Goal: Communication & Community: Answer question/provide support

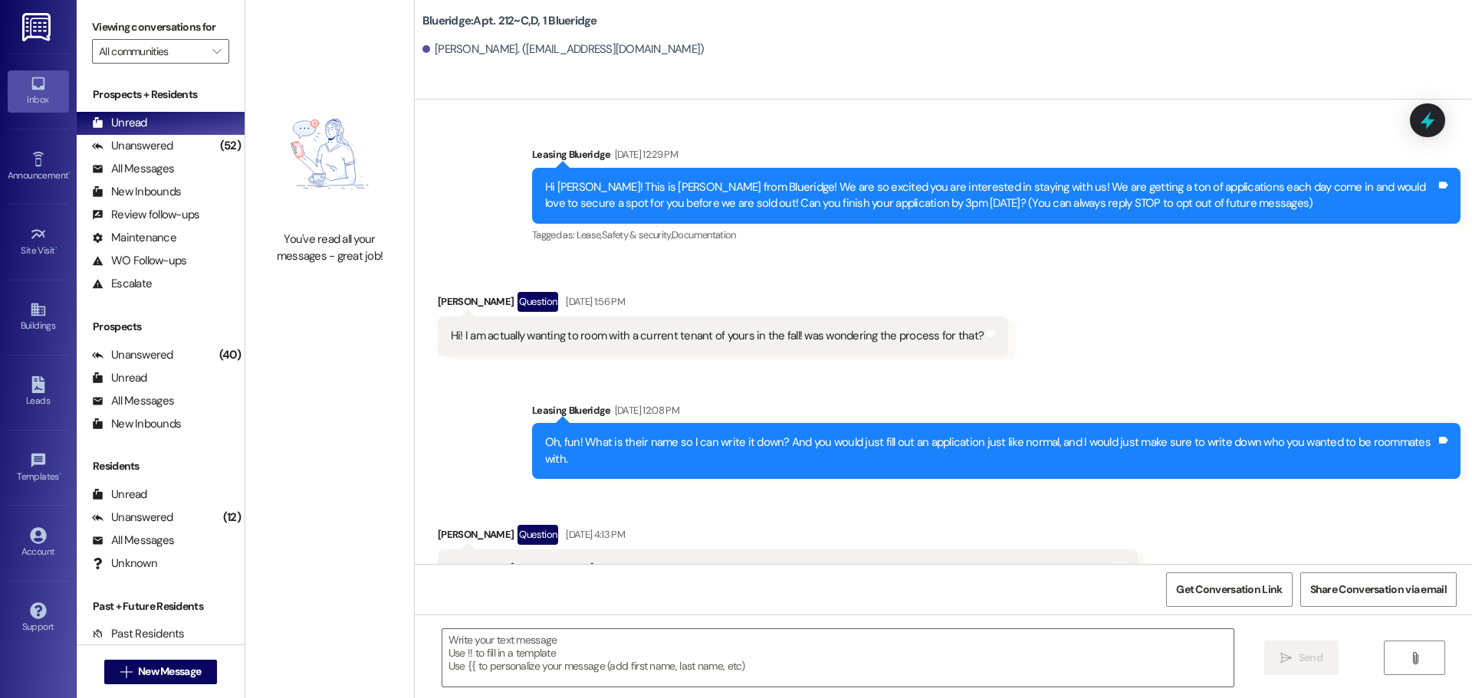
scroll to position [42439, 0]
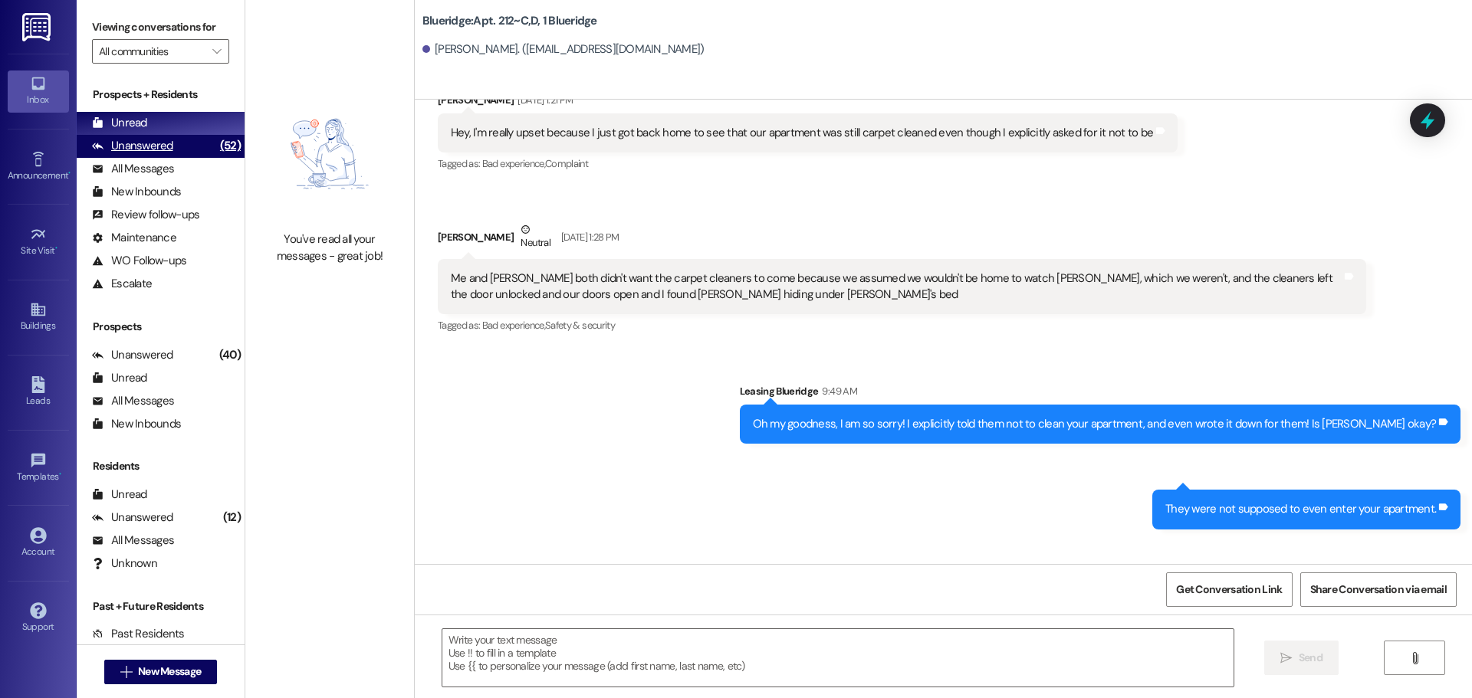
click at [189, 149] on div "Unanswered (52)" at bounding box center [161, 146] width 168 height 23
click at [182, 126] on div "Unread (0)" at bounding box center [161, 123] width 168 height 23
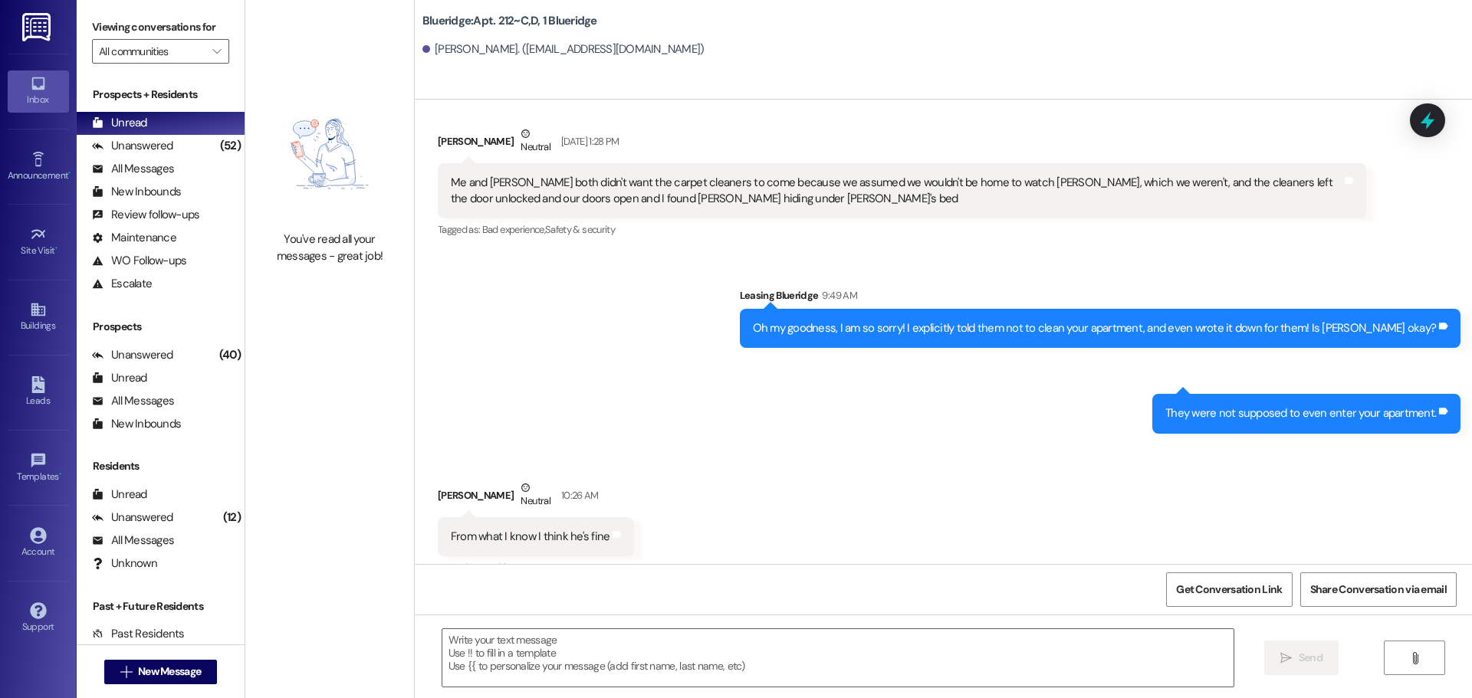
scroll to position [42544, 0]
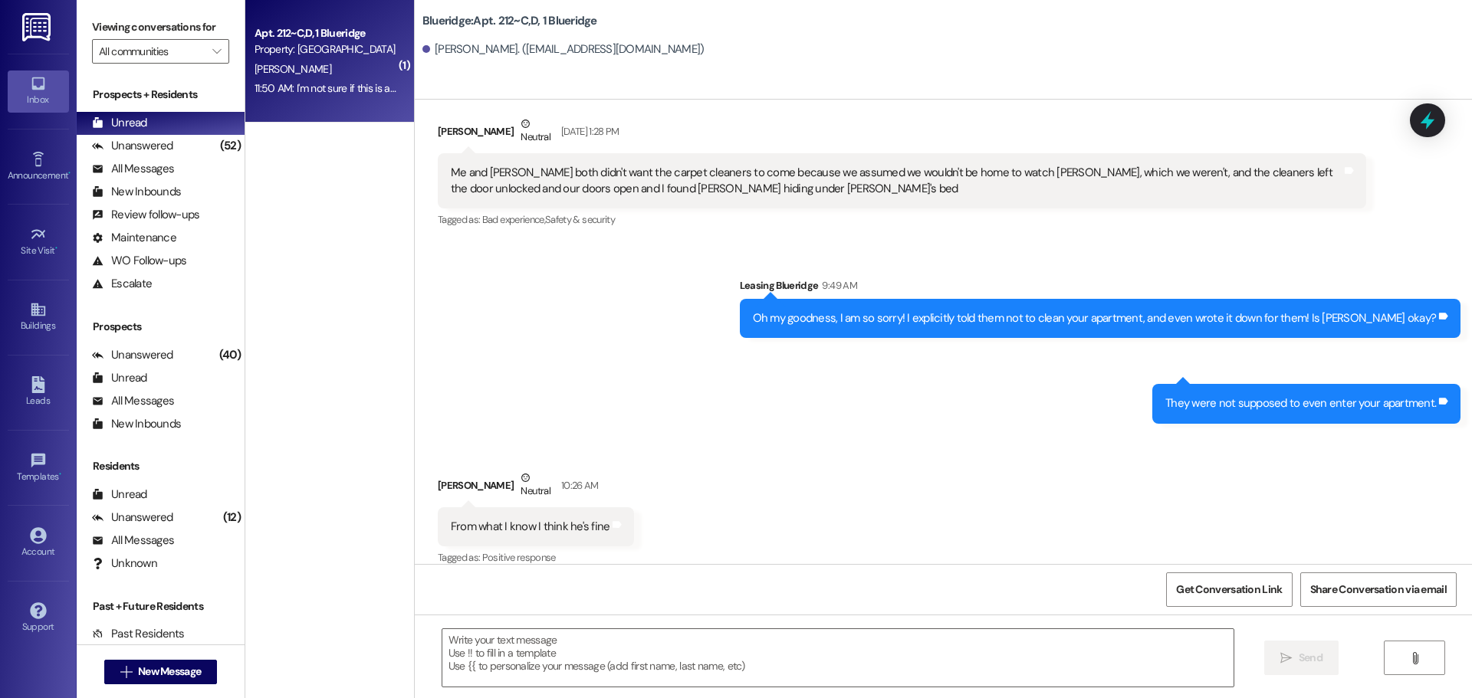
click at [744, 637] on textarea at bounding box center [837, 657] width 791 height 57
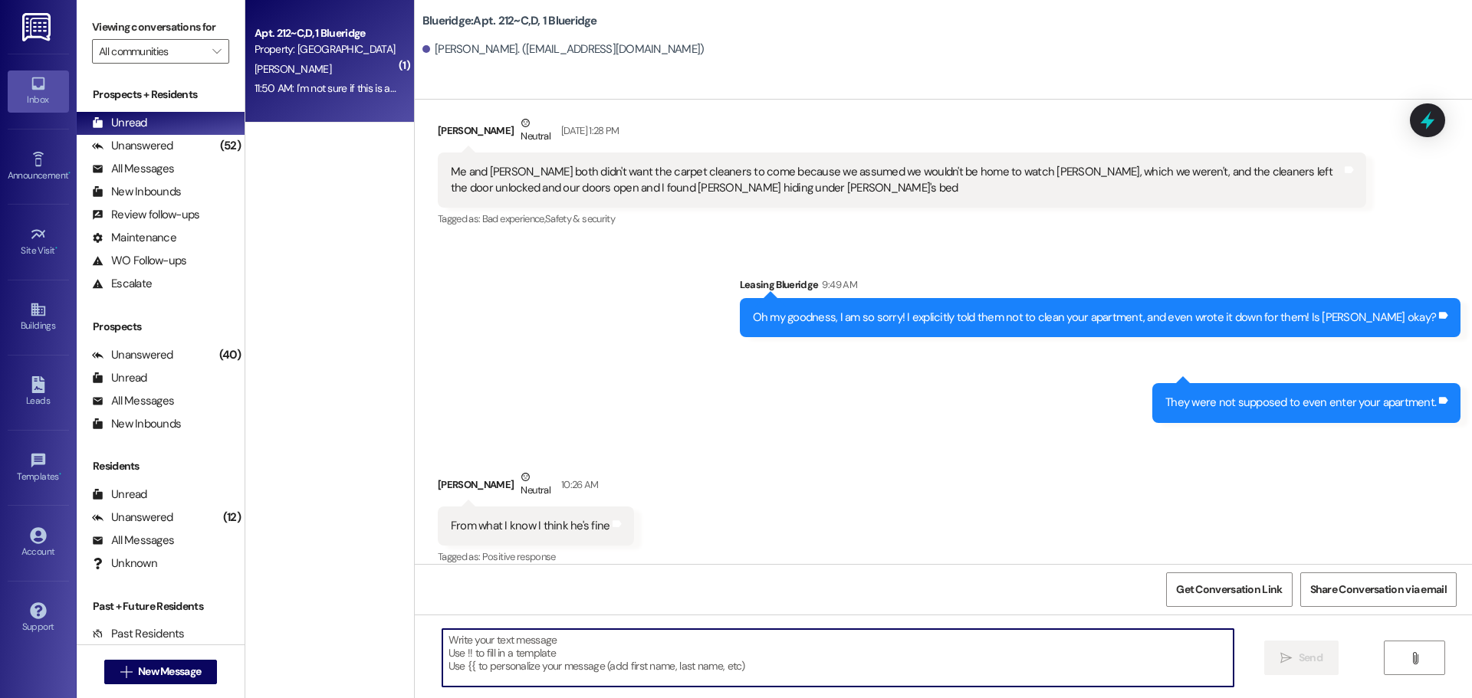
click at [819, 649] on textarea at bounding box center [837, 657] width 791 height 57
type textarea "I"
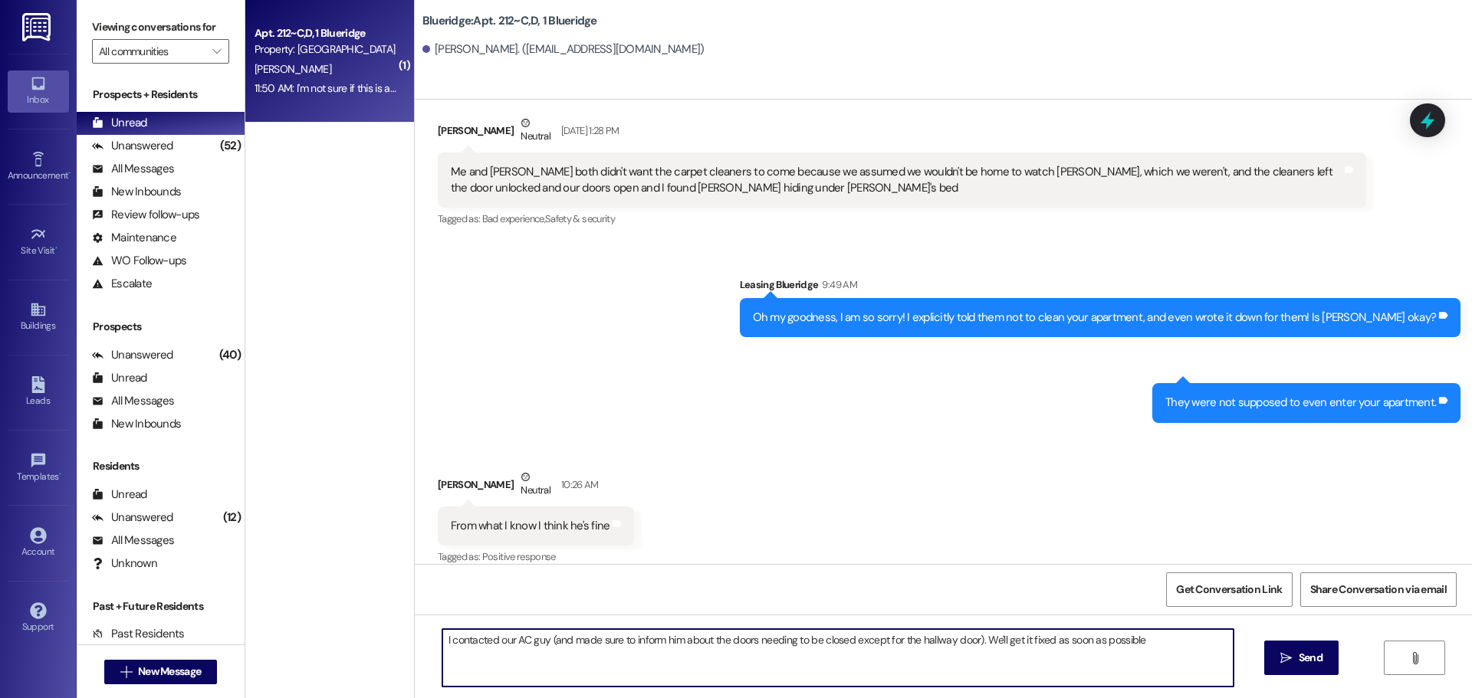
type textarea "I contacted our AC guy (and made sure to inform him about the doors needing to …"
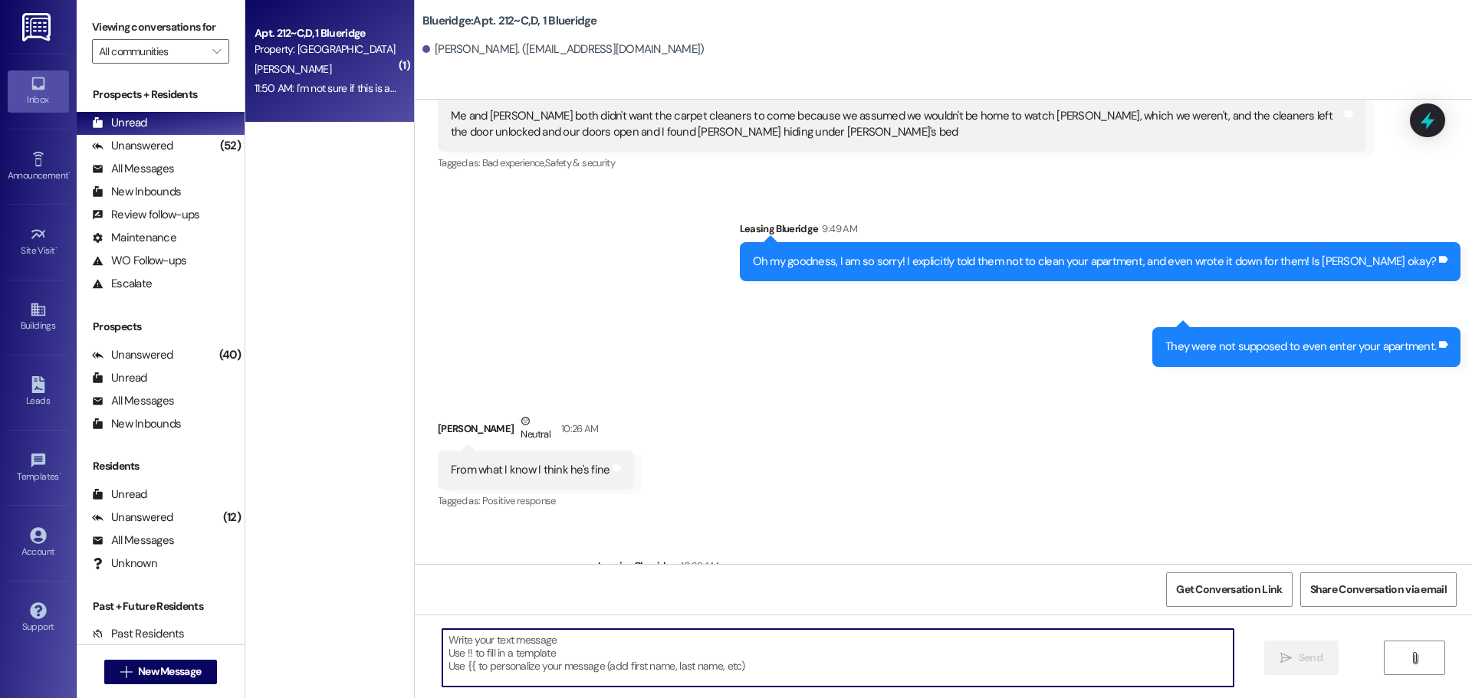
scroll to position [42653, 0]
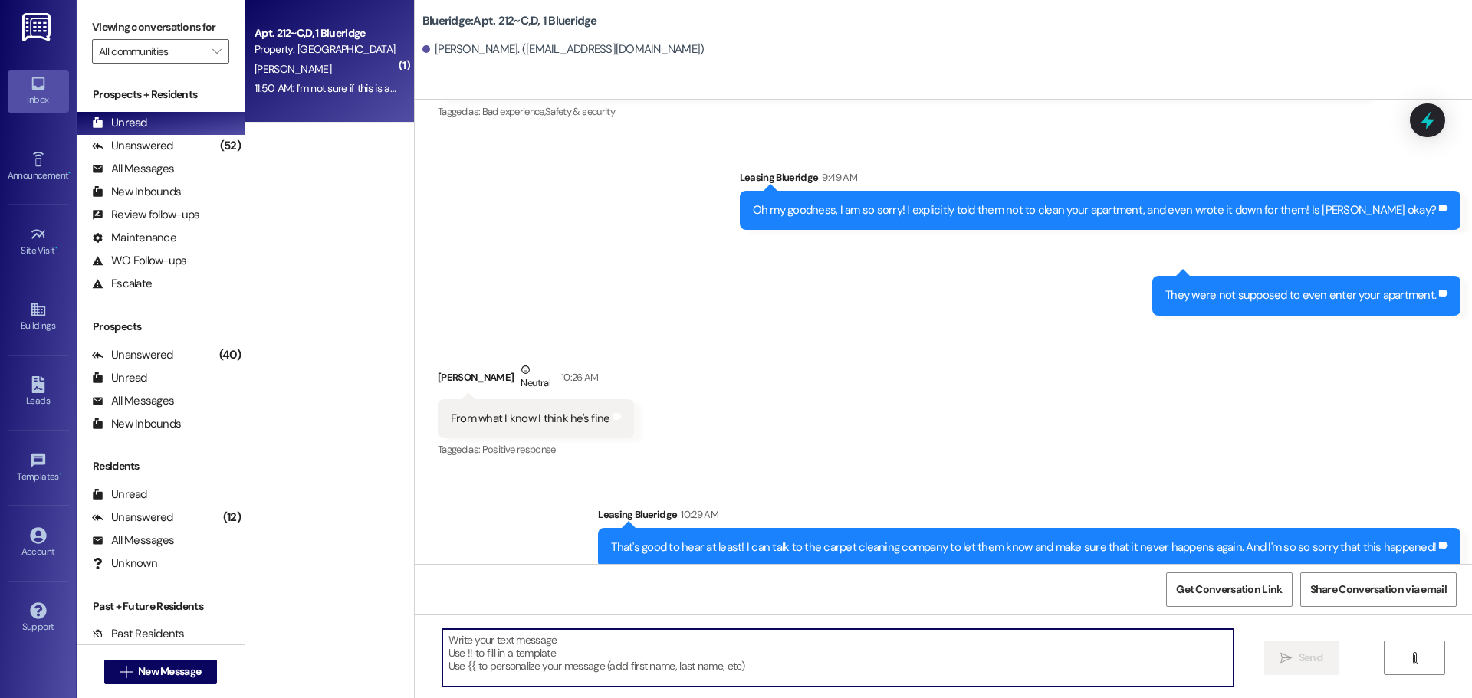
click at [875, 675] on textarea at bounding box center [837, 657] width 791 height 57
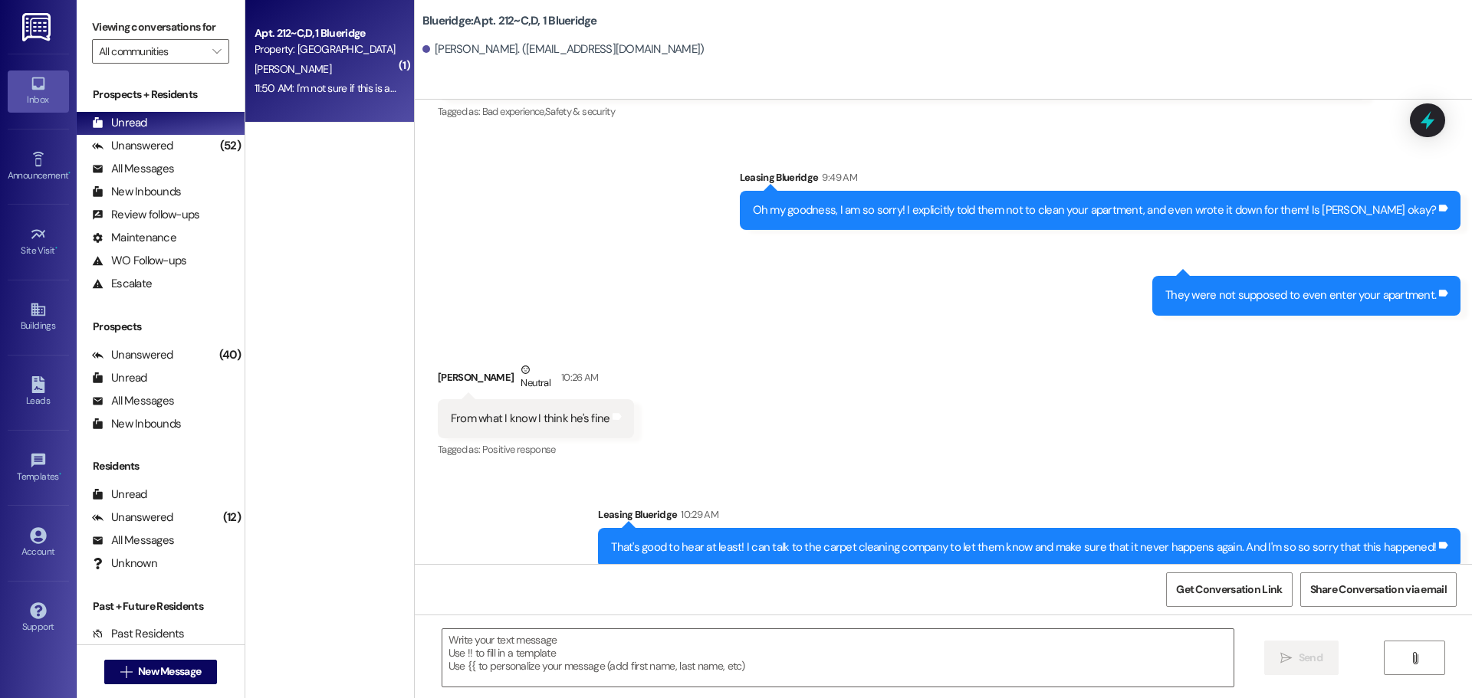
click at [1316, 327] on div "Received via SMS [PERSON_NAME] Neutral 10:26 AM From what I know I think he's f…" at bounding box center [943, 400] width 1057 height 146
click at [1138, 495] on div "Sent via SMS Leasing Blueridge 10:29 AM That's good to hear at least! I can tal…" at bounding box center [1028, 537] width 885 height 84
drag, startPoint x: 1153, startPoint y: 441, endPoint x: 1108, endPoint y: 446, distance: 45.5
click at [1108, 580] on div "Received via SMS [PERSON_NAME] 11:50 AM I'm not sure if this is an issue at oth…" at bounding box center [943, 633] width 1057 height 107
click at [964, 327] on div "Received via SMS [PERSON_NAME] Neutral 10:26 AM From what I know I think he's f…" at bounding box center [943, 400] width 1057 height 146
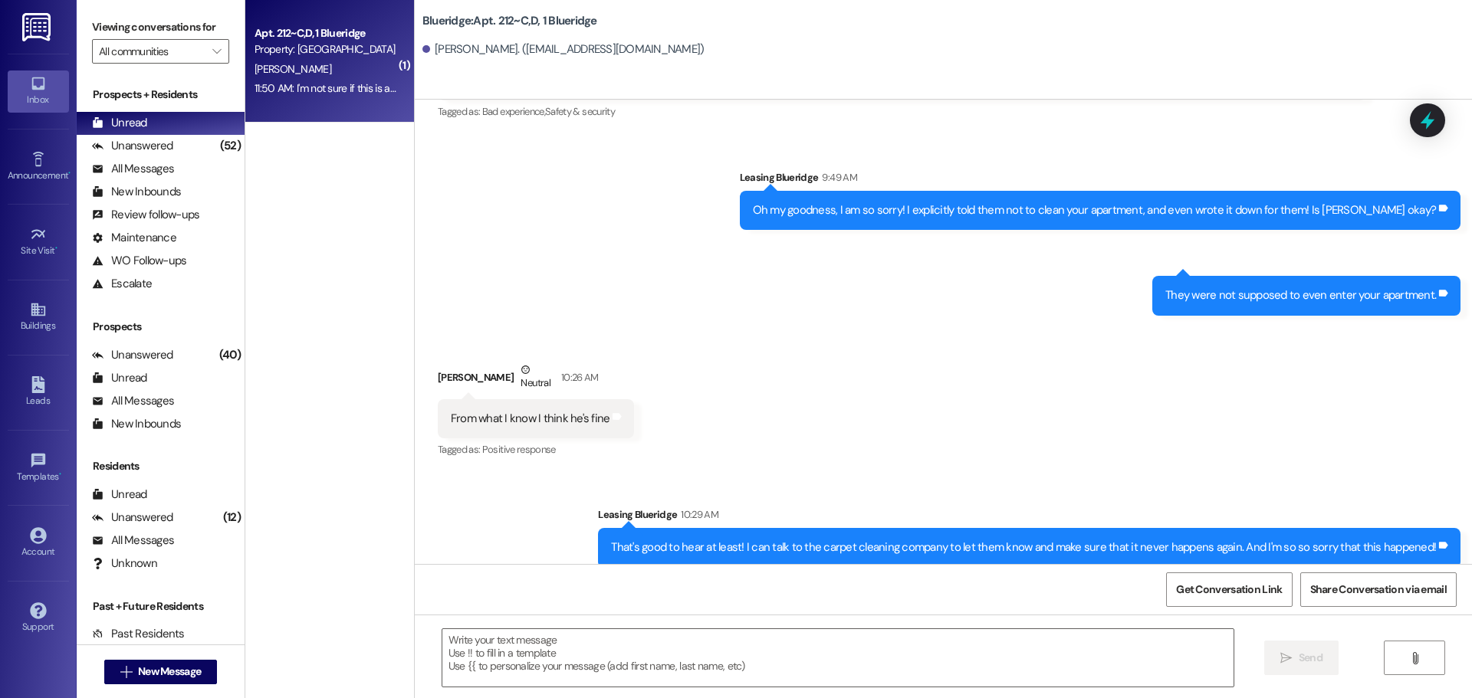
click at [968, 327] on div "Received via SMS [PERSON_NAME] Neutral 10:26 AM From what I know I think he's f…" at bounding box center [943, 400] width 1057 height 146
click at [146, 143] on div "Unanswered" at bounding box center [132, 146] width 81 height 16
click at [149, 120] on div "Unread (0)" at bounding box center [161, 123] width 168 height 23
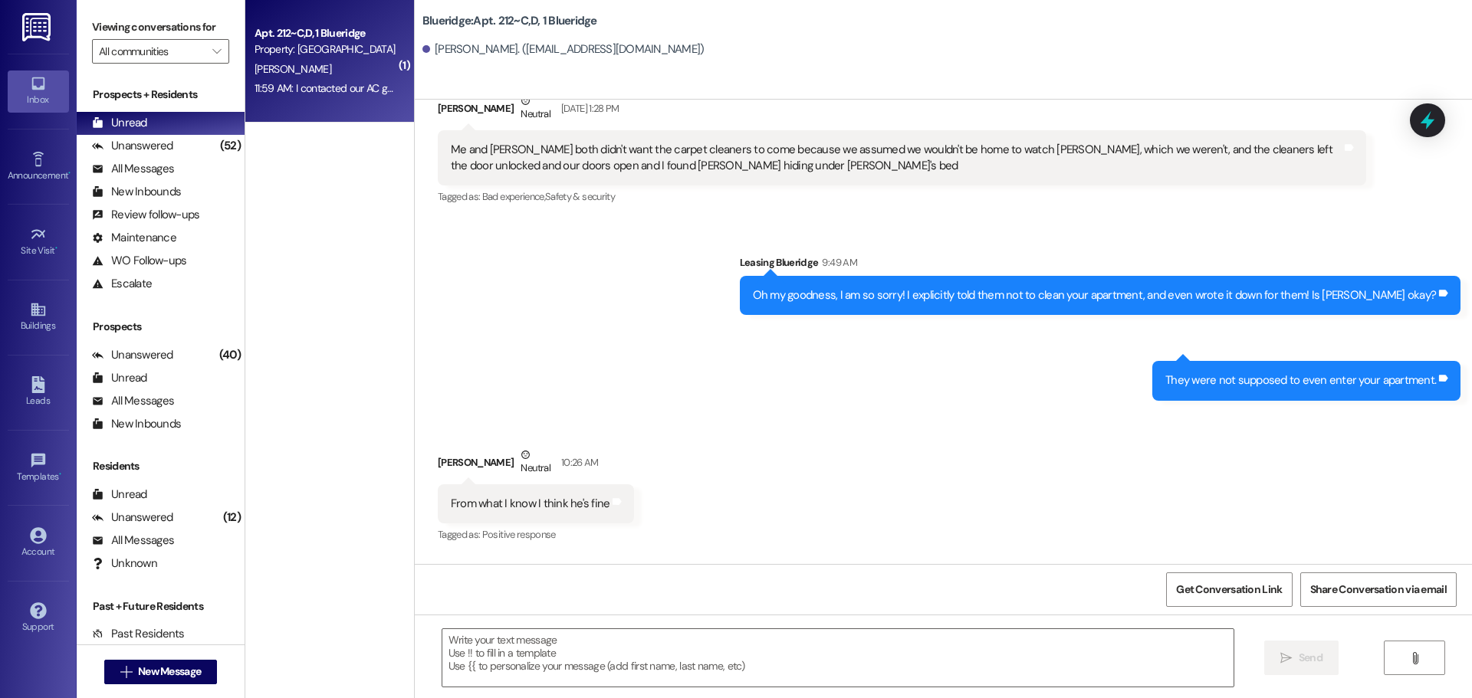
scroll to position [42697, 0]
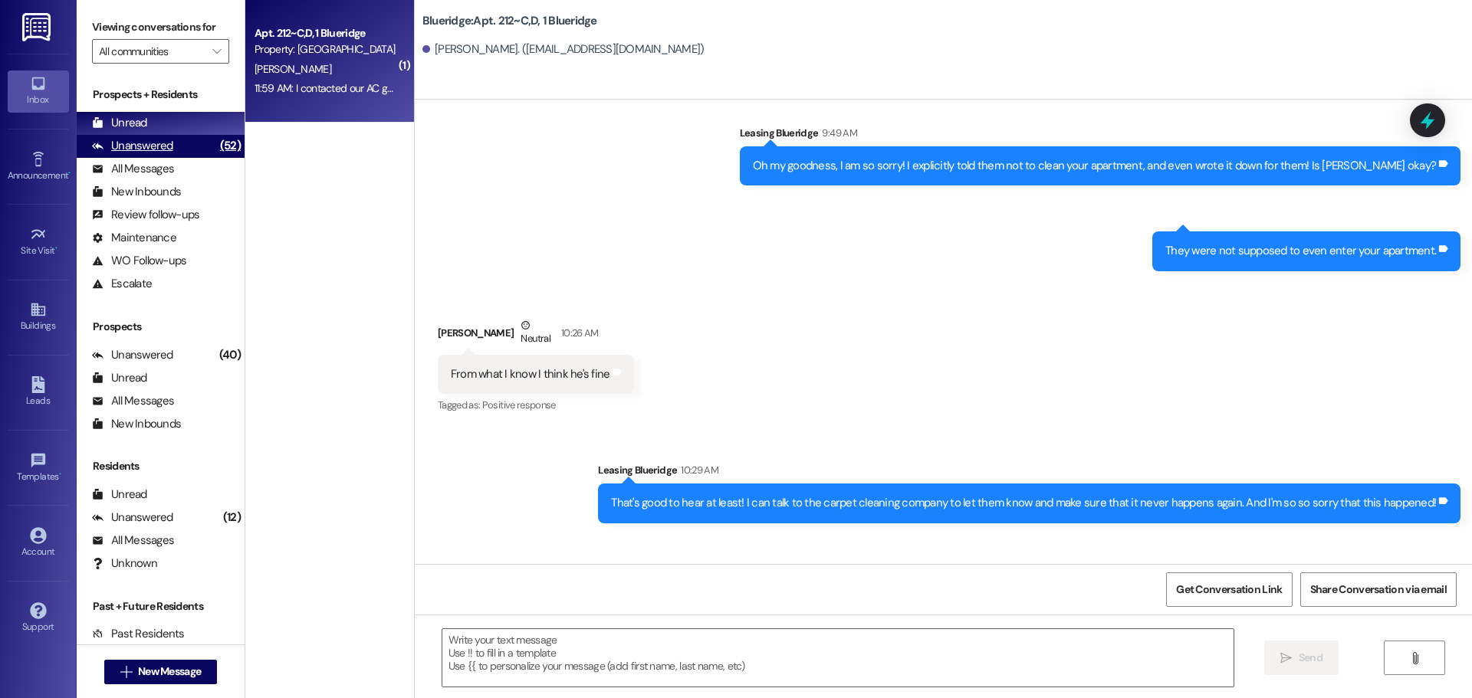
click at [161, 140] on div "Unanswered" at bounding box center [132, 146] width 81 height 16
click at [168, 123] on div "Unread (0)" at bounding box center [161, 123] width 168 height 23
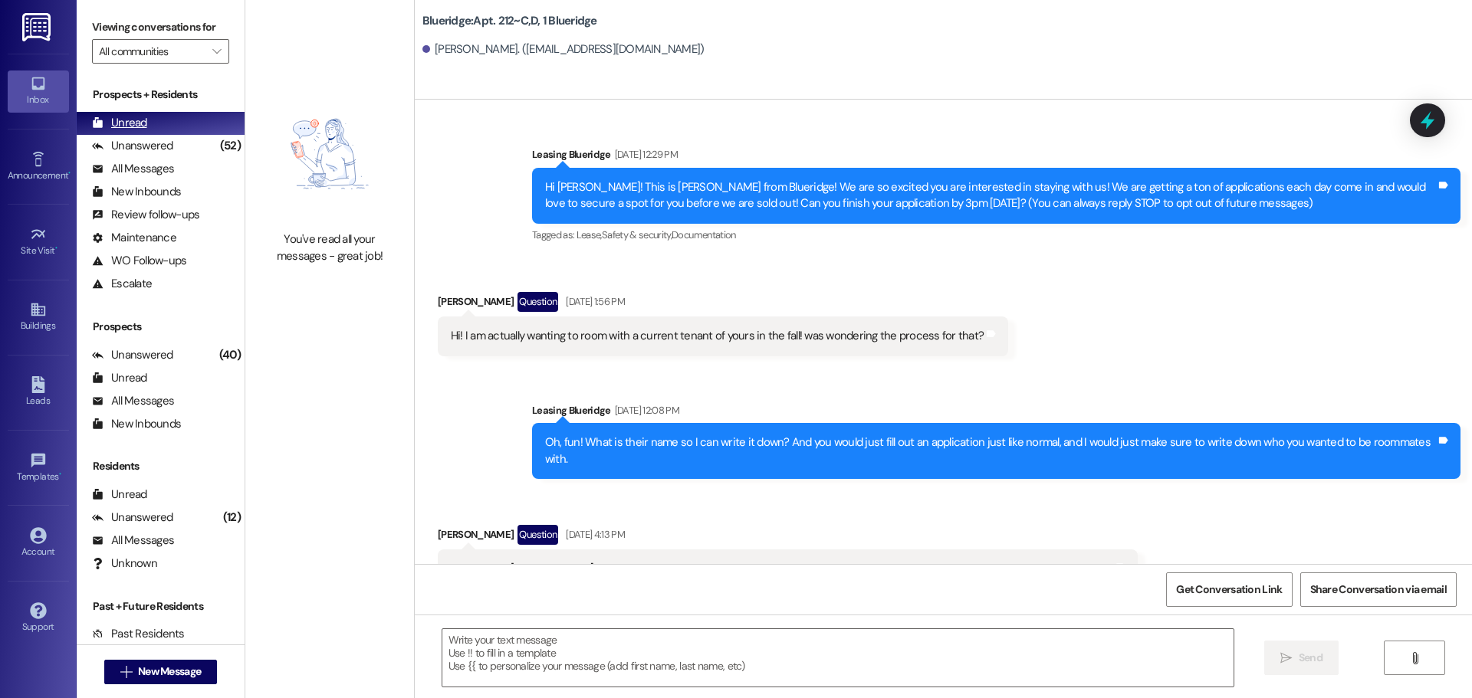
scroll to position [42567, 0]
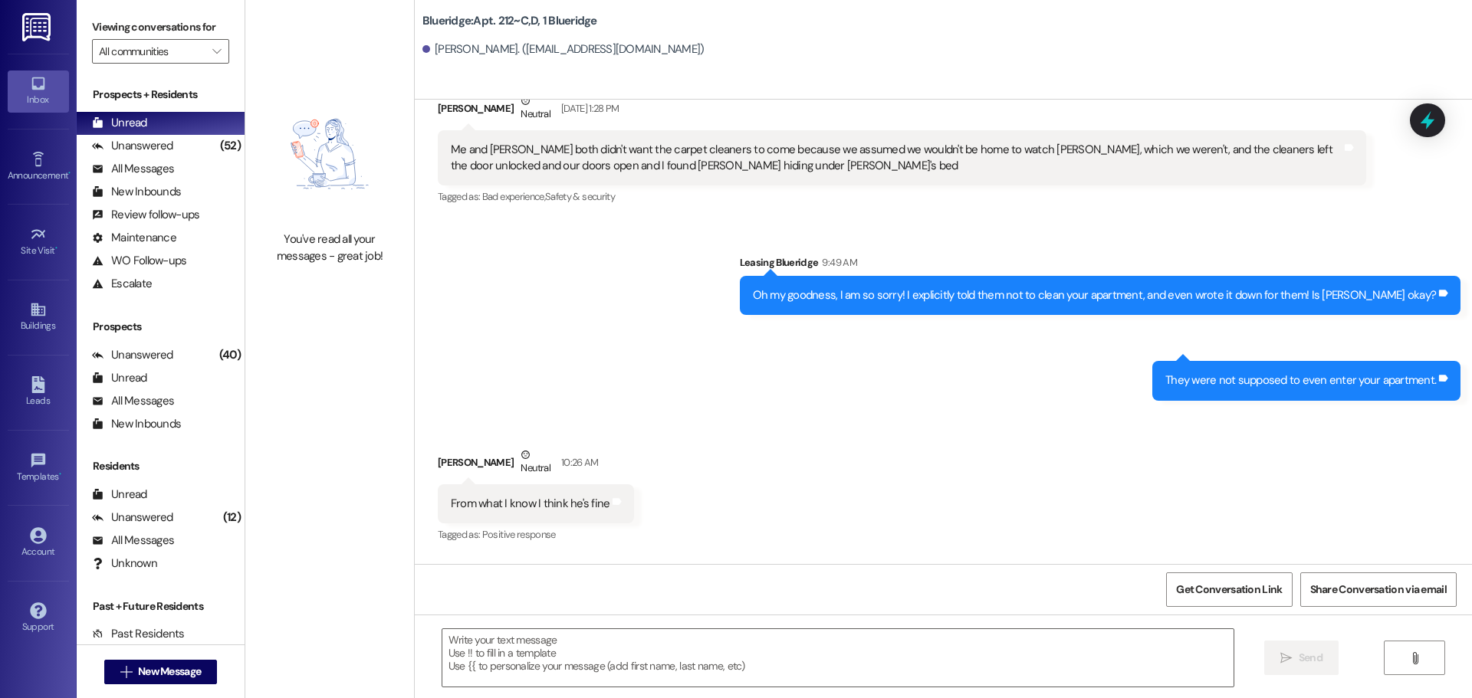
click at [767, 412] on div "Received via SMS [PERSON_NAME] Neutral 10:26 AM From what I know I think he's f…" at bounding box center [943, 485] width 1057 height 146
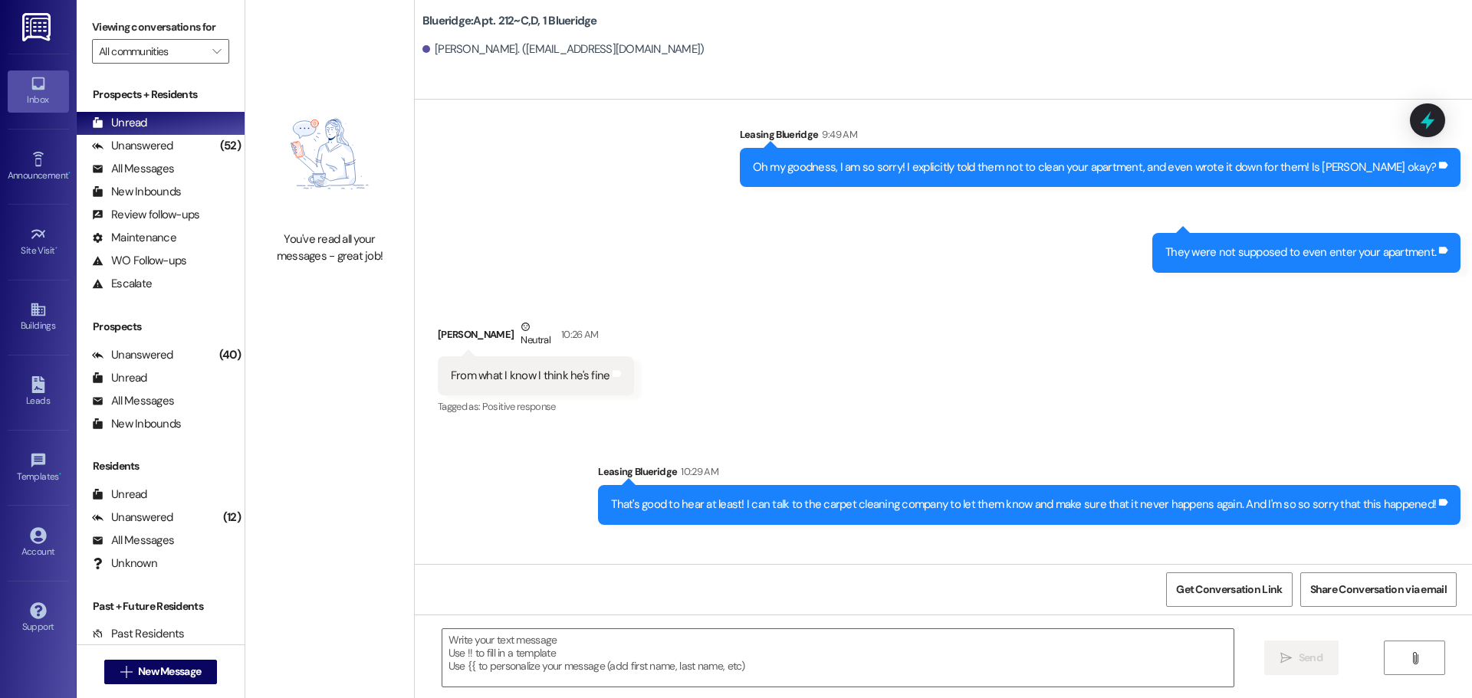
scroll to position [42697, 0]
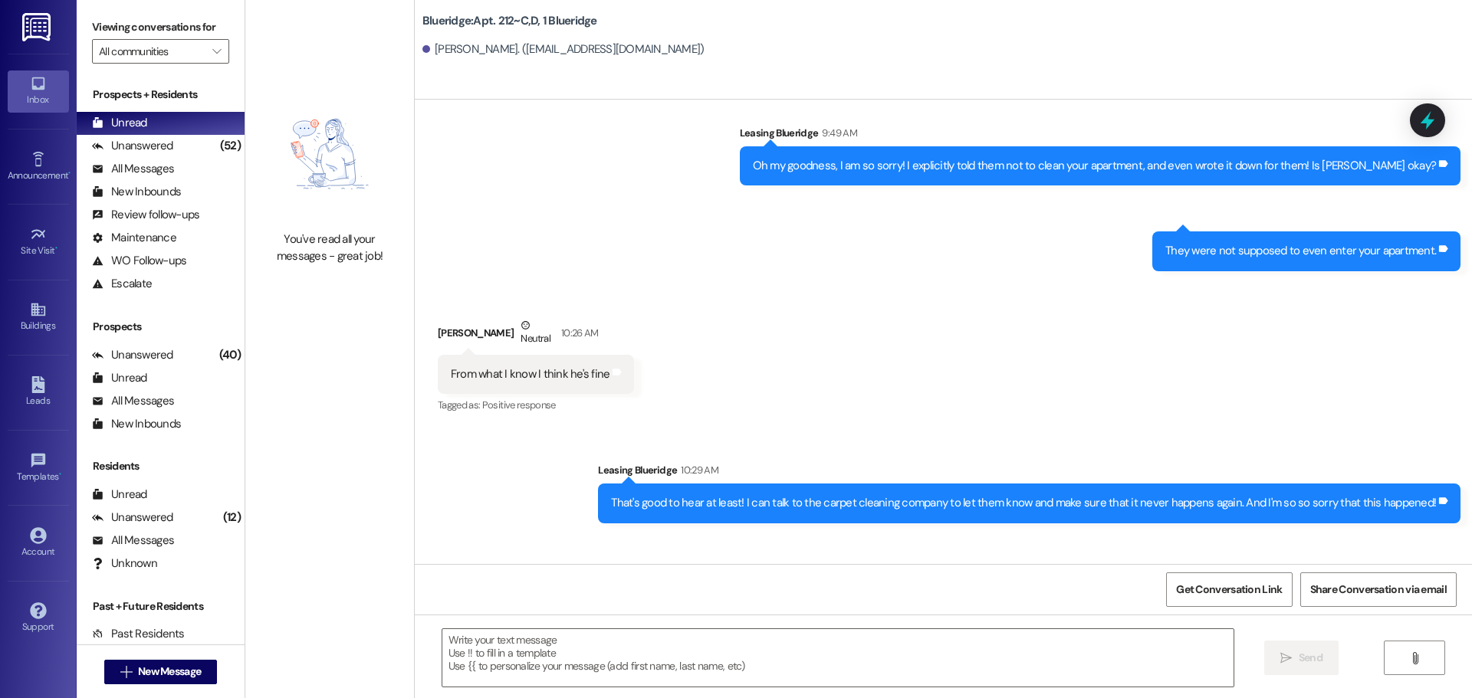
click at [1141, 535] on div "Received via SMS [PERSON_NAME] 11:50 AM I'm not sure if this is an issue at oth…" at bounding box center [943, 600] width 1057 height 130
click at [1111, 535] on div "Received via SMS [PERSON_NAME] 11:50 AM I'm not sure if this is an issue at oth…" at bounding box center [943, 600] width 1057 height 130
click at [1063, 535] on div "Received via SMS [PERSON_NAME] 11:50 AM I'm not sure if this is an issue at oth…" at bounding box center [943, 600] width 1057 height 130
click at [1163, 535] on div "Received via SMS [PERSON_NAME] 11:50 AM I'm not sure if this is an issue at oth…" at bounding box center [943, 600] width 1057 height 130
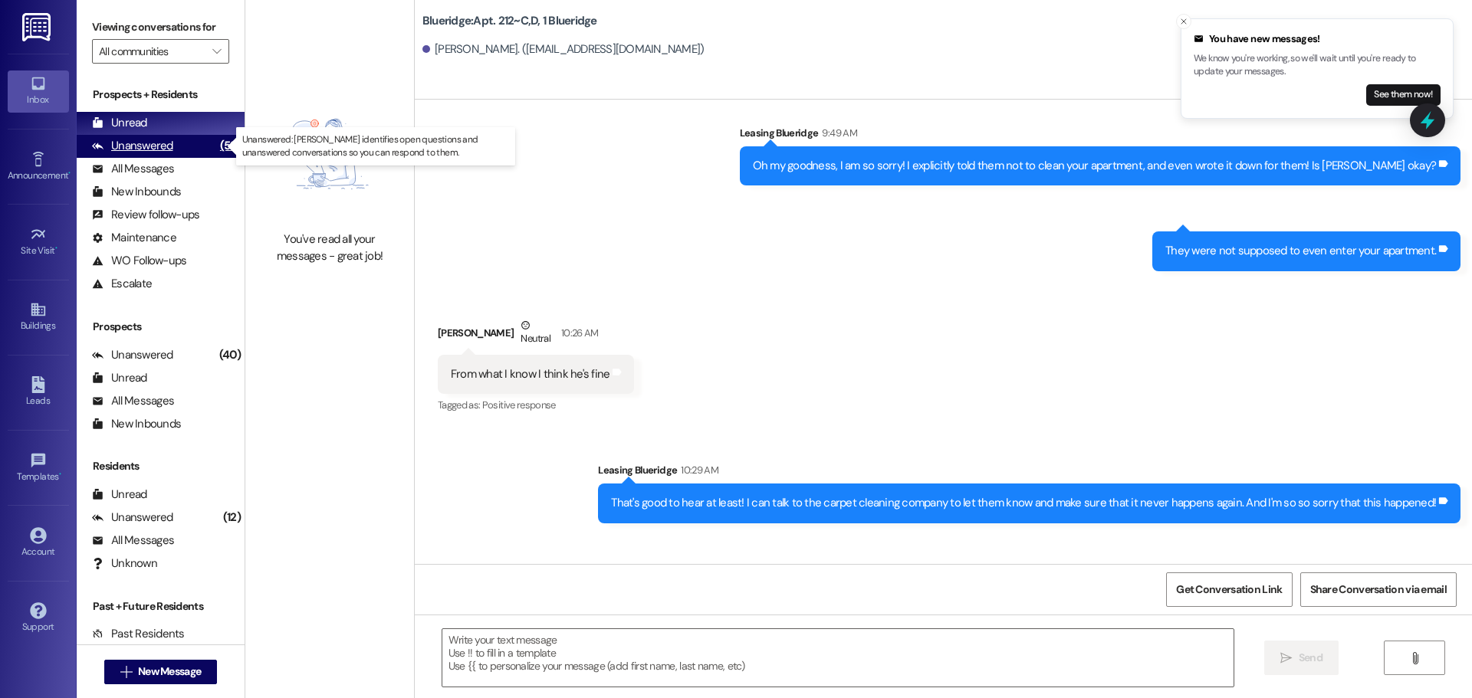
click at [182, 146] on div "Unanswered (52)" at bounding box center [161, 146] width 168 height 23
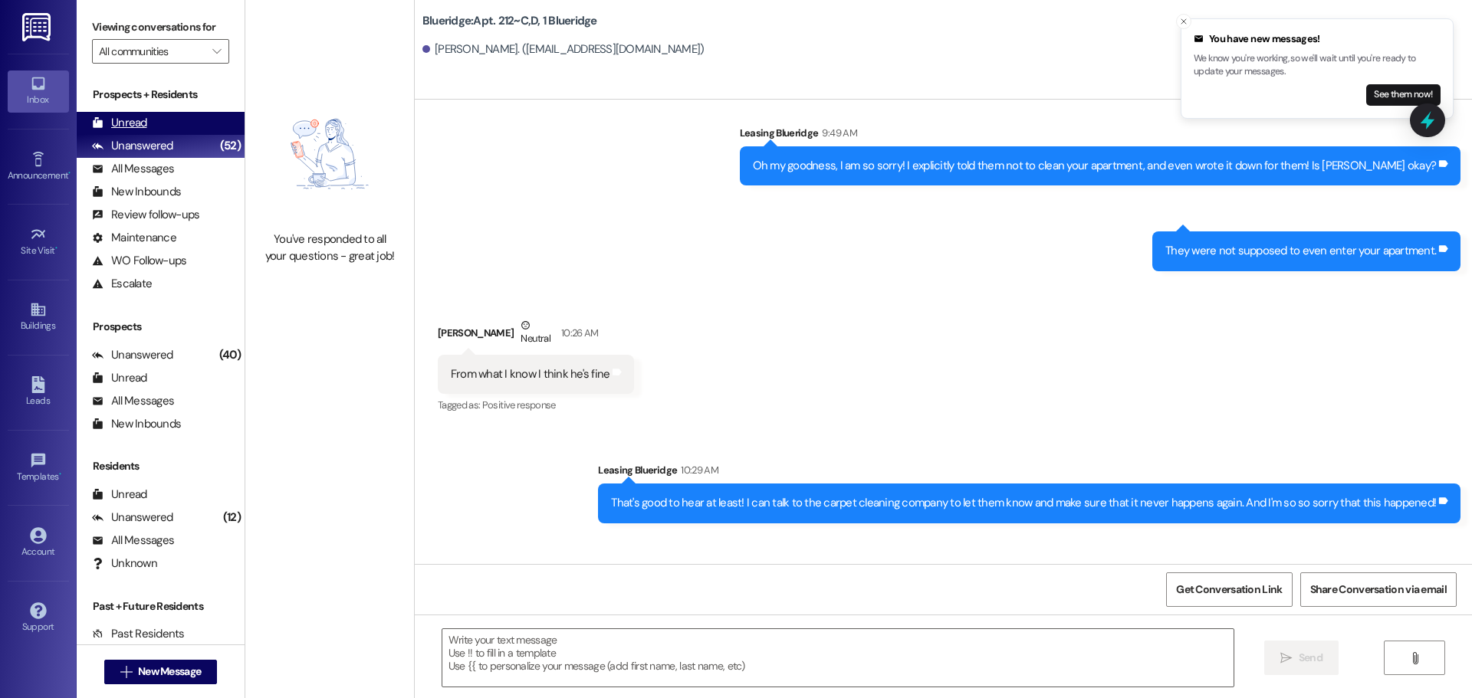
click at [182, 128] on div "Unread (0)" at bounding box center [161, 123] width 168 height 23
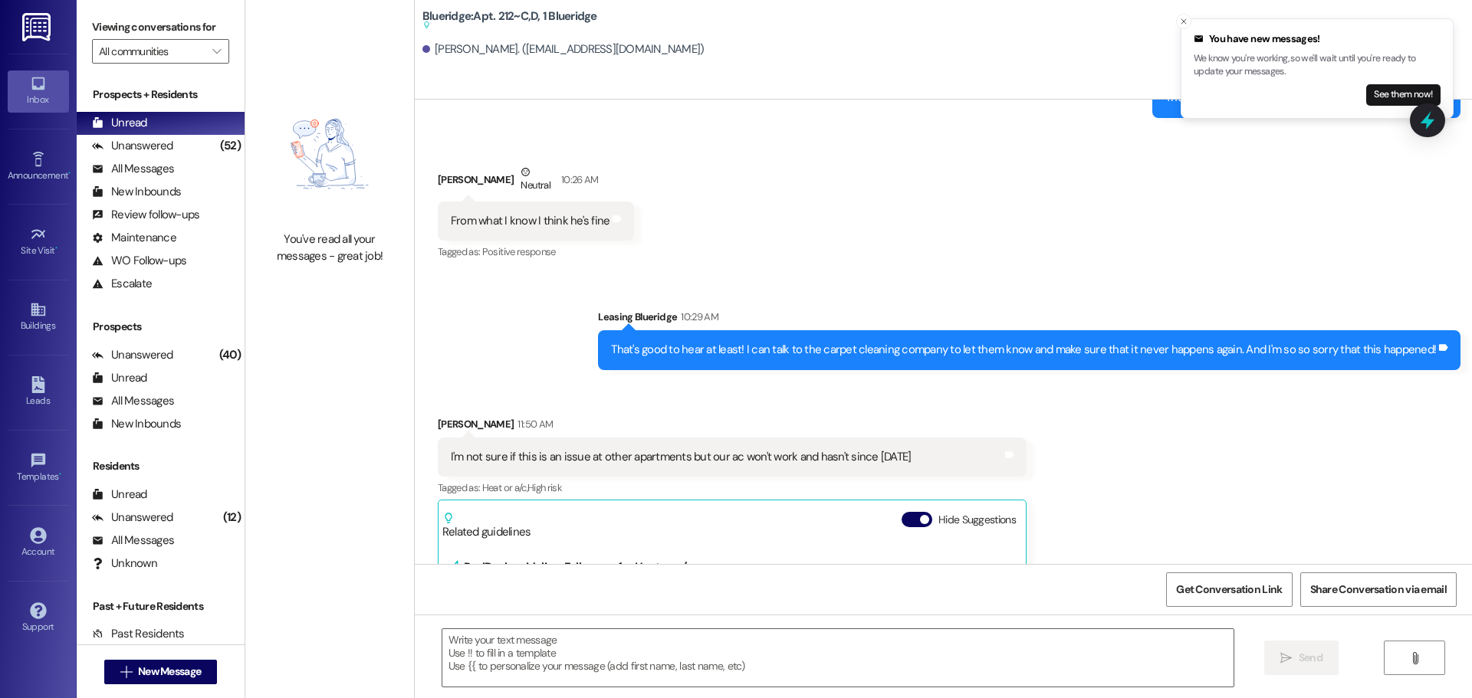
scroll to position [42923, 0]
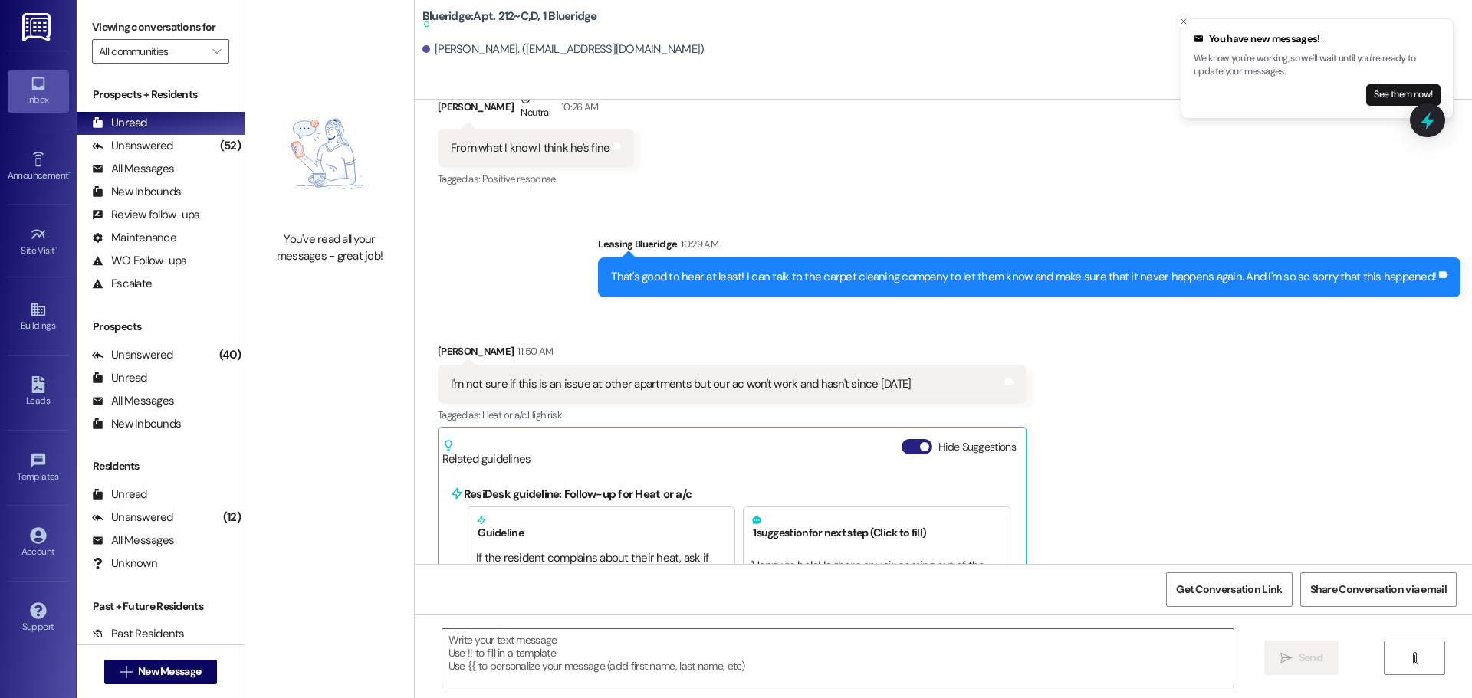
click at [917, 439] on button "Hide Suggestions" at bounding box center [916, 446] width 31 height 15
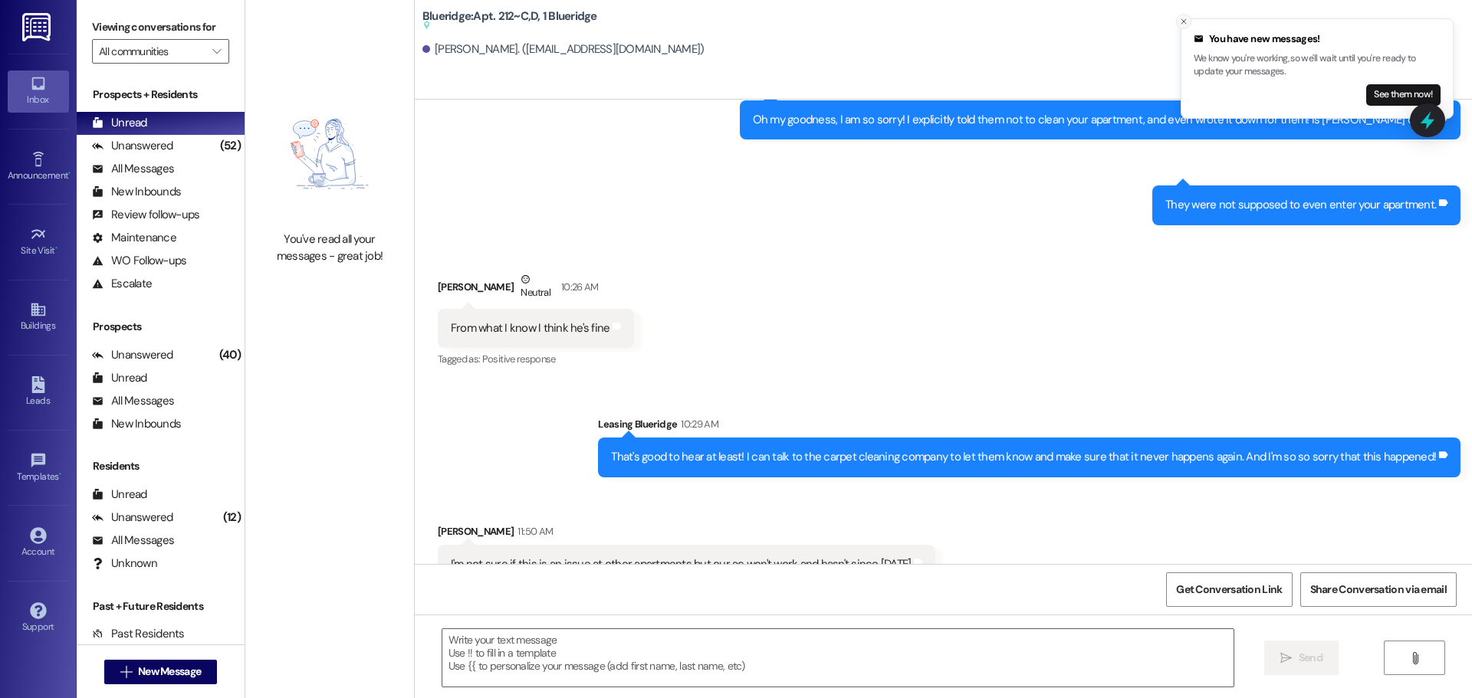
click at [1180, 23] on icon "Close toast" at bounding box center [1183, 21] width 9 height 9
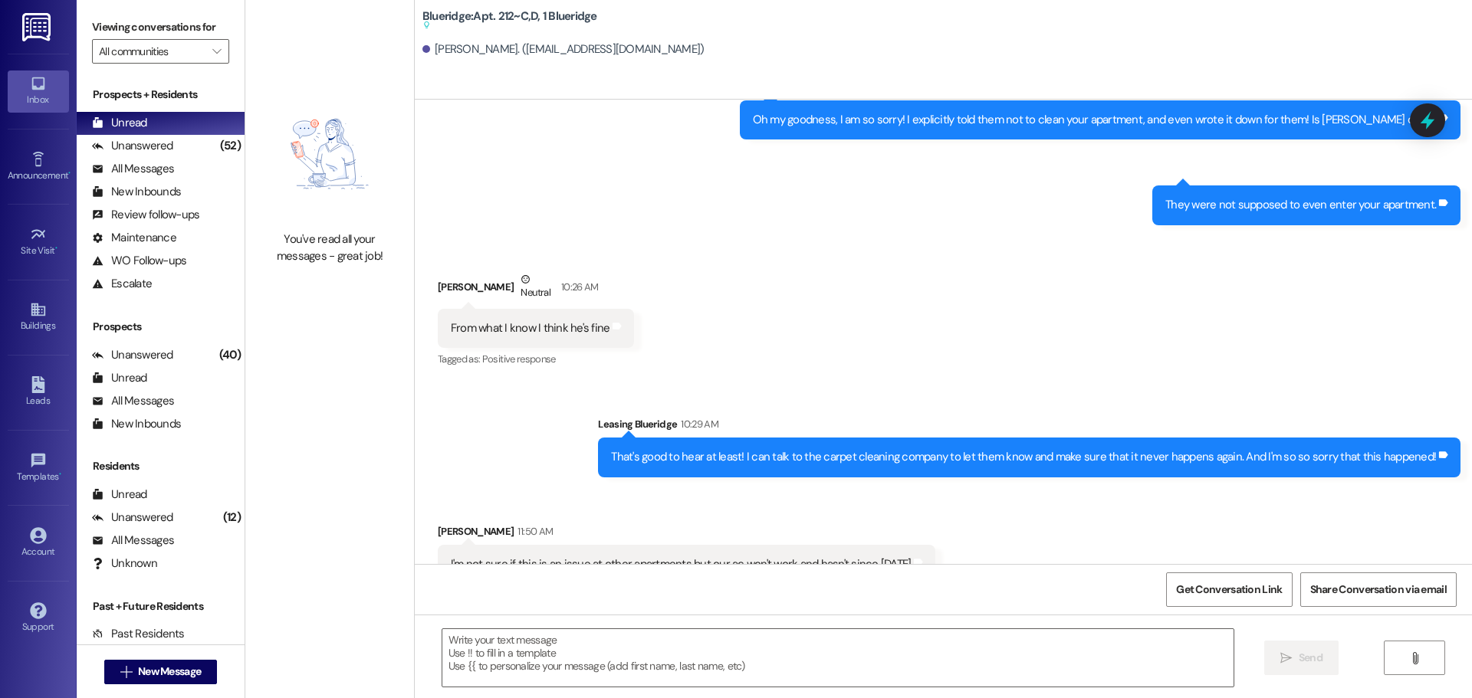
click at [1147, 237] on div "Received via SMS [PERSON_NAME] Neutral 10:26 AM From what I know I think he's f…" at bounding box center [943, 310] width 1057 height 146
click at [168, 152] on div "Unanswered" at bounding box center [132, 146] width 81 height 16
click at [183, 117] on div "Unread (0)" at bounding box center [161, 123] width 168 height 23
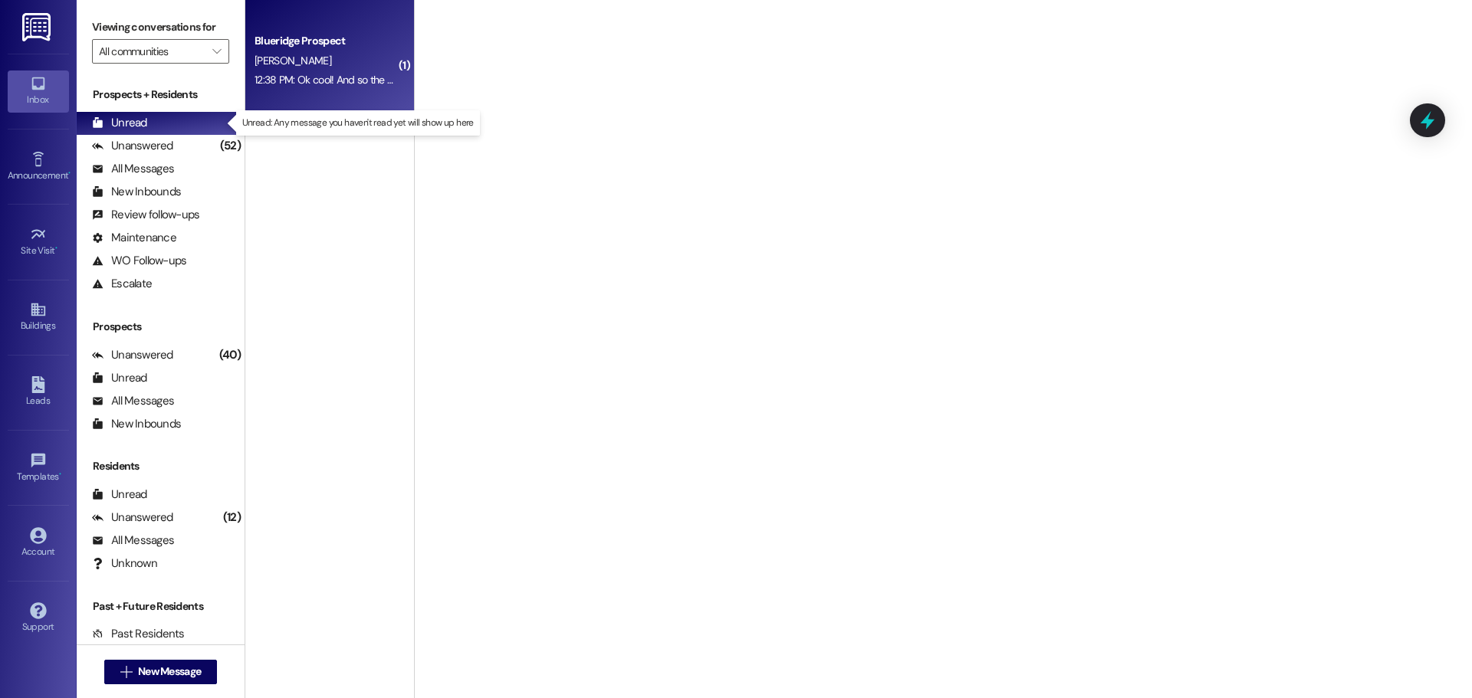
click at [321, 84] on div "12:38 PM: Ok cool! And so the bed is just a twin regular size or is it a twin x…" at bounding box center [419, 80] width 330 height 14
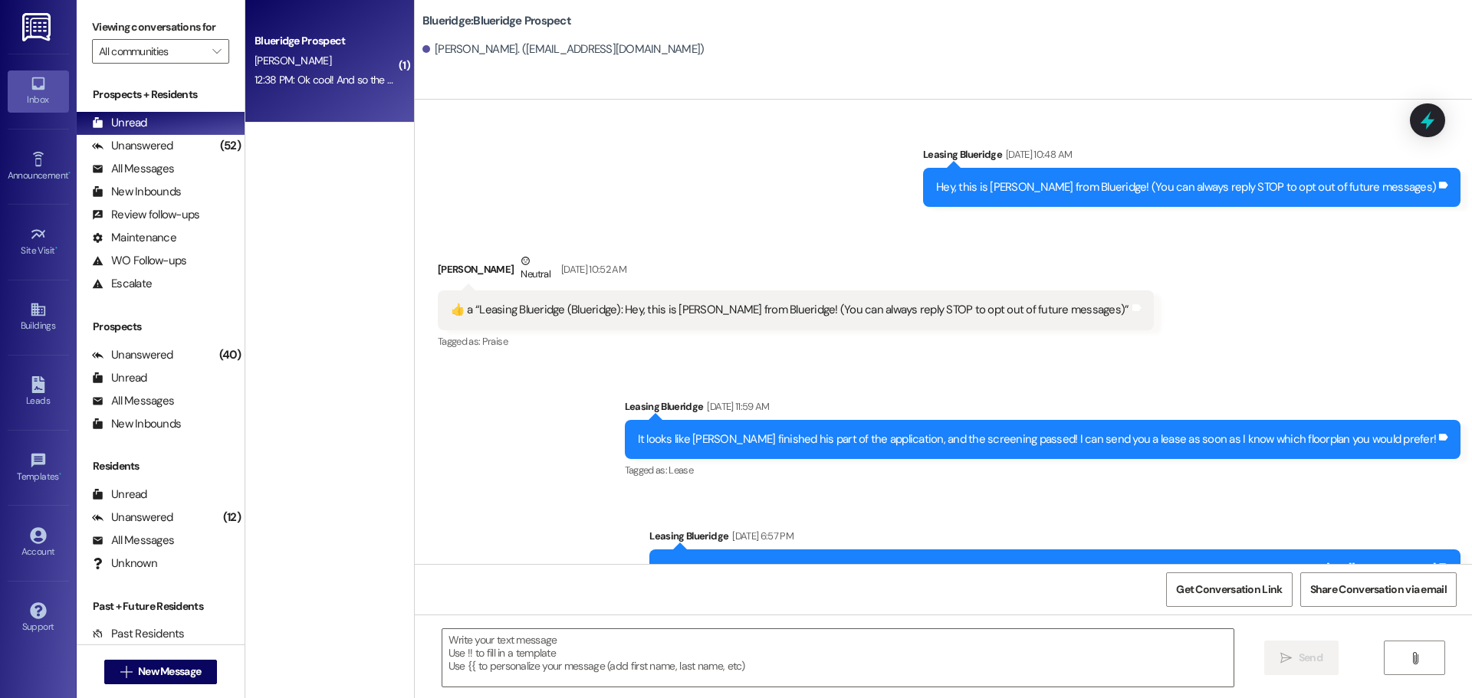
scroll to position [2261, 0]
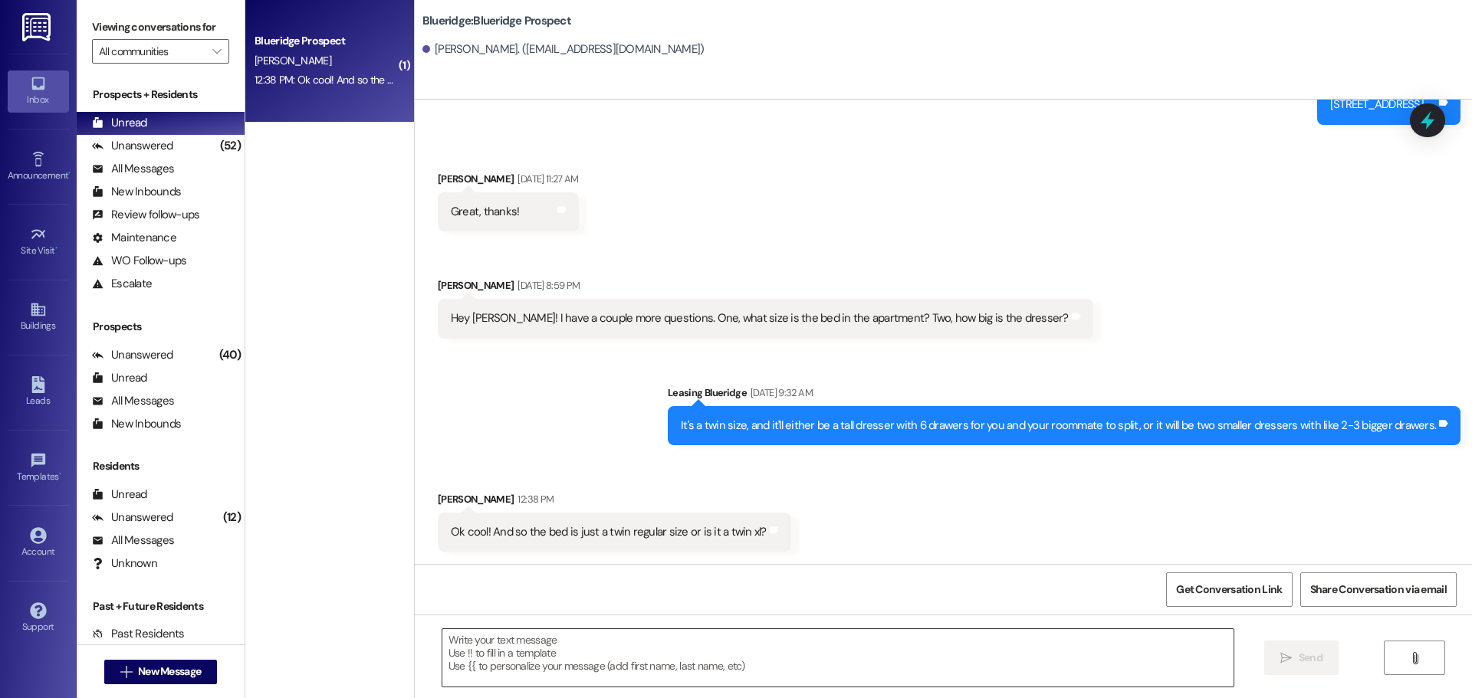
click at [629, 647] on textarea at bounding box center [837, 657] width 791 height 57
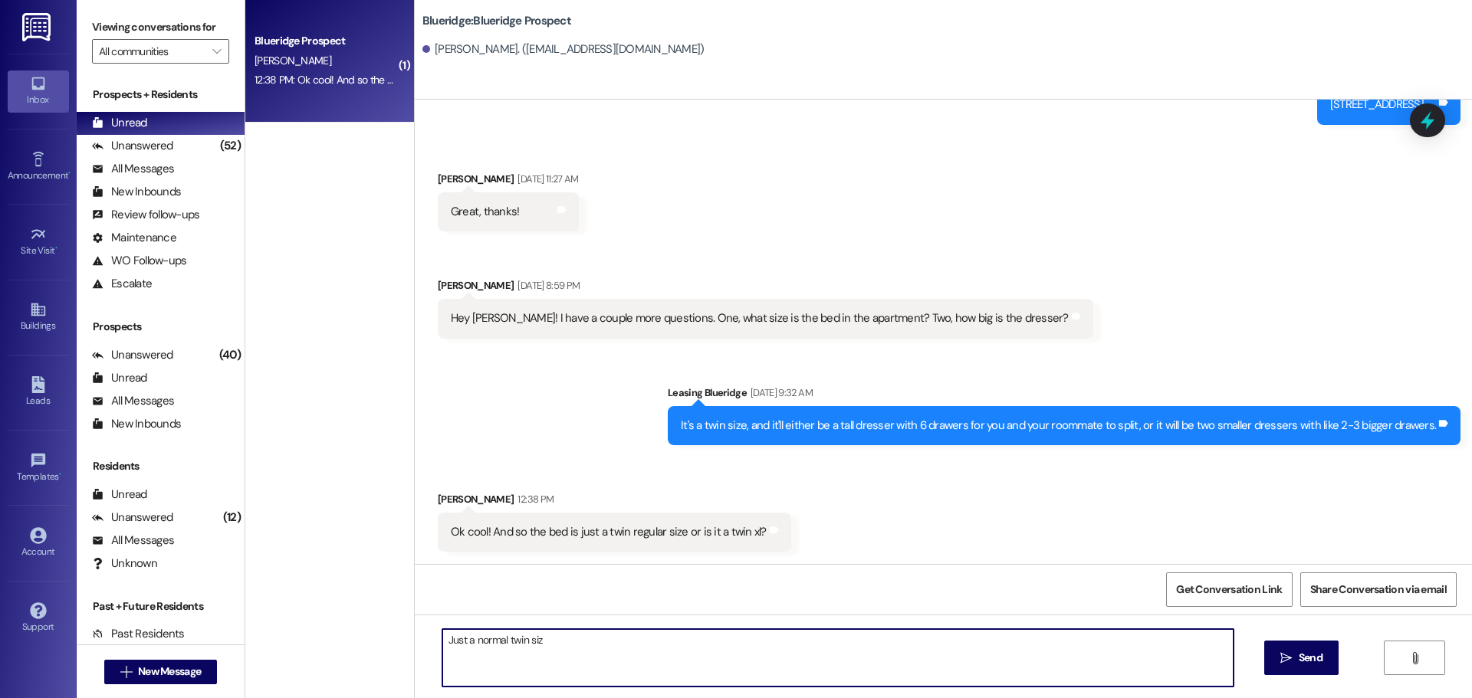
type textarea "Just a normal twin size"
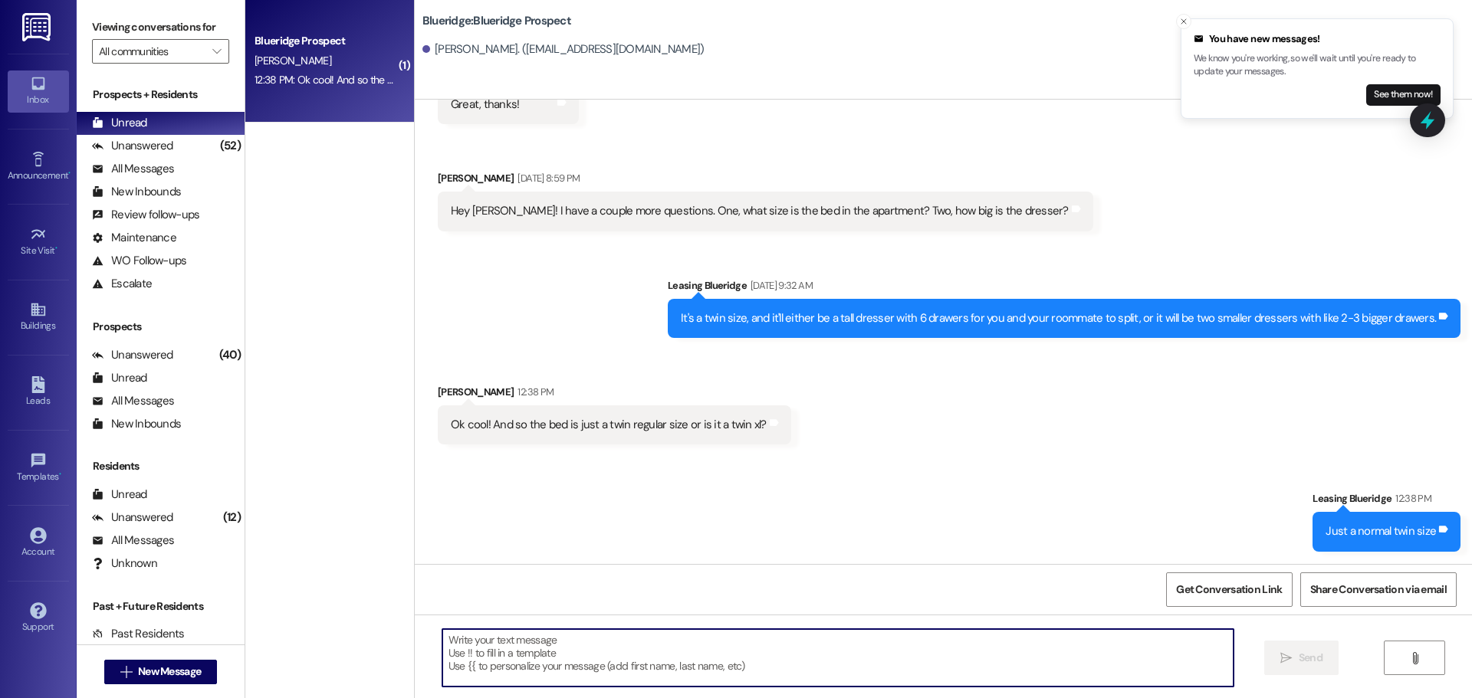
scroll to position [2474, 0]
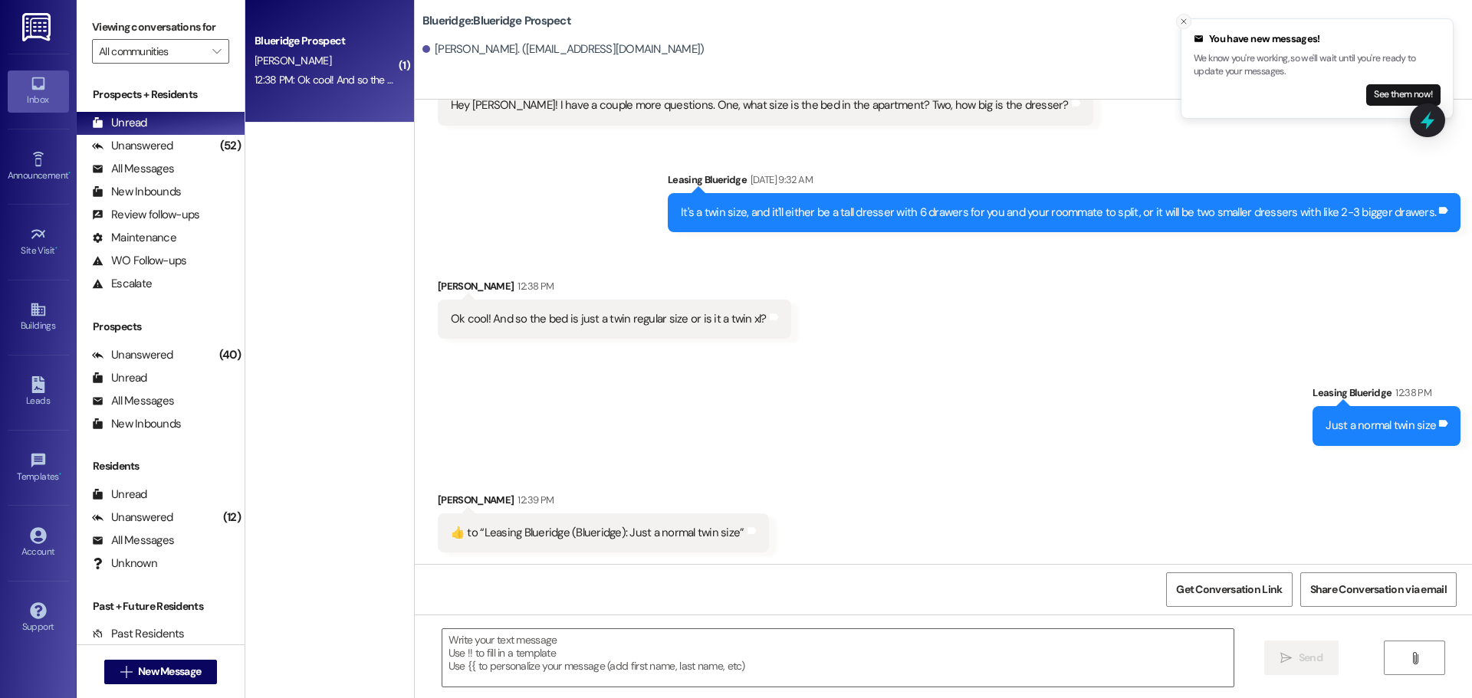
click at [1185, 21] on icon "Close toast" at bounding box center [1183, 21] width 9 height 9
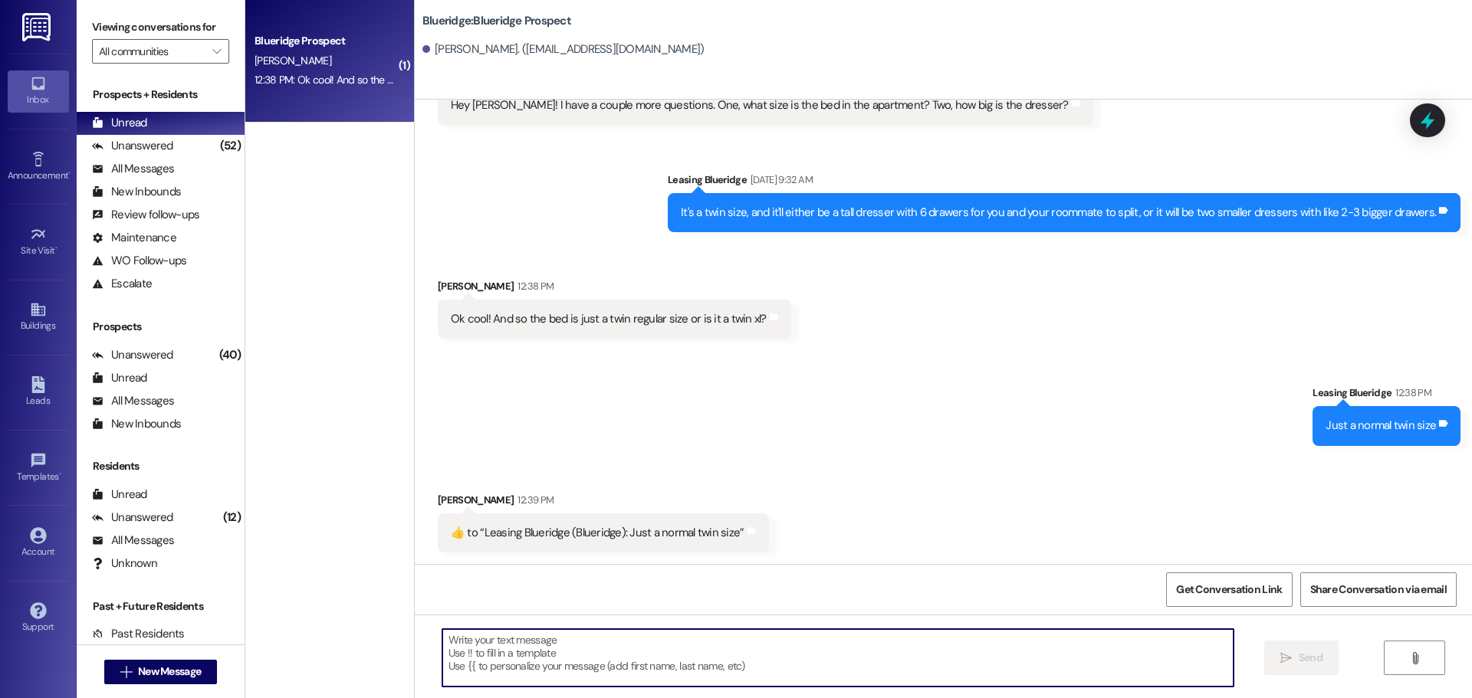
scroll to position [2475, 0]
click at [884, 404] on div "Sent via SMS Leasing Blueridge 12:38 PM Just a normal twin size Tags and notes" at bounding box center [943, 403] width 1057 height 107
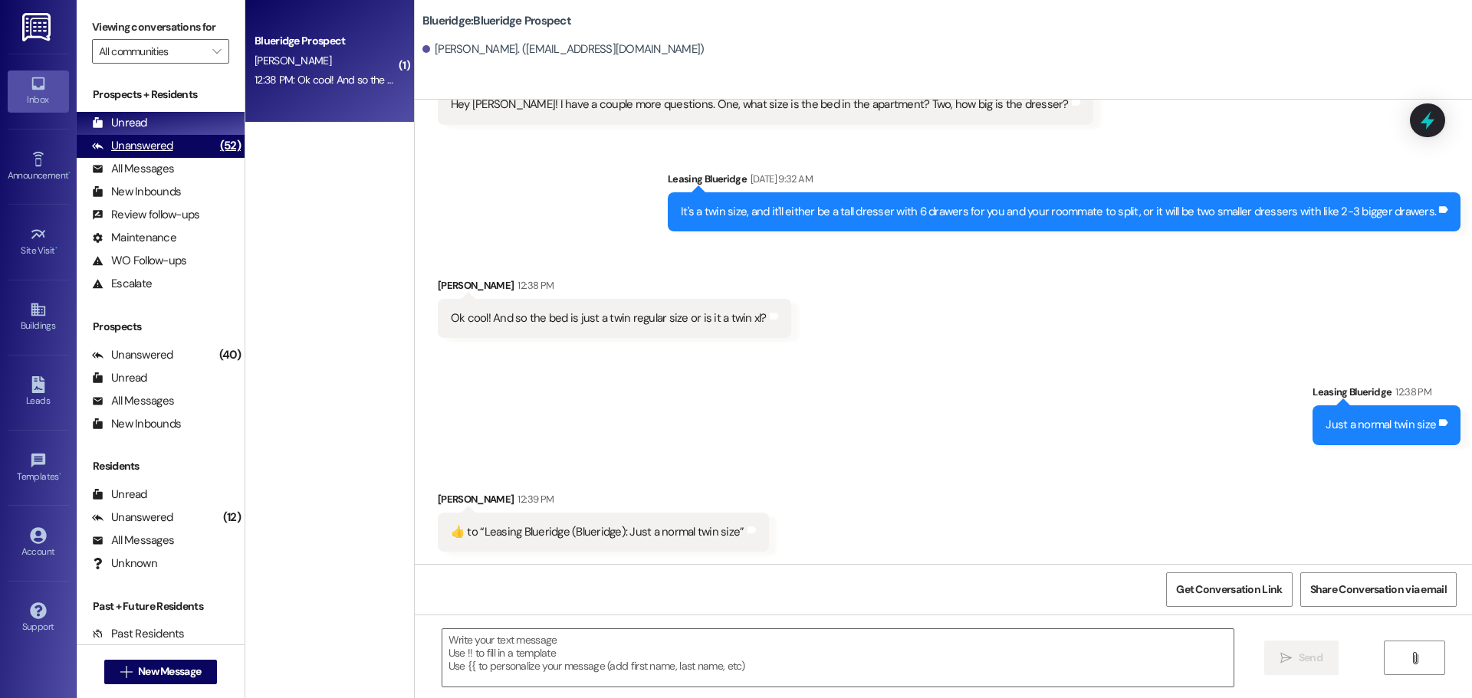
click at [216, 148] on div "(52)" at bounding box center [230, 146] width 28 height 24
click at [190, 113] on div "Unread (0)" at bounding box center [161, 123] width 168 height 23
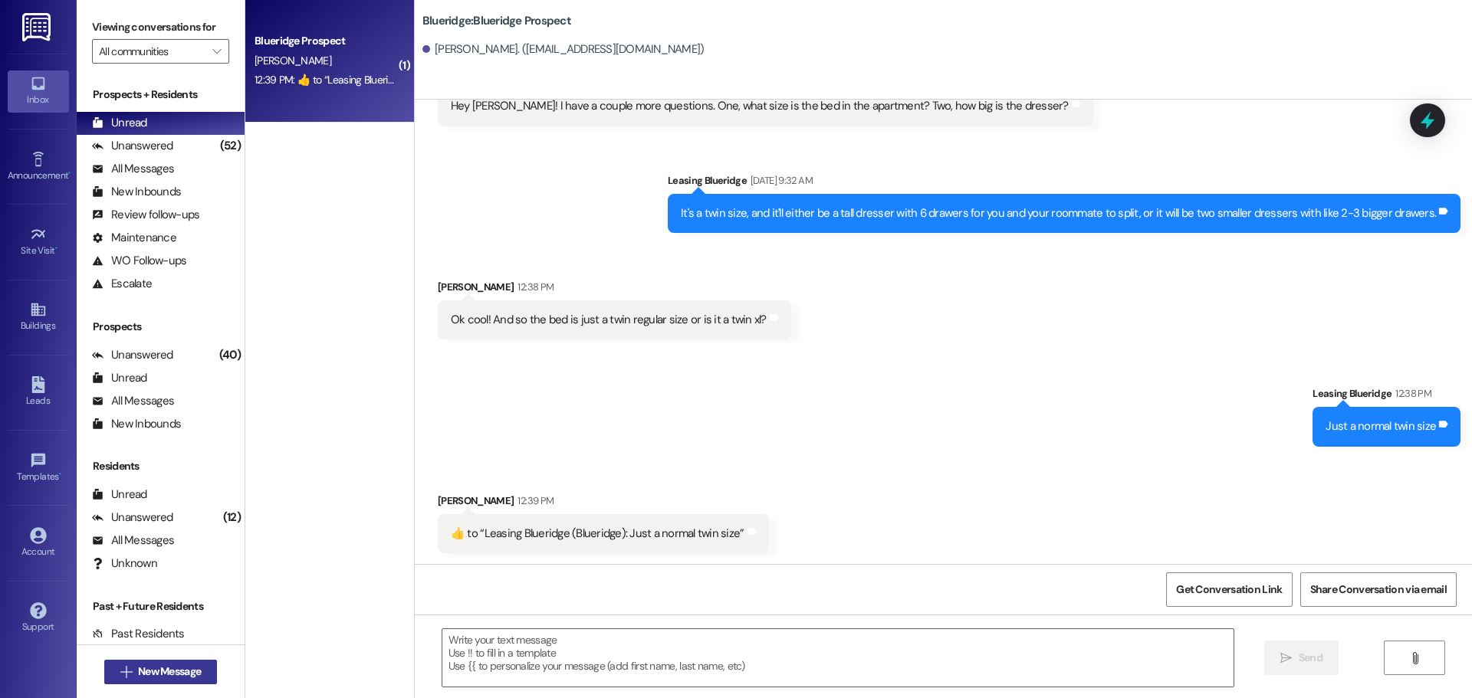
click at [140, 674] on span "New Message" at bounding box center [169, 672] width 63 height 16
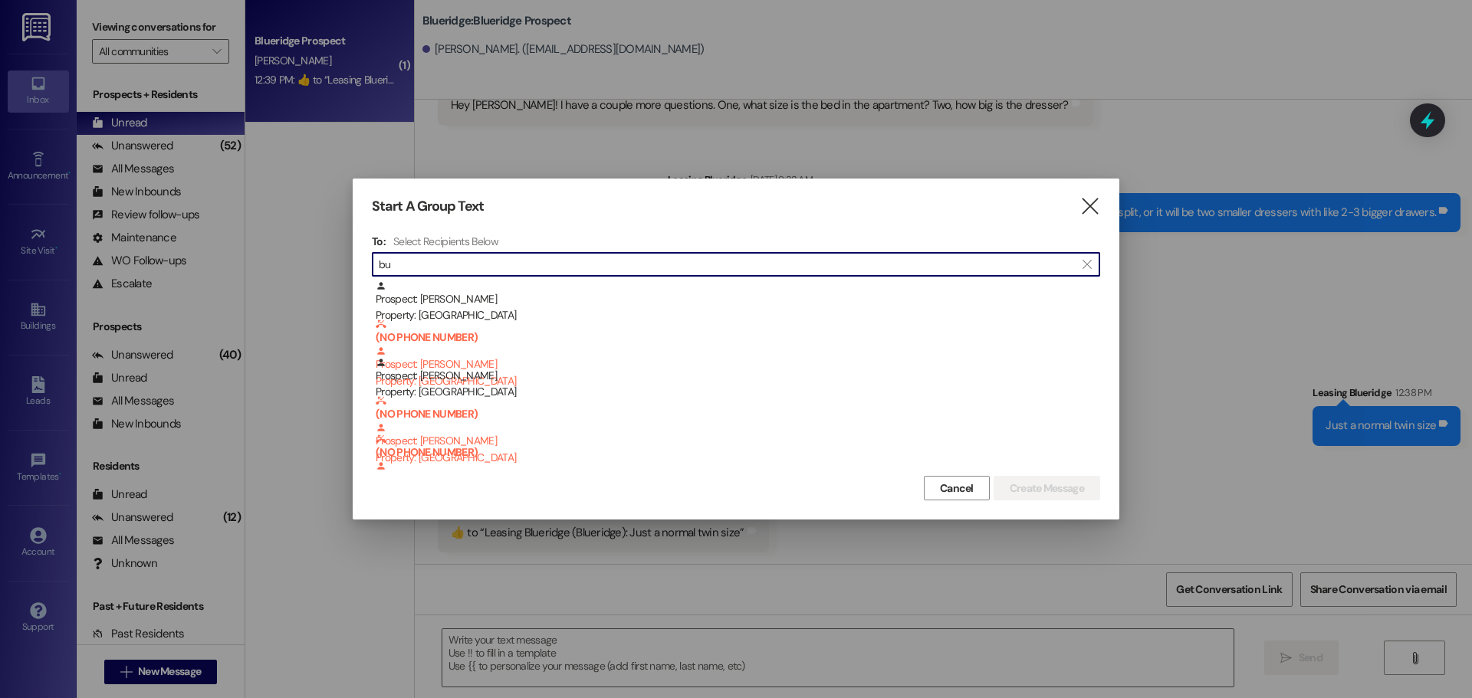
type input "b"
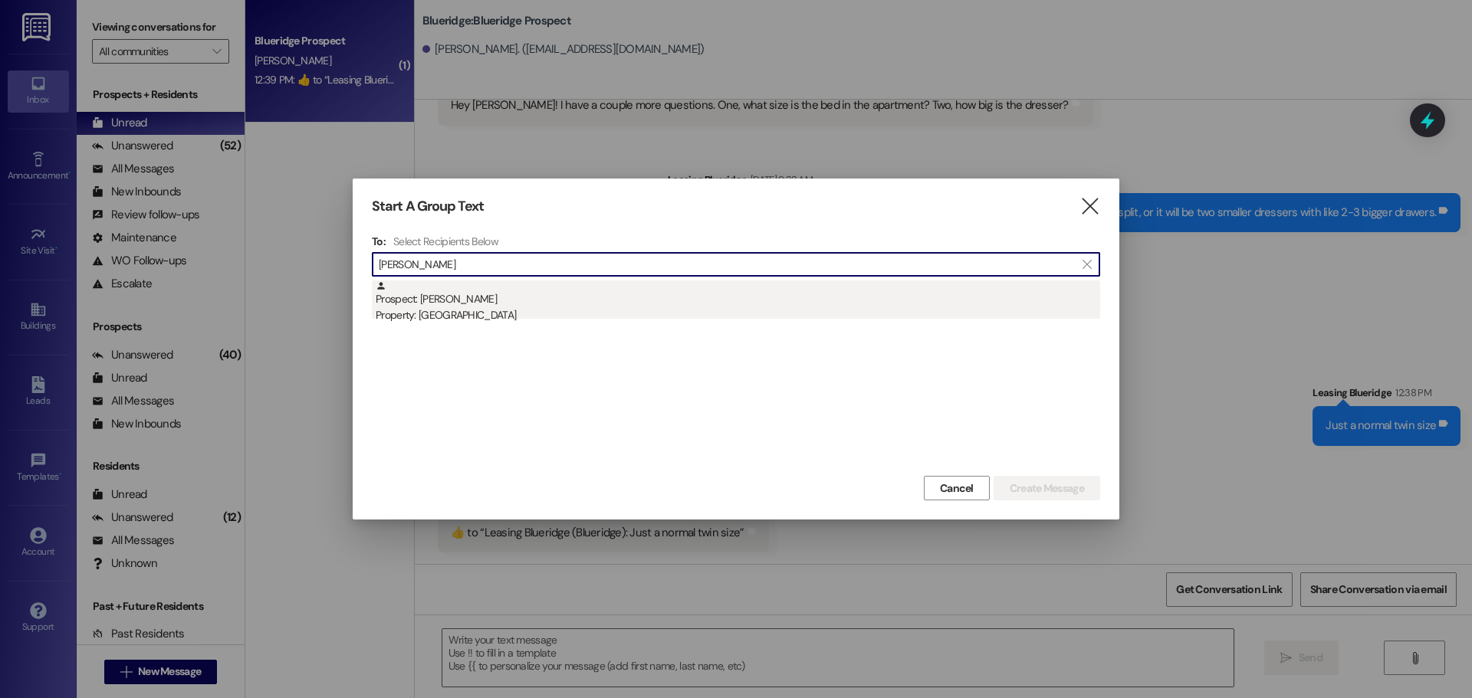
type input "[PERSON_NAME]"
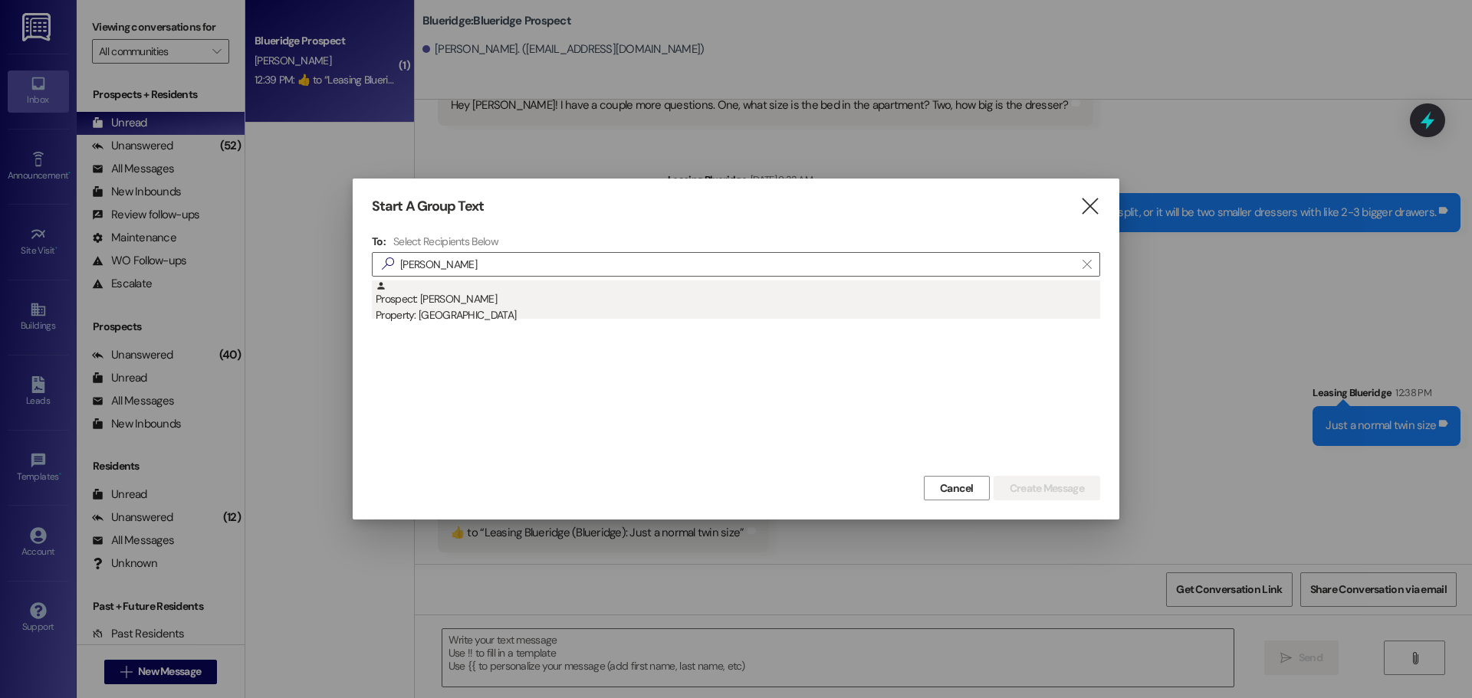
click at [589, 312] on div "Property: [GEOGRAPHIC_DATA]" at bounding box center [738, 315] width 724 height 16
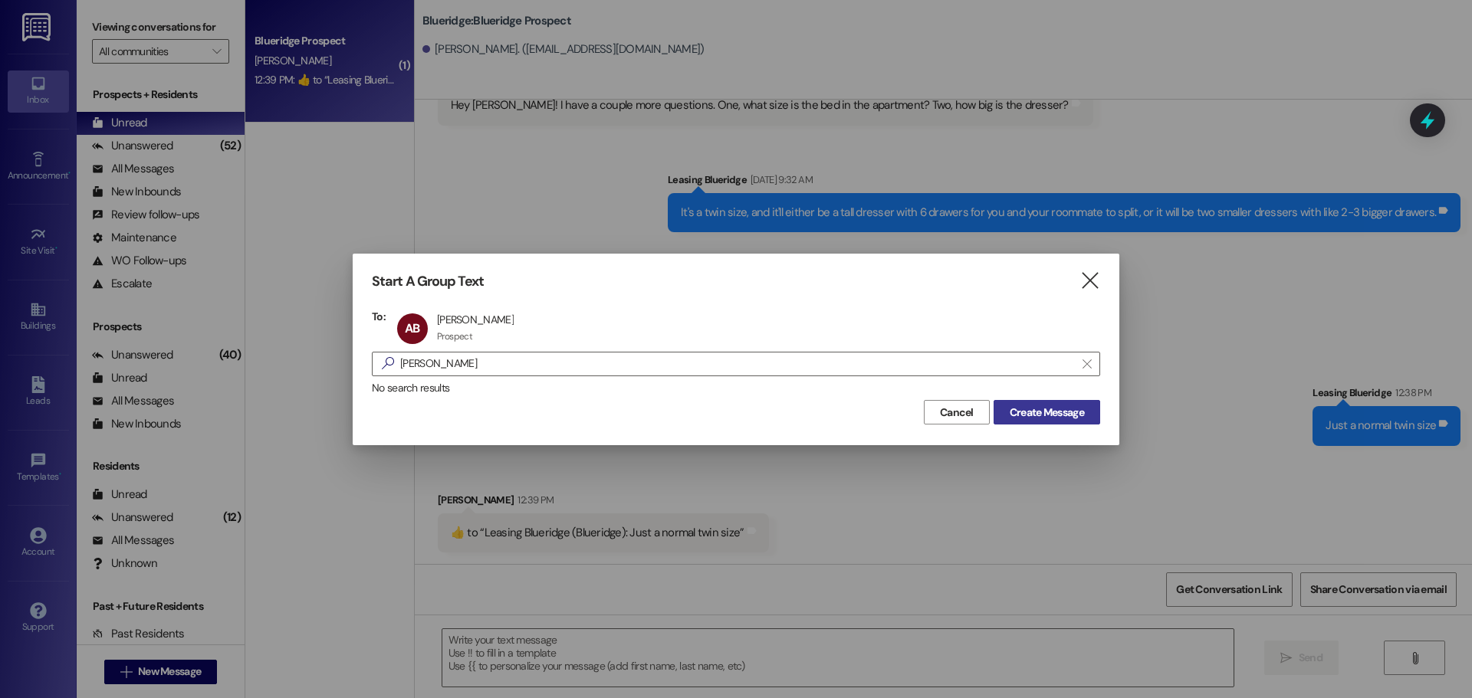
click at [1098, 412] on button "Create Message" at bounding box center [1046, 412] width 107 height 25
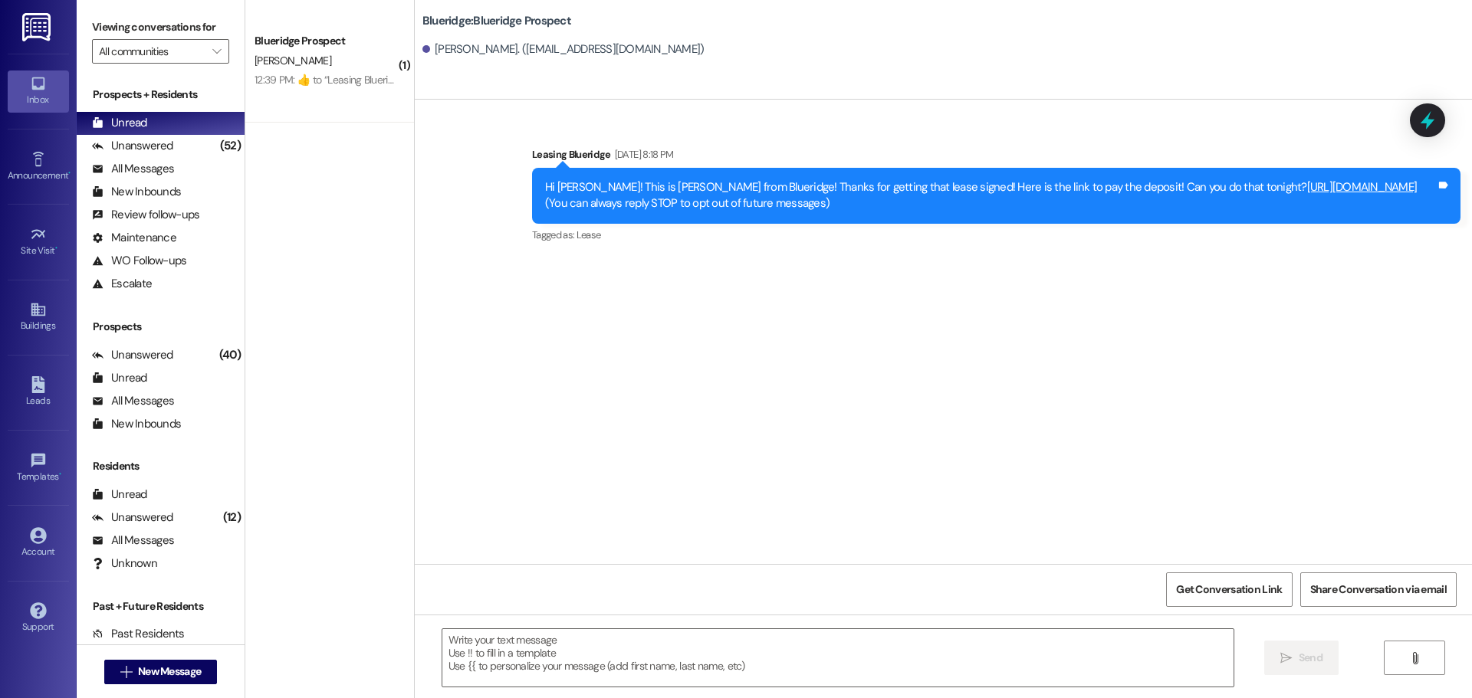
scroll to position [0, 0]
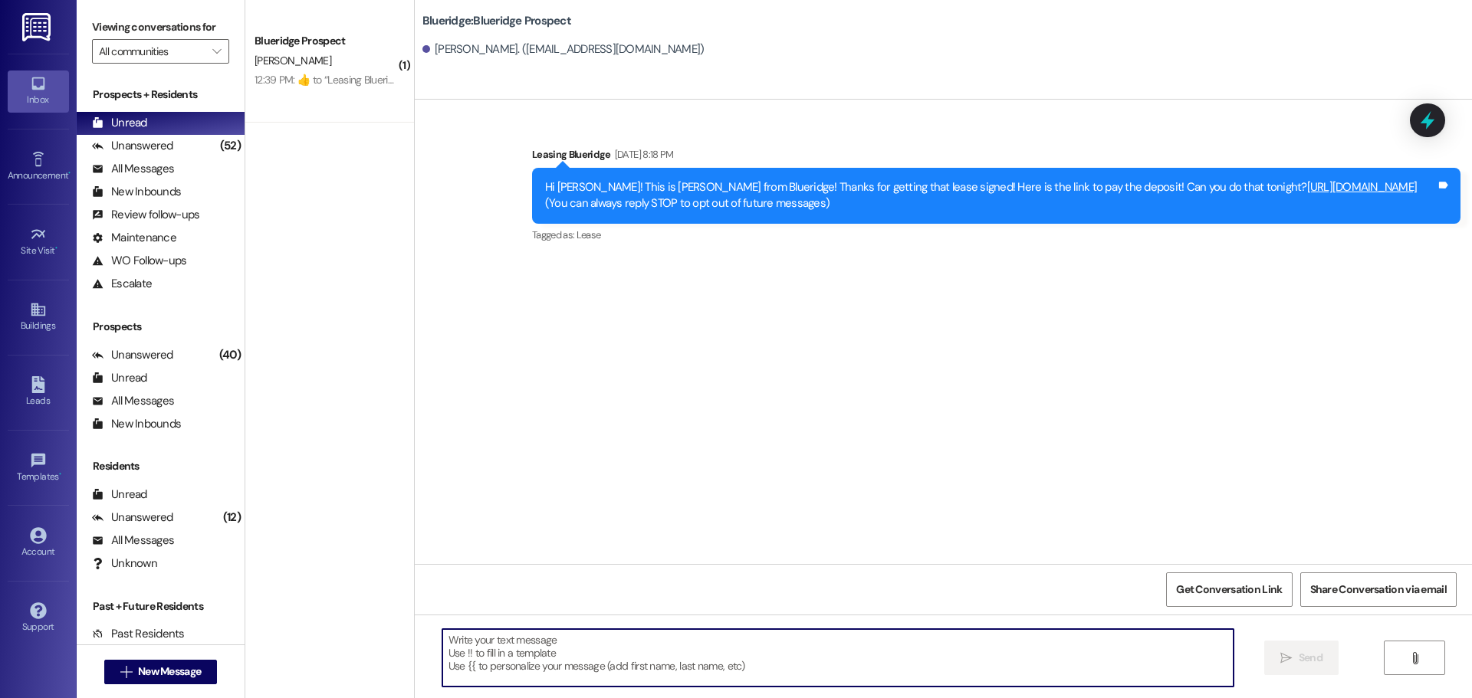
click at [608, 670] on textarea at bounding box center [837, 657] width 791 height 57
click at [171, 668] on span "New Message" at bounding box center [169, 672] width 63 height 16
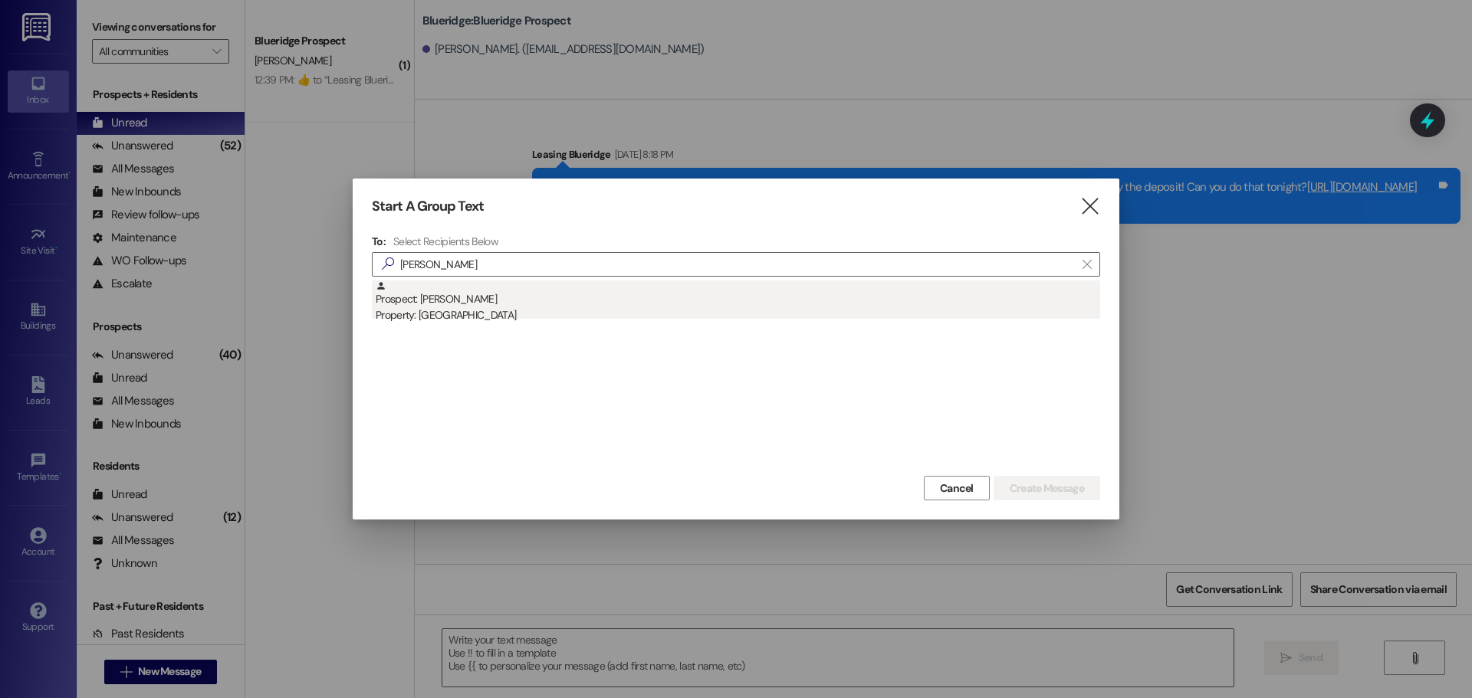
click at [480, 318] on div "Property: [GEOGRAPHIC_DATA]" at bounding box center [738, 315] width 724 height 16
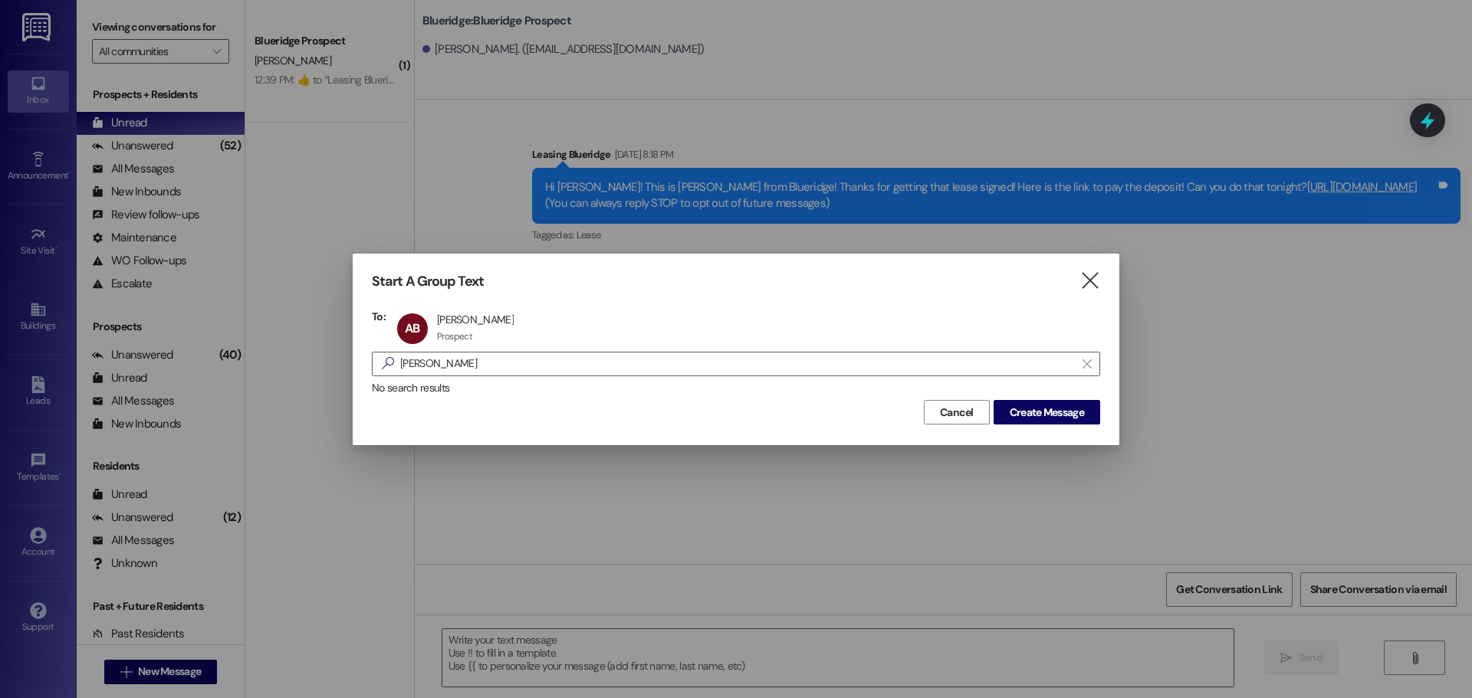
scroll to position [1, 0]
drag, startPoint x: 457, startPoint y: 371, endPoint x: 323, endPoint y: 373, distance: 133.4
click at [326, 373] on div "Start A Group Text  To: AB [PERSON_NAME] [PERSON_NAME] Prospect Prospect click…" at bounding box center [736, 349] width 1472 height 698
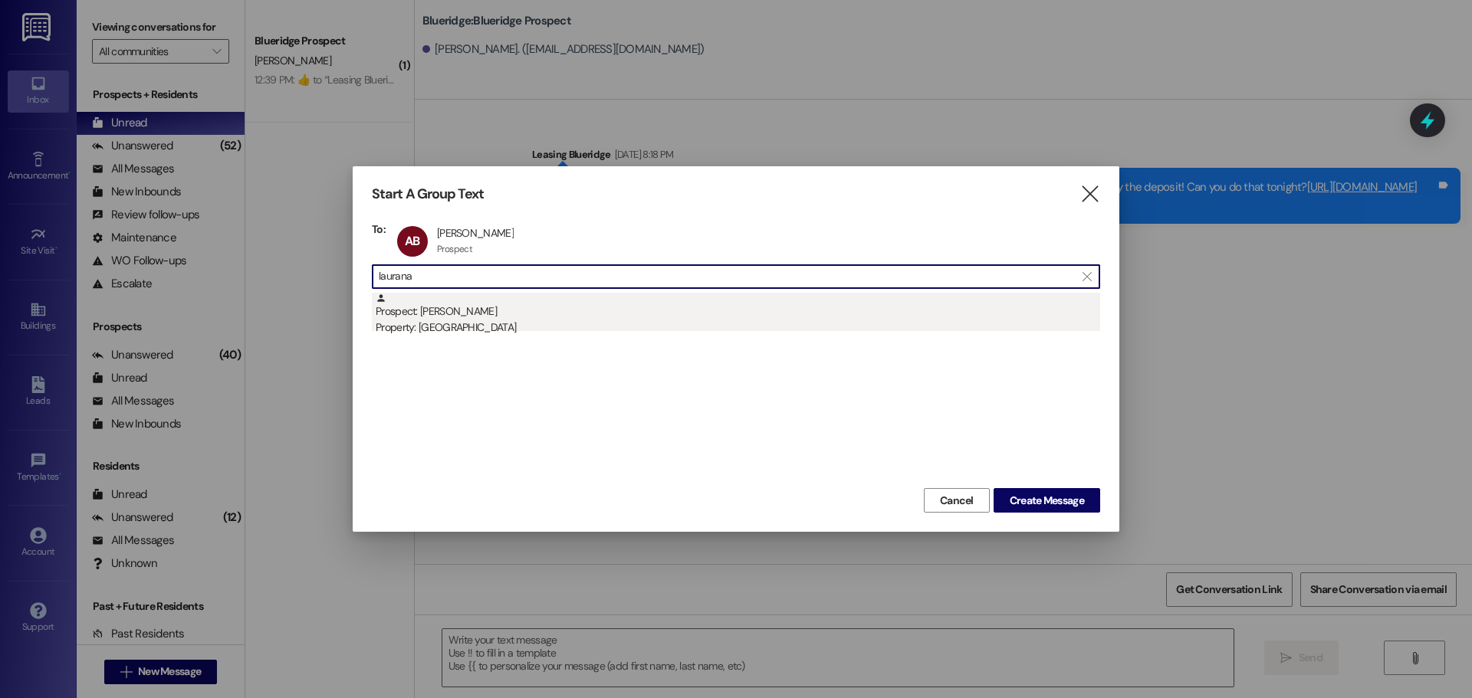
type input "laurana"
click at [511, 314] on div "Prospect: [PERSON_NAME] Property: [GEOGRAPHIC_DATA]" at bounding box center [738, 315] width 724 height 44
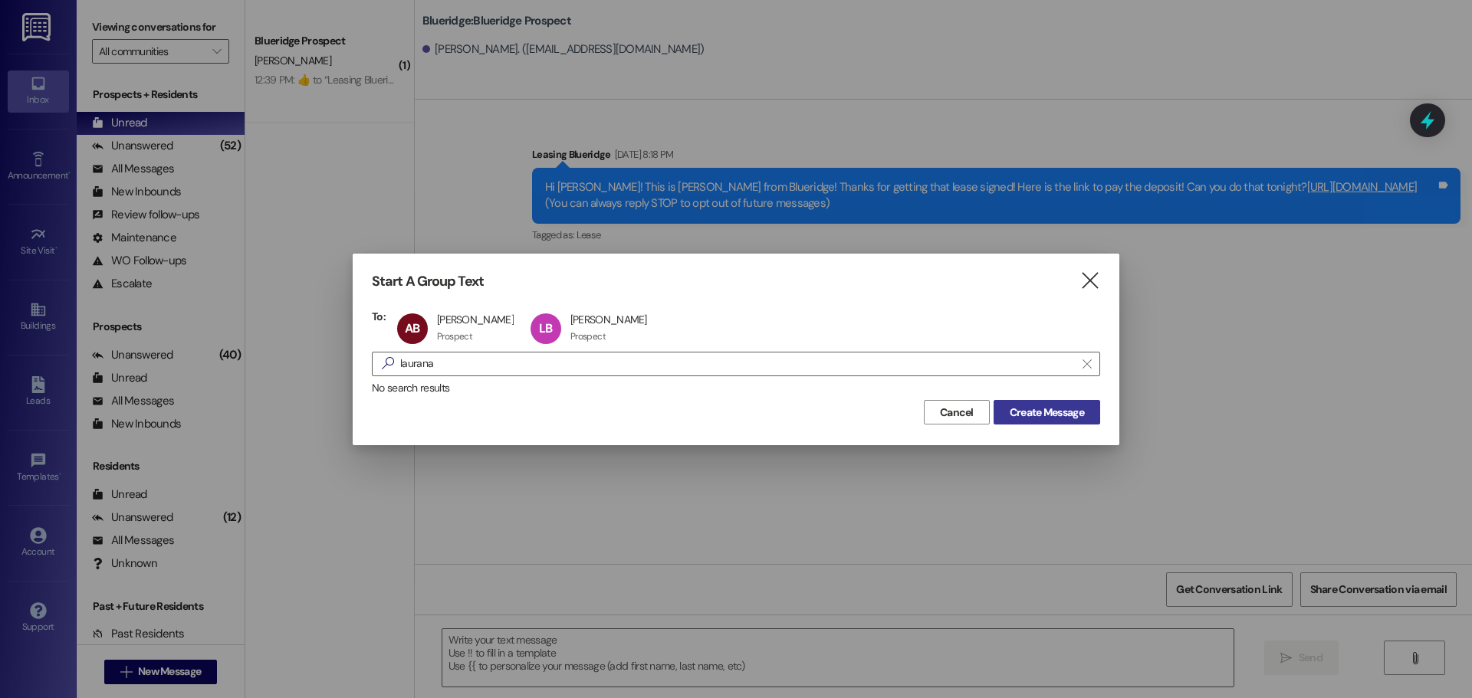
click at [1015, 402] on button "Create Message" at bounding box center [1046, 412] width 107 height 25
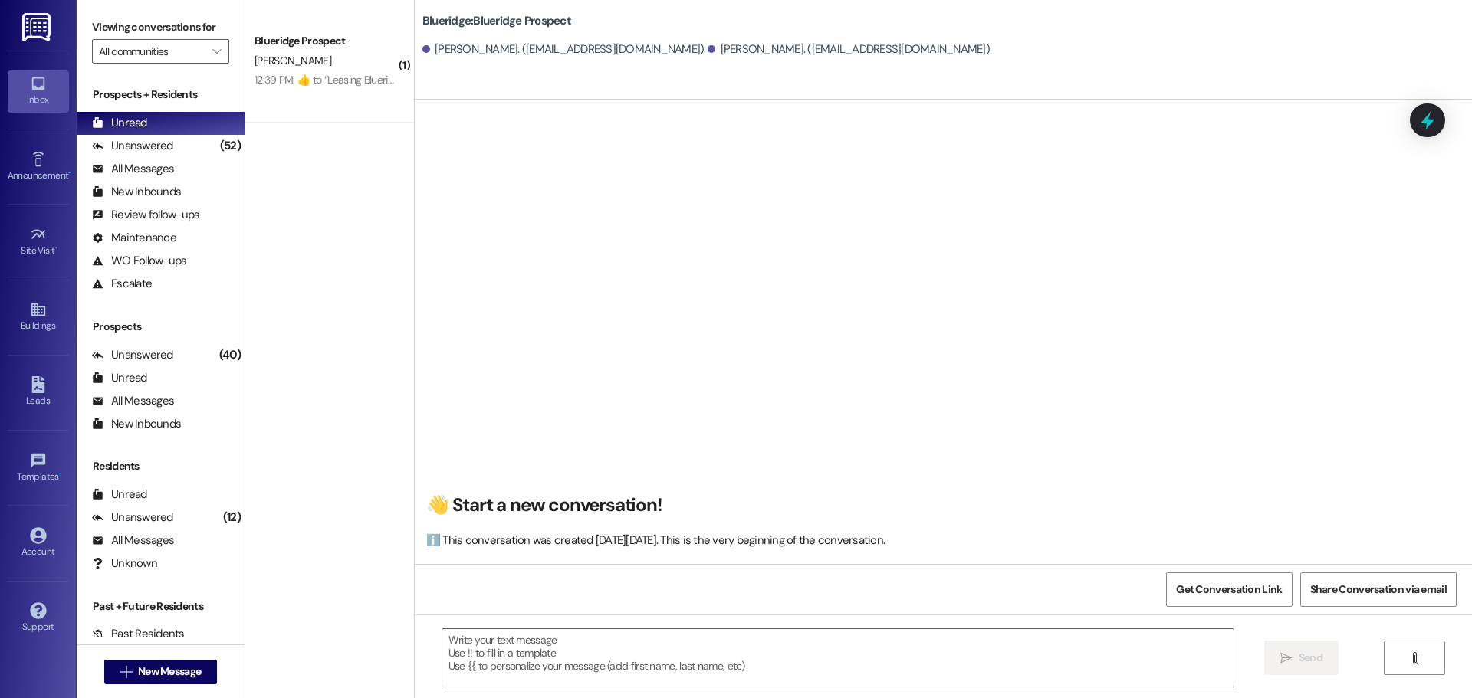
scroll to position [1, 0]
click at [852, 652] on textarea at bounding box center [837, 657] width 791 height 57
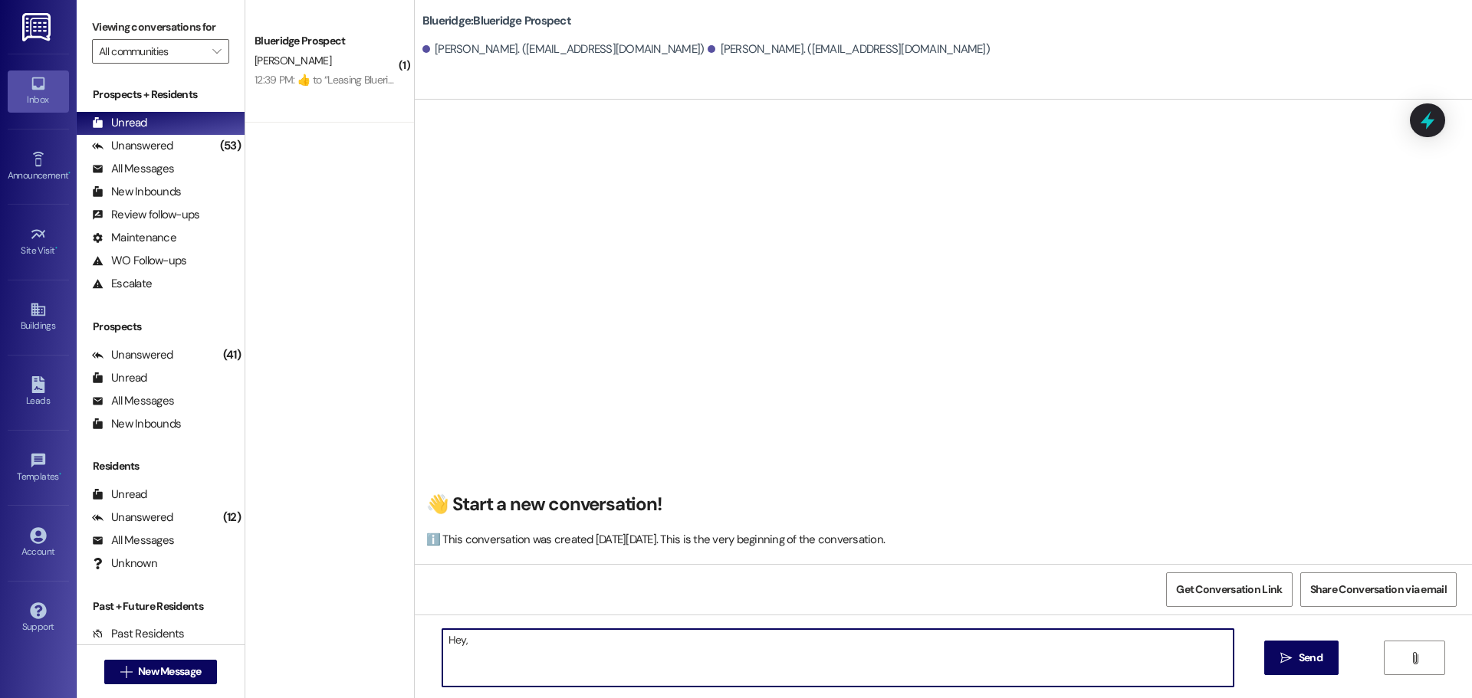
click at [632, 672] on textarea "Hey," at bounding box center [837, 657] width 791 height 57
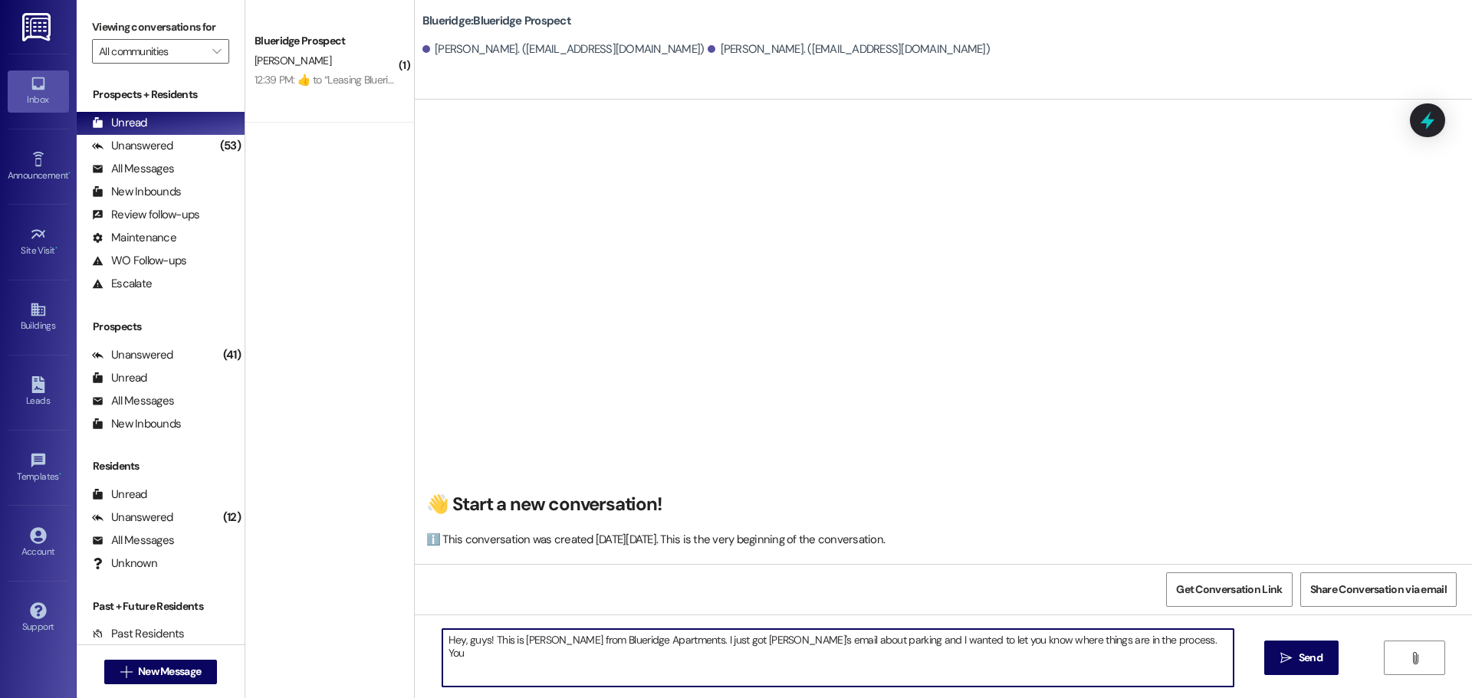
click at [1137, 655] on textarea "Hey, guys! This is [PERSON_NAME] from Blueridge Apartments. I just got [PERSON_…" at bounding box center [837, 657] width 791 height 57
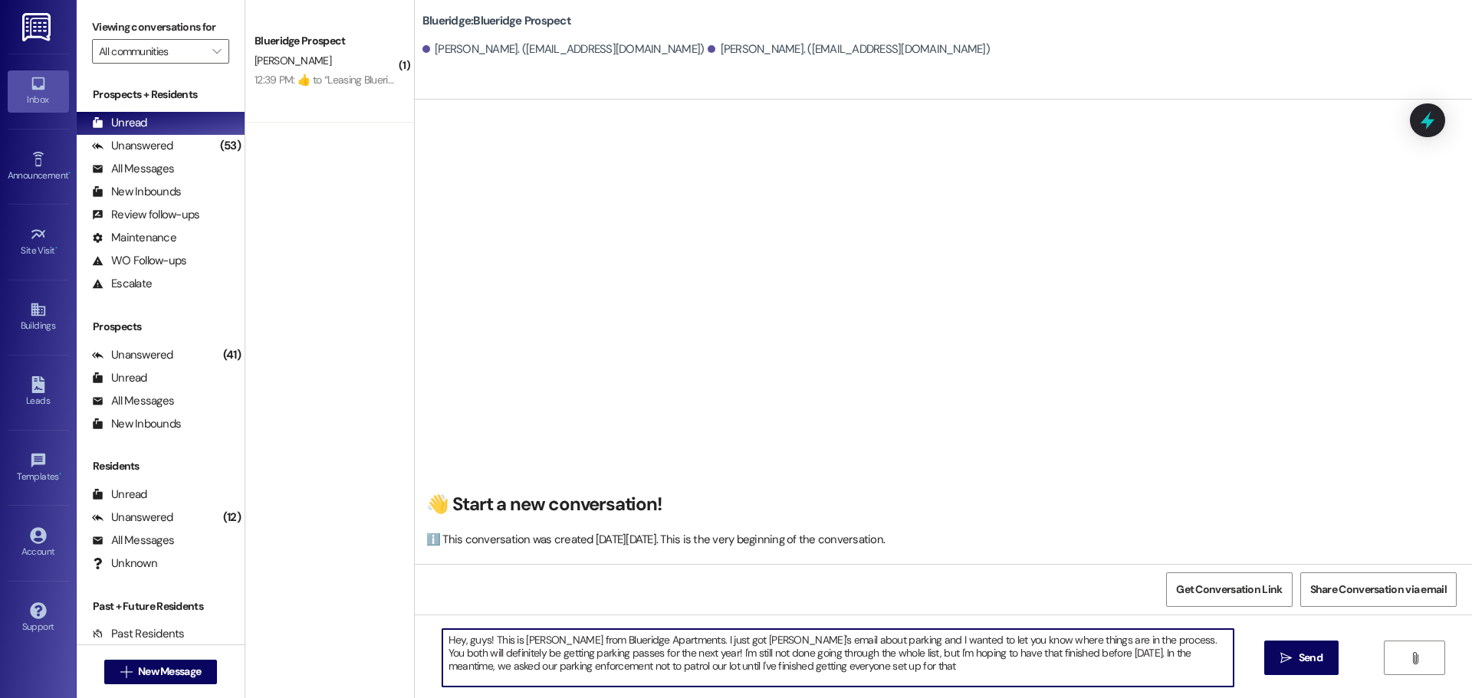
type textarea "Hey, guys! This is [PERSON_NAME] from Blueridge Apartments. I just got [PERSON_…"
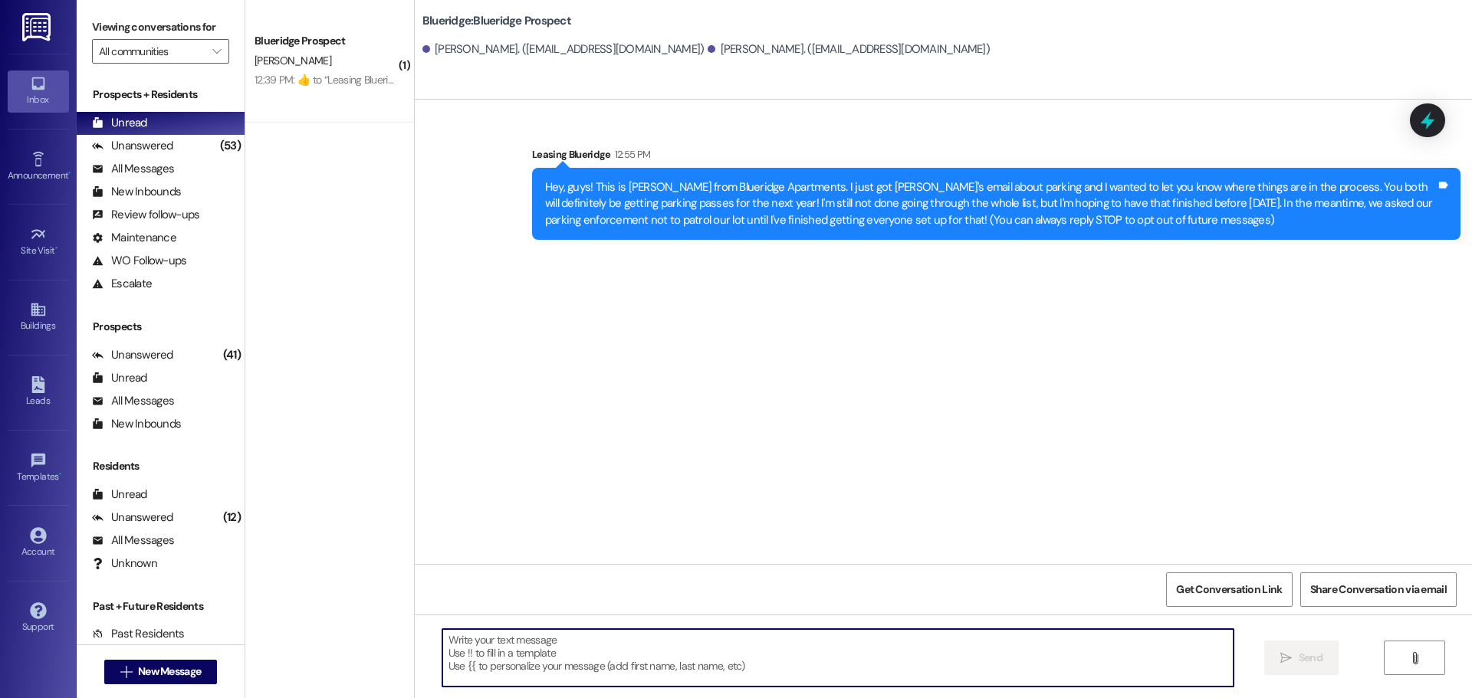
scroll to position [0, 0]
click at [1032, 682] on textarea at bounding box center [837, 657] width 791 height 57
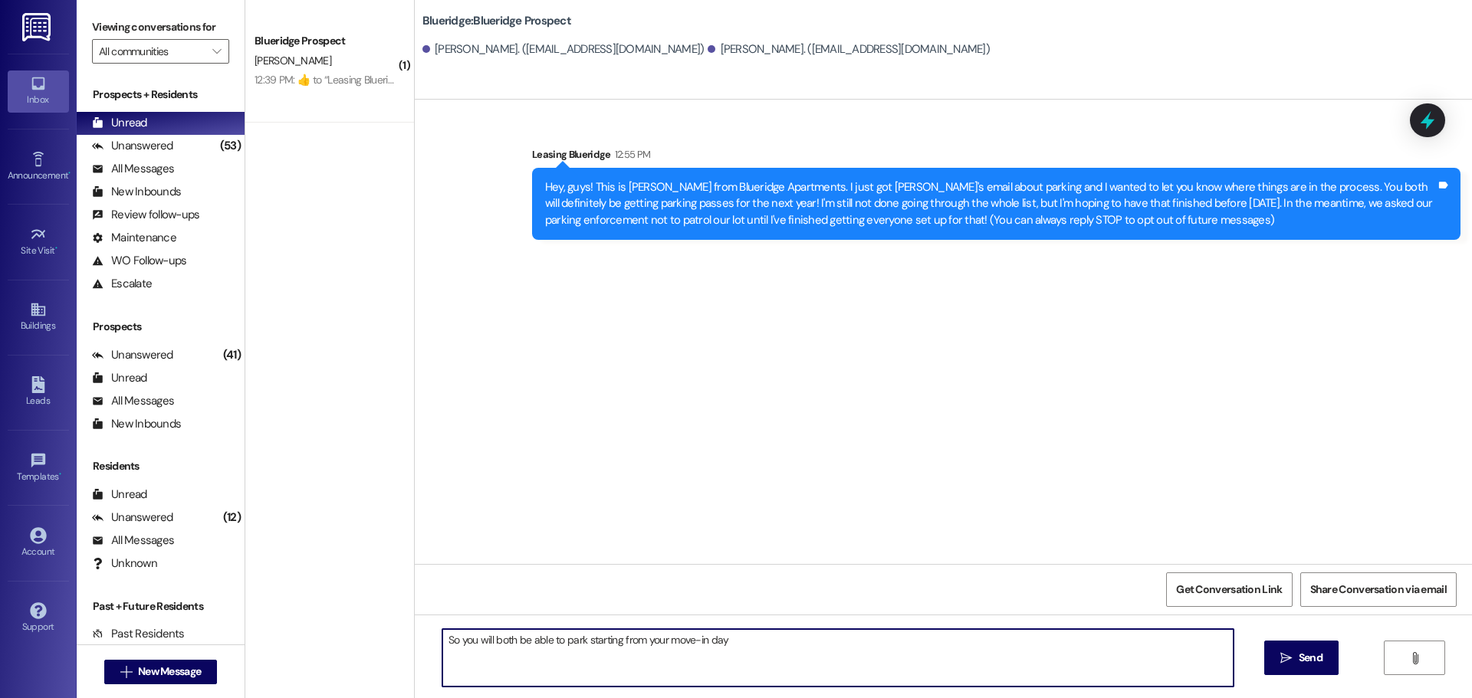
type textarea "So you will both be able to park starting from your move-in day!"
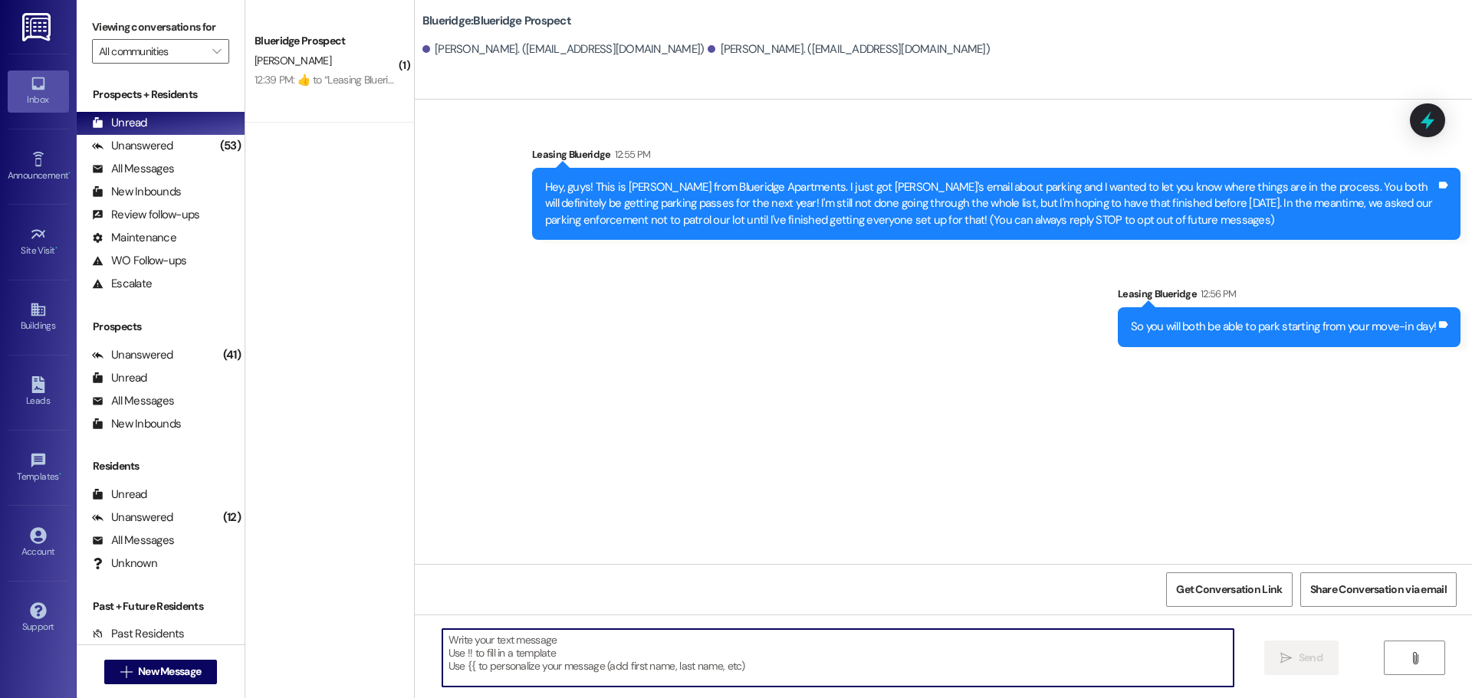
drag, startPoint x: 629, startPoint y: 659, endPoint x: 629, endPoint y: 652, distance: 7.7
click at [629, 653] on textarea at bounding box center [837, 657] width 791 height 57
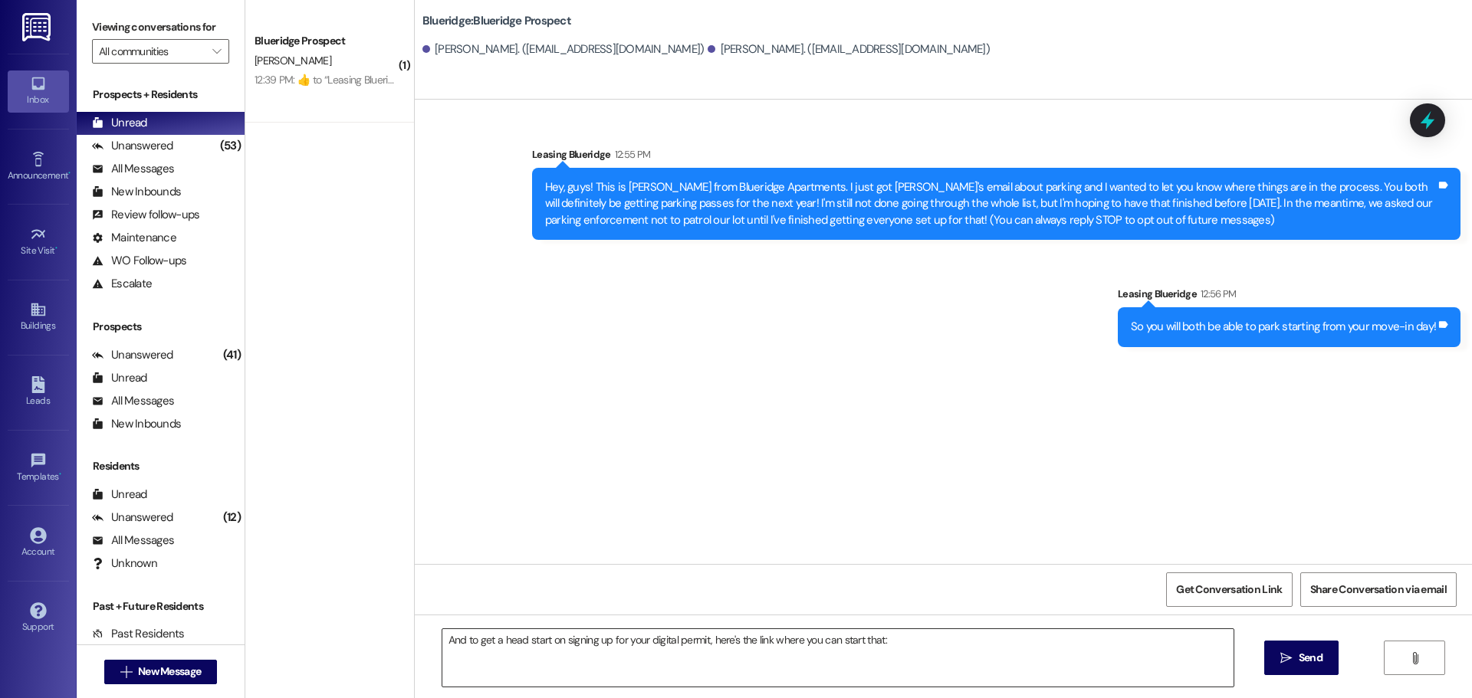
click at [915, 638] on textarea "And to get a head start on signing up for your digital permit, here's the link …" at bounding box center [837, 657] width 791 height 57
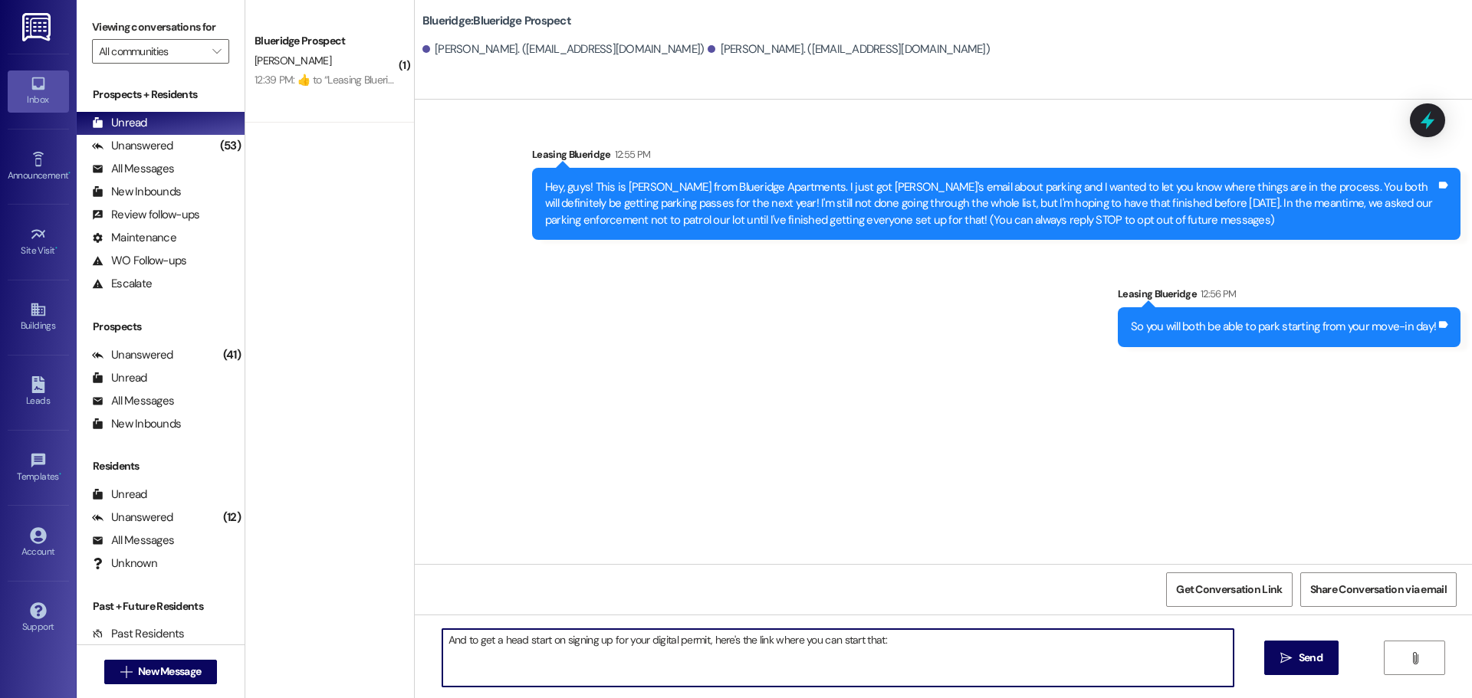
paste textarea "[URL][DOMAIN_NAME]"
type textarea "And to get a head start on signing up for your digital permit, here's the link …"
click at [1299, 660] on span "Send" at bounding box center [1311, 658] width 24 height 16
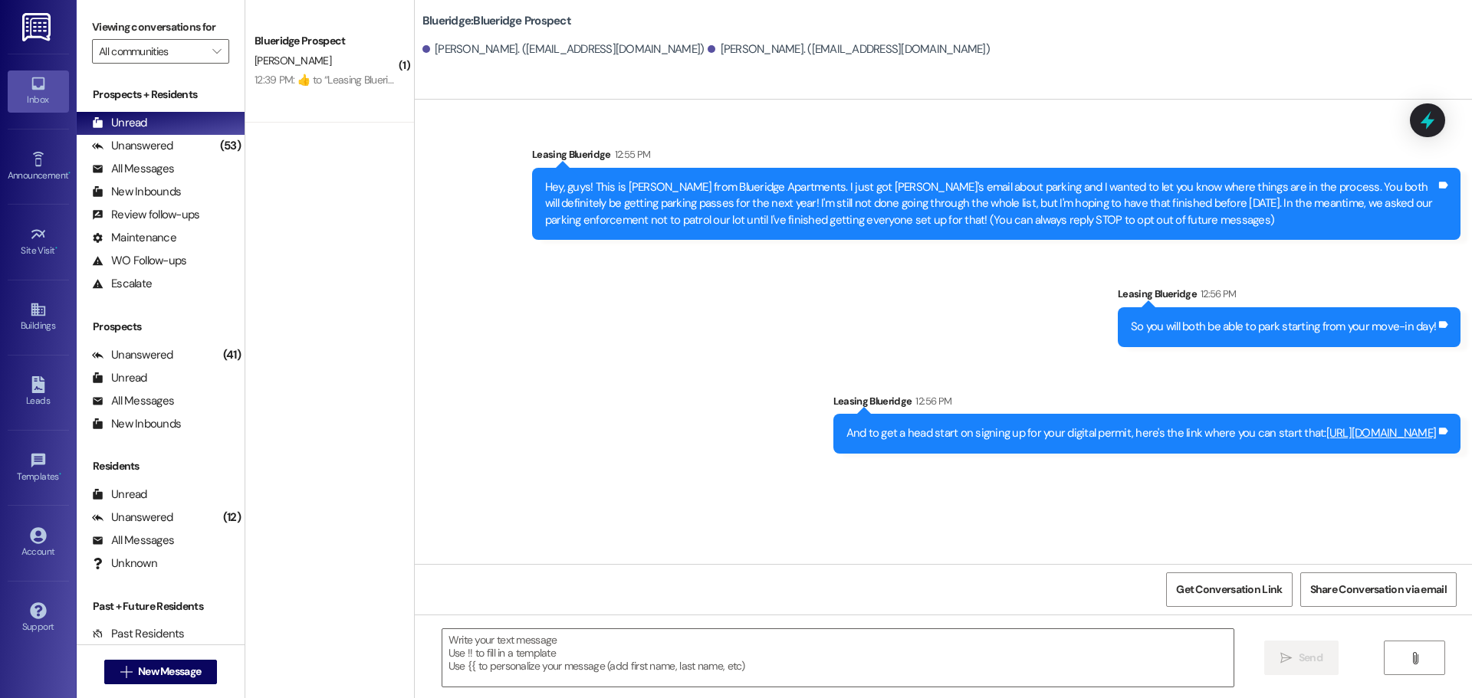
click at [1047, 504] on div "Sent via SMS Leasing Blueridge 12:55 PM Hey, guys! This is [PERSON_NAME] from B…" at bounding box center [943, 332] width 1057 height 465
click at [1043, 499] on div "Sent via SMS Leasing Blueridge 12:55 PM Hey, guys! This is [PERSON_NAME] from B…" at bounding box center [943, 332] width 1057 height 465
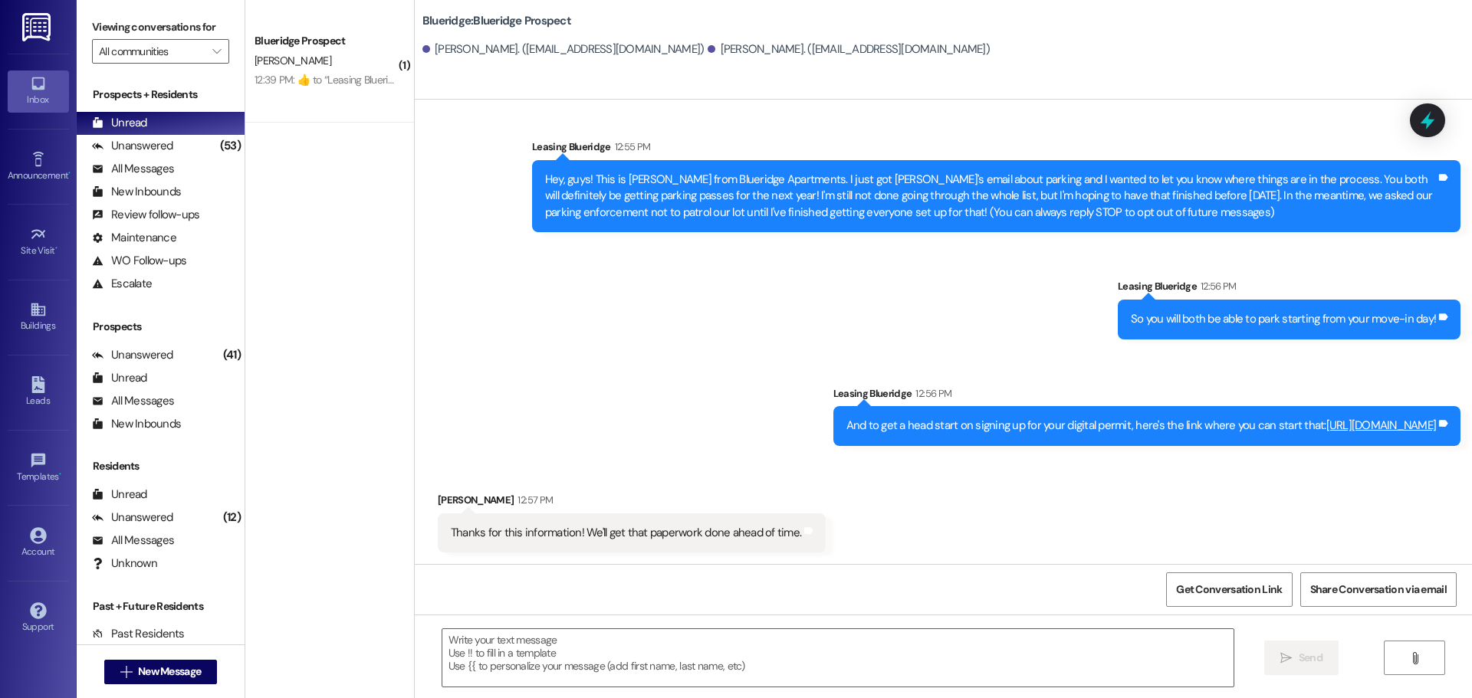
scroll to position [8, 0]
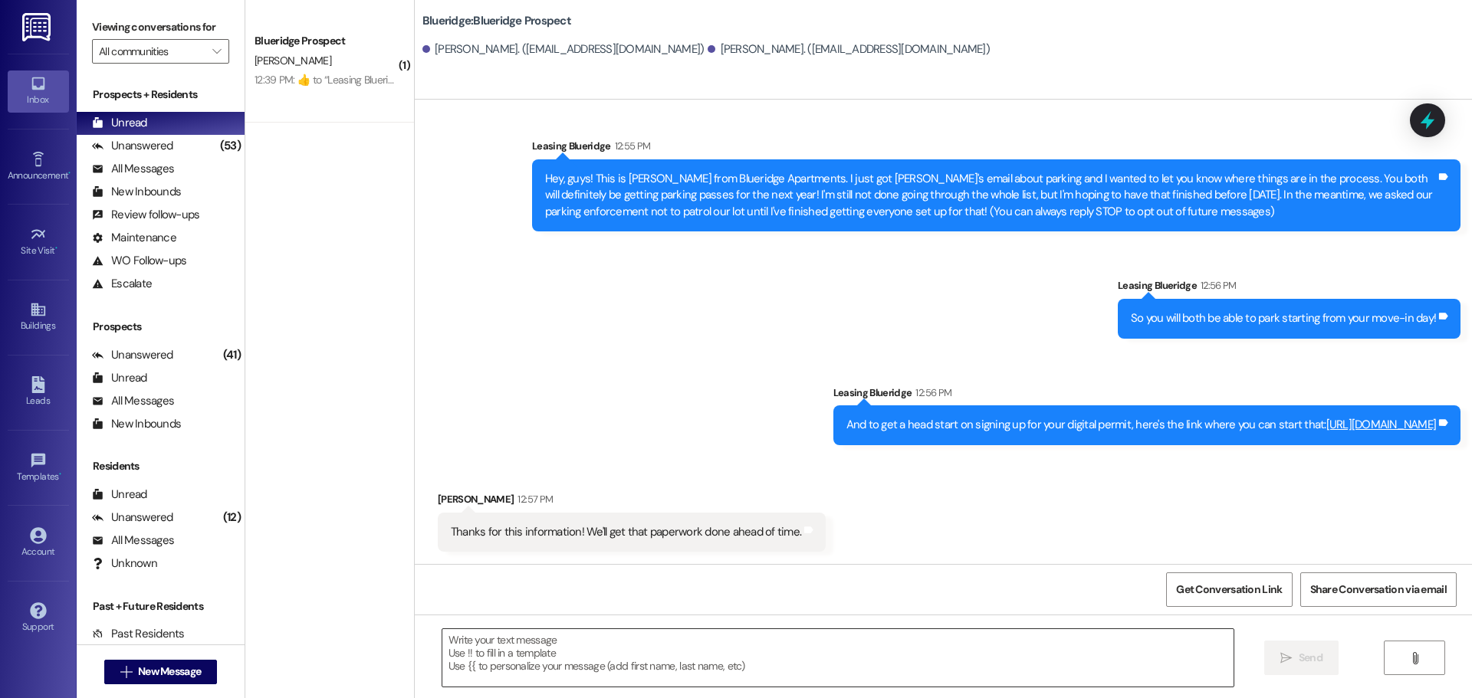
click at [727, 663] on textarea at bounding box center [837, 657] width 791 height 57
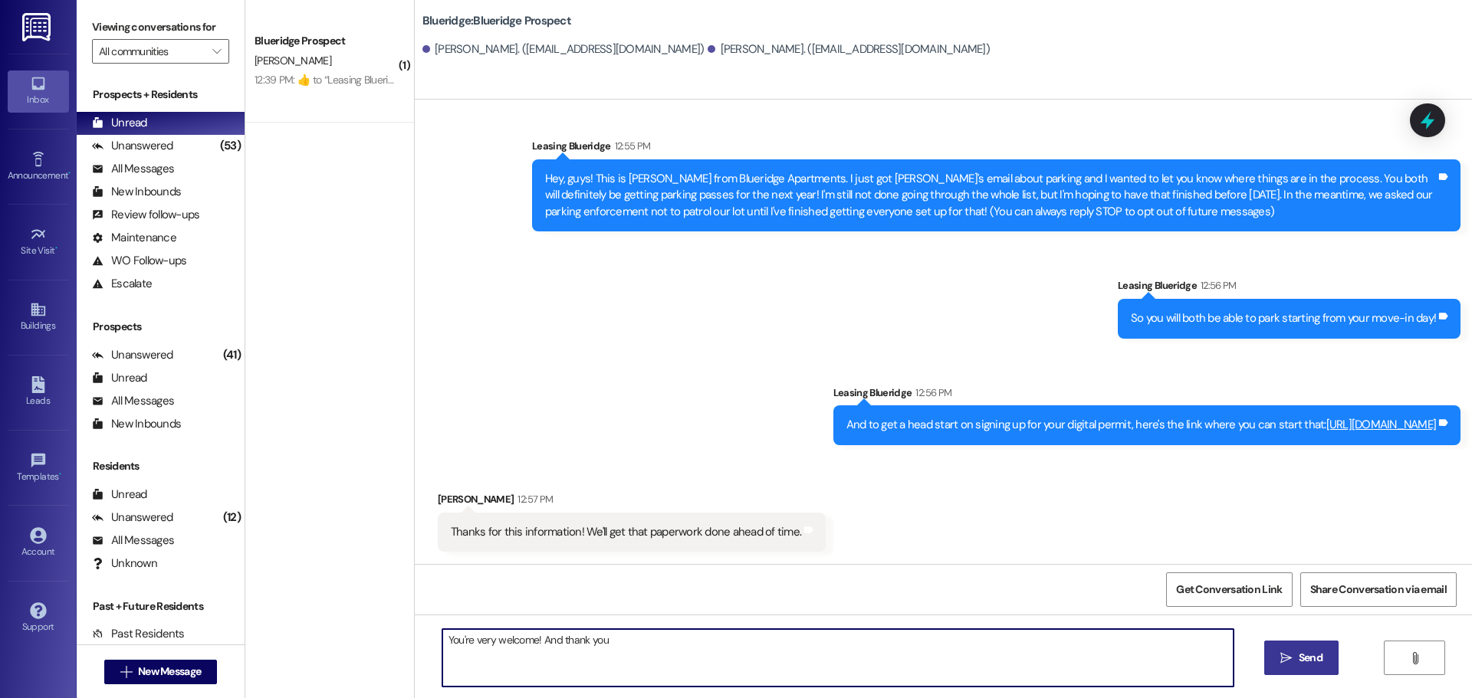
type textarea "You're very welcome! And thank you!"
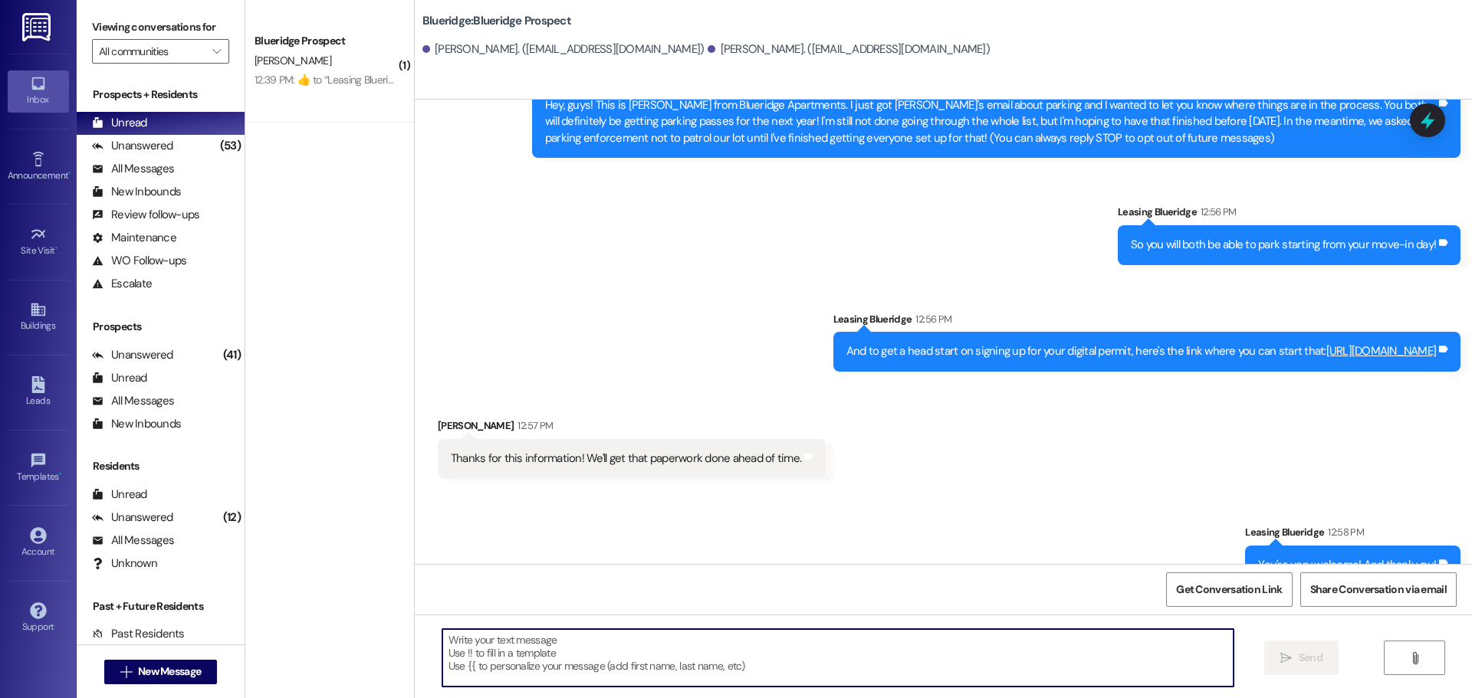
scroll to position [116, 0]
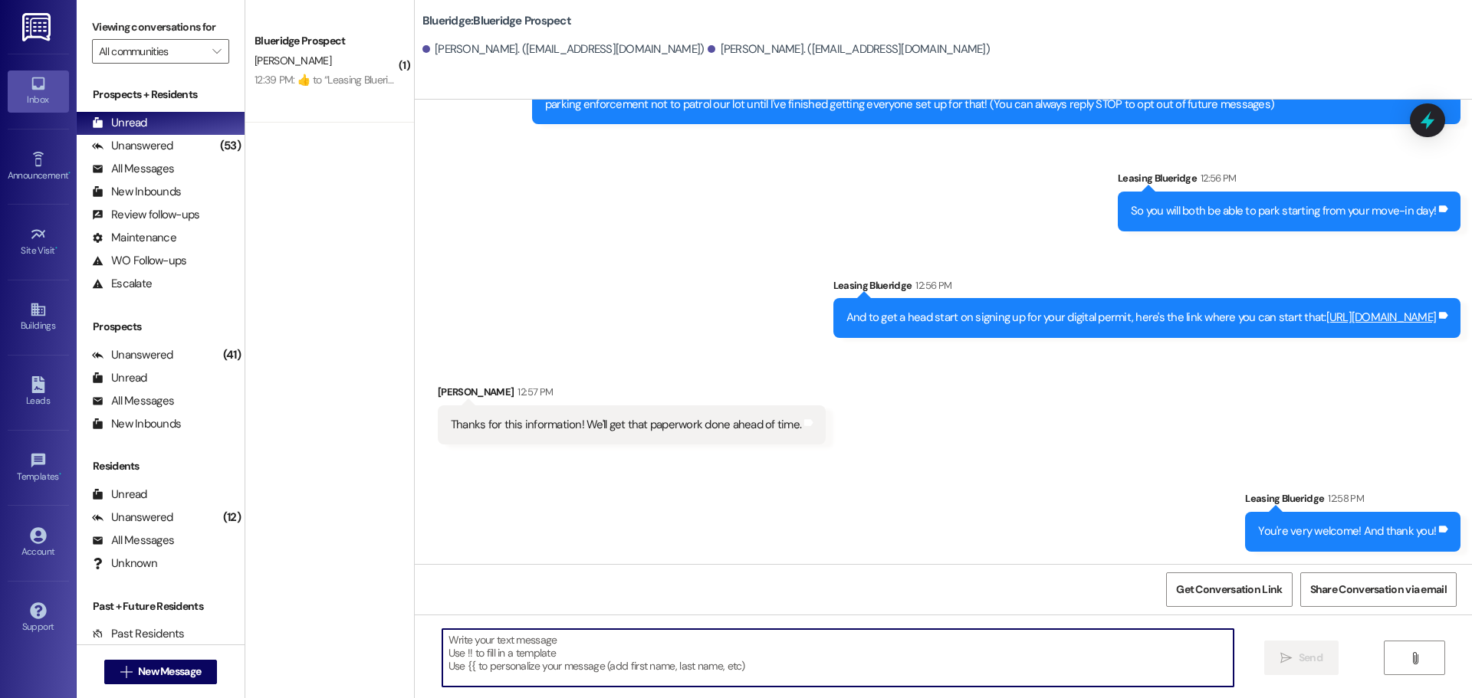
click at [882, 386] on div "Received via SMS [PERSON_NAME] 12:57 PM Thanks for this information! We'll get …" at bounding box center [943, 403] width 1057 height 107
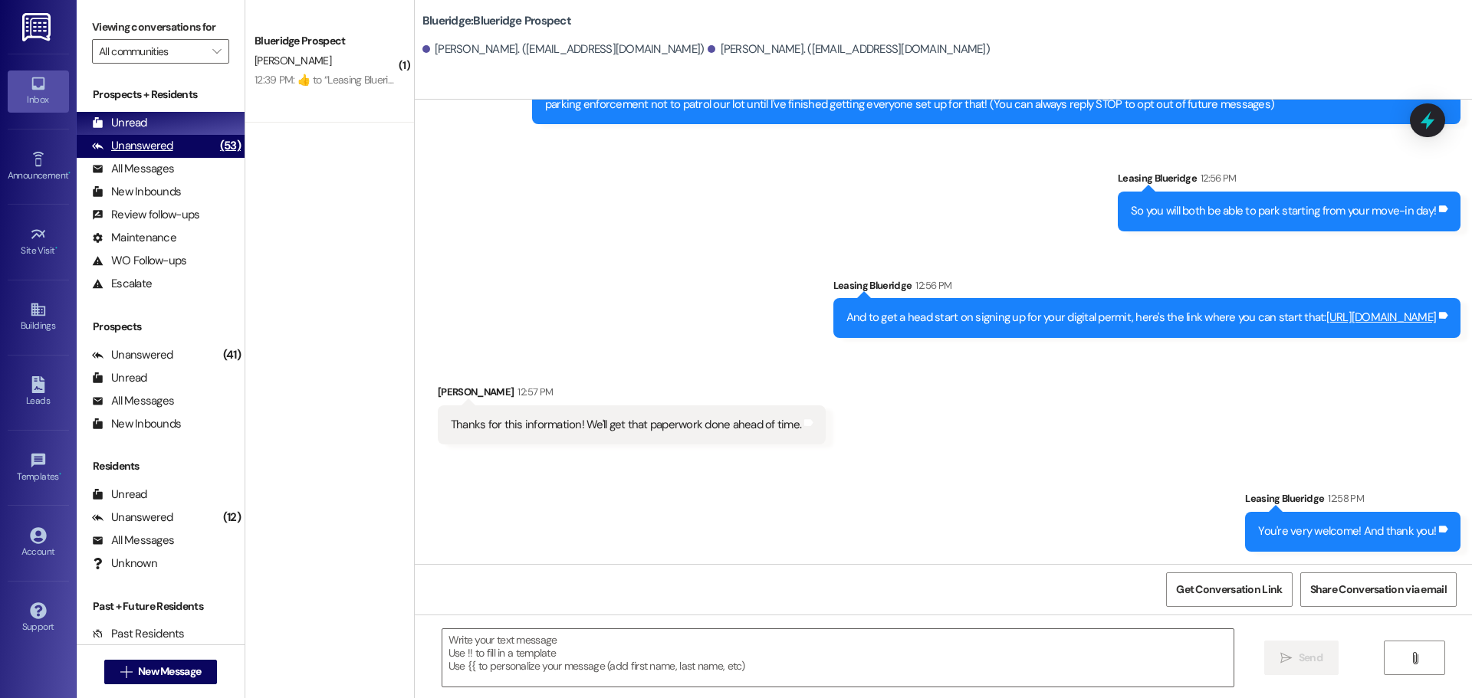
click at [143, 149] on div "Unanswered" at bounding box center [132, 146] width 81 height 16
click at [152, 126] on div "Unread (0)" at bounding box center [161, 123] width 168 height 23
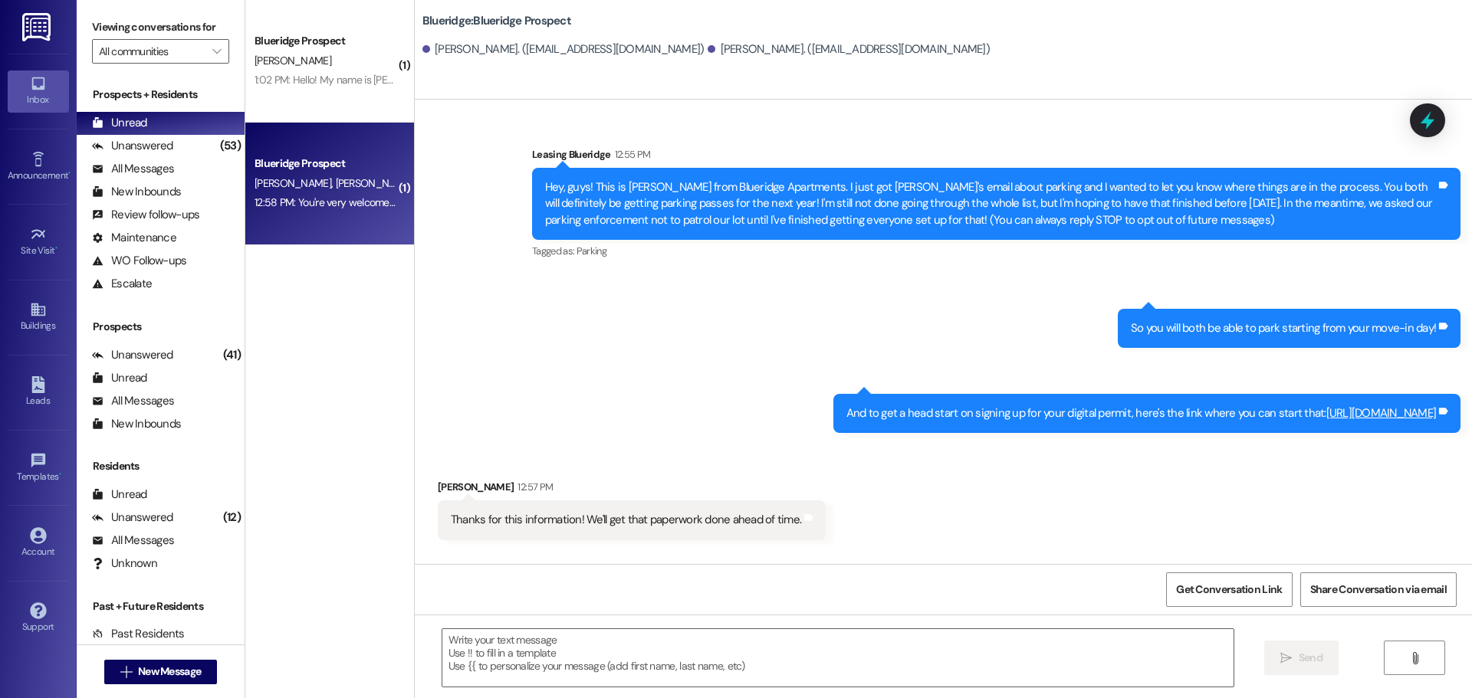
scroll to position [95, 0]
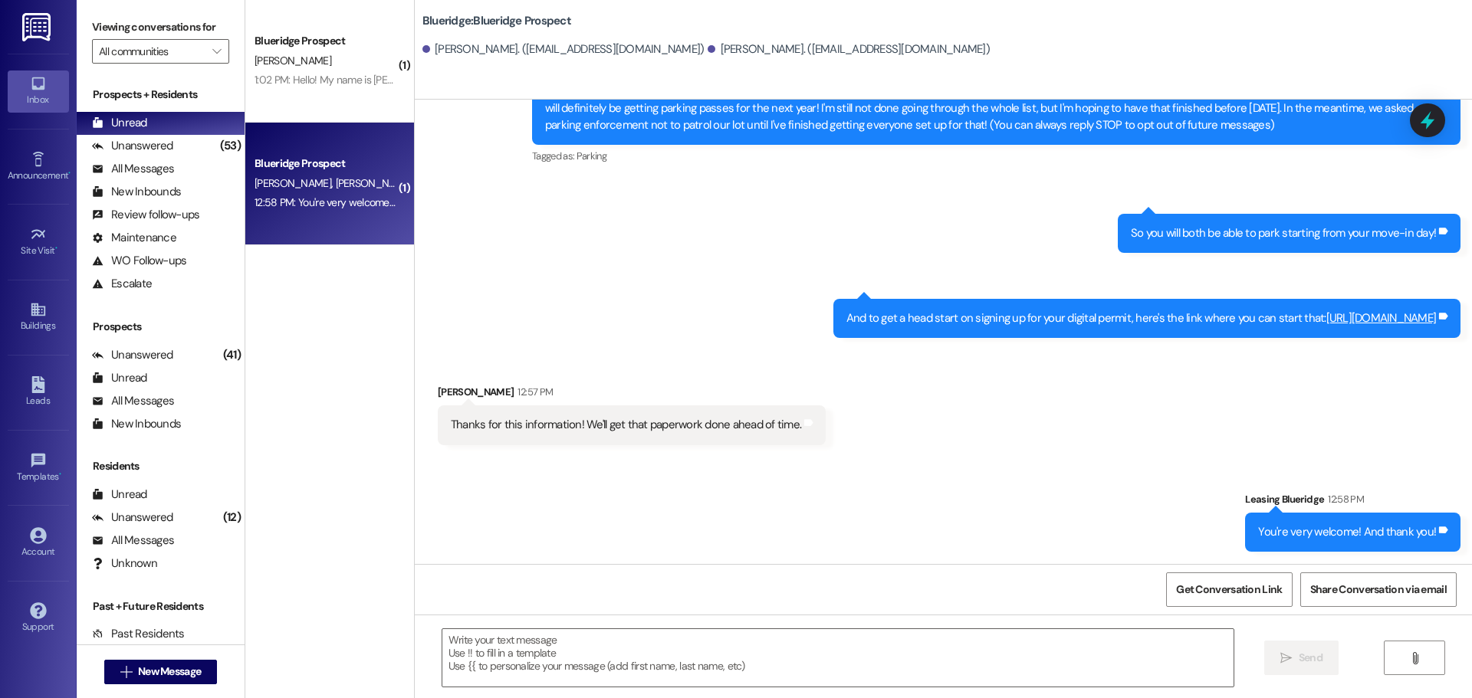
click at [348, 183] on div "[PERSON_NAME] [PERSON_NAME]" at bounding box center [325, 183] width 145 height 19
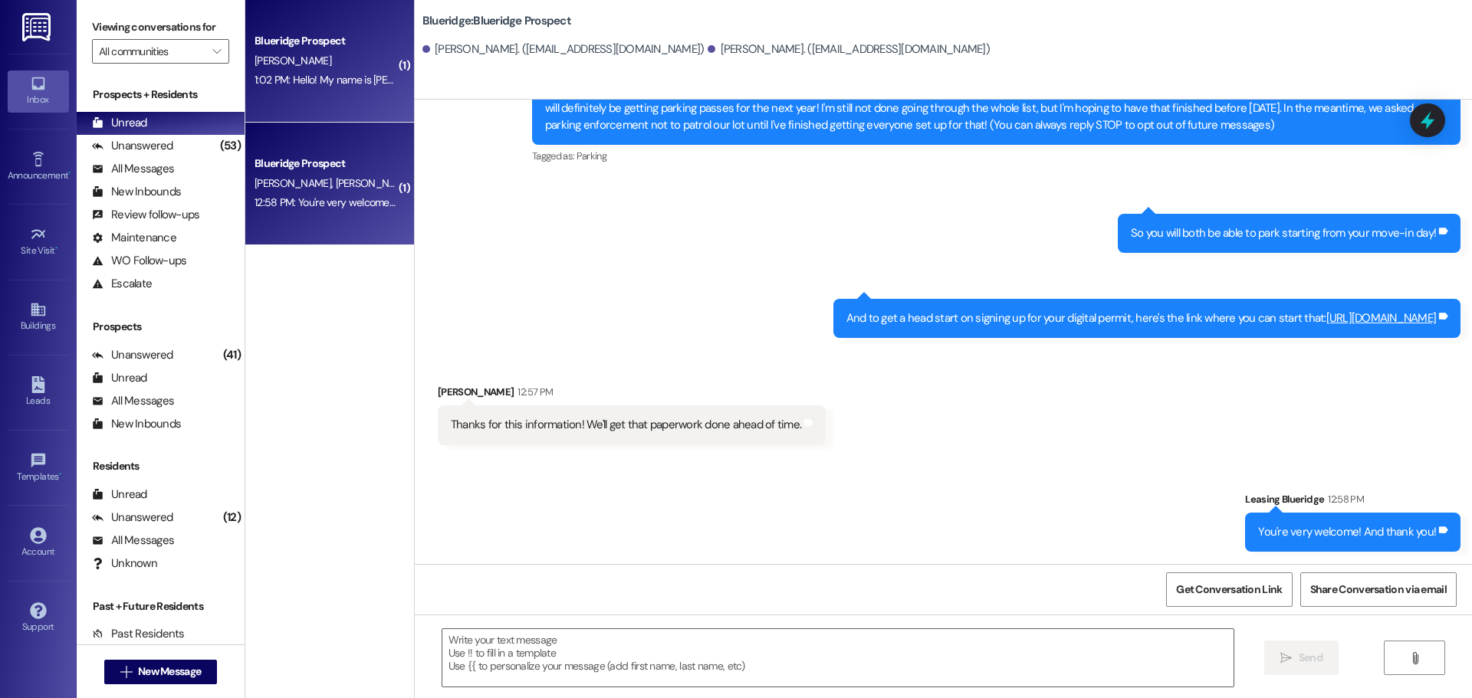
click at [334, 87] on div "1:02 PM: Hello! My name is [PERSON_NAME], my move in time is 10-11am [DATE][DAT…" at bounding box center [325, 80] width 145 height 19
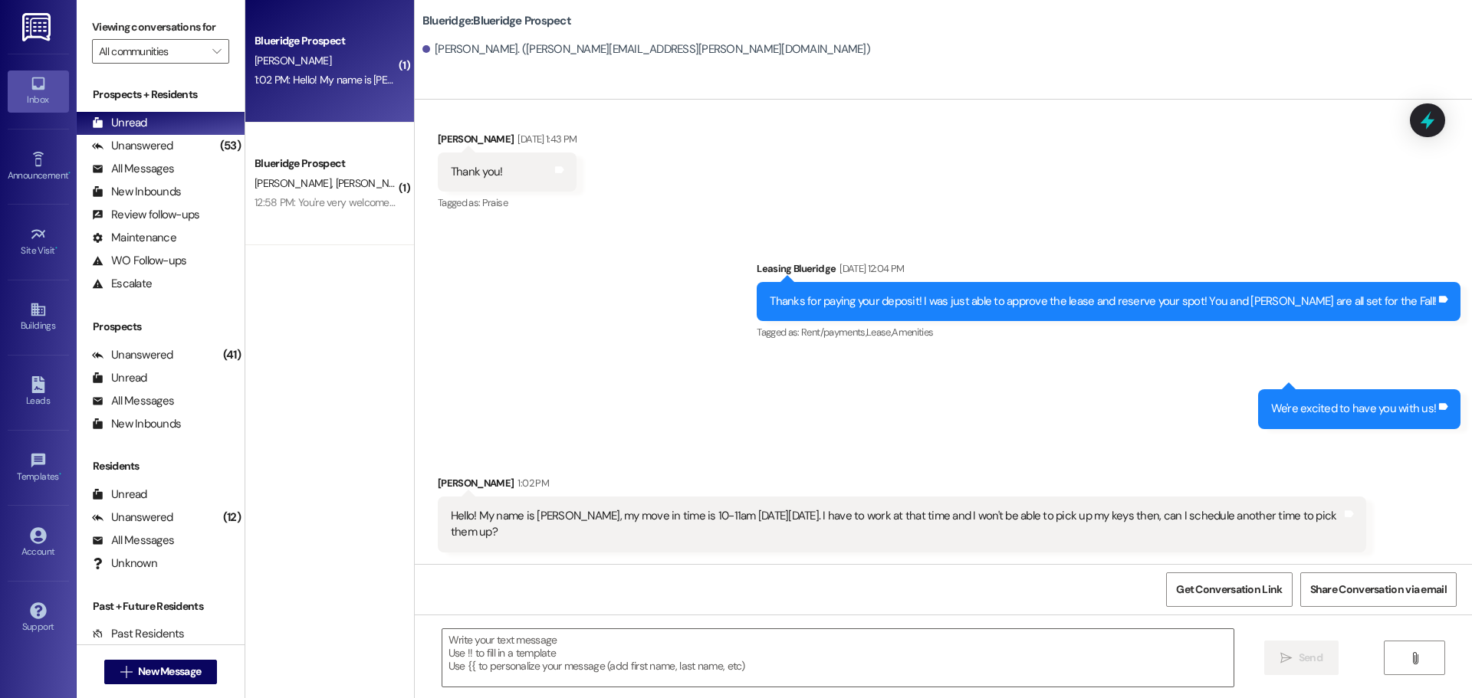
scroll to position [1112, 0]
click at [798, 678] on textarea at bounding box center [837, 657] width 791 height 57
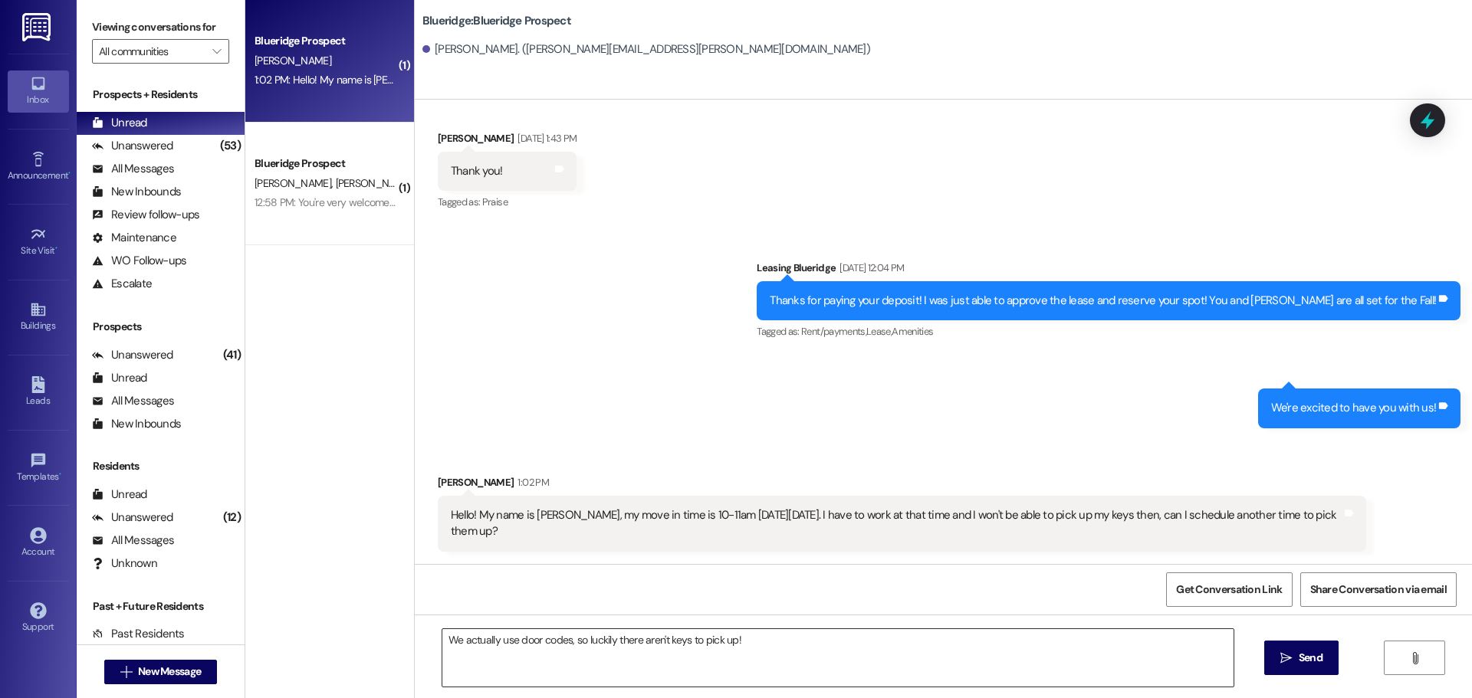
click at [783, 646] on textarea "We actually use door codes, so luckily there aren't keys to pick up!" at bounding box center [837, 657] width 791 height 57
click at [986, 667] on textarea "We actually use door codes, so luckily there aren't keys to pick up! Do you kno…" at bounding box center [837, 657] width 791 height 57
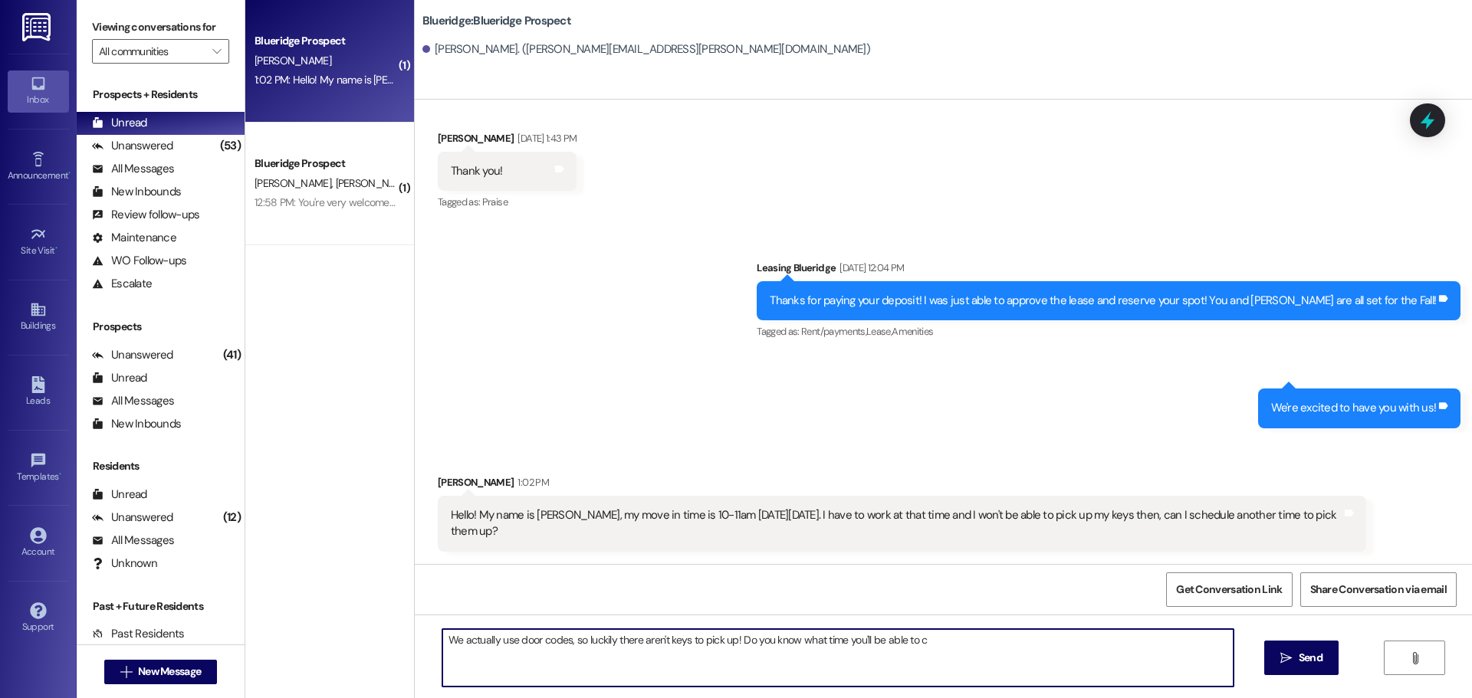
click at [959, 658] on textarea "We actually use door codes, so luckily there aren't keys to pick up! Do you kno…" at bounding box center [837, 657] width 791 height 57
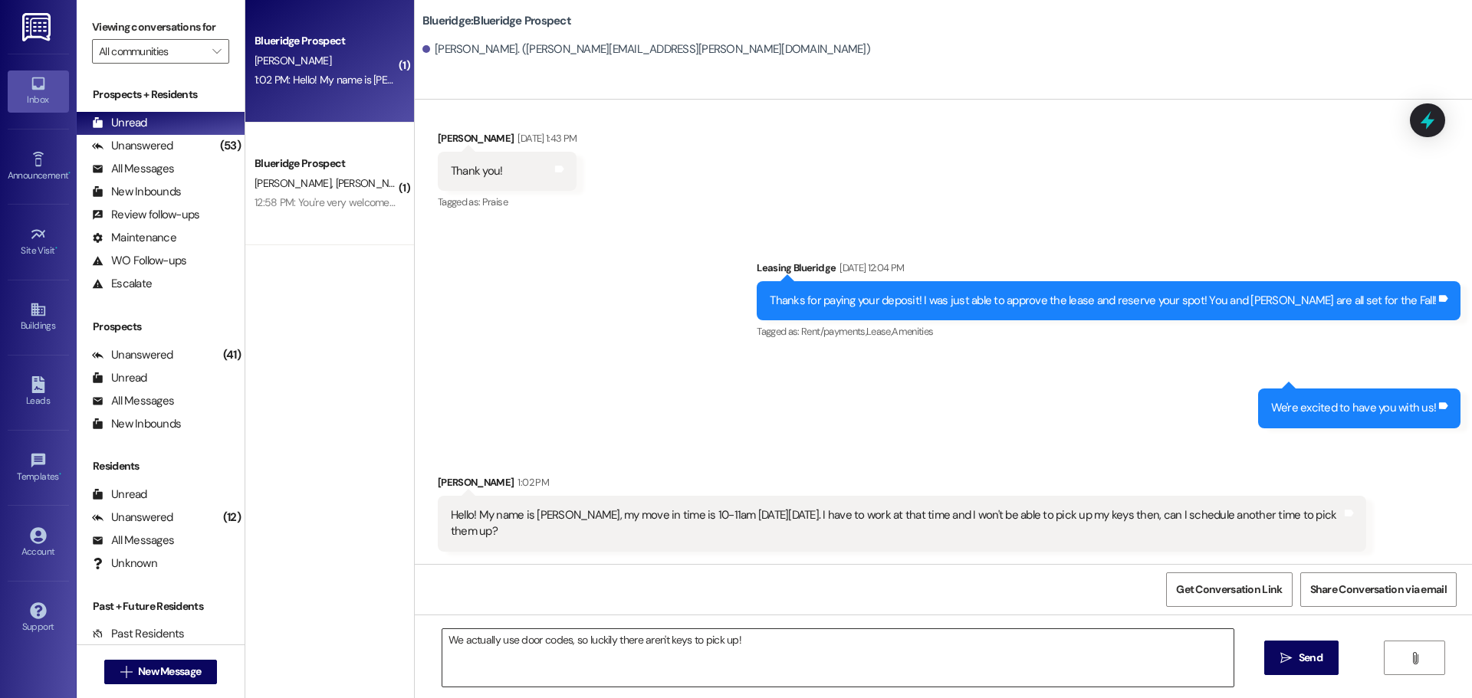
click at [914, 658] on textarea "We actually use door codes, so luckily there aren't keys to pick up!" at bounding box center [837, 657] width 791 height 57
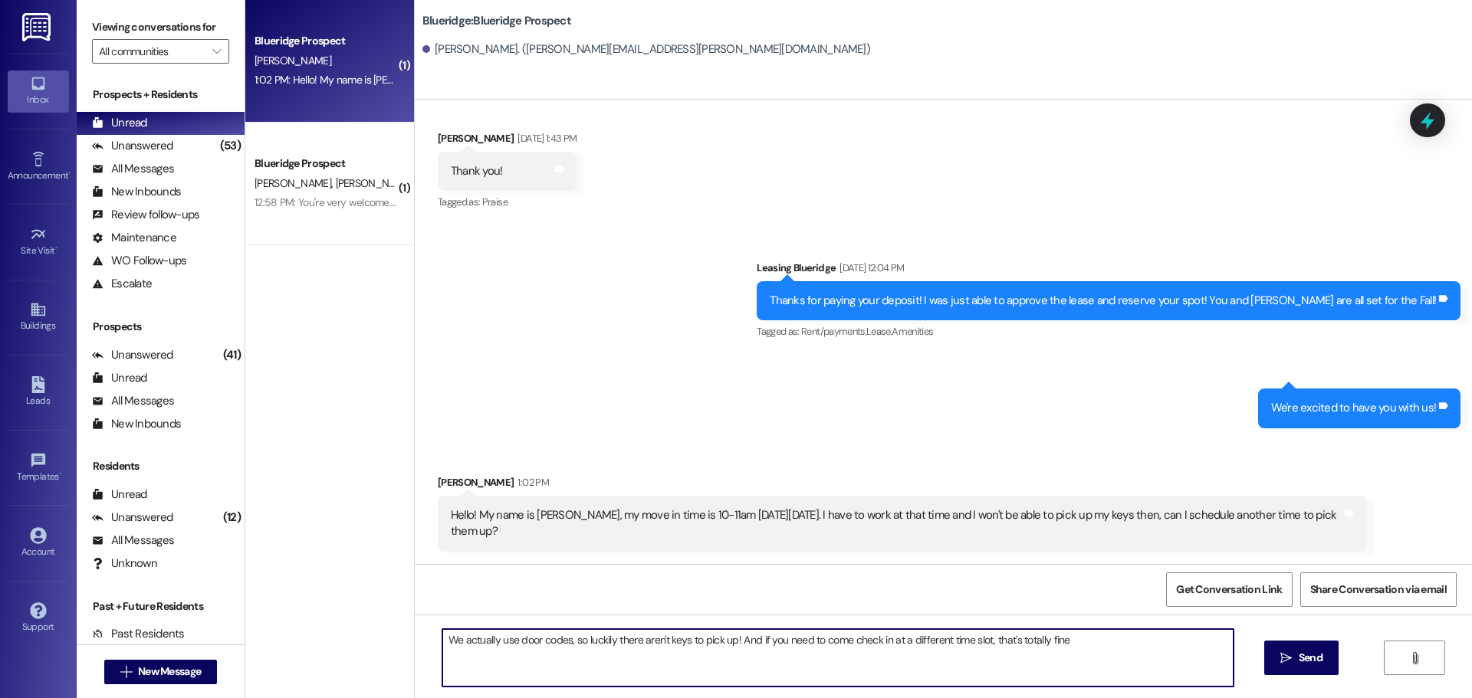
type textarea "We actually use door codes, so luckily there aren't keys to pick up! And if you…"
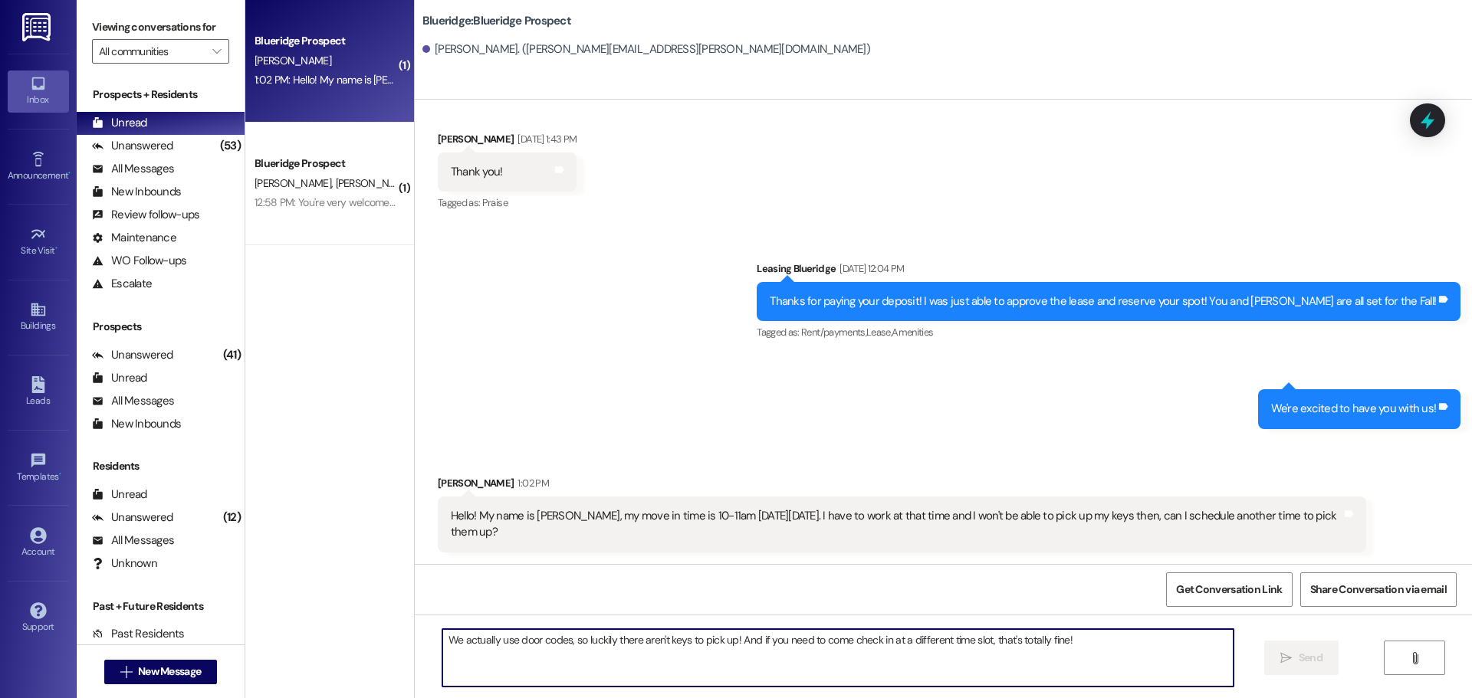
scroll to position [1219, 0]
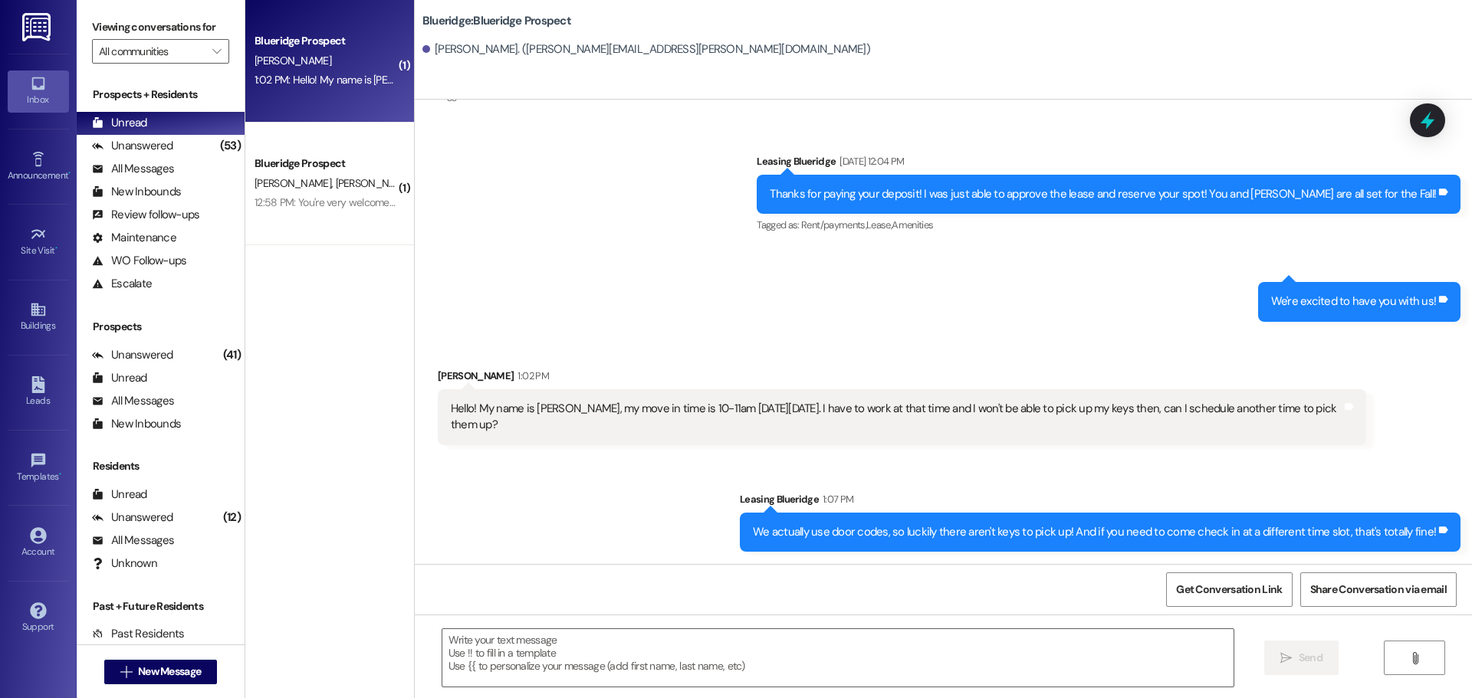
click at [1167, 492] on div "Leasing Blueridge 1:07 PM" at bounding box center [1100, 501] width 721 height 21
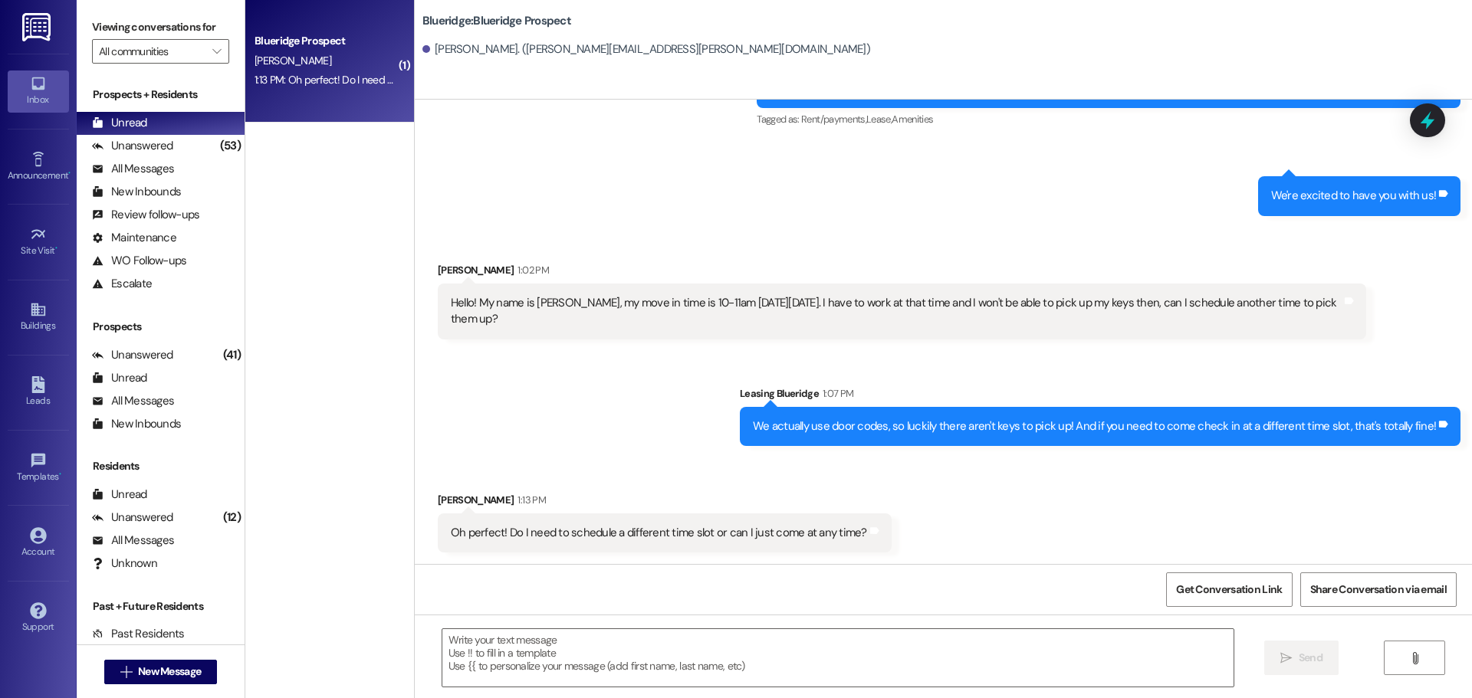
click at [1352, 494] on div "Received via SMS [PERSON_NAME] 1:13 PM Oh perfect! Do I need to schedule a diff…" at bounding box center [943, 511] width 1057 height 107
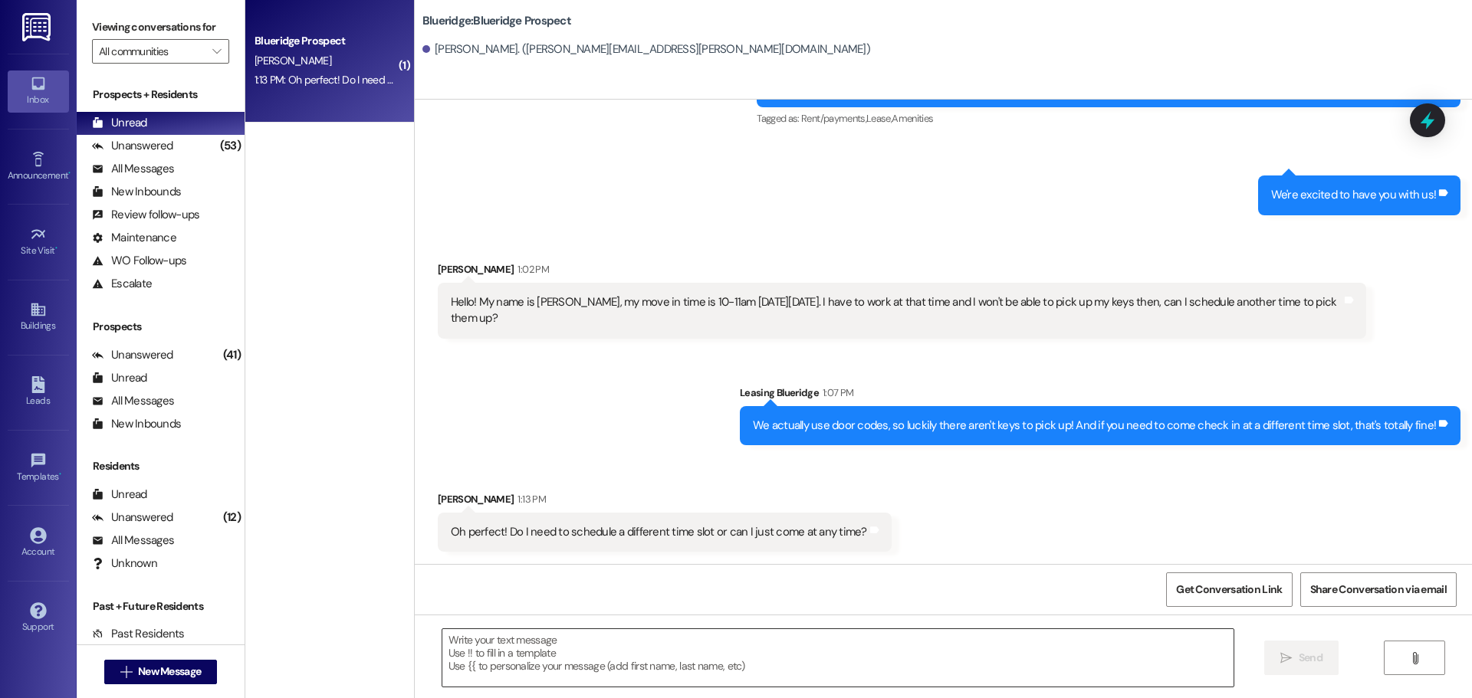
click at [847, 654] on textarea at bounding box center [837, 657] width 791 height 57
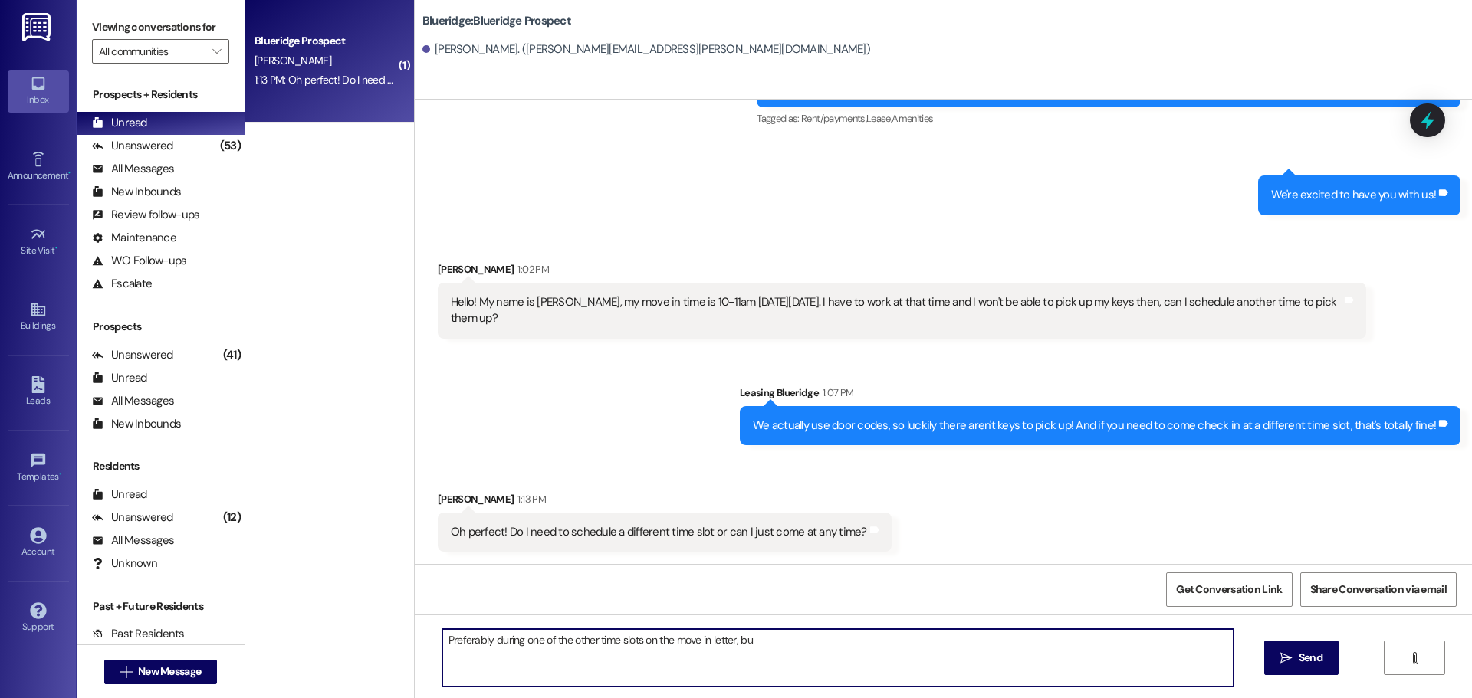
click at [773, 652] on textarea "Preferably during one of the other time slots on the move in letter, bu" at bounding box center [837, 657] width 791 height 57
type textarea "Preferably during one of the other time slots on the move in letter, if that's …"
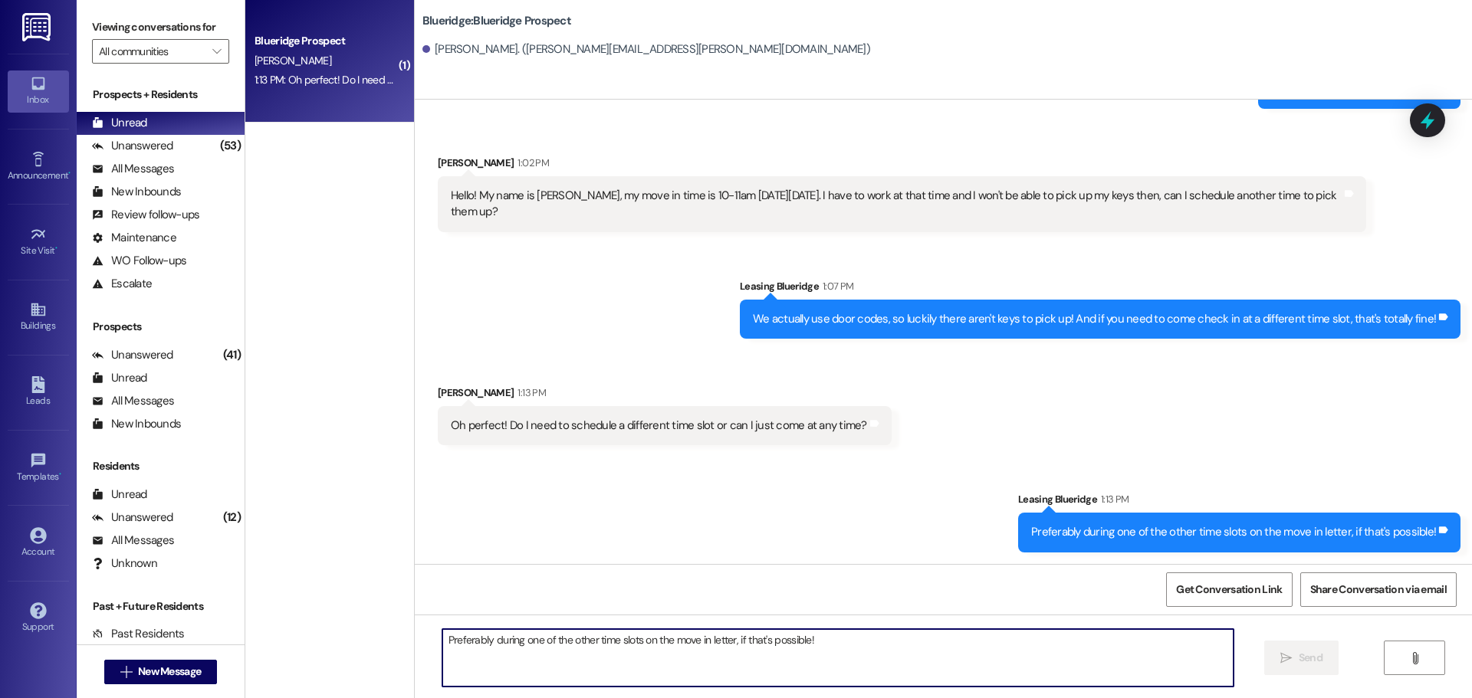
scroll to position [1433, 0]
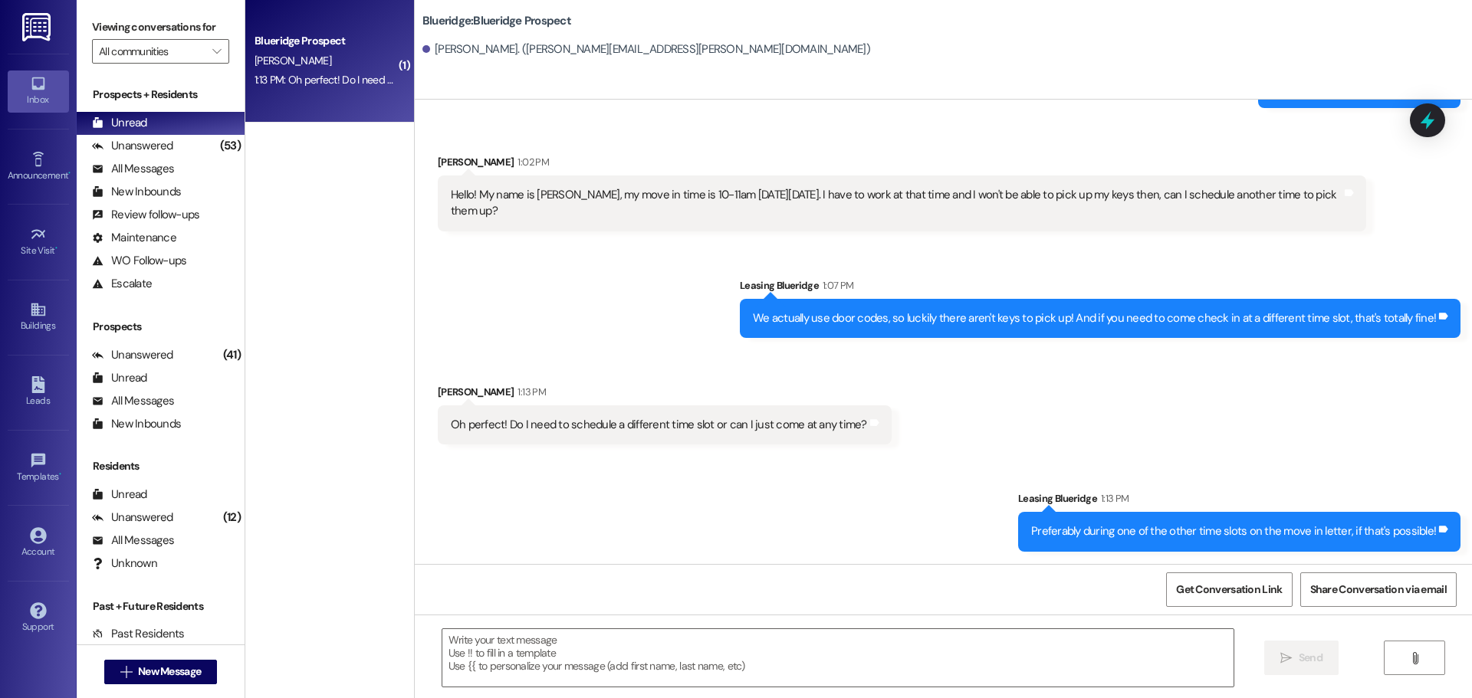
click at [1359, 202] on div "Hello! My name is [PERSON_NAME], my move in time is 10-11am [DATE][DATE]. I hav…" at bounding box center [902, 204] width 928 height 56
click at [200, 671] on button " New Message" at bounding box center [160, 672] width 113 height 25
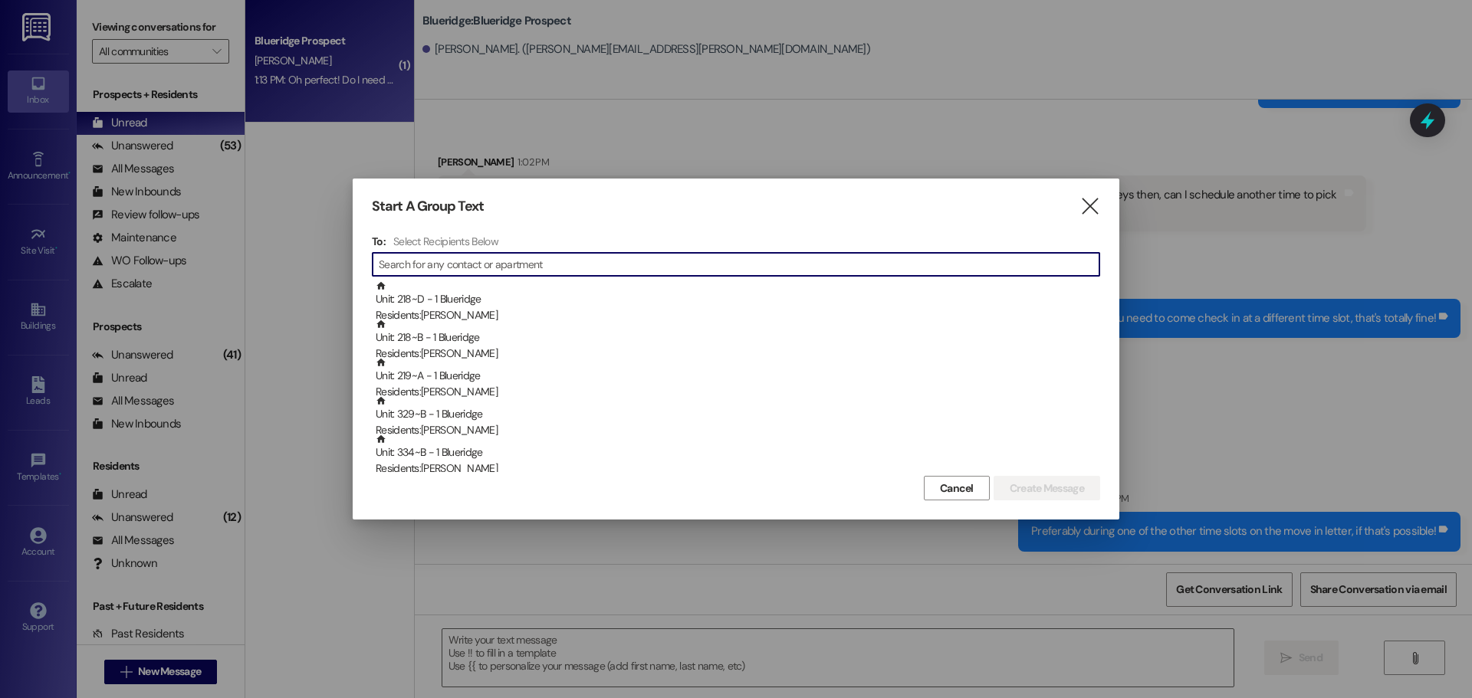
click at [493, 261] on input at bounding box center [739, 264] width 721 height 21
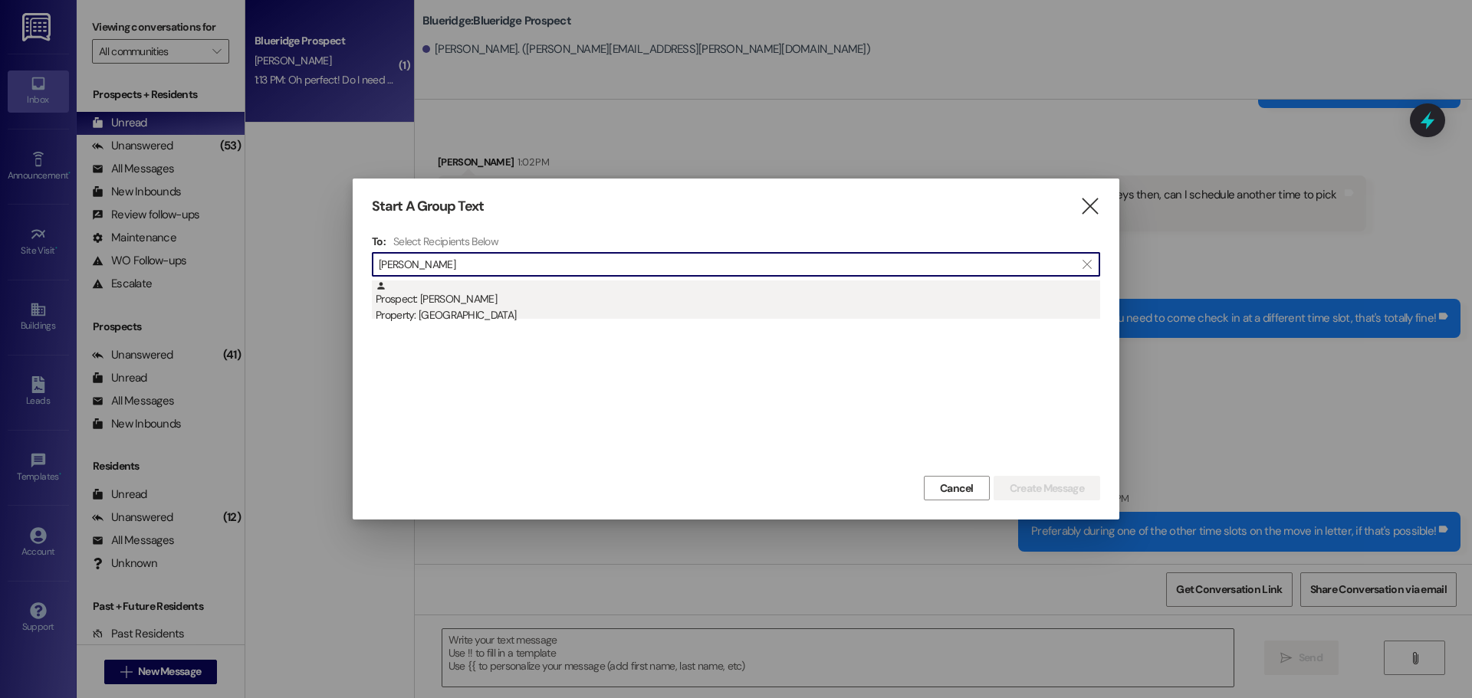
type input "[PERSON_NAME]"
click at [451, 305] on div "Prospect: [PERSON_NAME] Property: [GEOGRAPHIC_DATA]" at bounding box center [738, 303] width 724 height 44
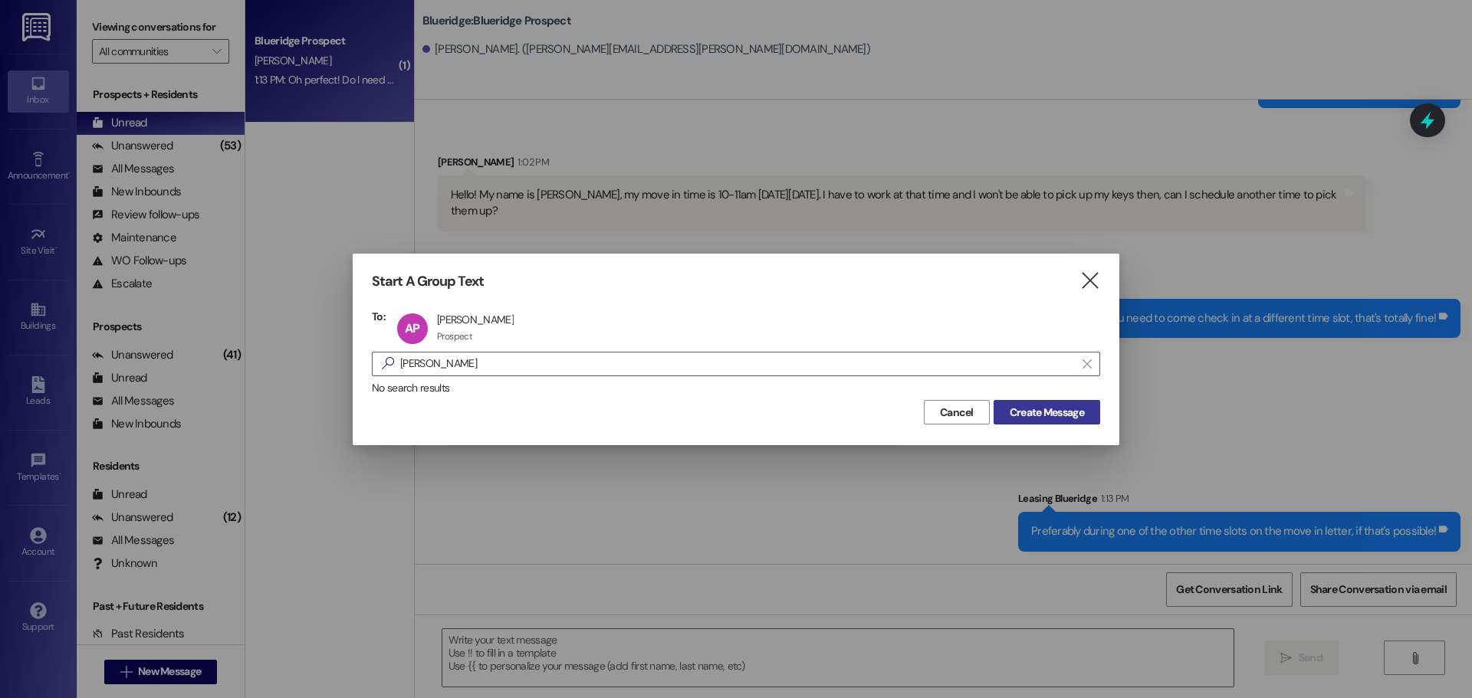
click at [1046, 414] on span "Create Message" at bounding box center [1047, 413] width 74 height 16
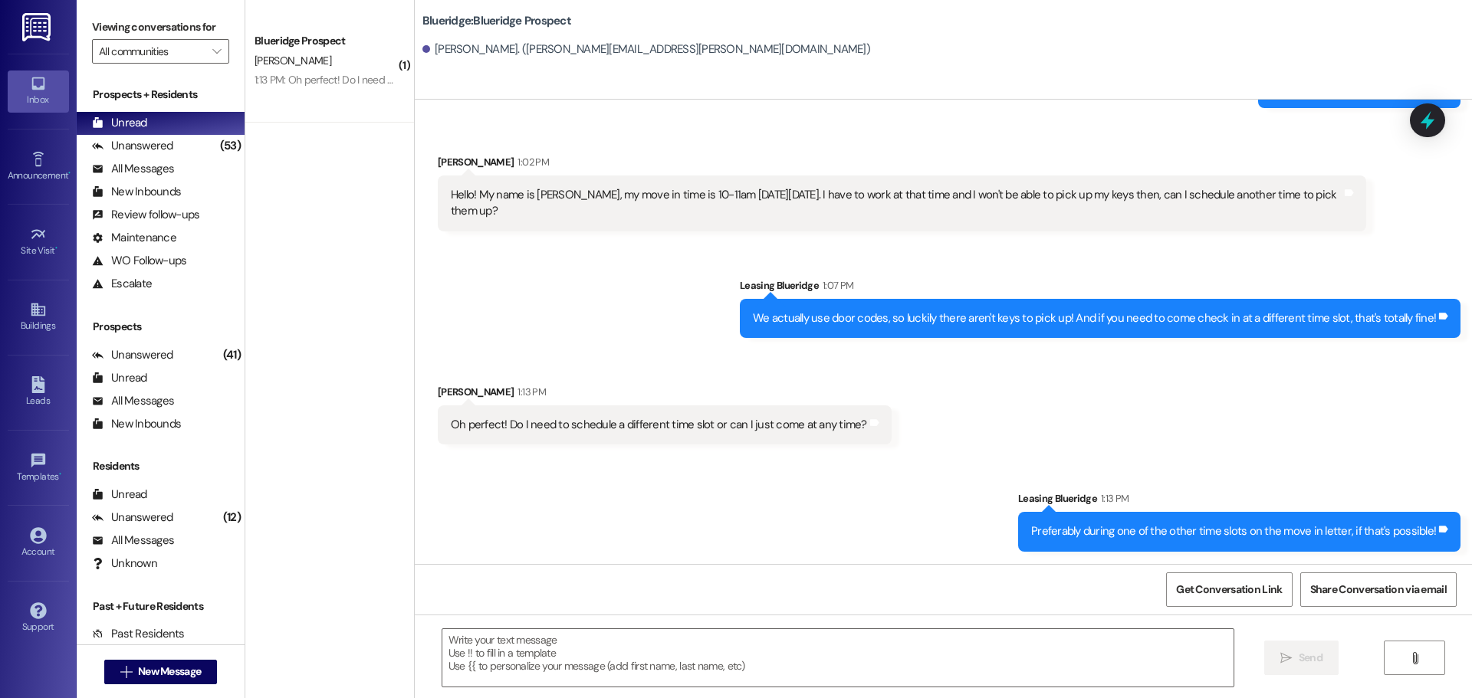
scroll to position [41, 0]
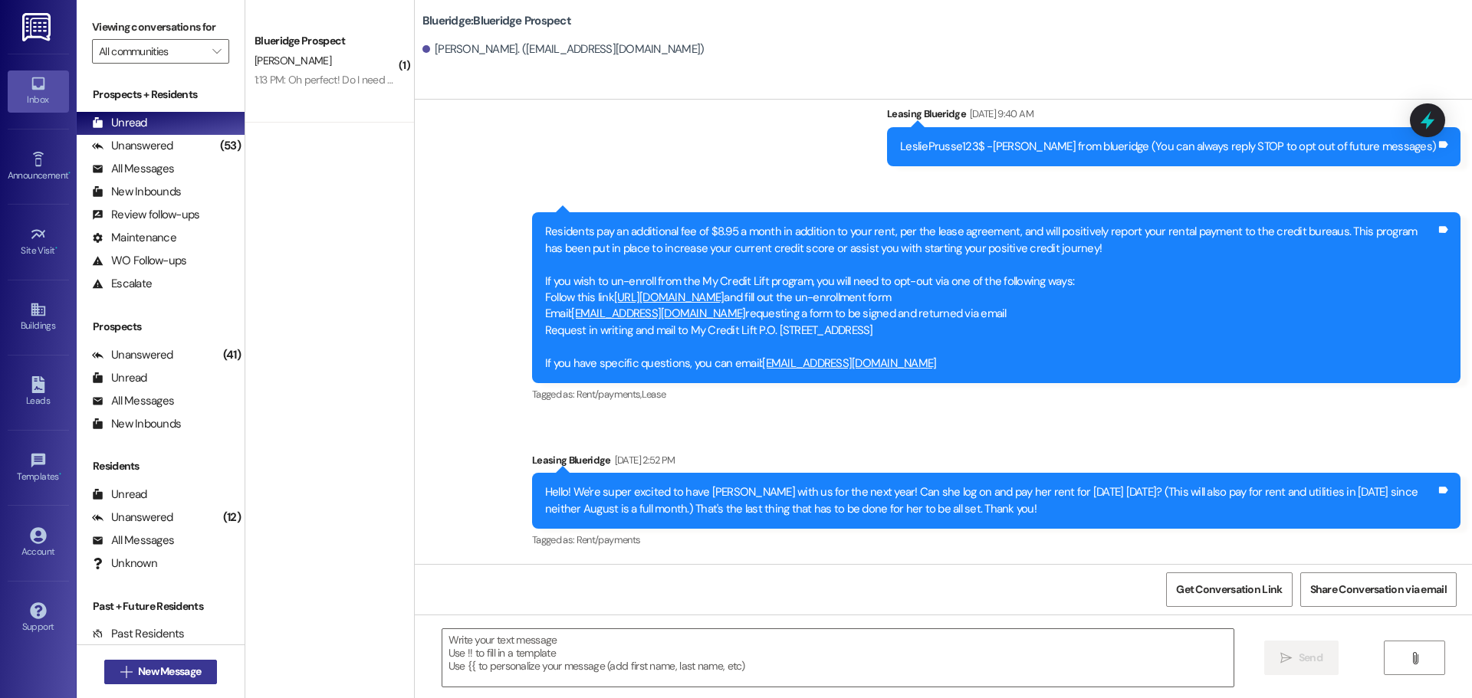
click at [184, 677] on span "New Message" at bounding box center [169, 672] width 63 height 16
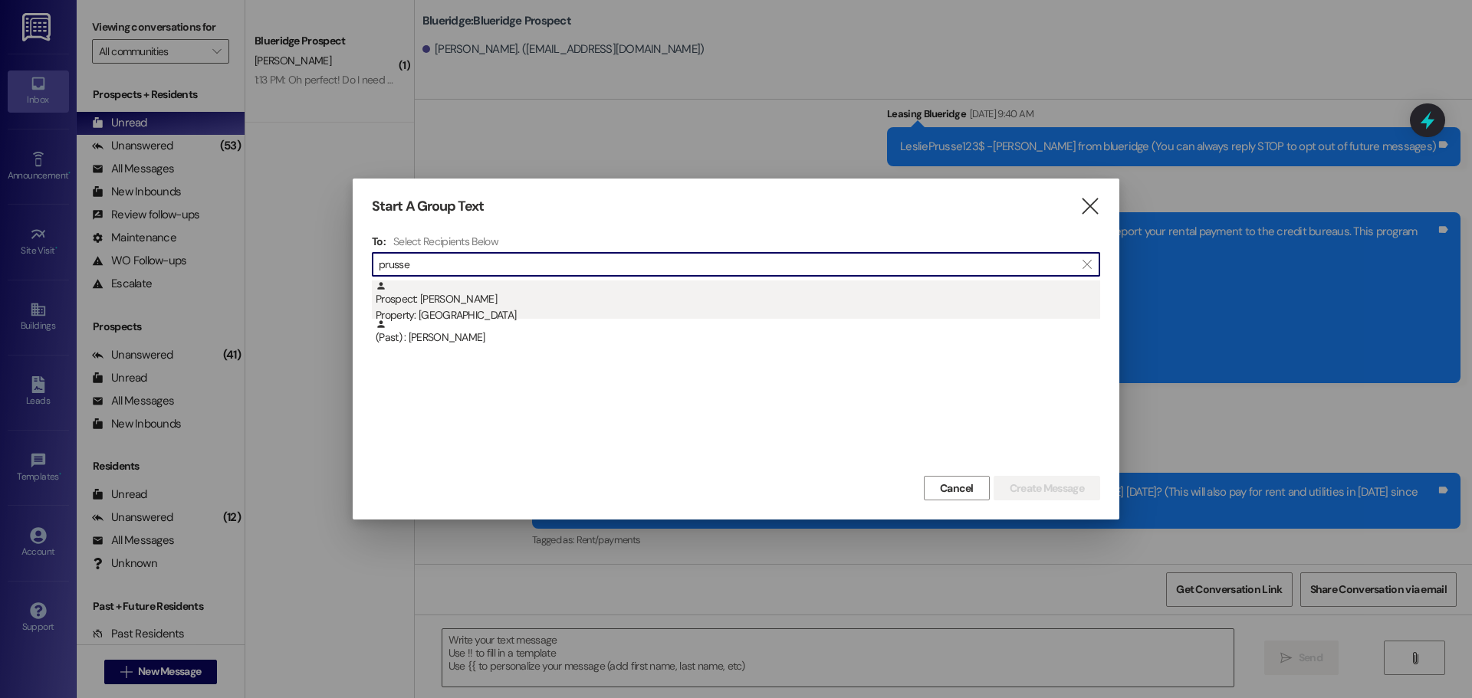
type input "prusse"
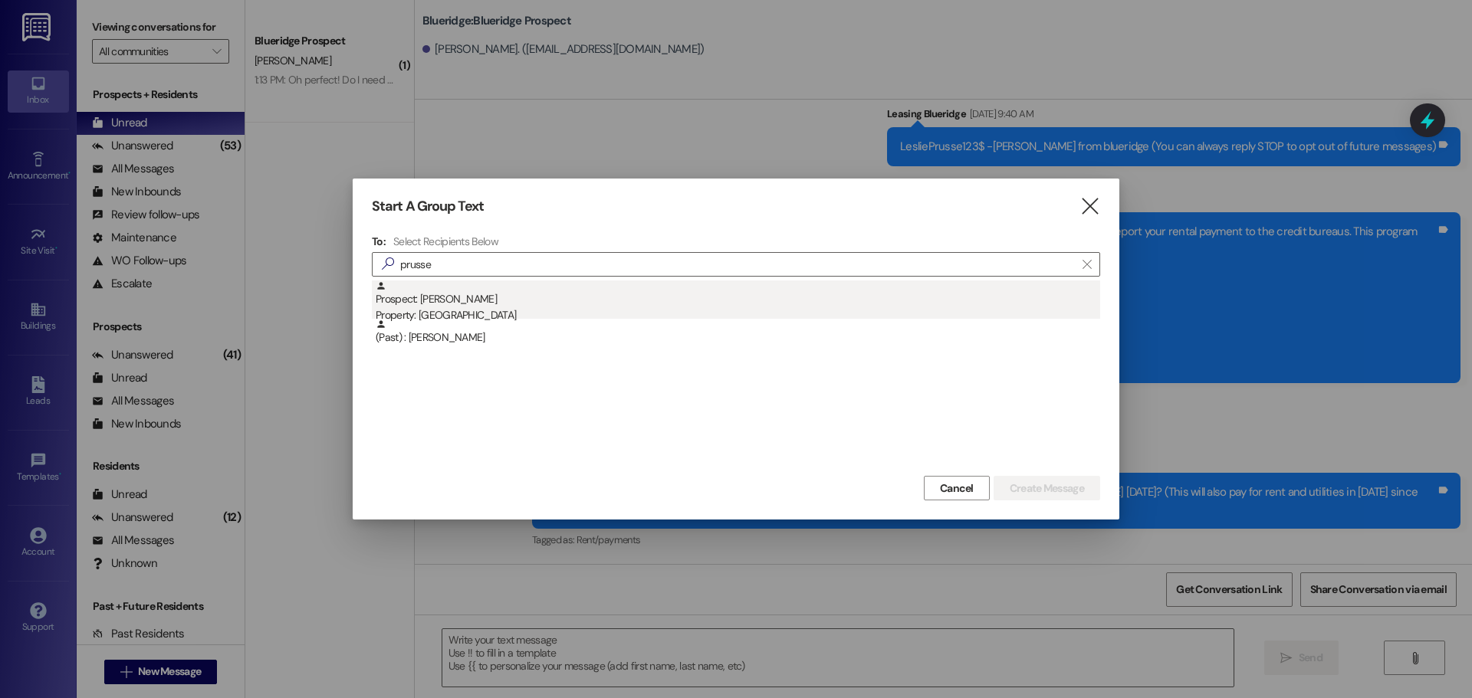
click at [526, 309] on div "Property: [GEOGRAPHIC_DATA]" at bounding box center [738, 315] width 724 height 16
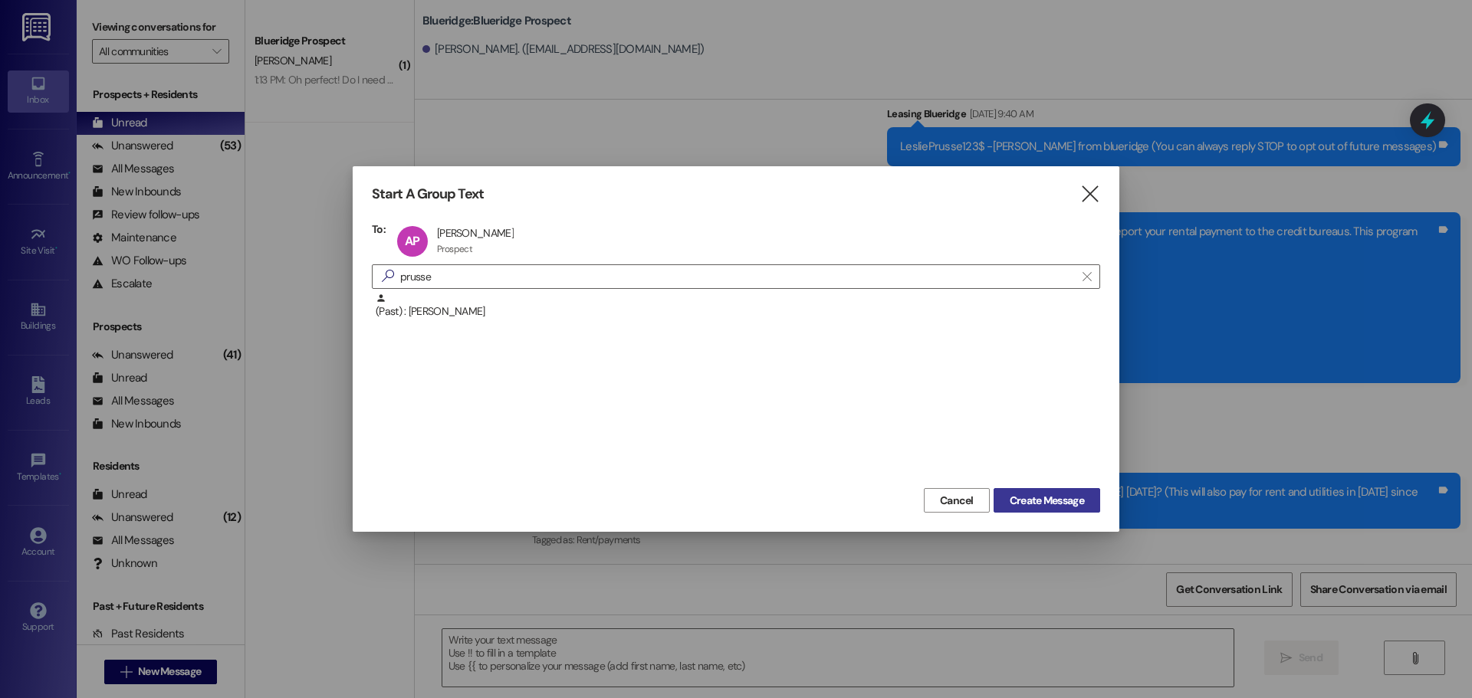
click at [1052, 499] on span "Create Message" at bounding box center [1047, 501] width 74 height 16
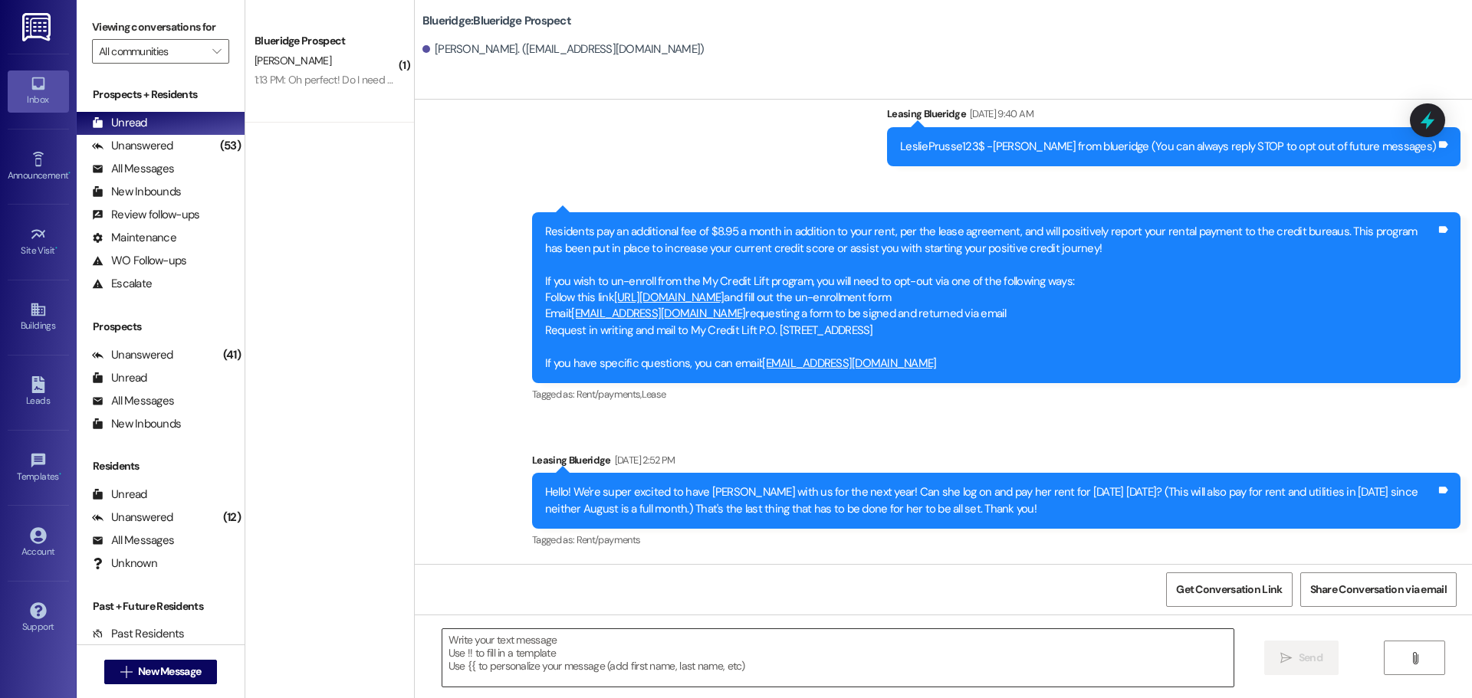
click at [914, 645] on textarea at bounding box center [837, 657] width 791 height 57
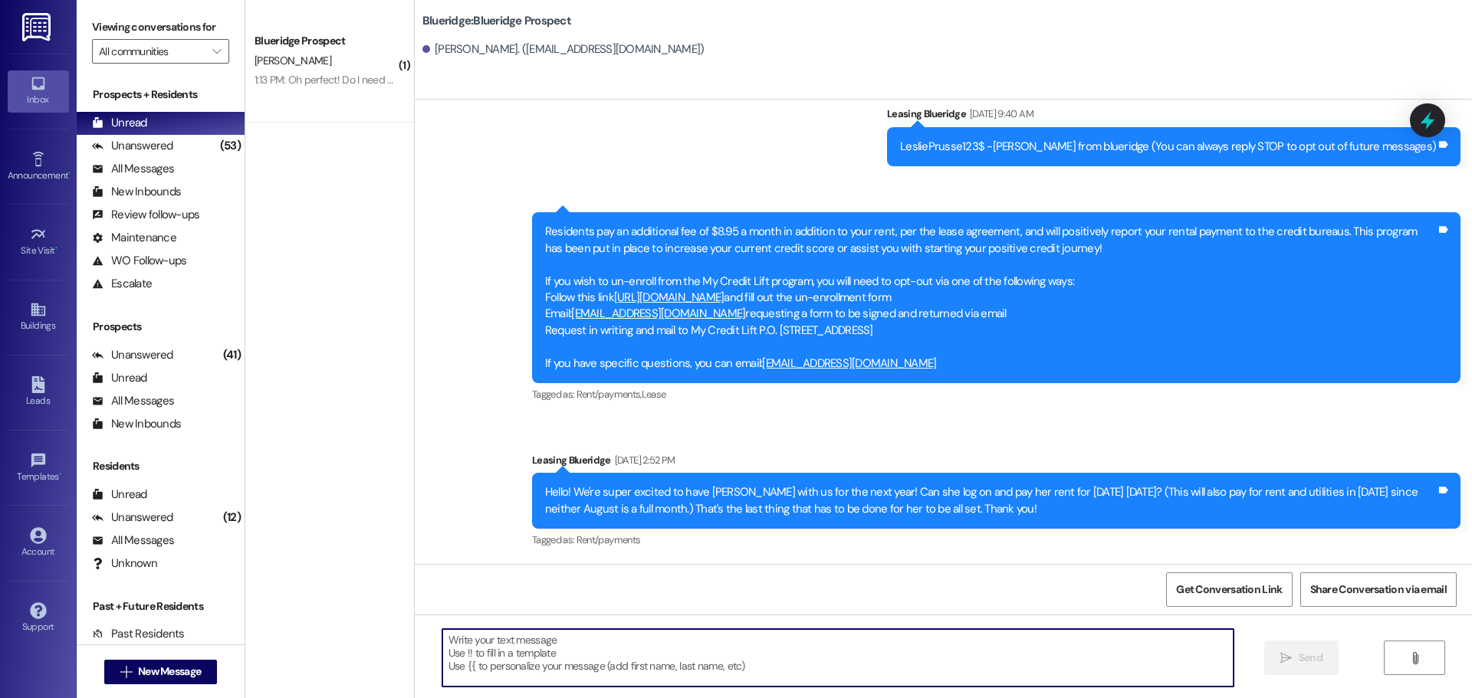
click at [890, 671] on textarea at bounding box center [837, 657] width 791 height 57
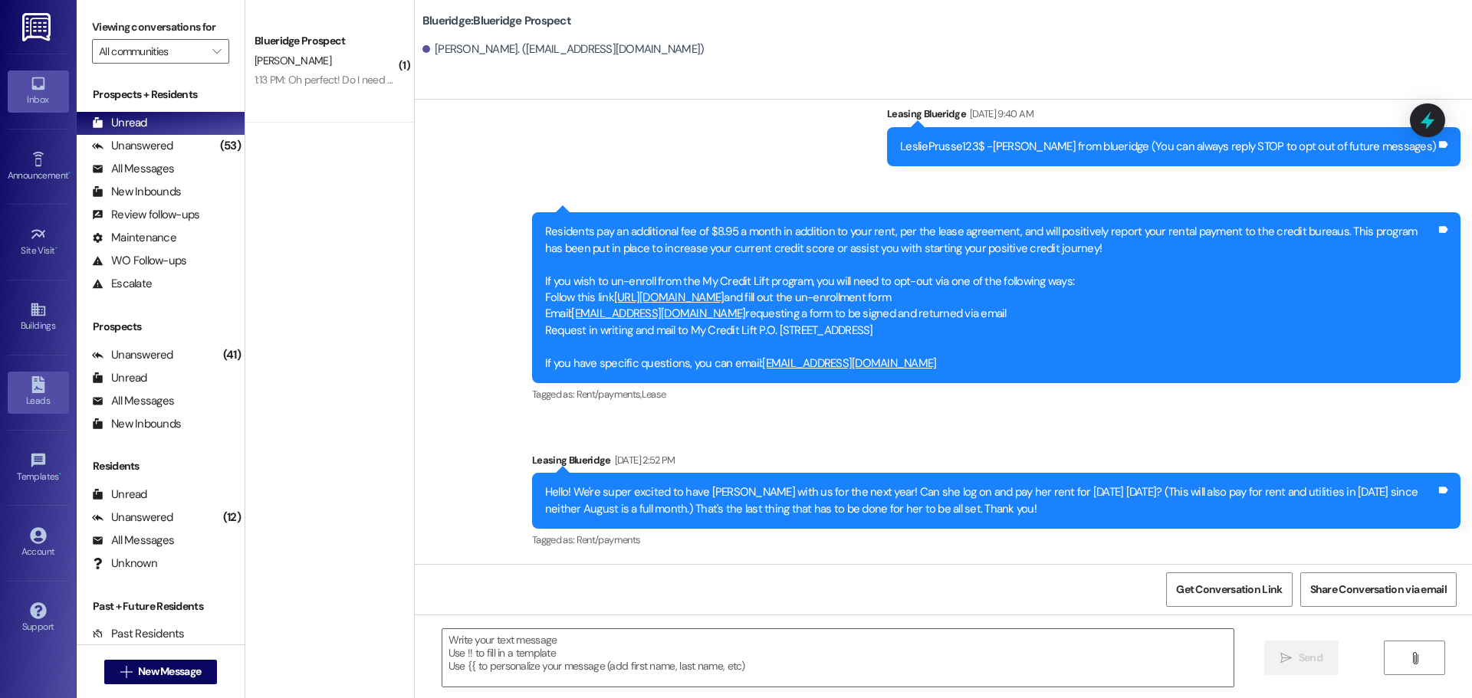
click at [30, 392] on icon at bounding box center [38, 384] width 17 height 17
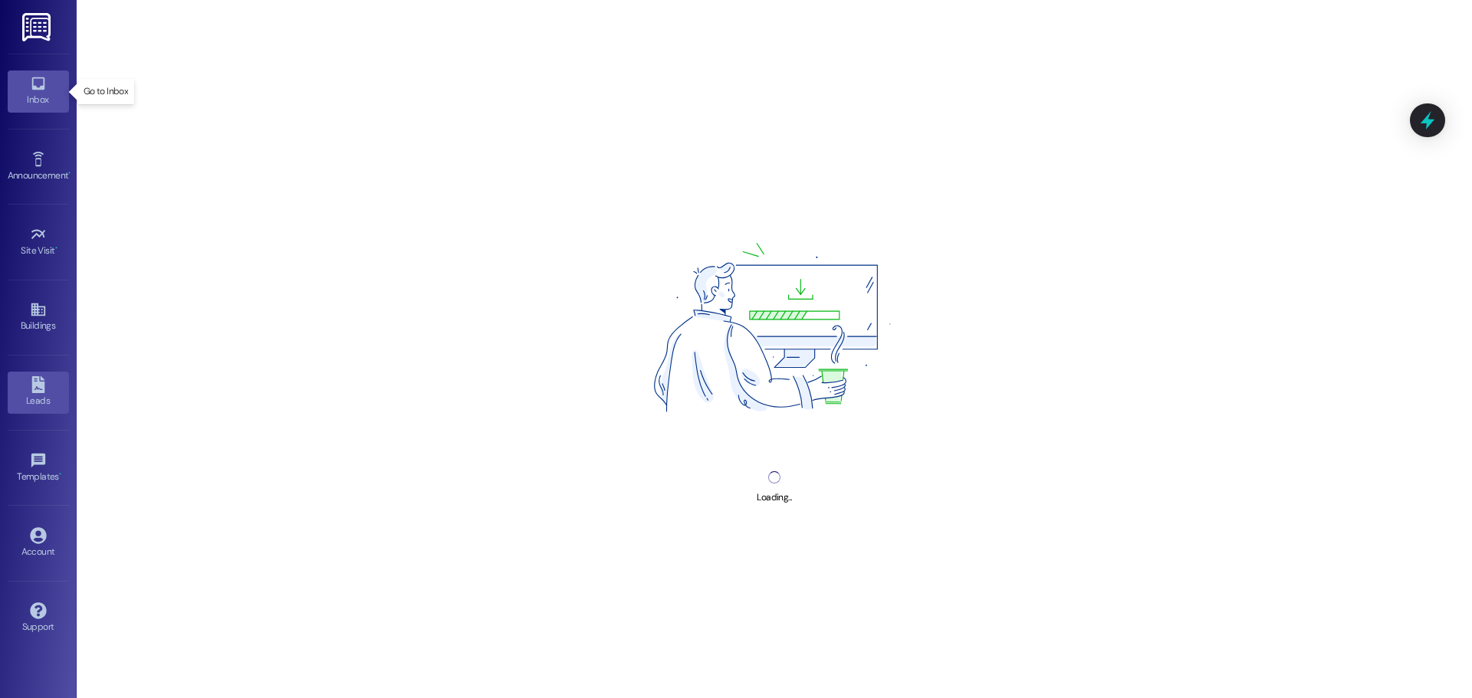
click at [47, 86] on link "Inbox" at bounding box center [38, 91] width 61 height 41
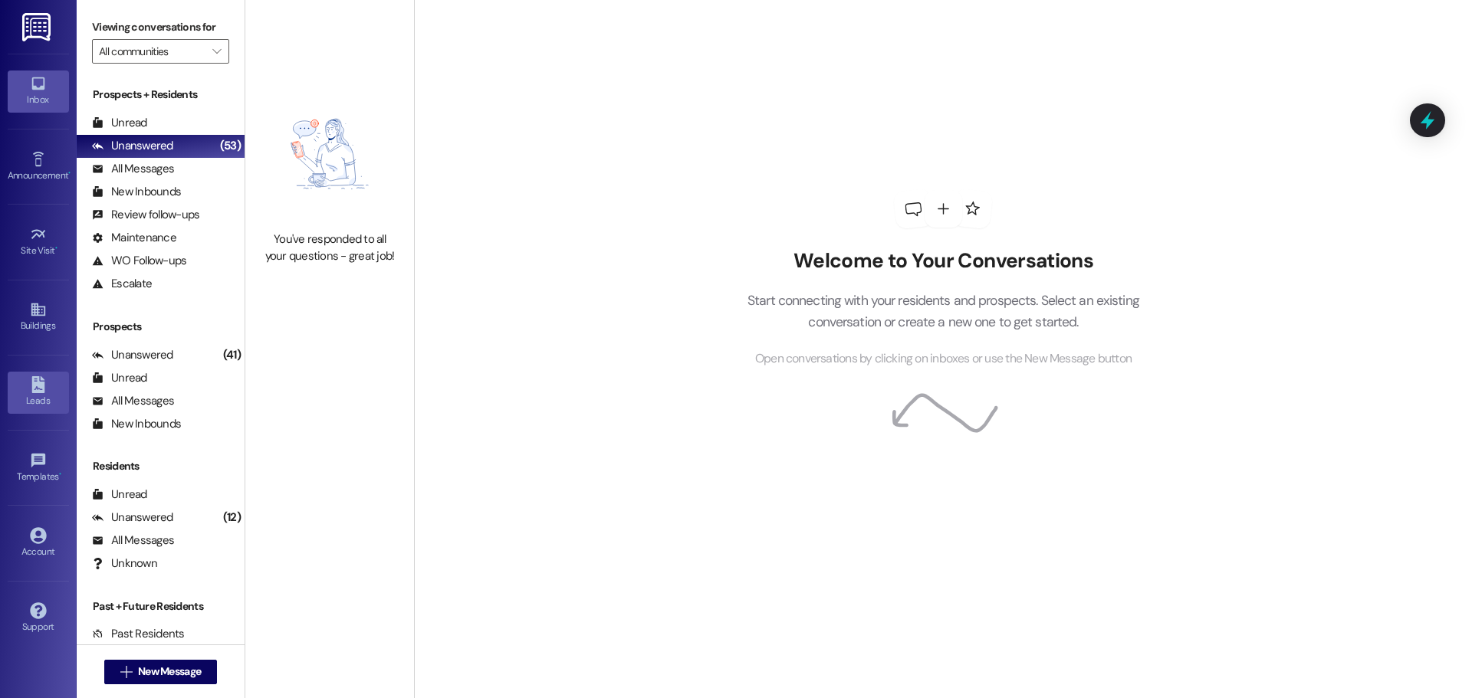
click at [39, 389] on icon at bounding box center [38, 384] width 17 height 17
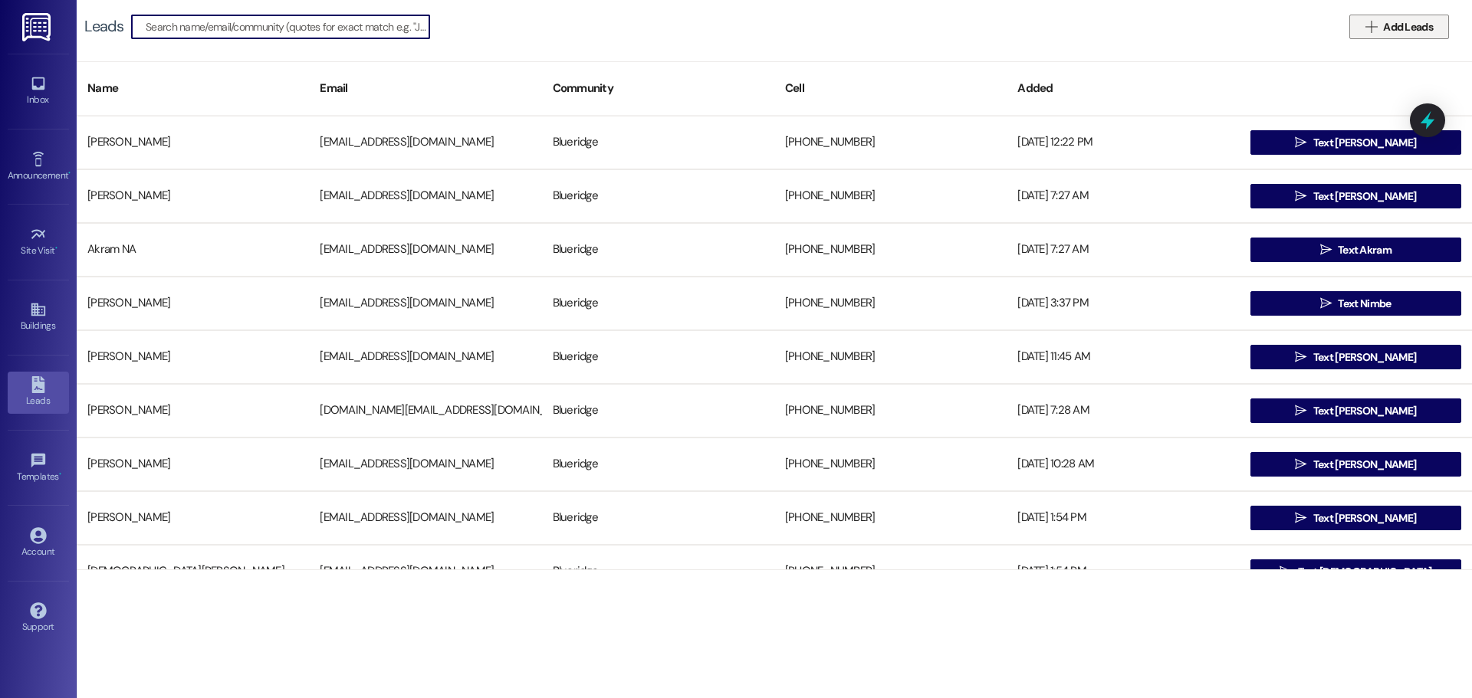
click at [1423, 18] on button " Add Leads" at bounding box center [1399, 27] width 100 height 25
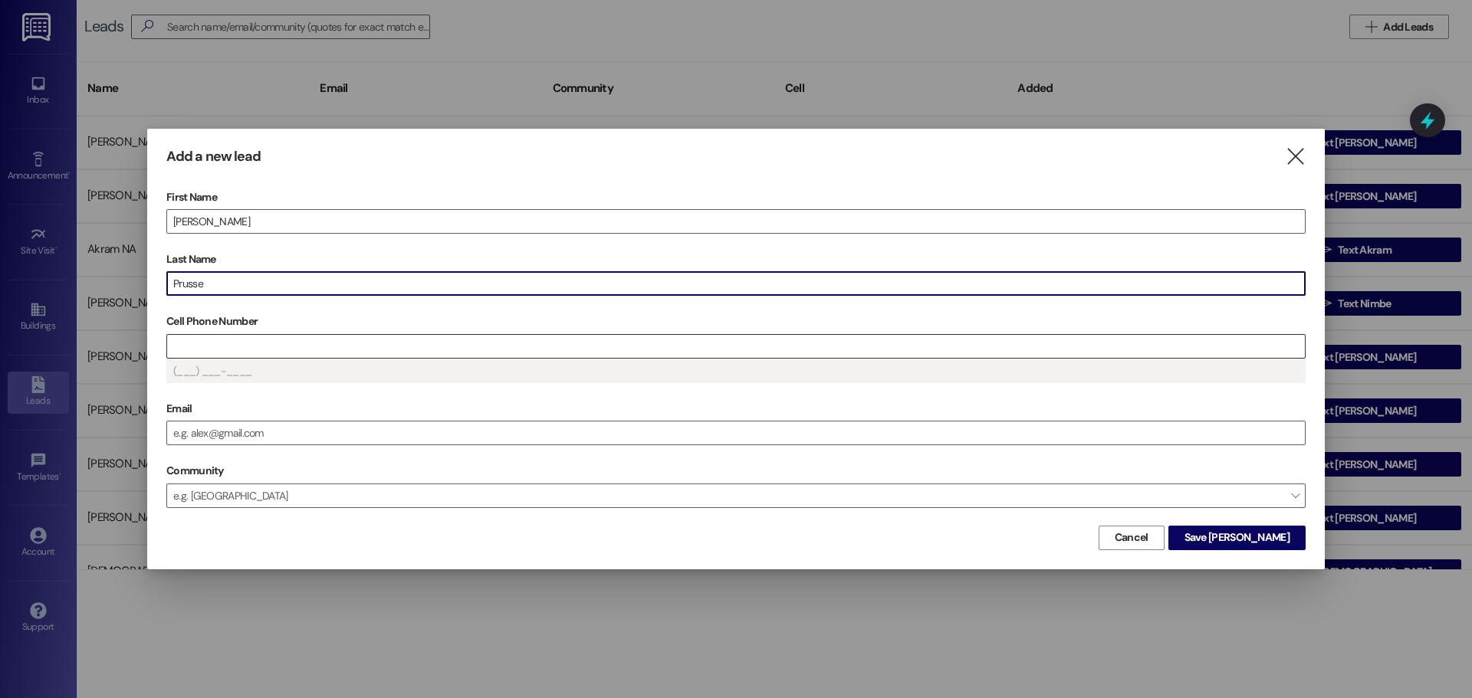
click at [497, 340] on input "Cell Phone Number" at bounding box center [736, 346] width 1138 height 23
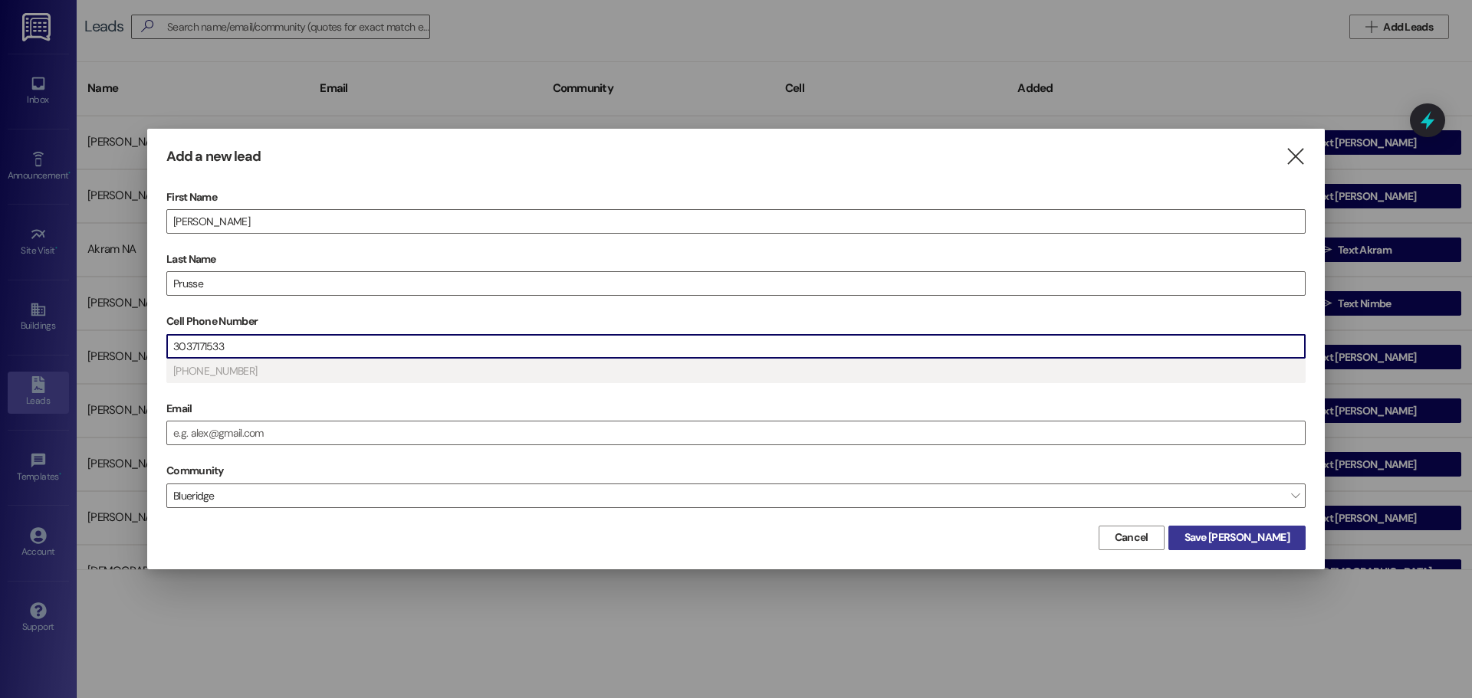
click at [1256, 537] on span "Save [PERSON_NAME]" at bounding box center [1236, 538] width 105 height 16
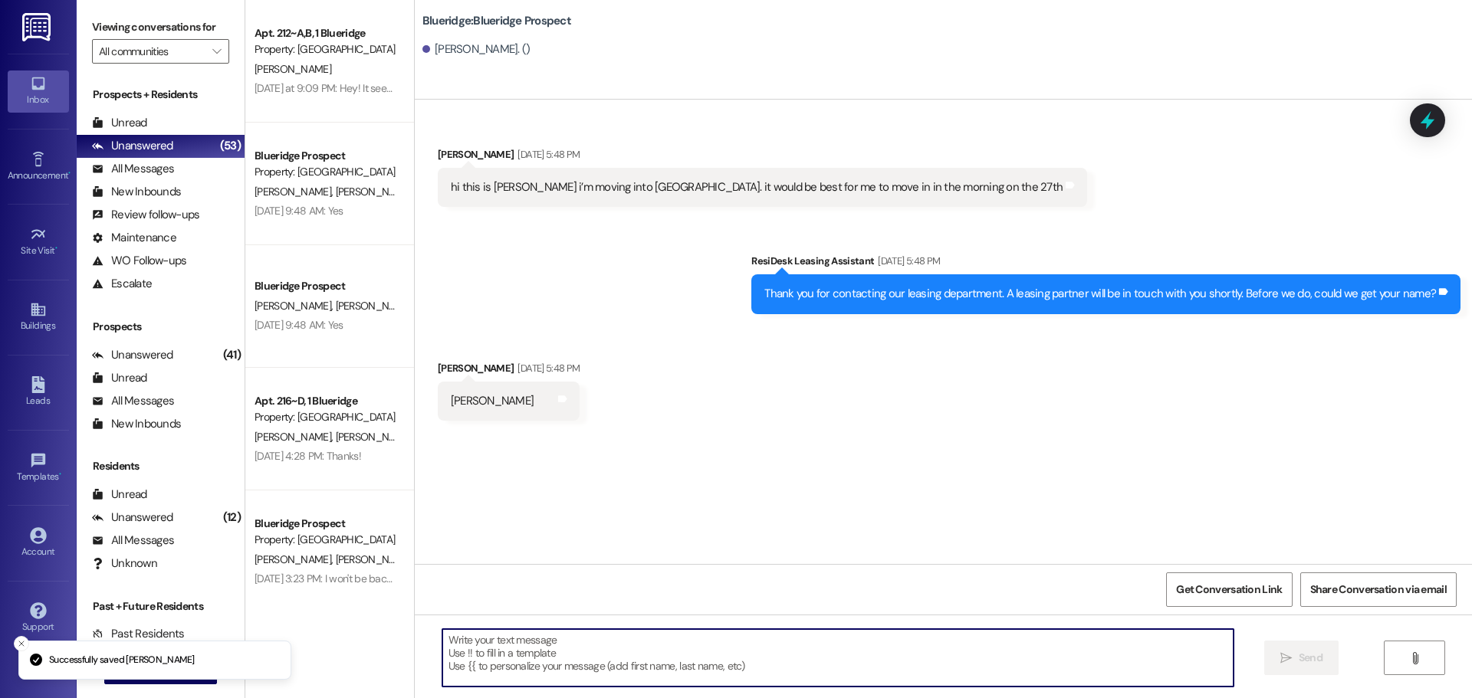
click at [750, 670] on textarea at bounding box center [837, 657] width 791 height 57
paste textarea "[URL][DOMAIN_NAME]"
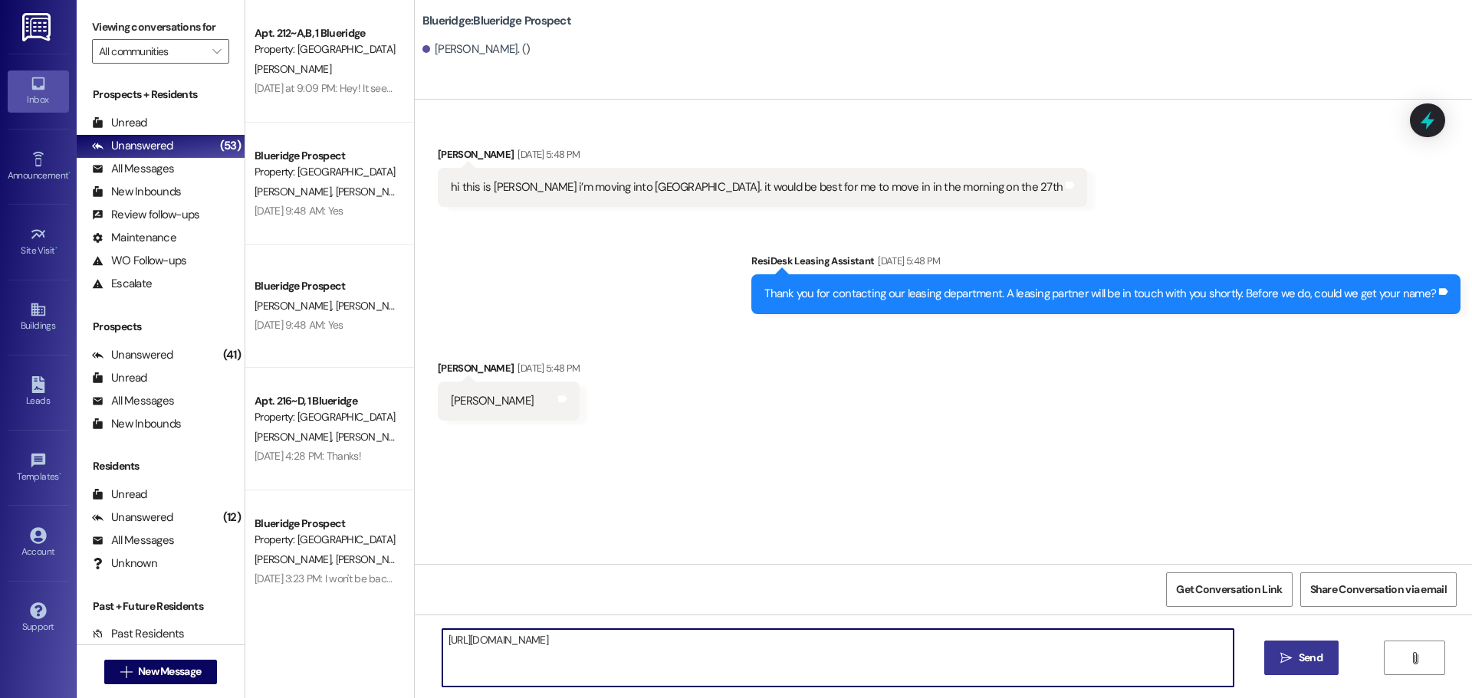
type textarea "[URL][DOMAIN_NAME]"
click at [1295, 657] on span "Send" at bounding box center [1310, 658] width 30 height 16
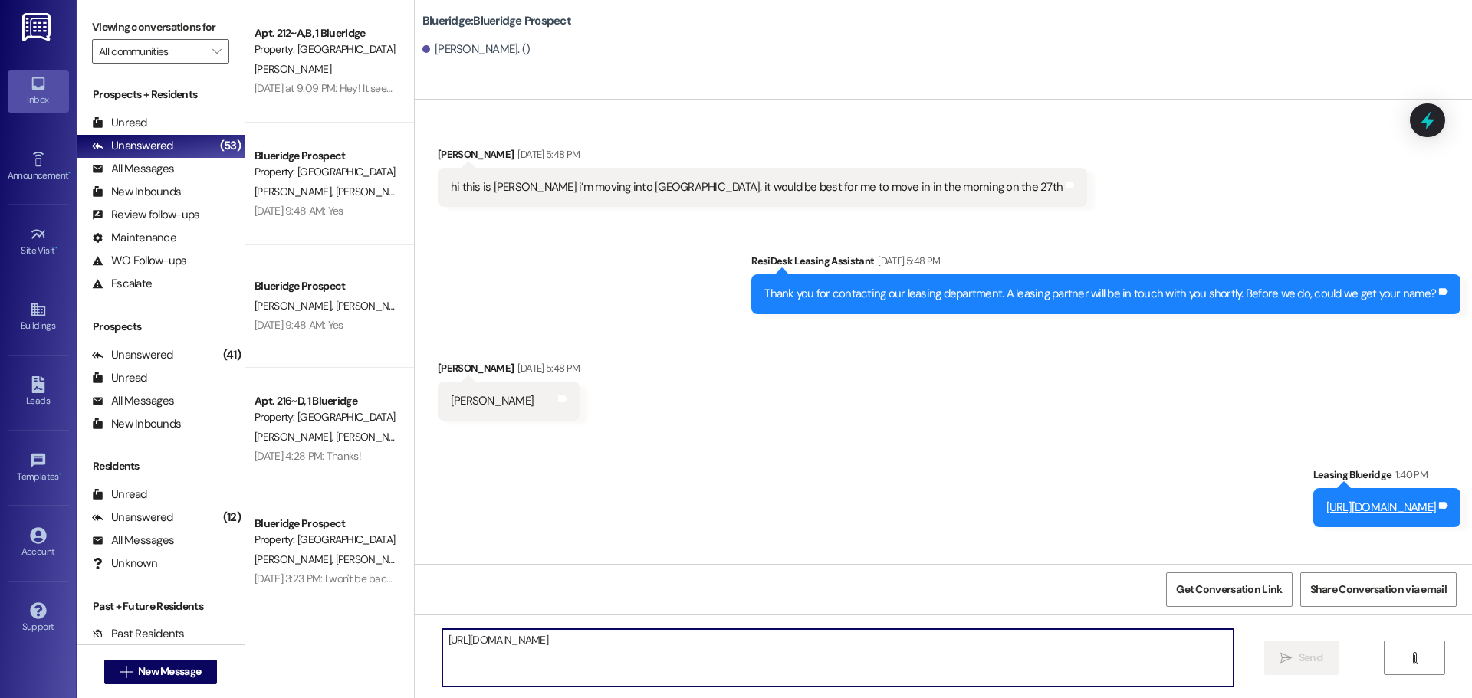
click at [710, 645] on textarea "[URL][DOMAIN_NAME]" at bounding box center [837, 657] width 791 height 57
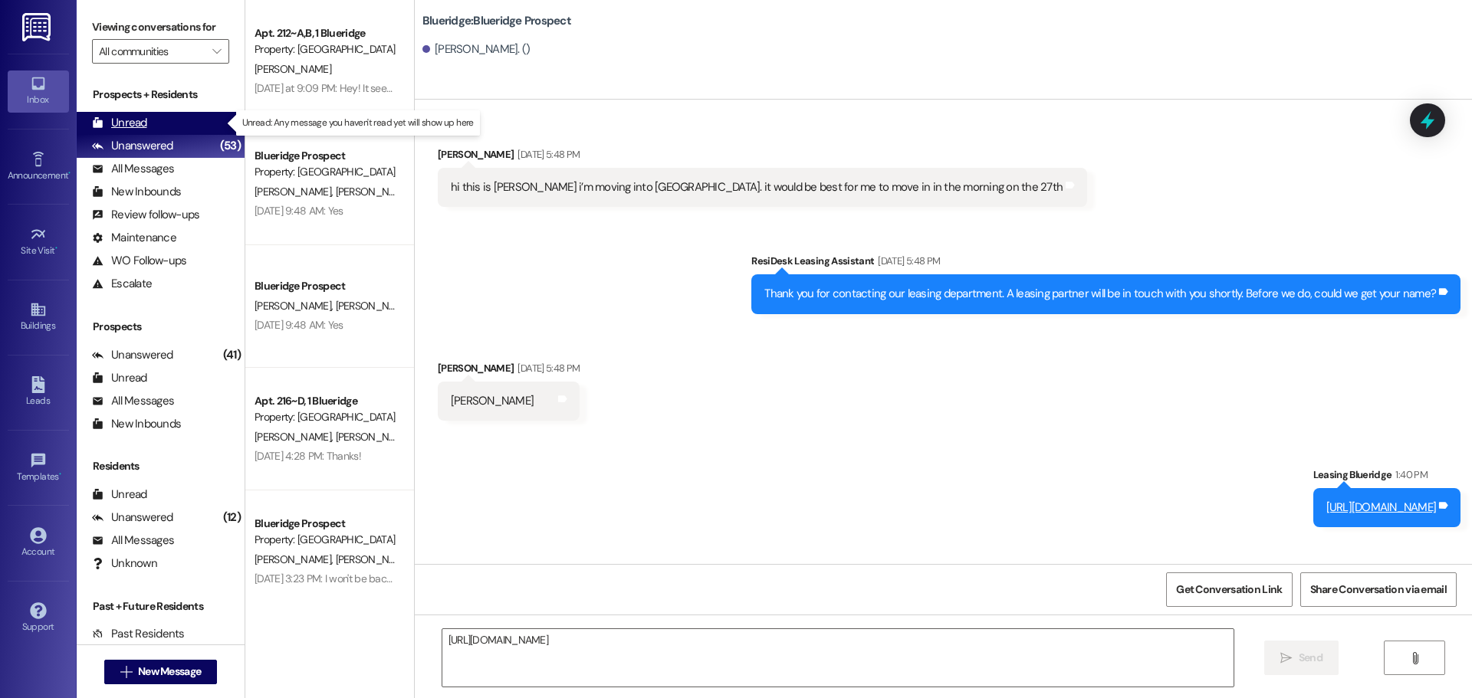
click at [127, 115] on div "Unread" at bounding box center [119, 123] width 55 height 16
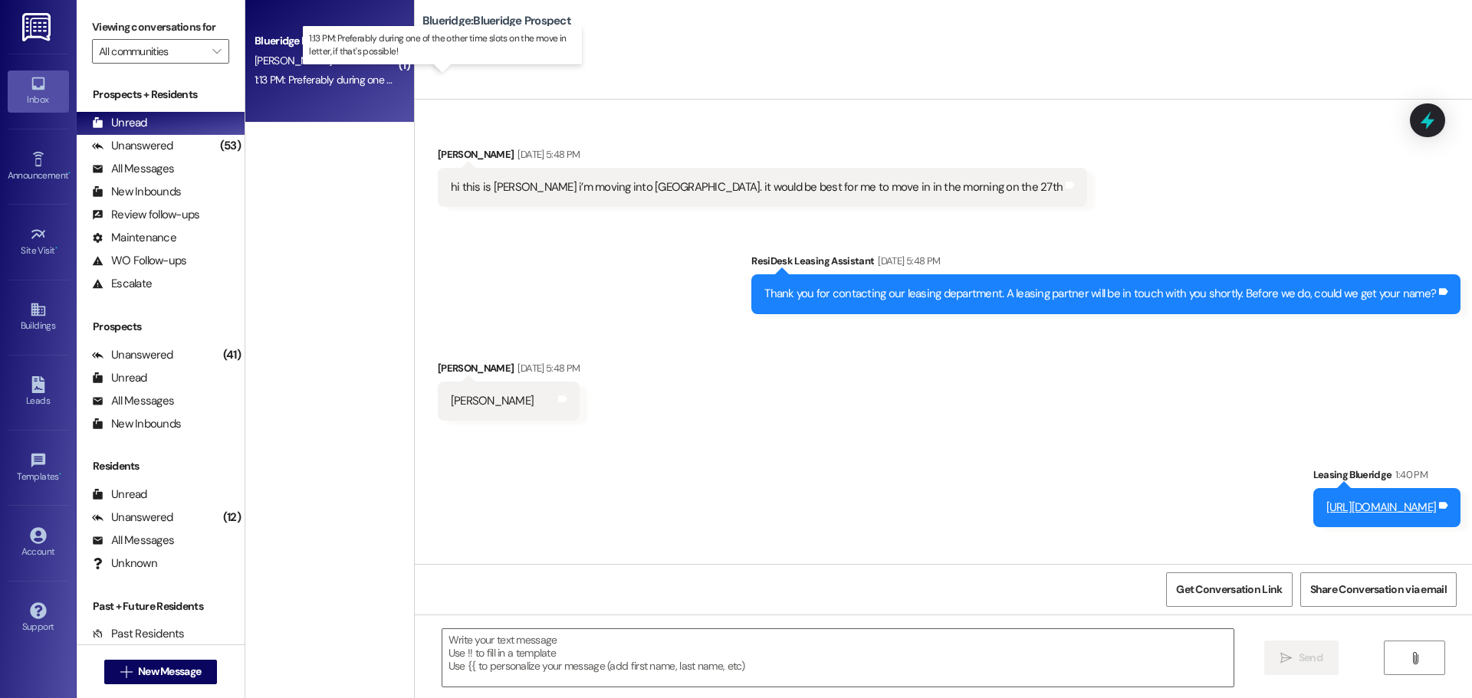
click at [326, 78] on div "1:13 PM: Preferably during one of the other time slots on the move in letter, i…" at bounding box center [453, 80] width 399 height 14
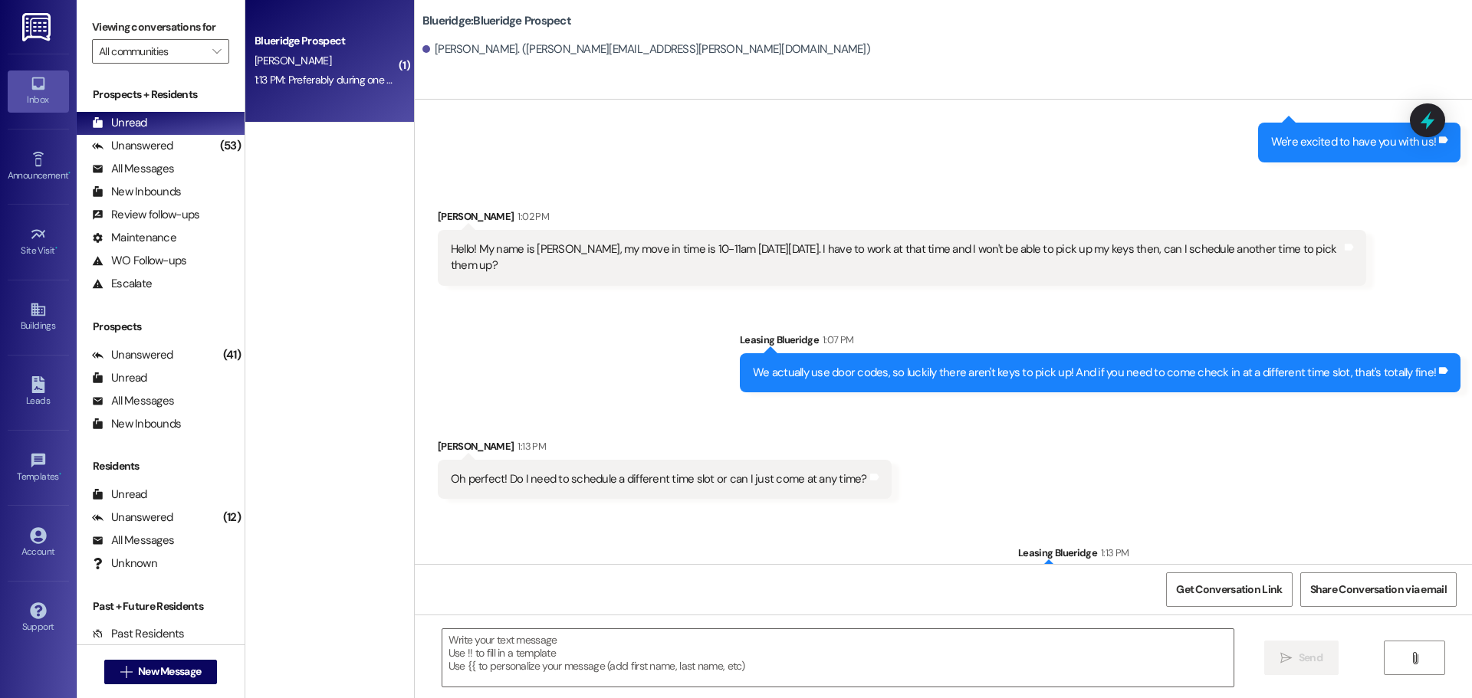
scroll to position [1433, 0]
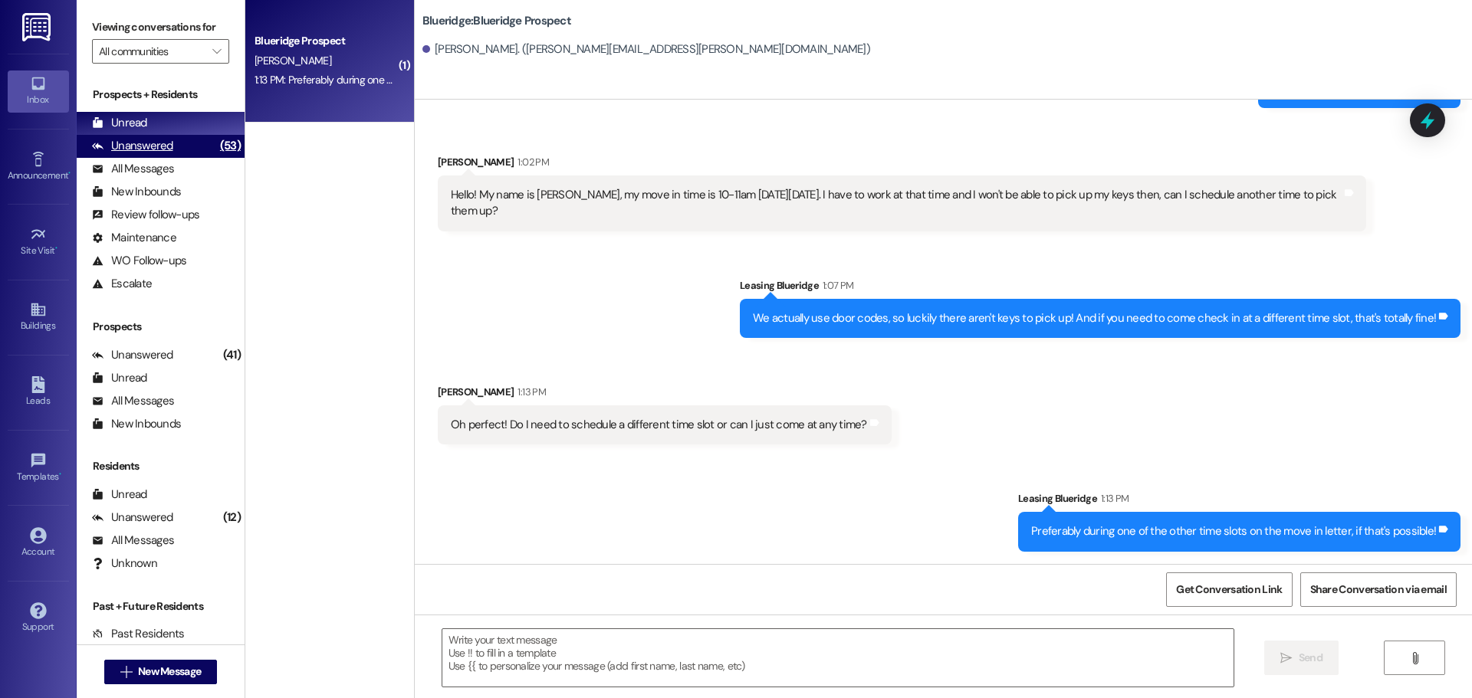
click at [177, 146] on div "Unanswered (53)" at bounding box center [161, 146] width 168 height 23
click at [169, 126] on div "Unread (0)" at bounding box center [161, 123] width 168 height 23
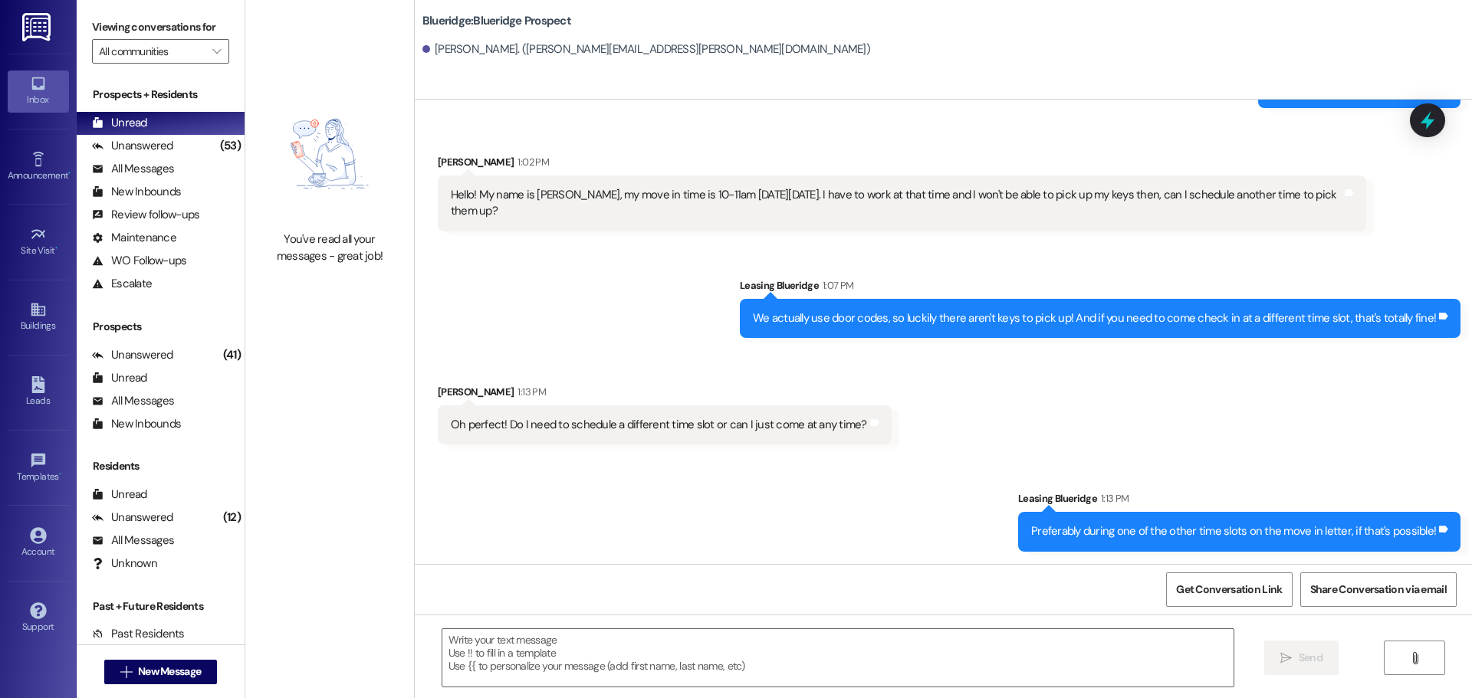
click at [966, 445] on div "Received via SMS [PERSON_NAME] 1:13 PM Oh perfect! Do I need to schedule a diff…" at bounding box center [943, 403] width 1057 height 107
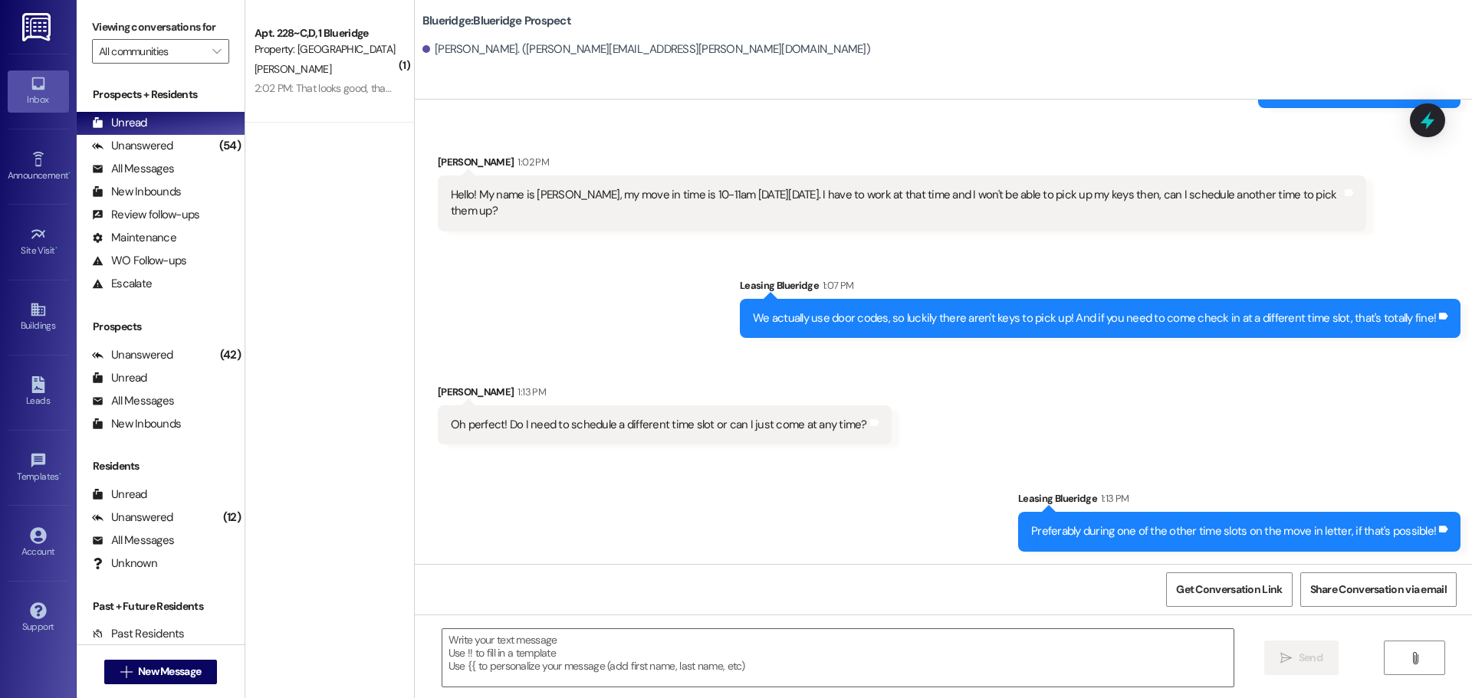
click at [1354, 443] on div "Received via SMS [PERSON_NAME] 1:13 PM Oh perfect! Do I need to schedule a diff…" at bounding box center [943, 403] width 1057 height 107
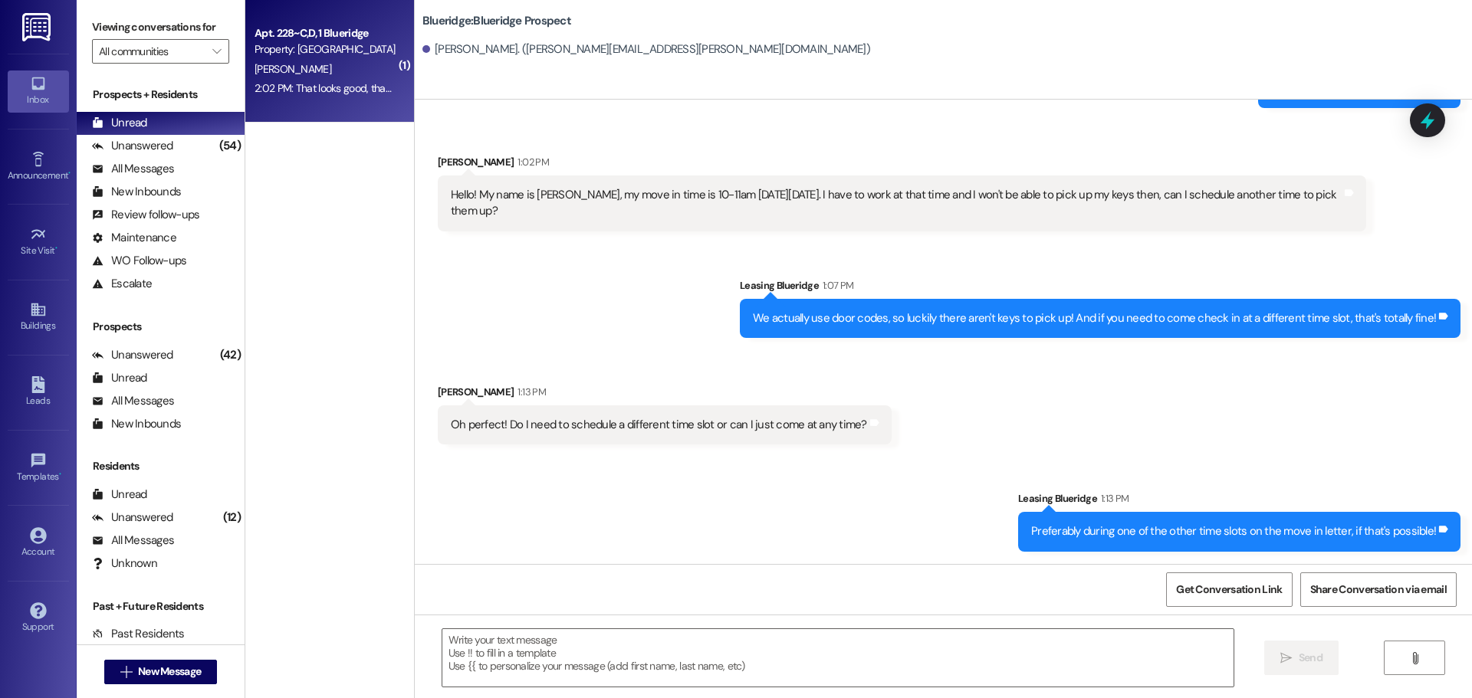
click at [271, 71] on span "[PERSON_NAME]" at bounding box center [292, 69] width 77 height 14
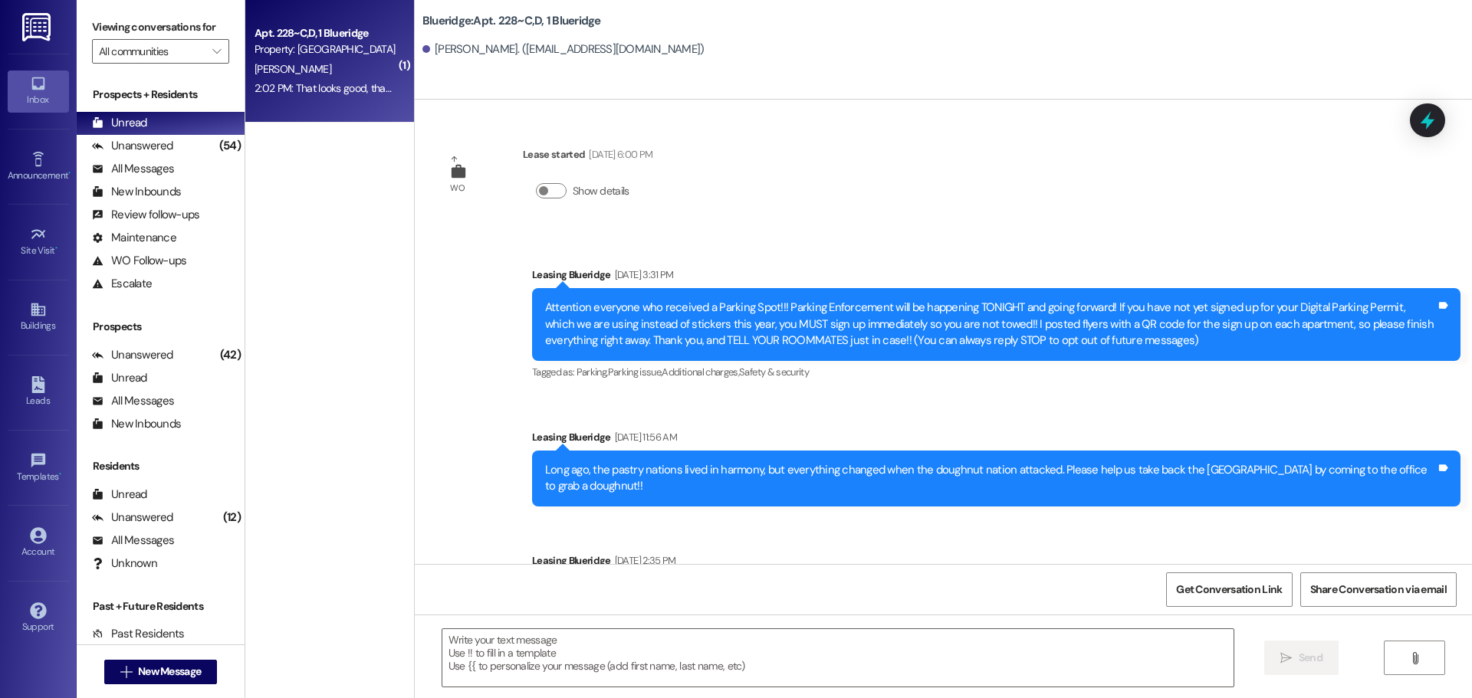
scroll to position [30638, 0]
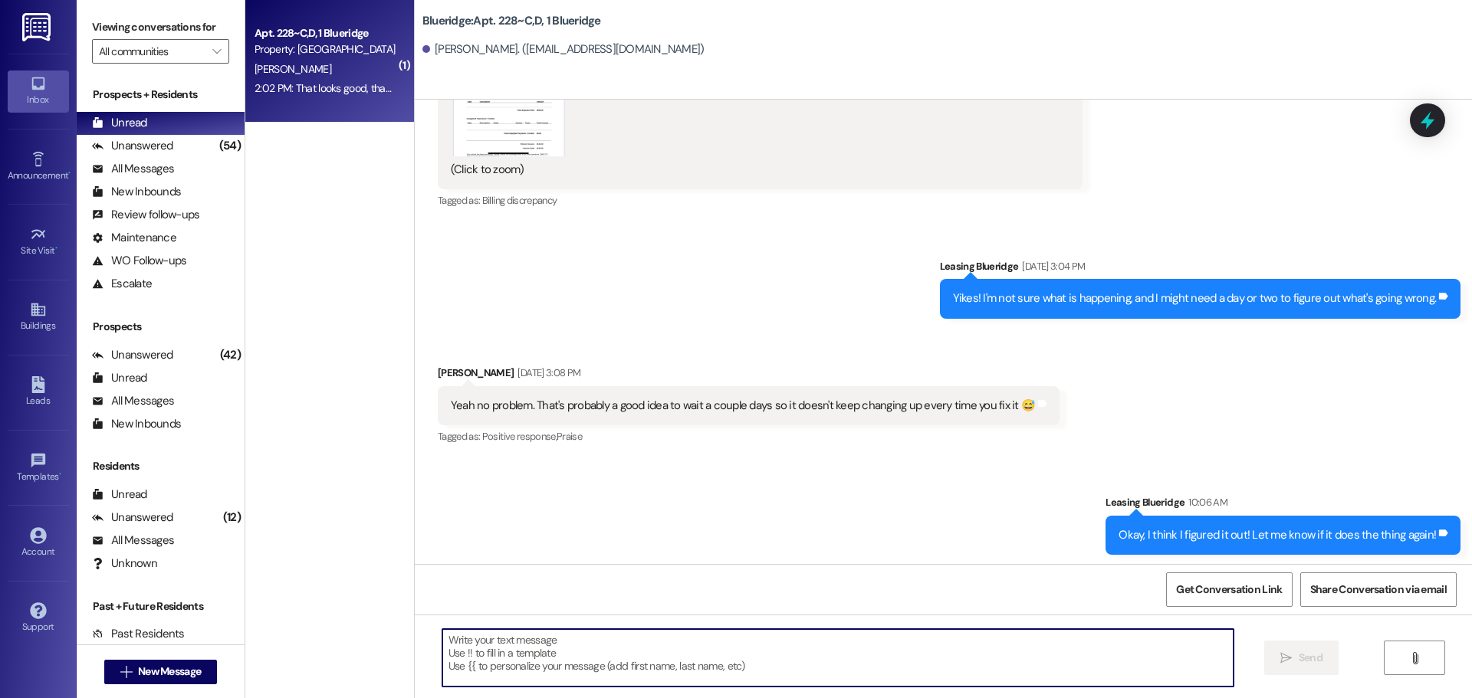
click at [673, 656] on textarea at bounding box center [837, 657] width 791 height 57
type textarea "Whoo!"
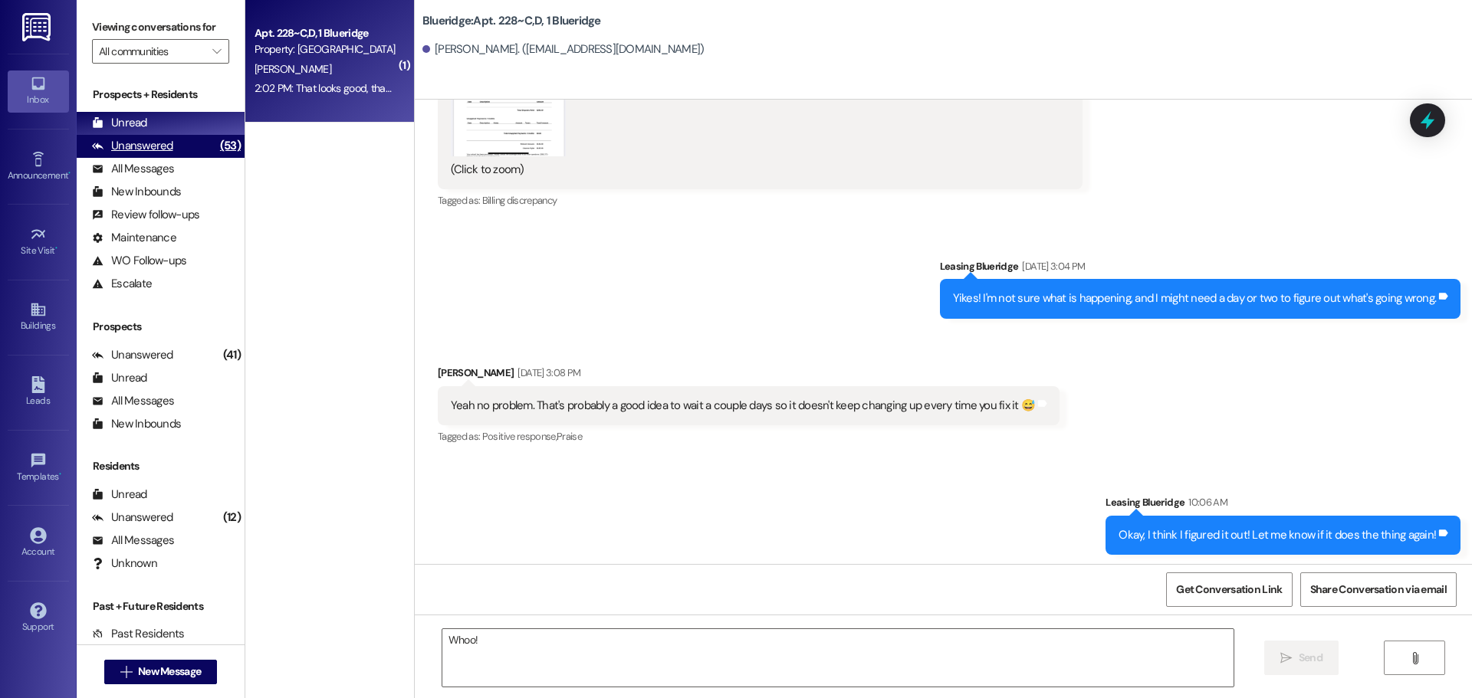
click at [119, 148] on div "Unanswered" at bounding box center [132, 146] width 81 height 16
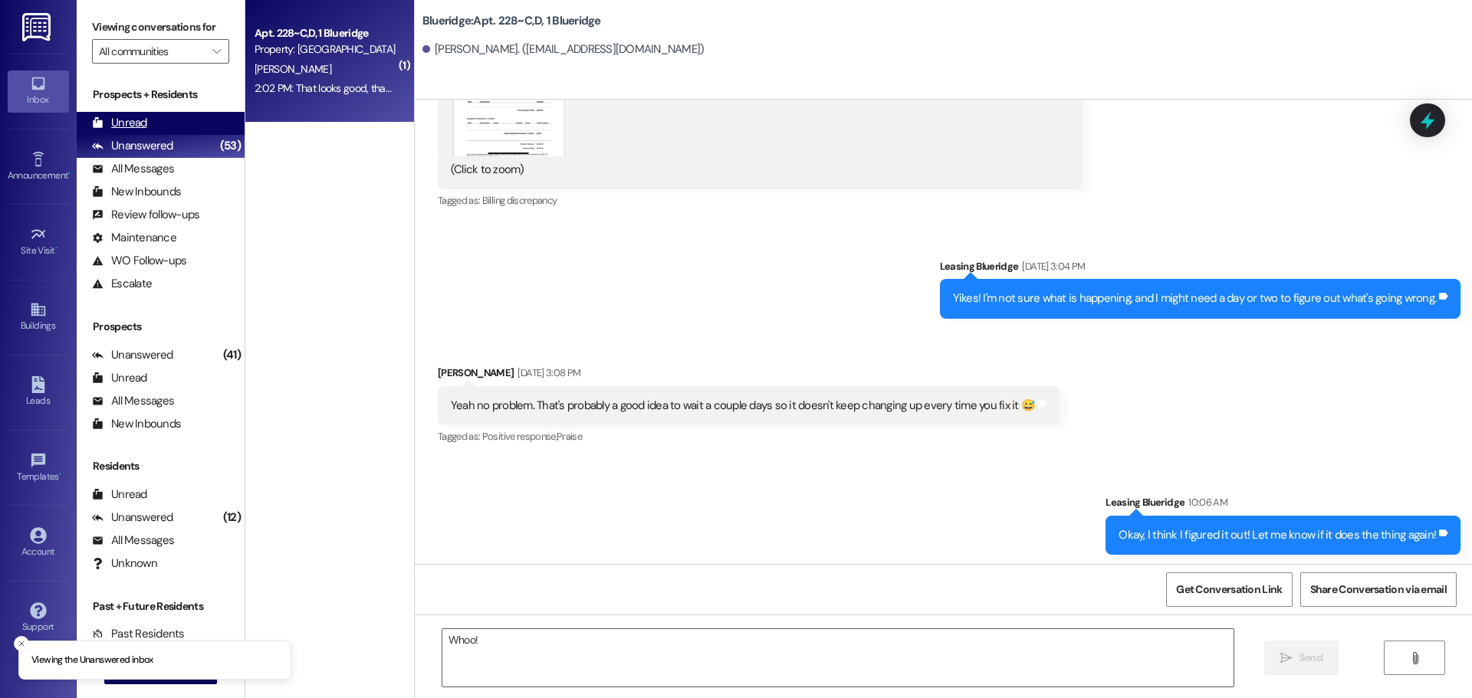
click at [115, 122] on div "Unread" at bounding box center [119, 123] width 55 height 16
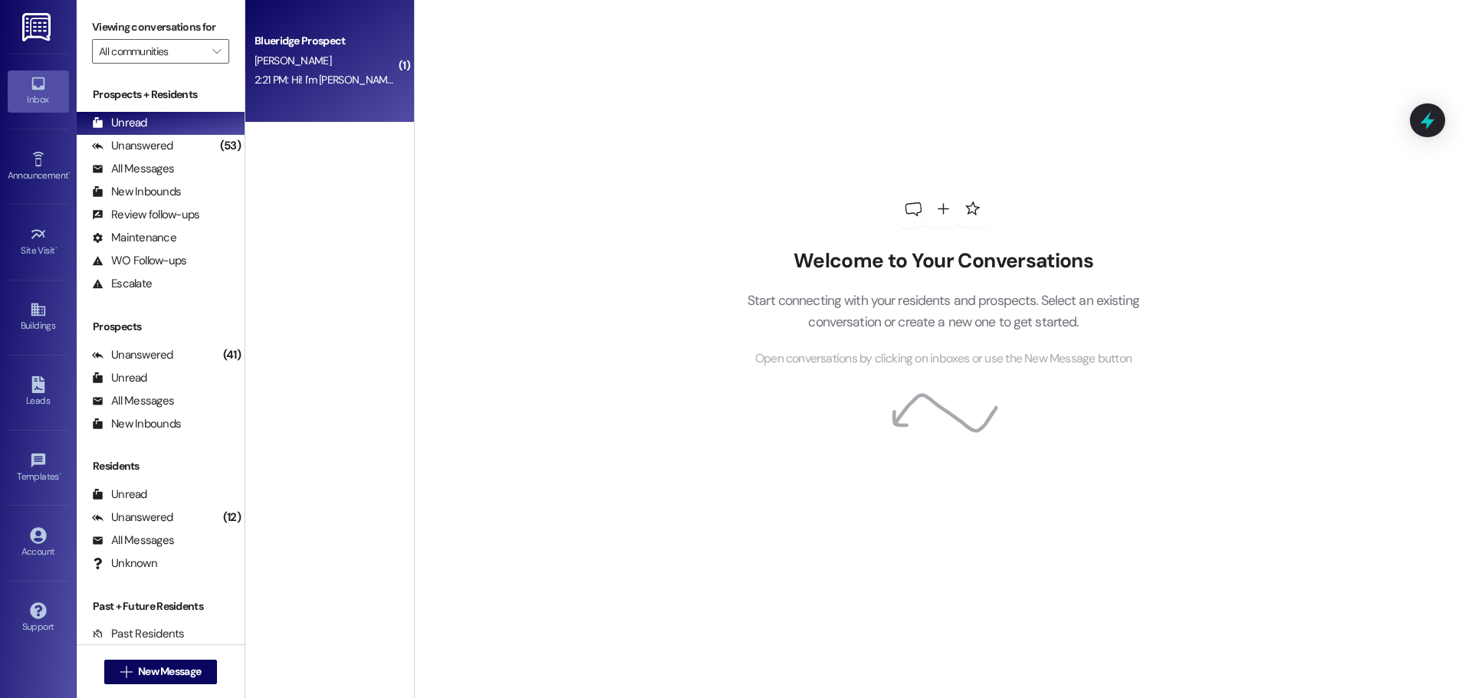
click at [373, 74] on div "2:21 PM: Hi! I'm [PERSON_NAME] and my move in slot for [DATE] is from 11-12pm. …" at bounding box center [925, 80] width 1343 height 14
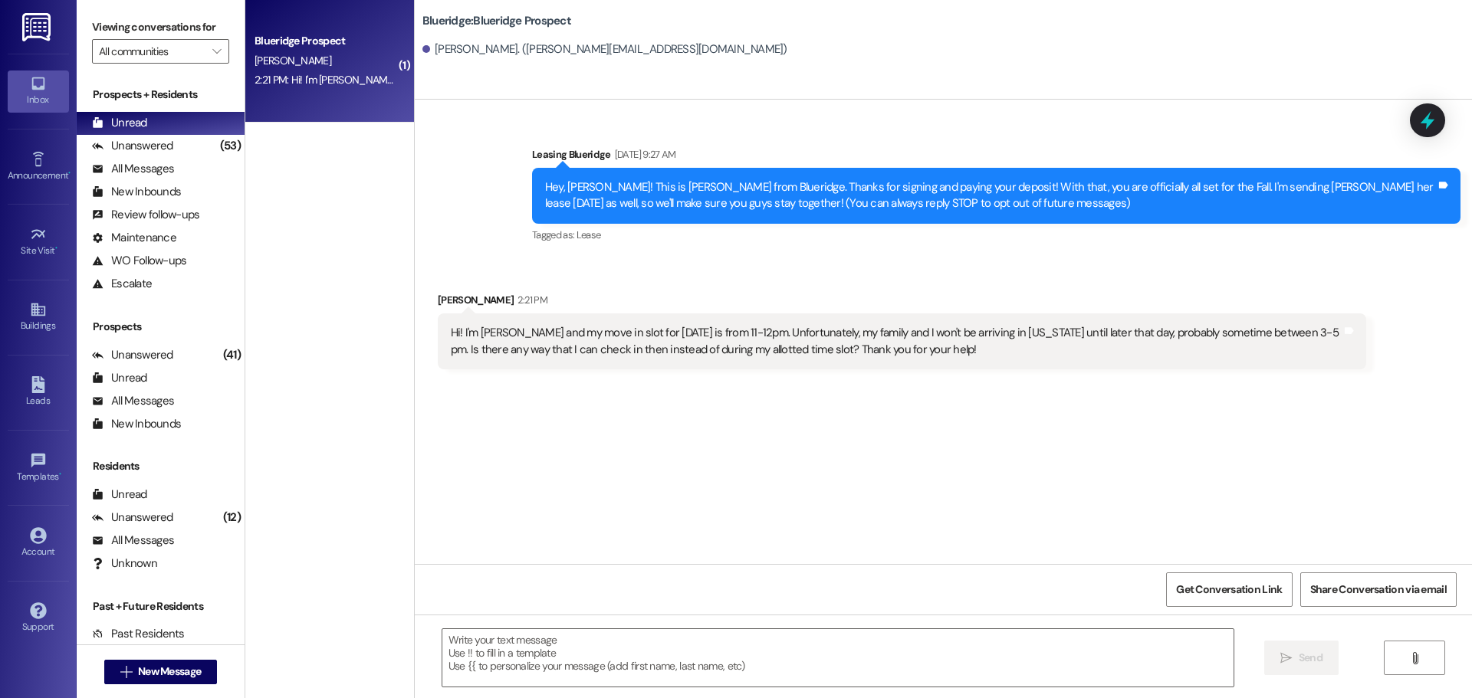
scroll to position [0, 0]
click at [833, 685] on textarea at bounding box center [837, 657] width 791 height 57
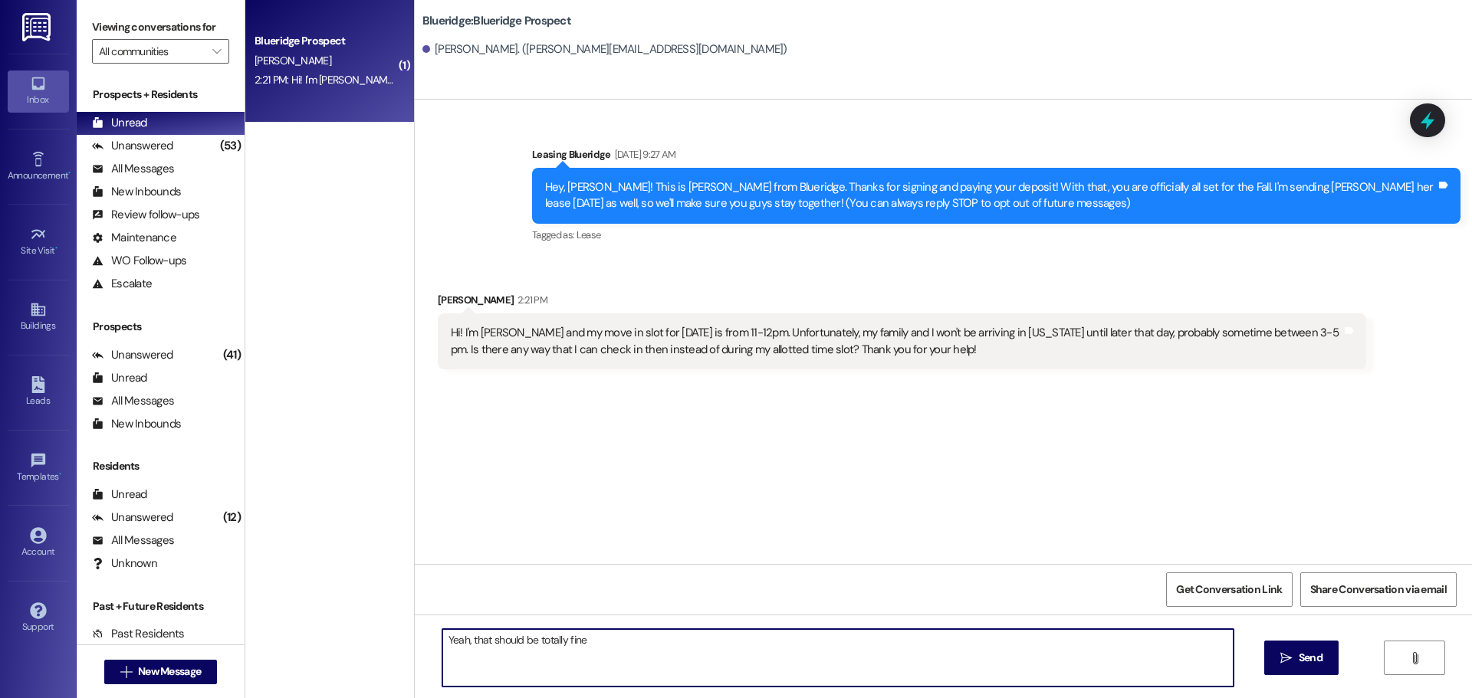
type textarea "Yeah, that should be totally fine!"
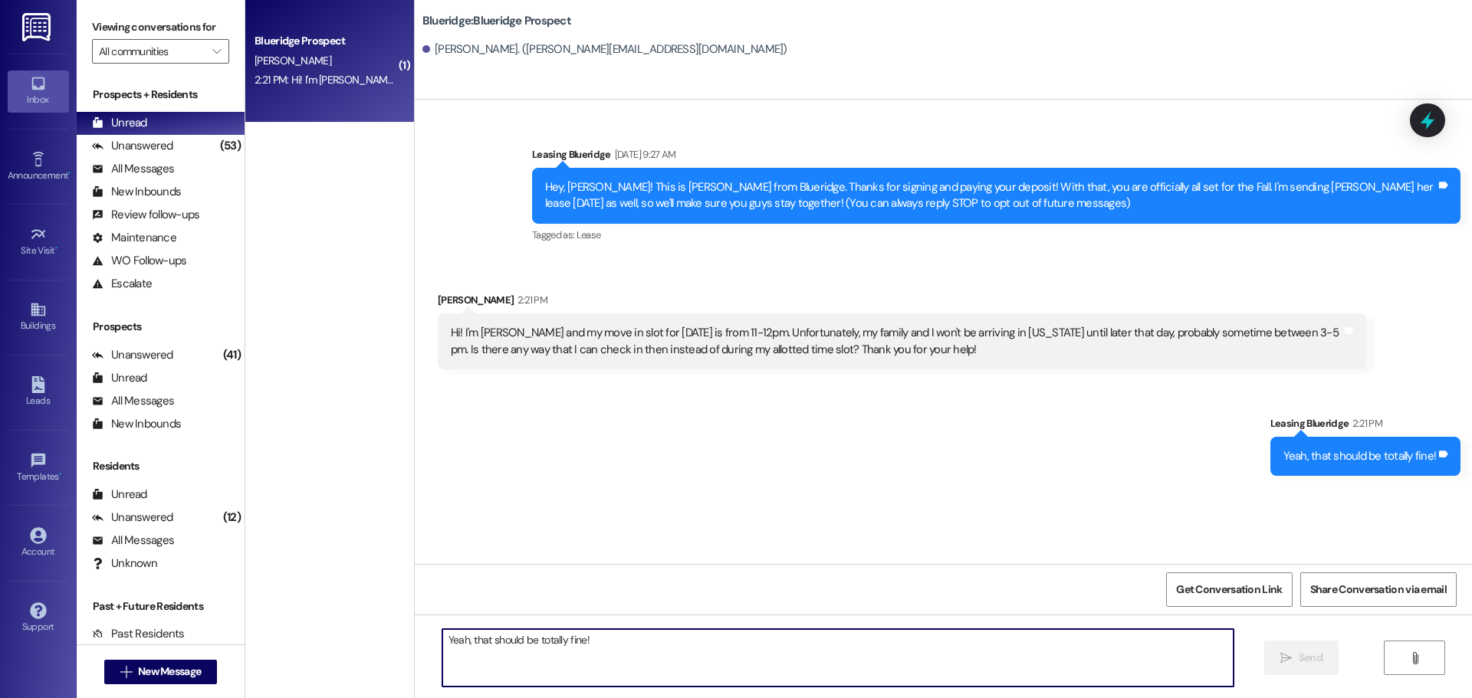
click at [970, 645] on textarea "Yeah, that should be totally fine!" at bounding box center [837, 657] width 791 height 57
type textarea "And we're excited to have you with us!"
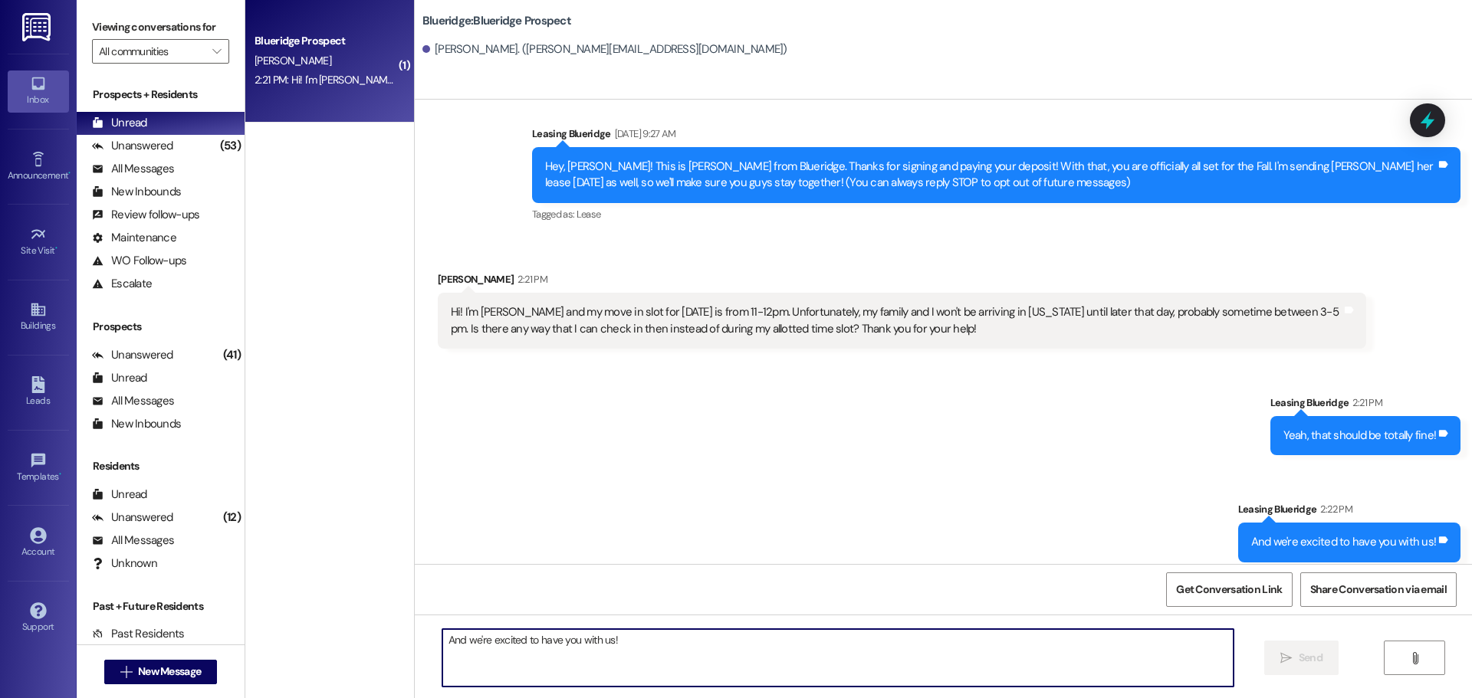
scroll to position [31, 0]
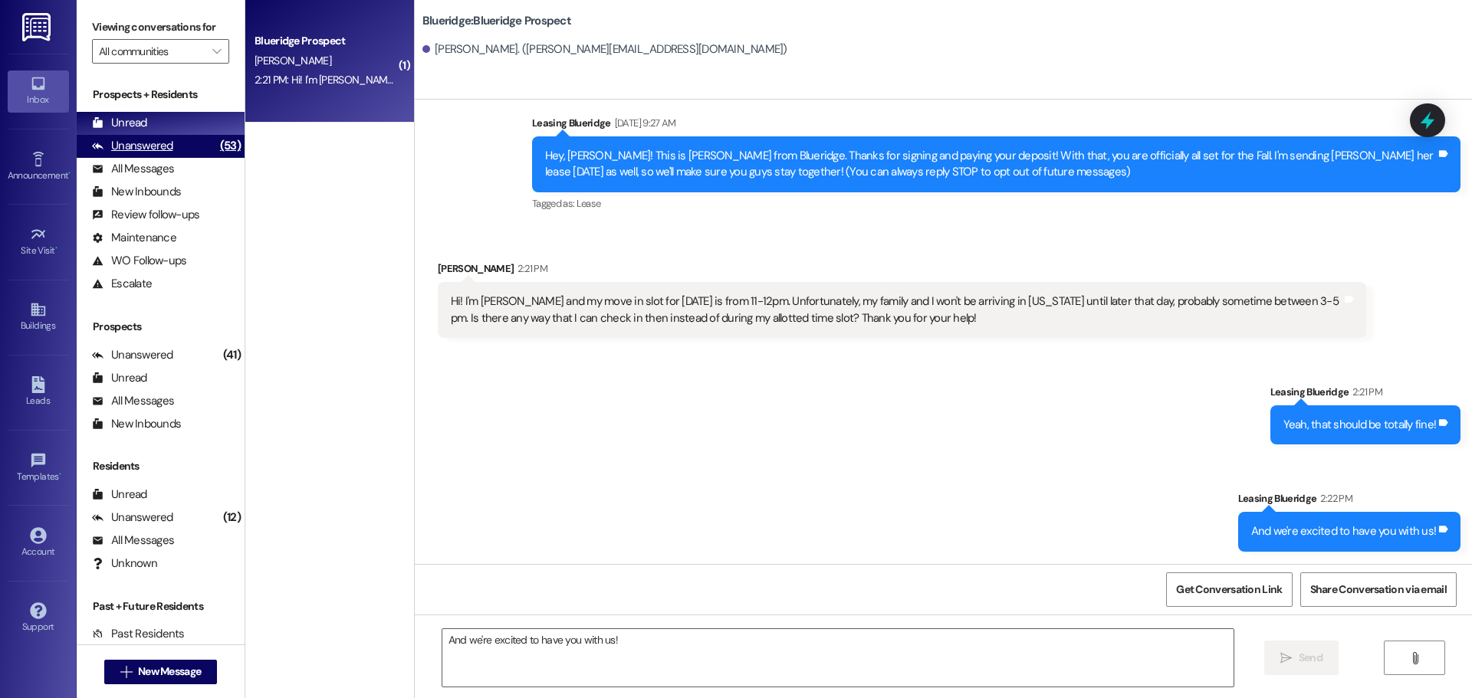
click at [121, 142] on div "Unanswered" at bounding box center [132, 146] width 81 height 16
click at [125, 128] on div "Unread" at bounding box center [119, 123] width 55 height 16
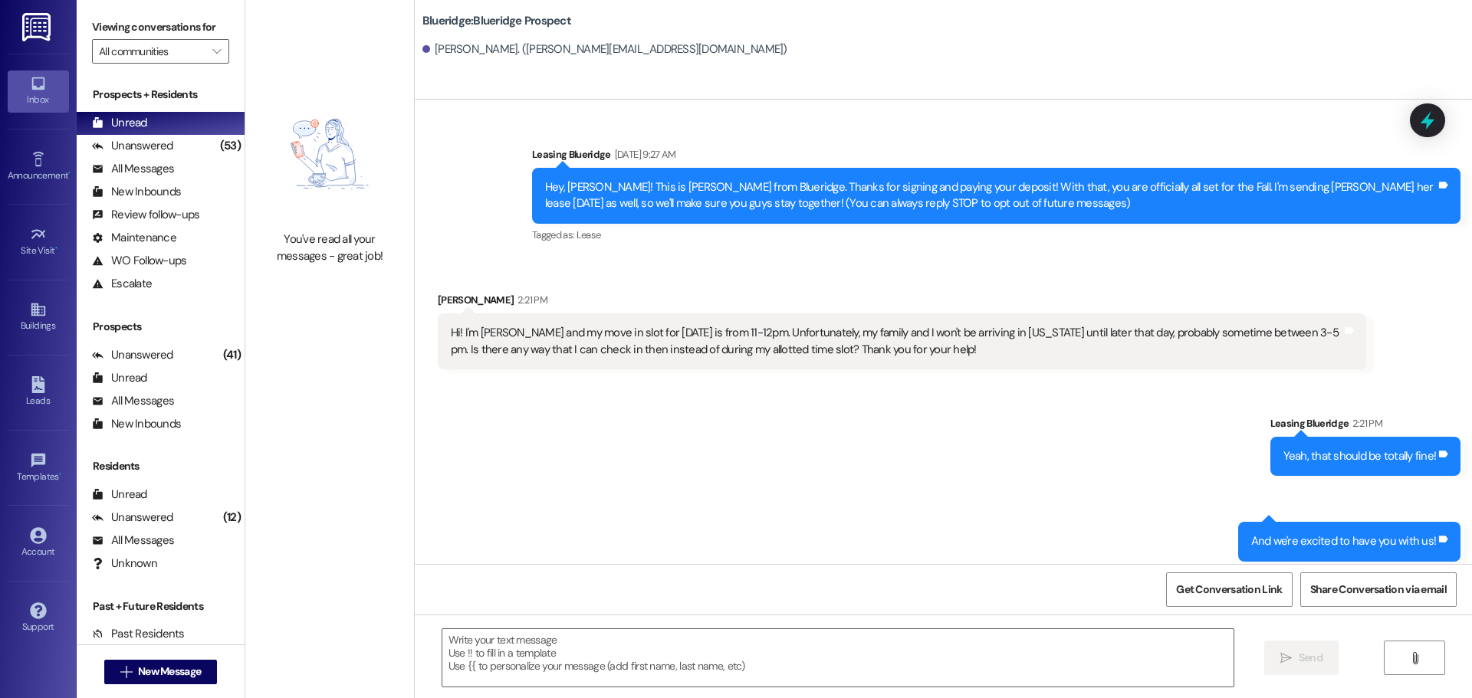
click at [532, 154] on div "Leasing Blueridge [DATE] 9:27 AM" at bounding box center [996, 156] width 928 height 21
click at [168, 148] on div "Unanswered" at bounding box center [132, 146] width 81 height 16
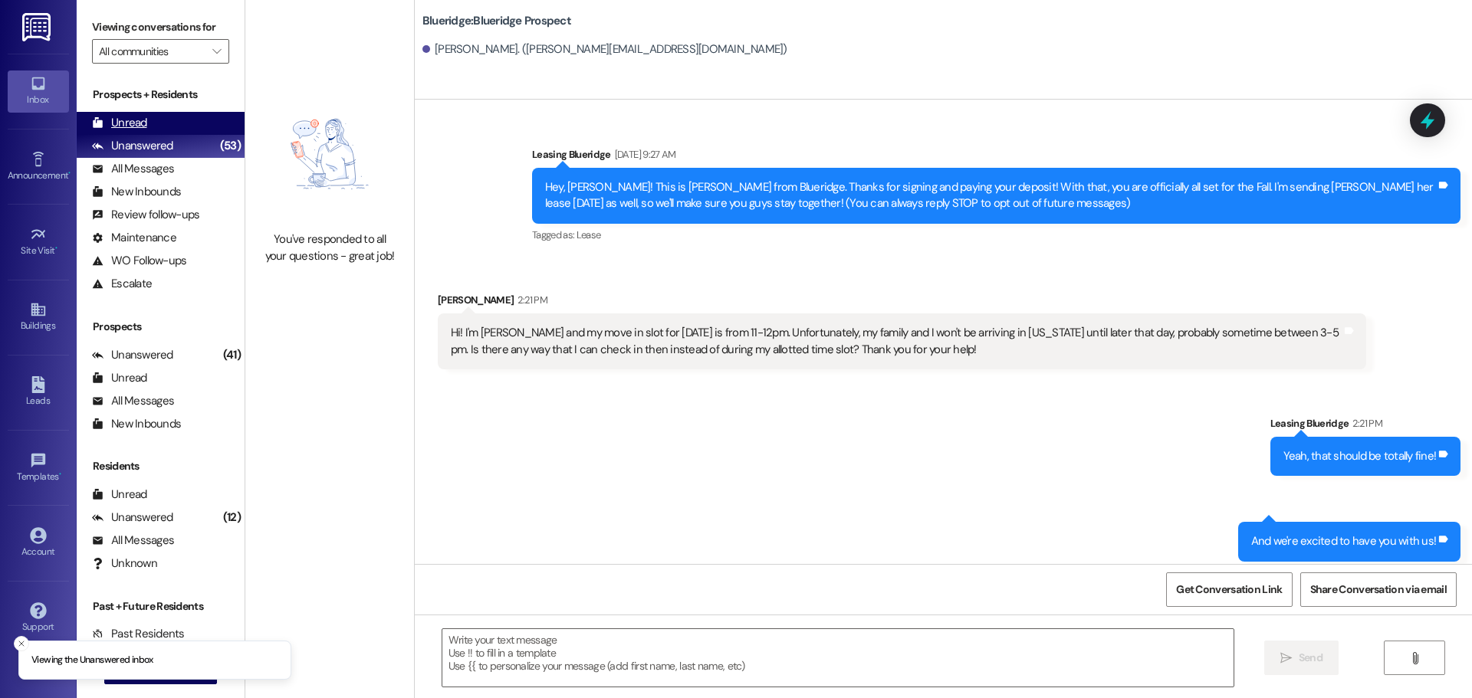
click at [179, 127] on div "Unread (0)" at bounding box center [161, 123] width 168 height 23
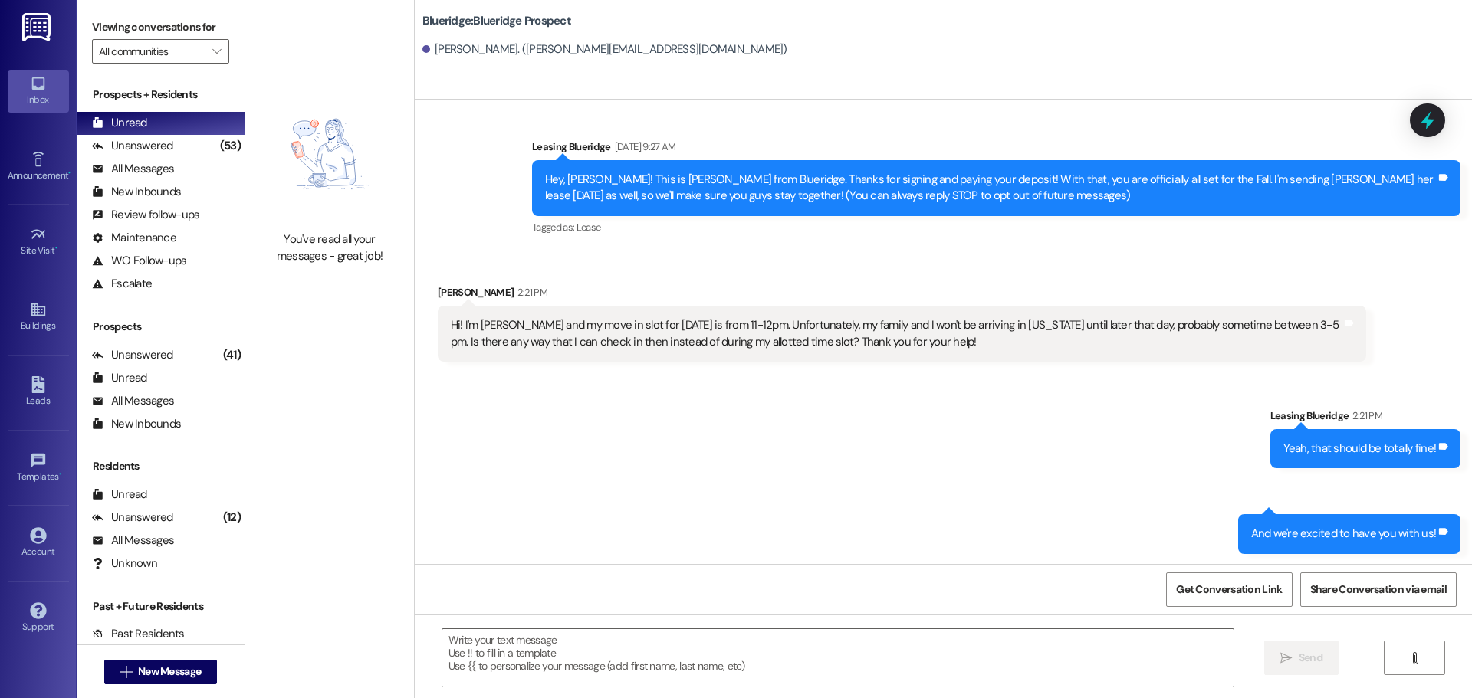
scroll to position [10, 0]
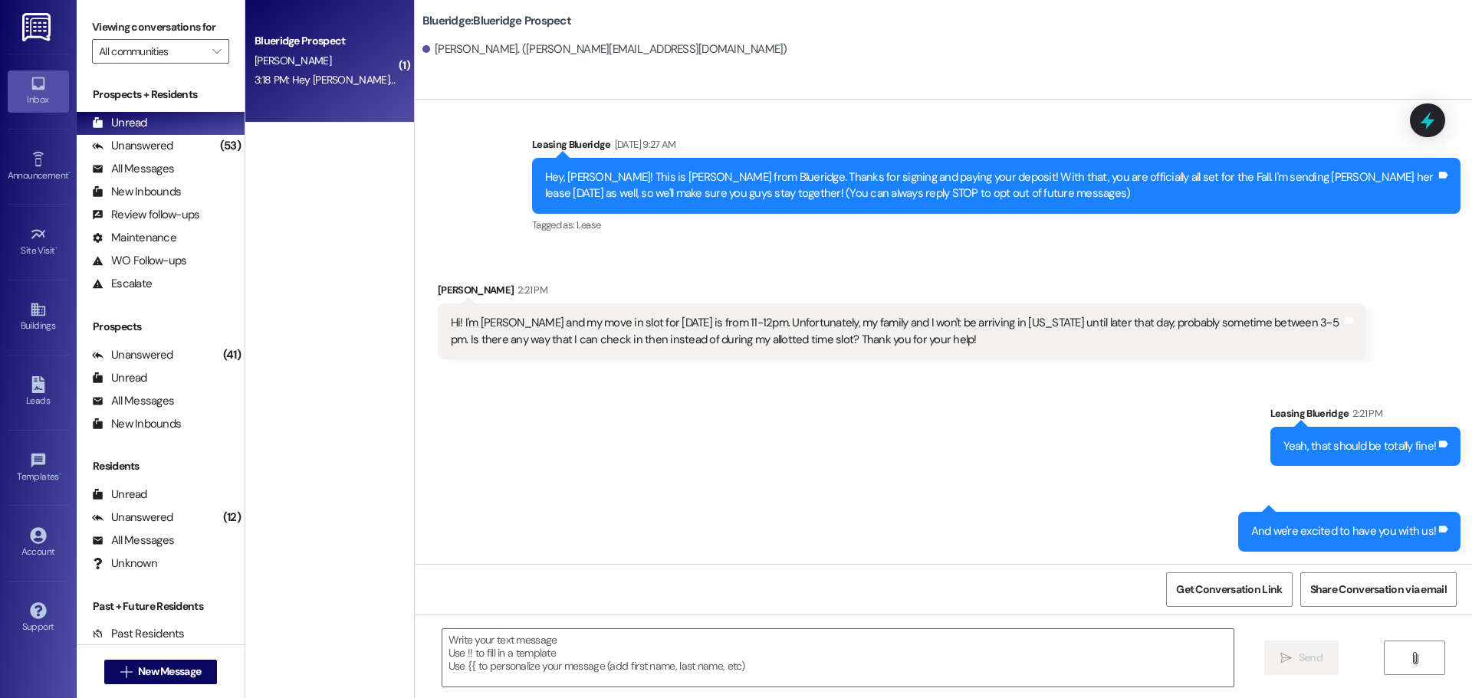
click at [301, 95] on div "Blueridge Prospect [PERSON_NAME] 3:18 PM: Hey [PERSON_NAME], what apartment num…" at bounding box center [329, 61] width 169 height 123
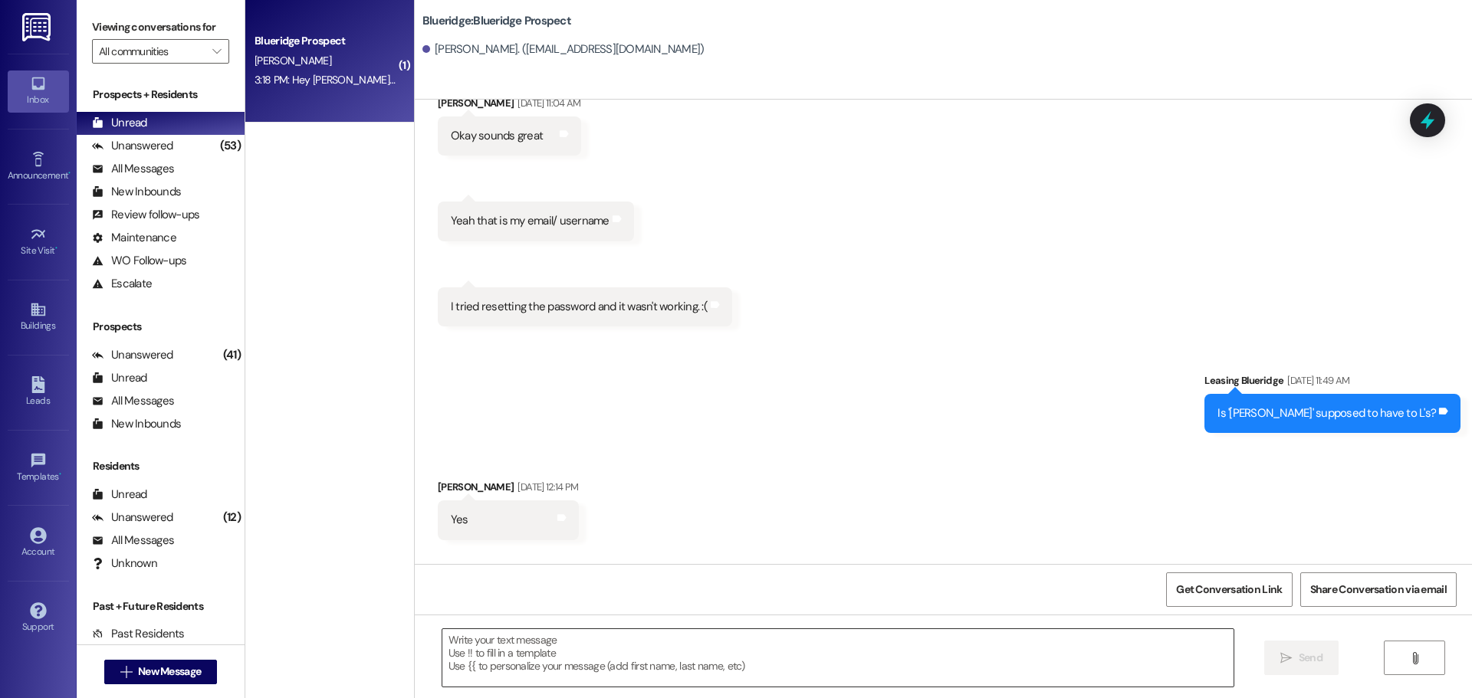
scroll to position [6052, 0]
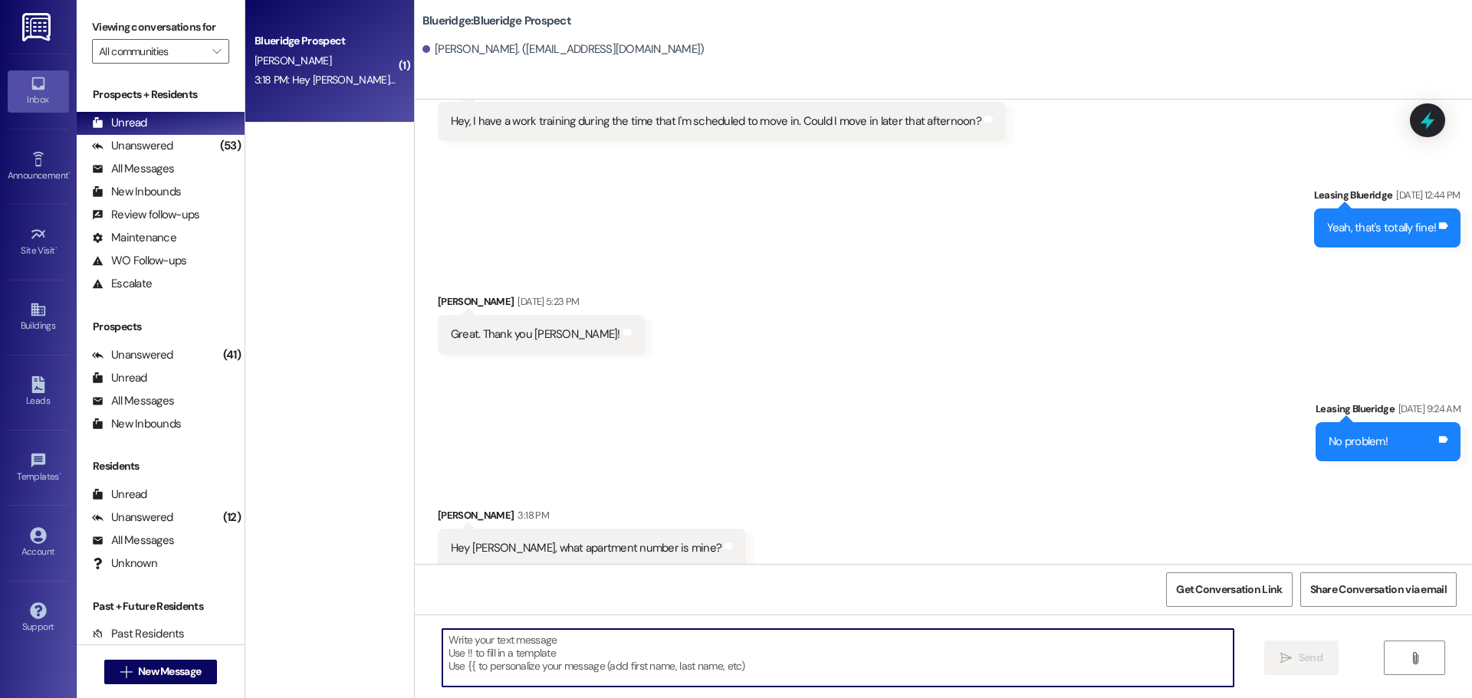
click at [651, 658] on textarea at bounding box center [837, 657] width 791 height 57
click at [547, 663] on textarea "I" at bounding box center [837, 657] width 791 height 57
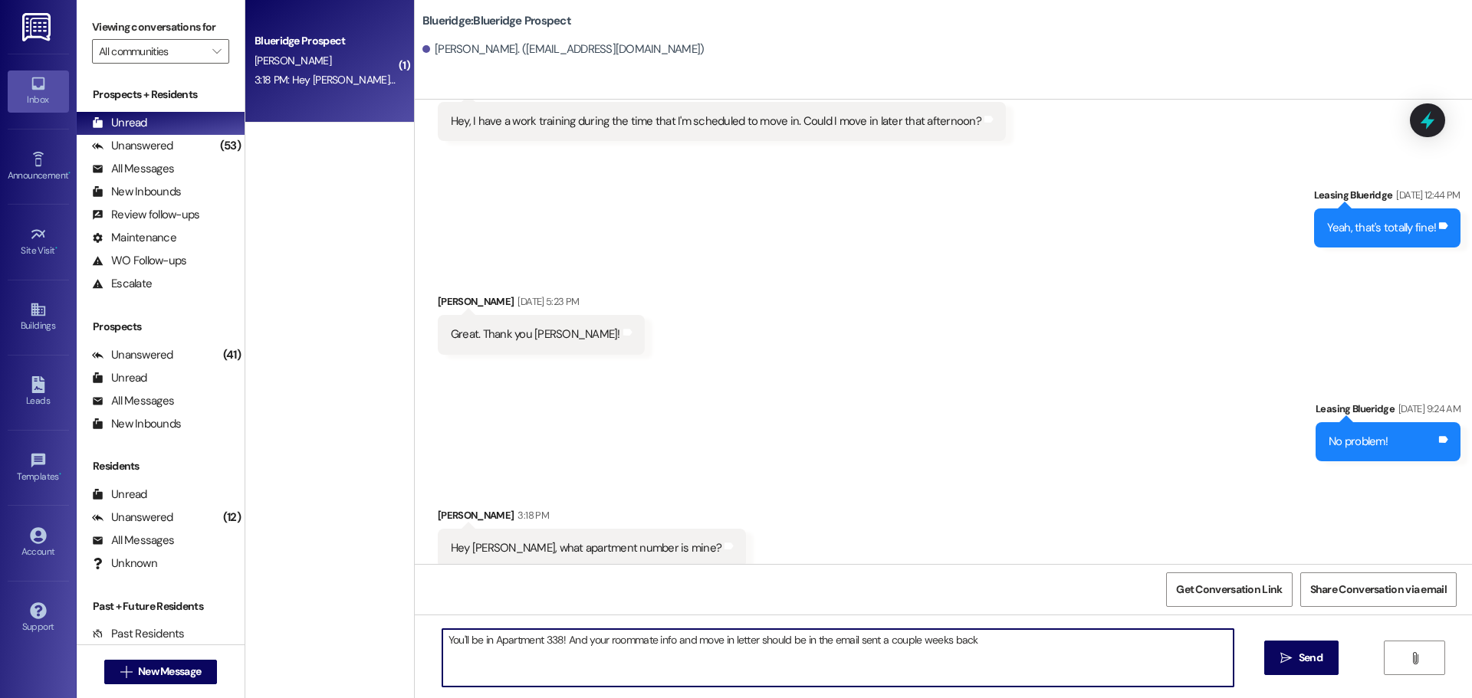
type textarea "You'll be in Apartment 338! And your roommate info and move in letter should be…"
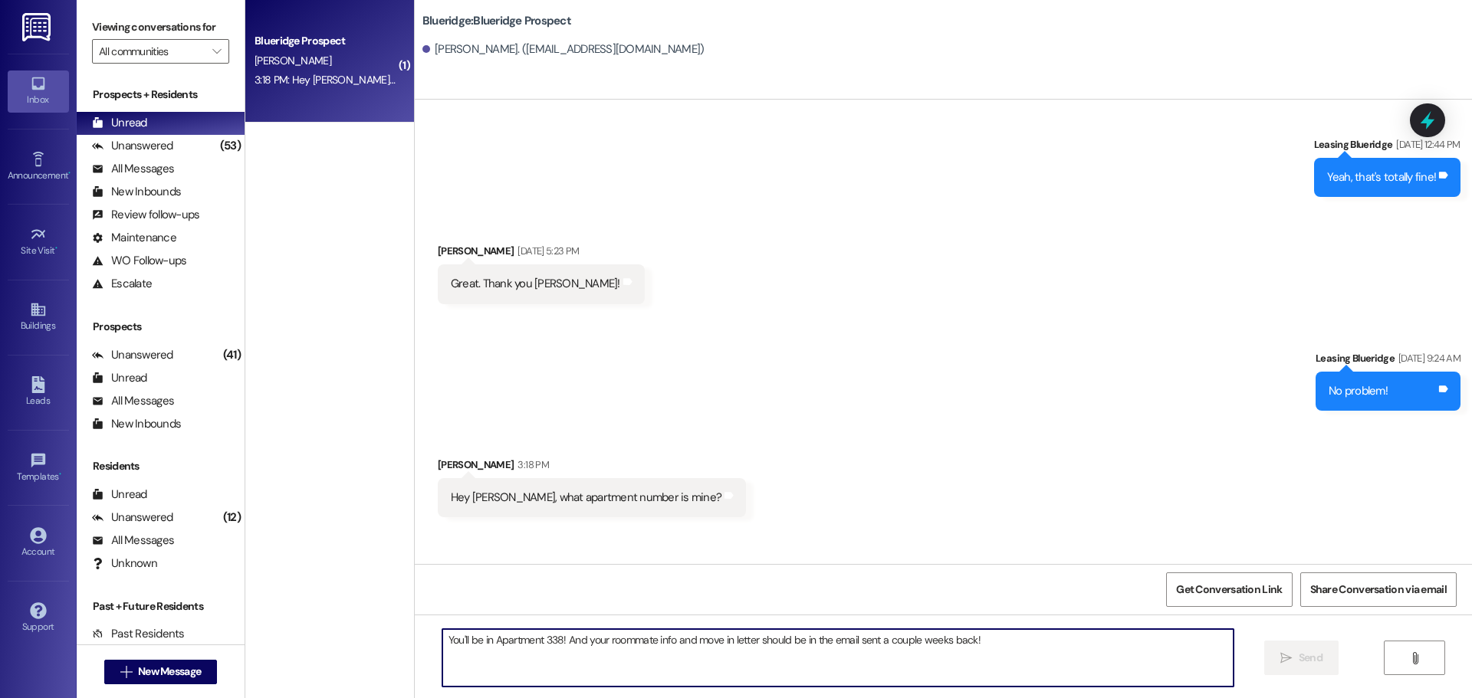
scroll to position [6158, 0]
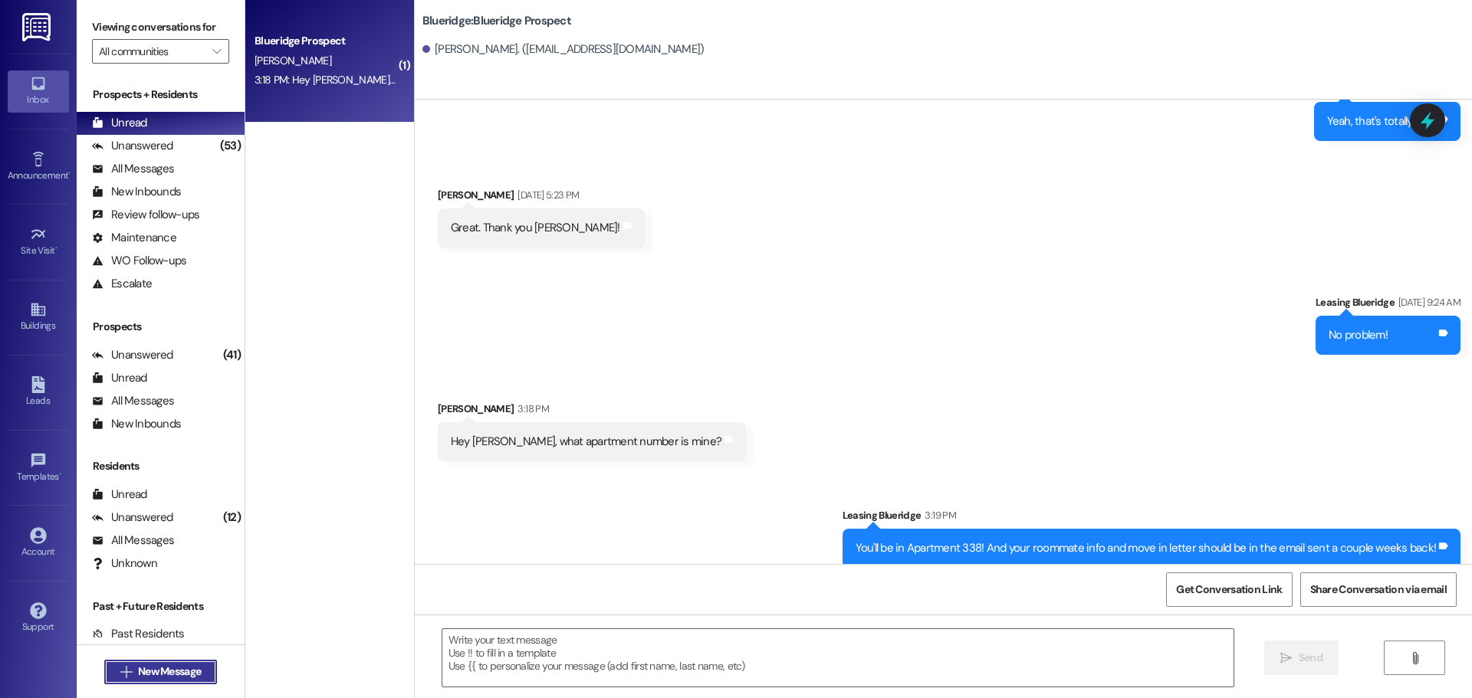
click at [120, 668] on icon "" at bounding box center [125, 672] width 11 height 12
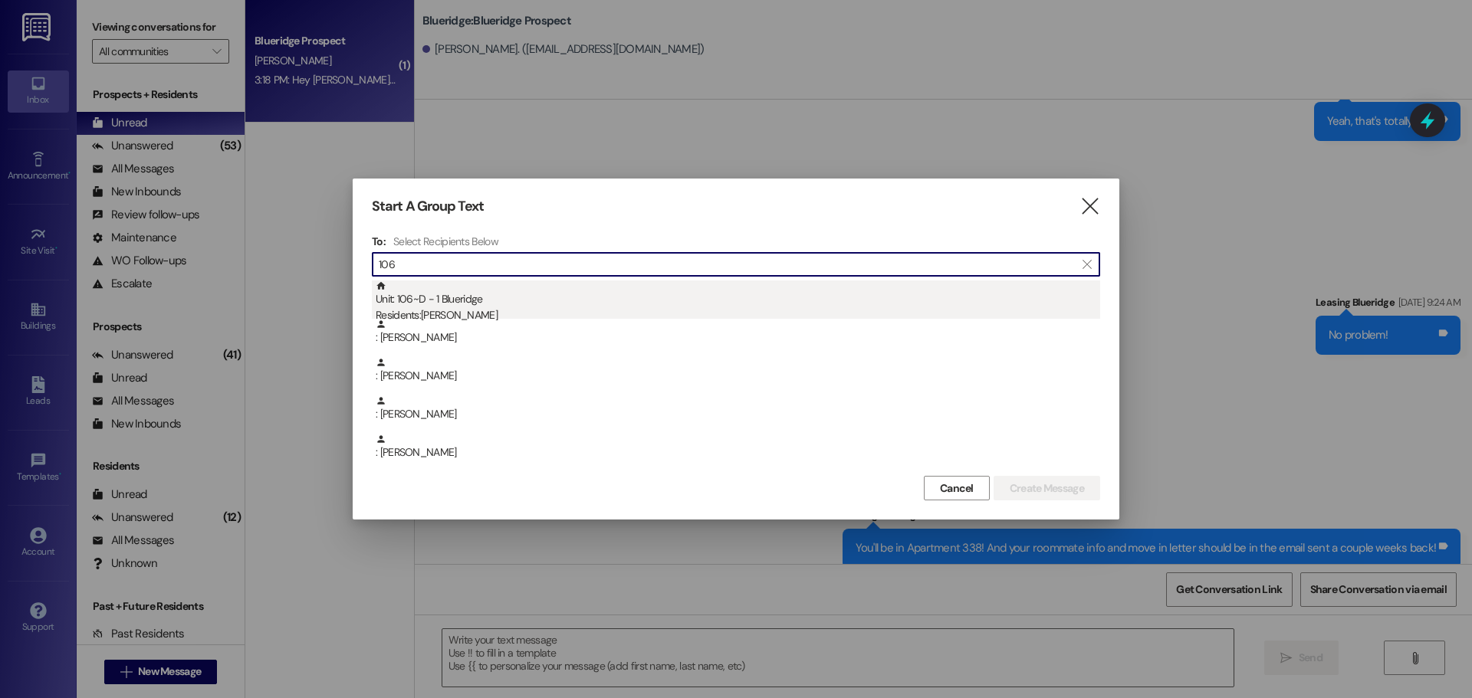
type input "106"
click at [429, 307] on div "Unit: 106~D - 1 Blueridge Residents: [GEOGRAPHIC_DATA][PERSON_NAME]" at bounding box center [738, 303] width 724 height 44
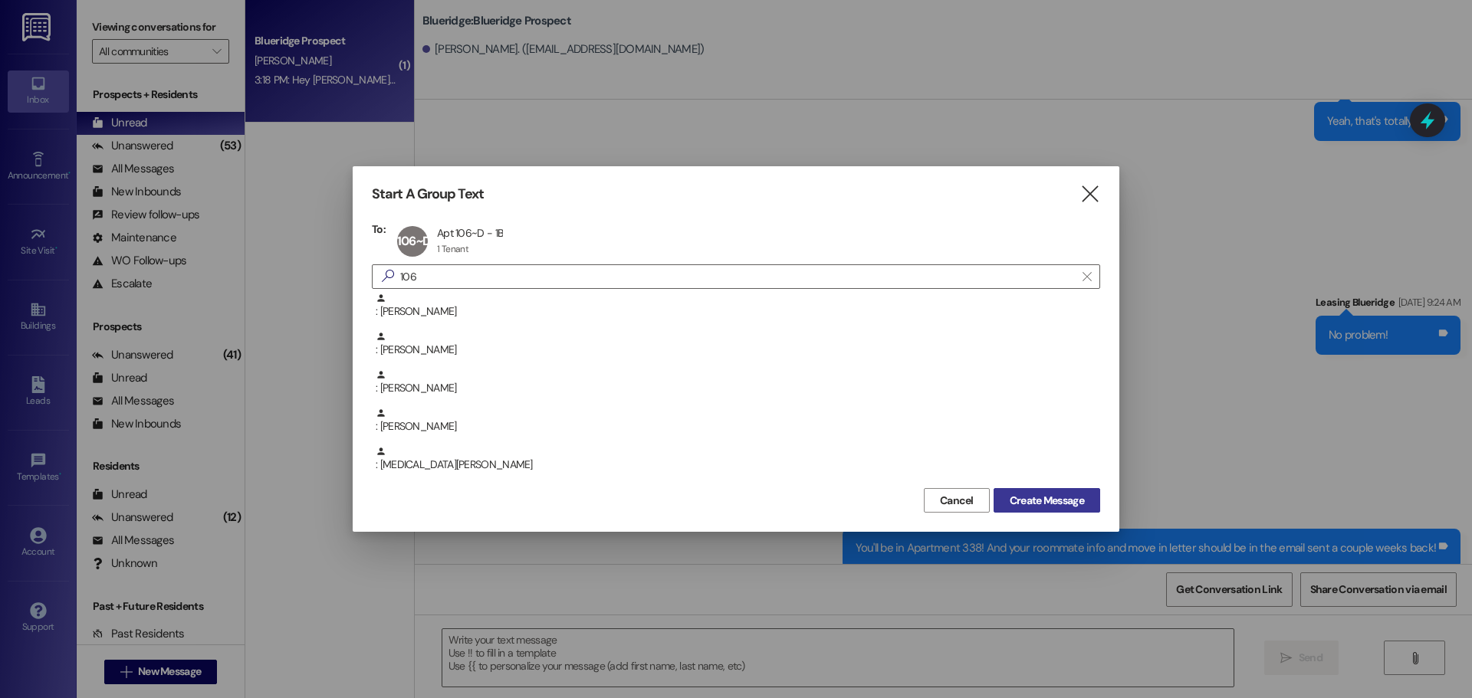
click at [1069, 508] on span "Create Message" at bounding box center [1047, 501] width 74 height 16
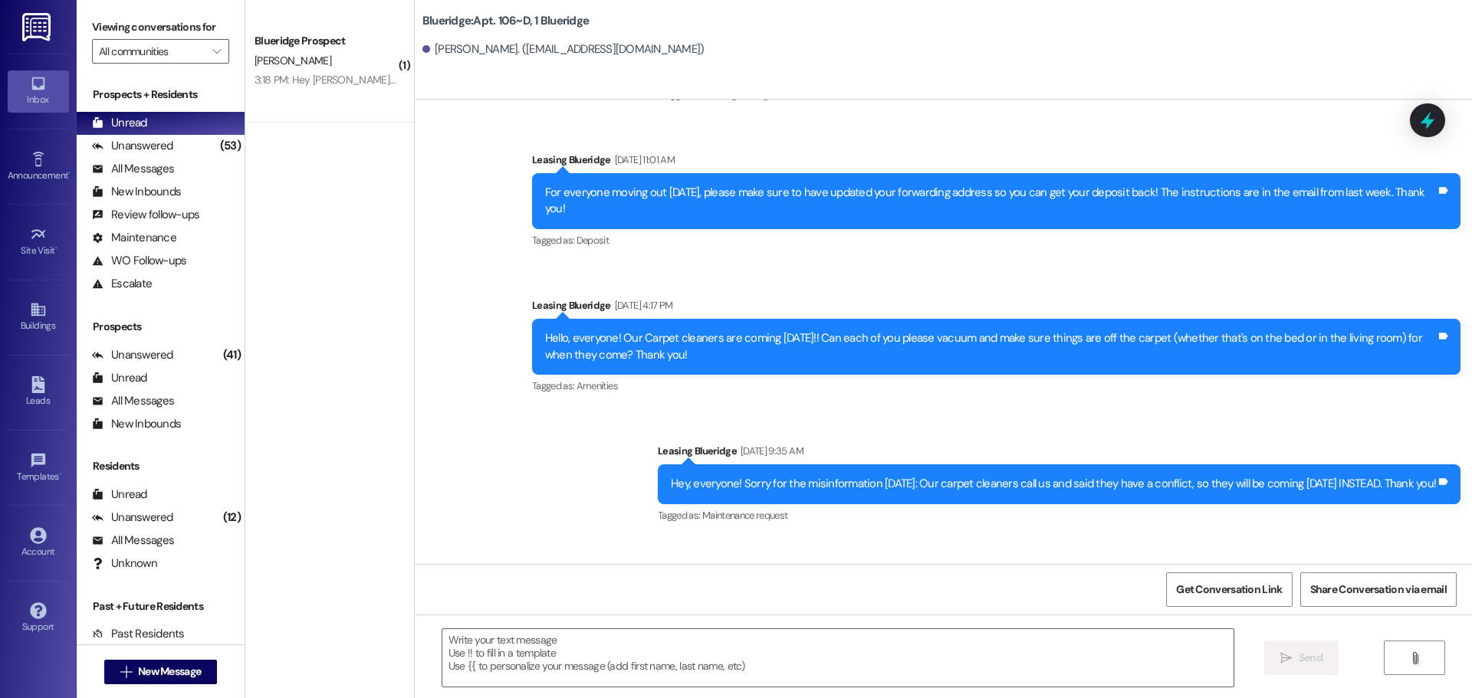
scroll to position [30565, 0]
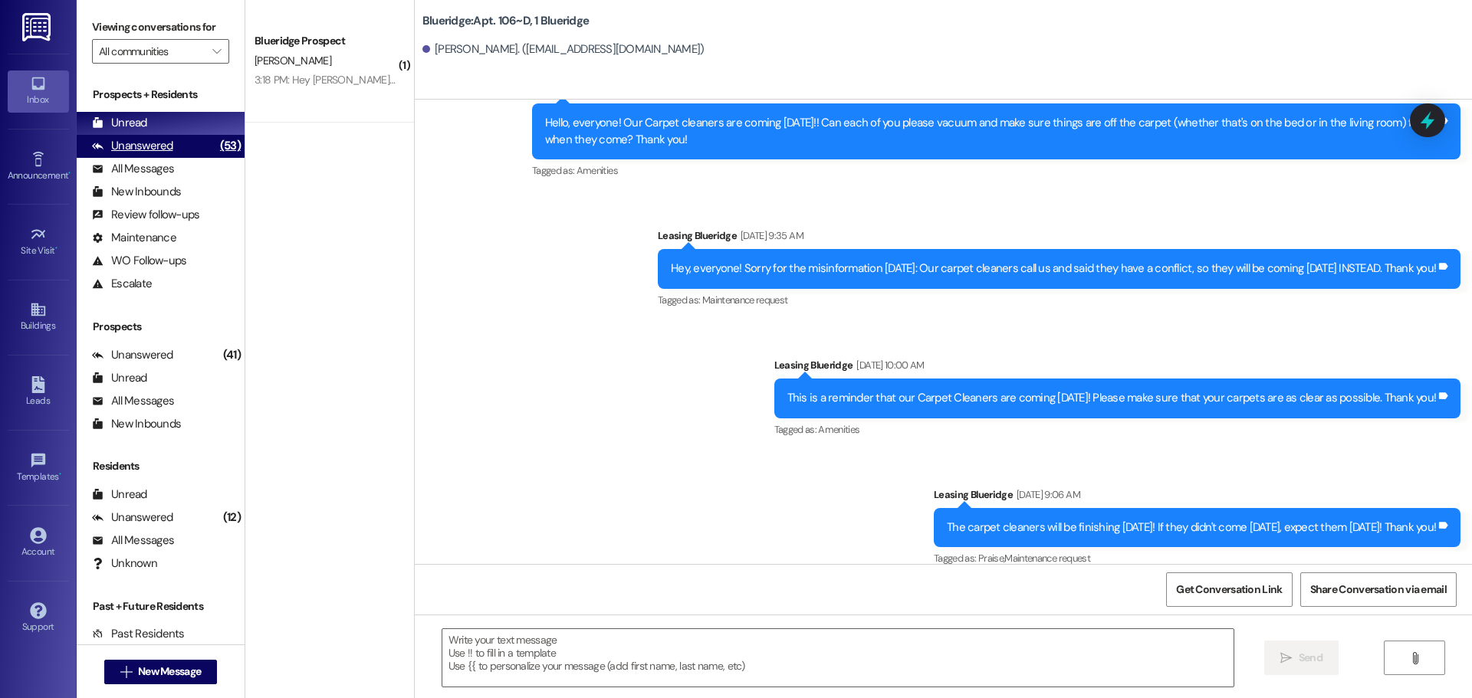
click at [195, 138] on div "Unanswered (53)" at bounding box center [161, 146] width 168 height 23
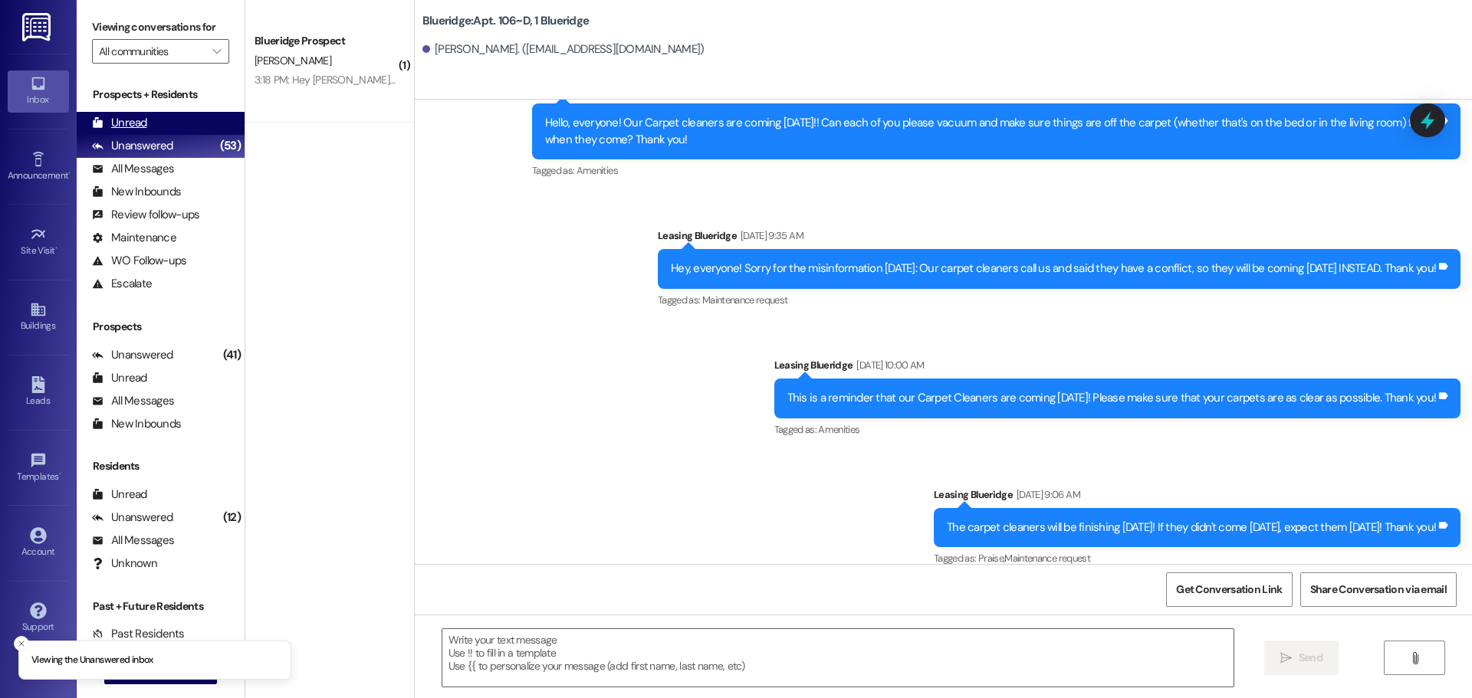
click at [194, 124] on div "Unread (0)" at bounding box center [161, 123] width 168 height 23
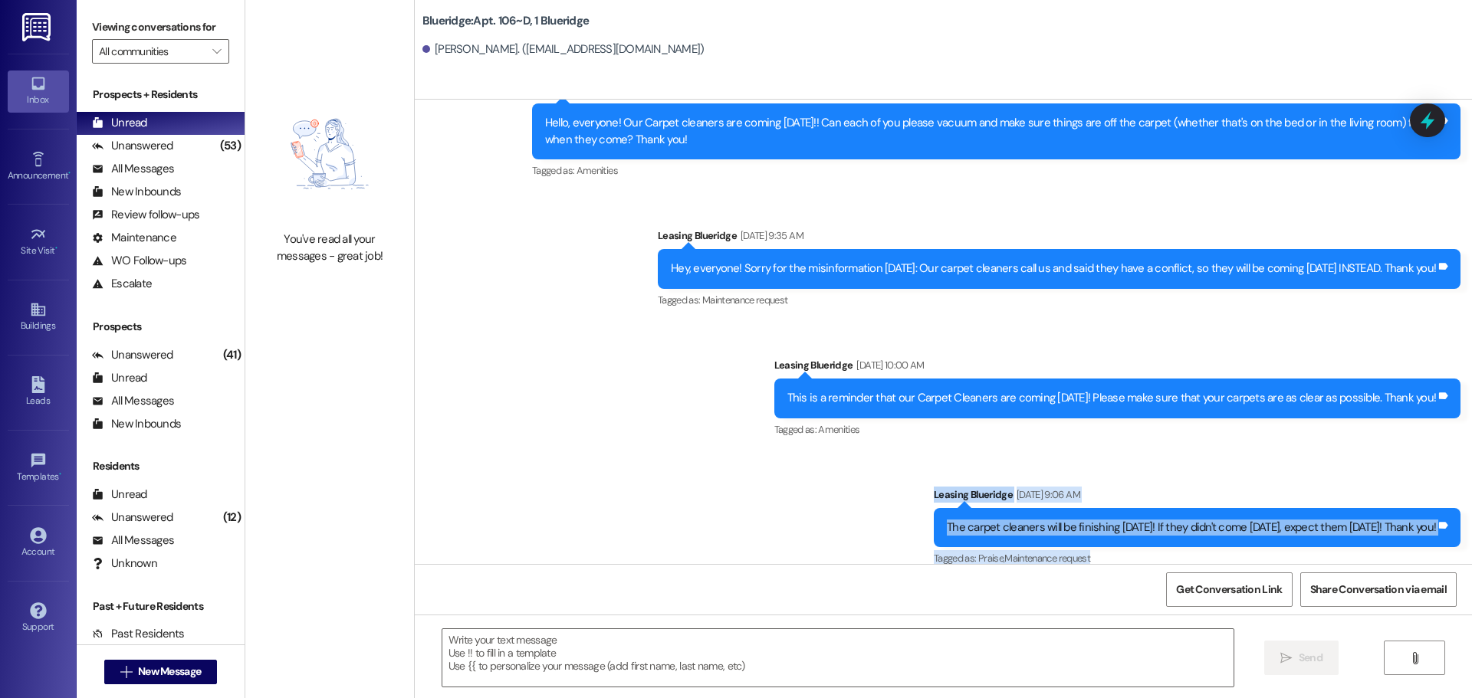
drag, startPoint x: 916, startPoint y: 330, endPoint x: 1102, endPoint y: 409, distance: 202.6
click at [1102, 475] on div "Announcement, sent via SMS Leasing Blueridge [DATE] 9:06 AM The carpet cleaners…" at bounding box center [1197, 528] width 550 height 107
click at [1105, 547] on div "Tagged as: Praise , Click to highlight conversations about Praise Maintenance r…" at bounding box center [1197, 558] width 527 height 22
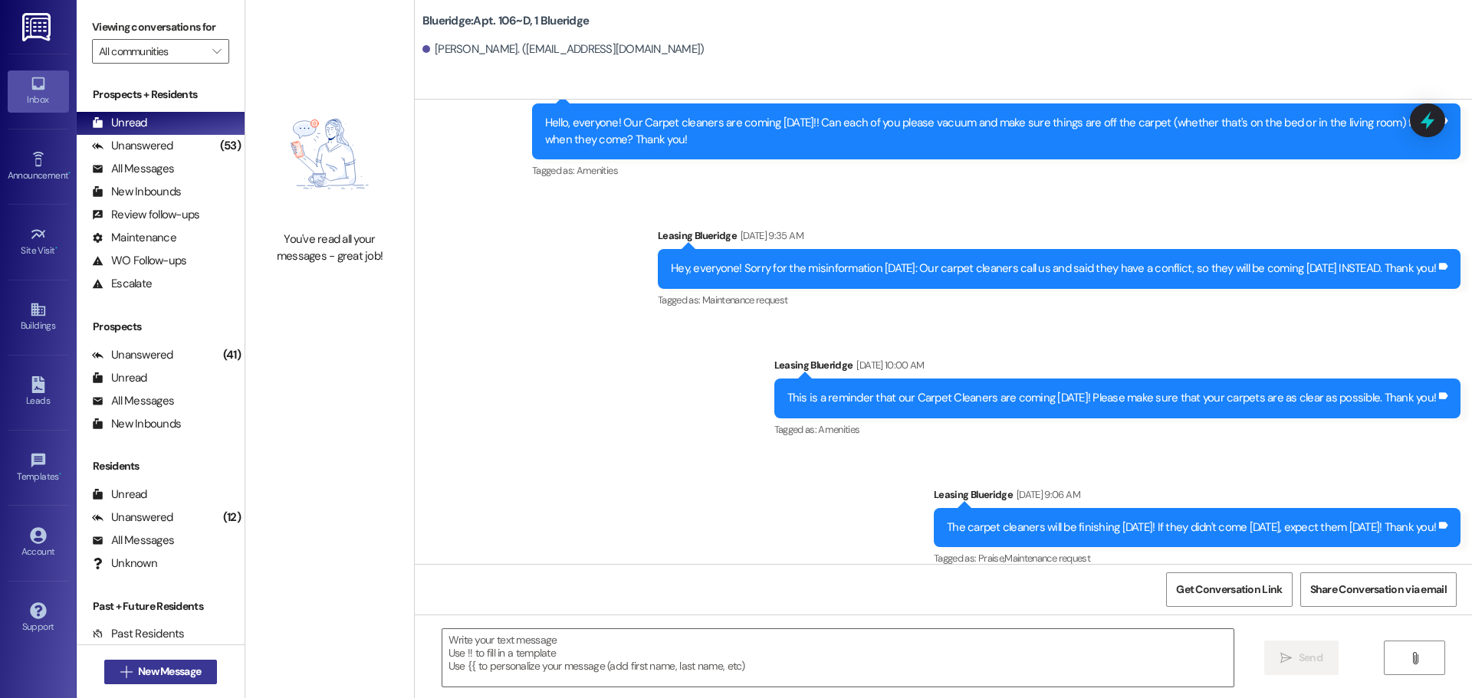
click at [166, 669] on span "New Message" at bounding box center [169, 672] width 63 height 16
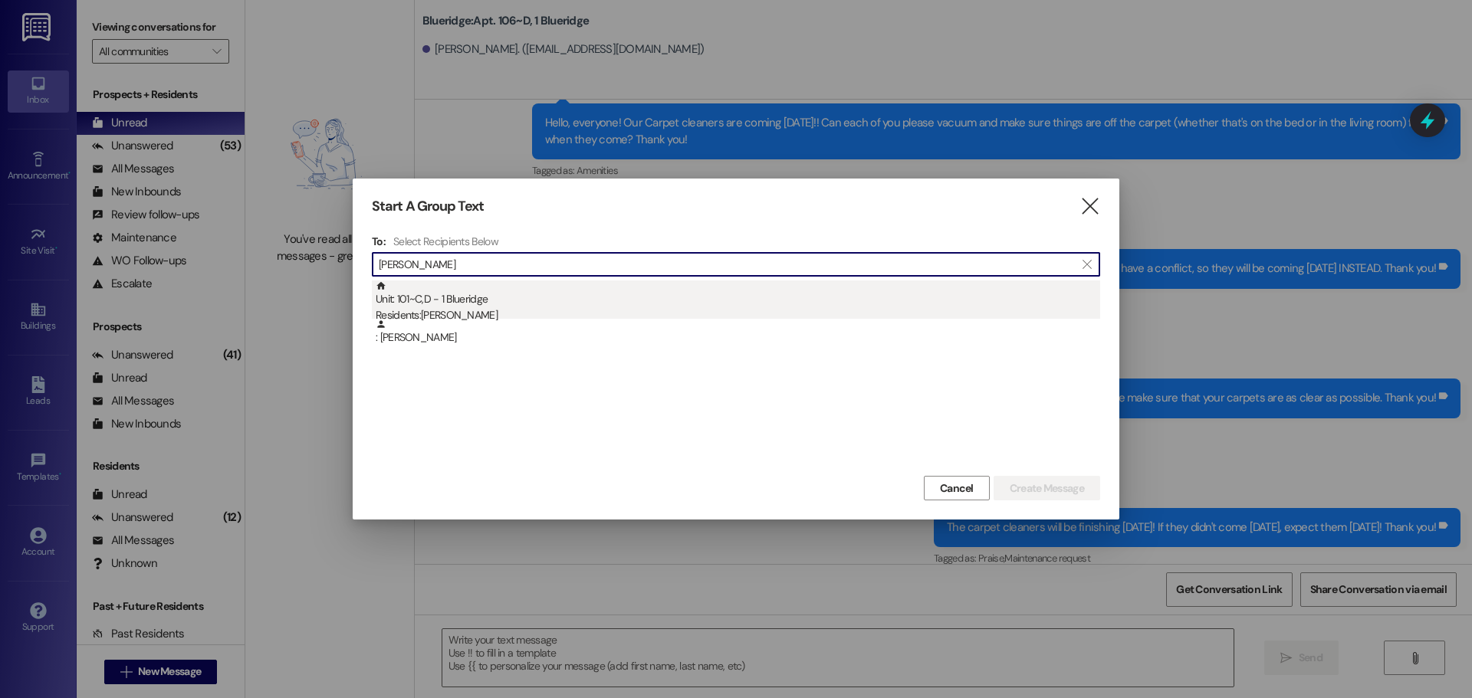
type input "[PERSON_NAME]"
click at [484, 304] on div "Unit: 101~C,D - 1 Blueridge Residents: [PERSON_NAME]" at bounding box center [738, 303] width 724 height 44
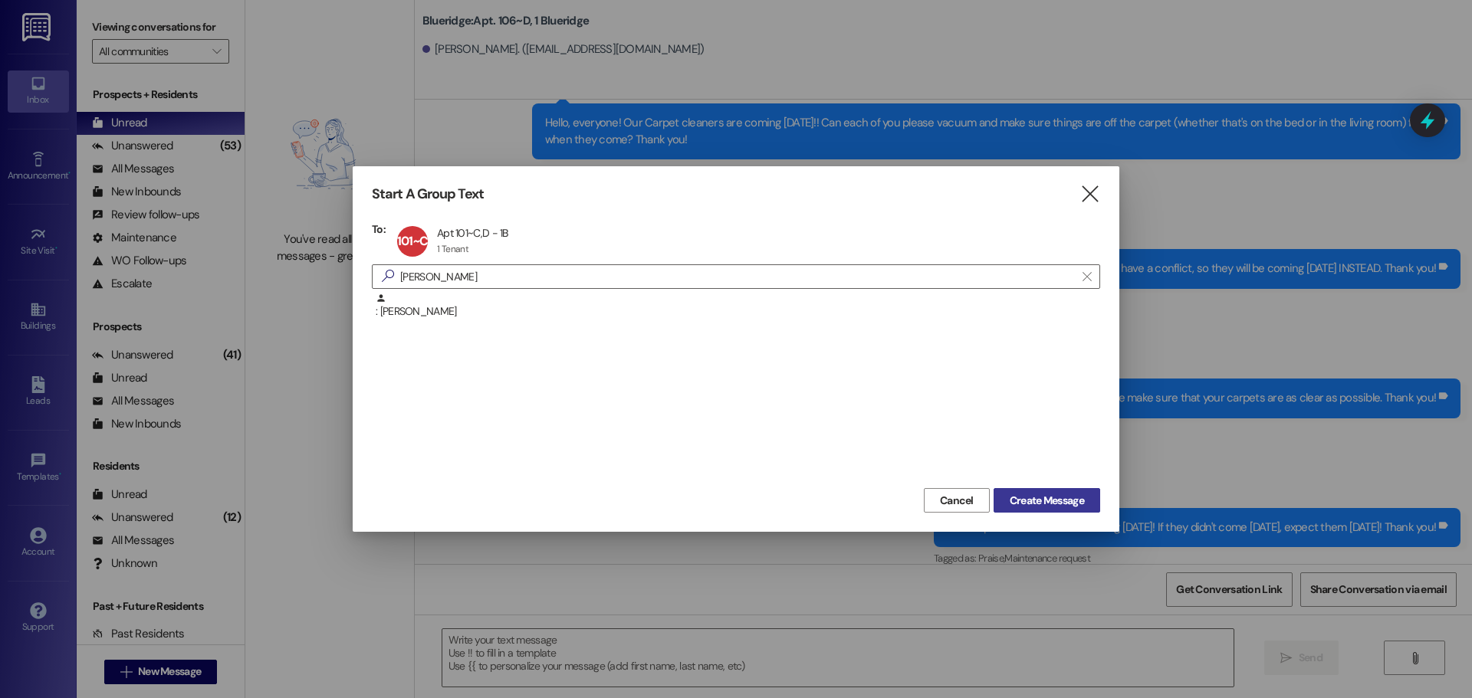
click at [1008, 488] on div "Cancel Create Message" at bounding box center [736, 498] width 728 height 28
click at [1011, 491] on button "Create Message" at bounding box center [1046, 500] width 107 height 25
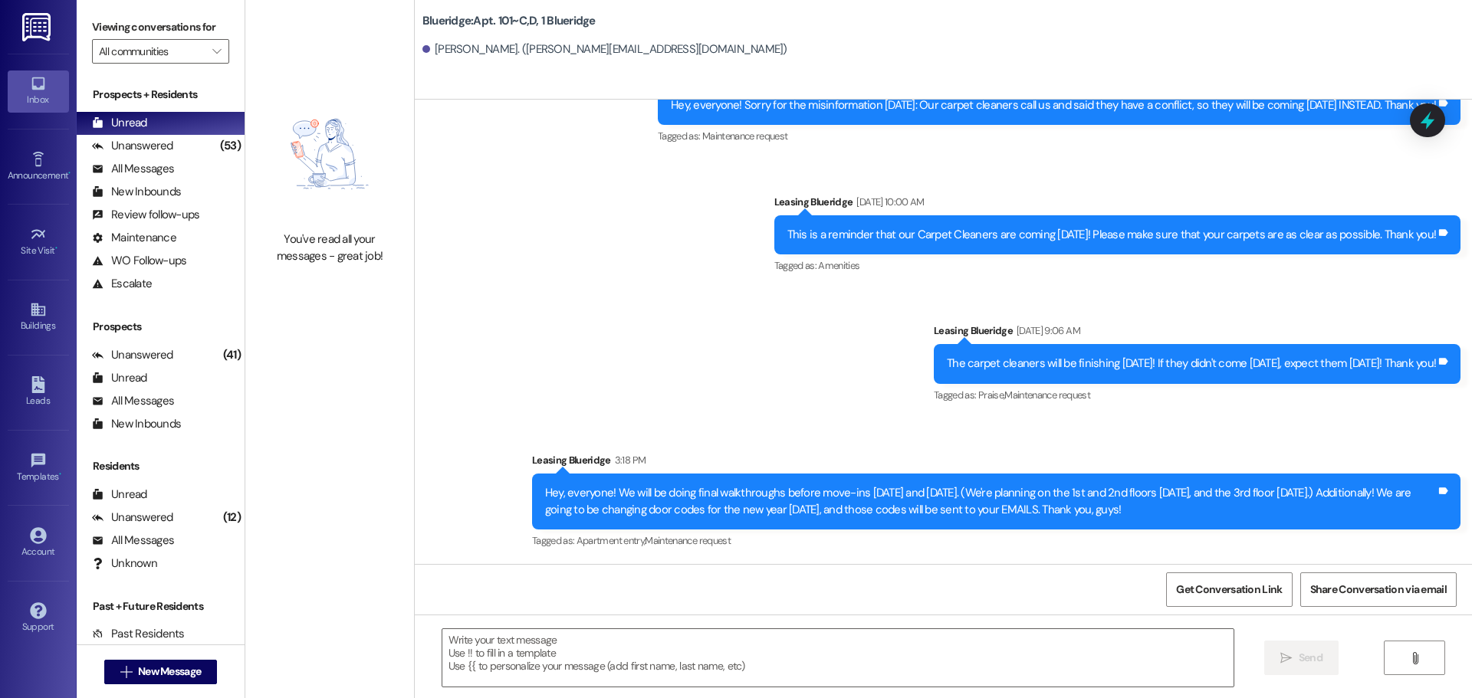
scroll to position [23795, 0]
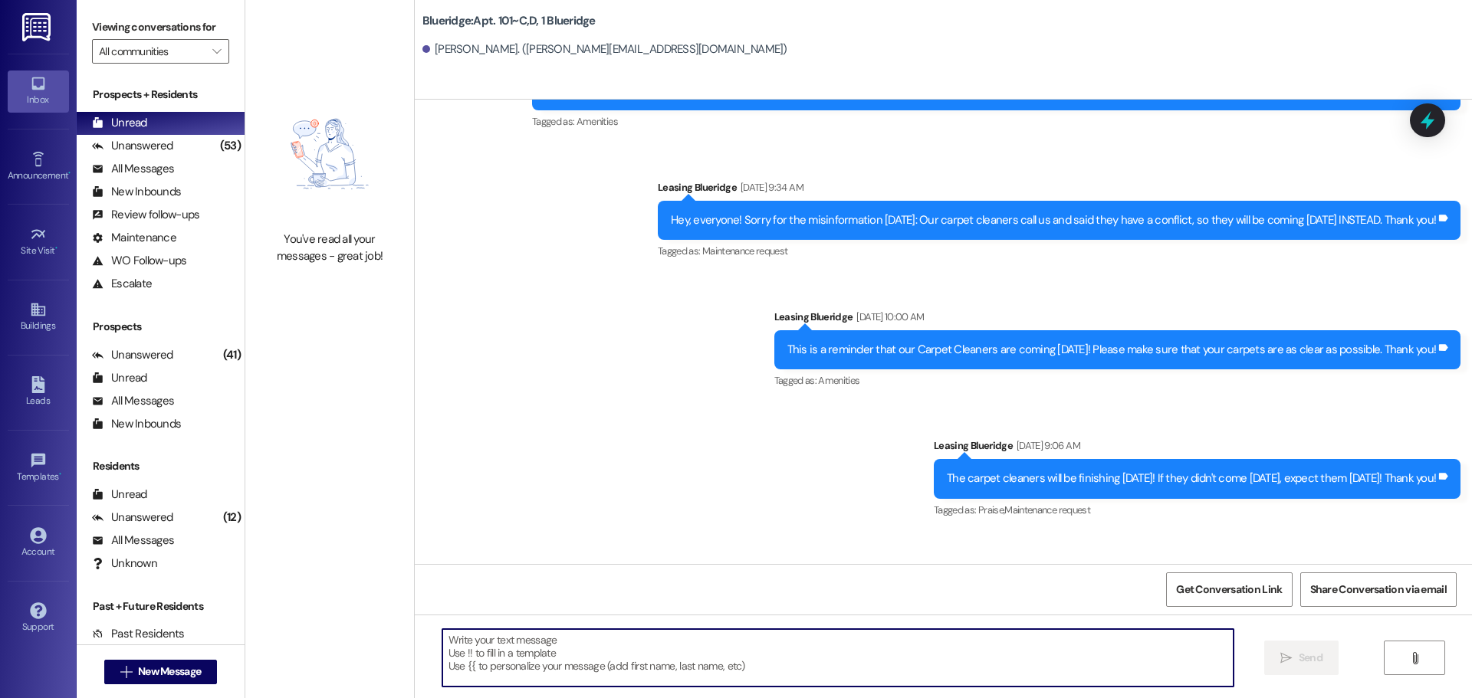
click at [1047, 641] on textarea at bounding box center [837, 657] width 791 height 57
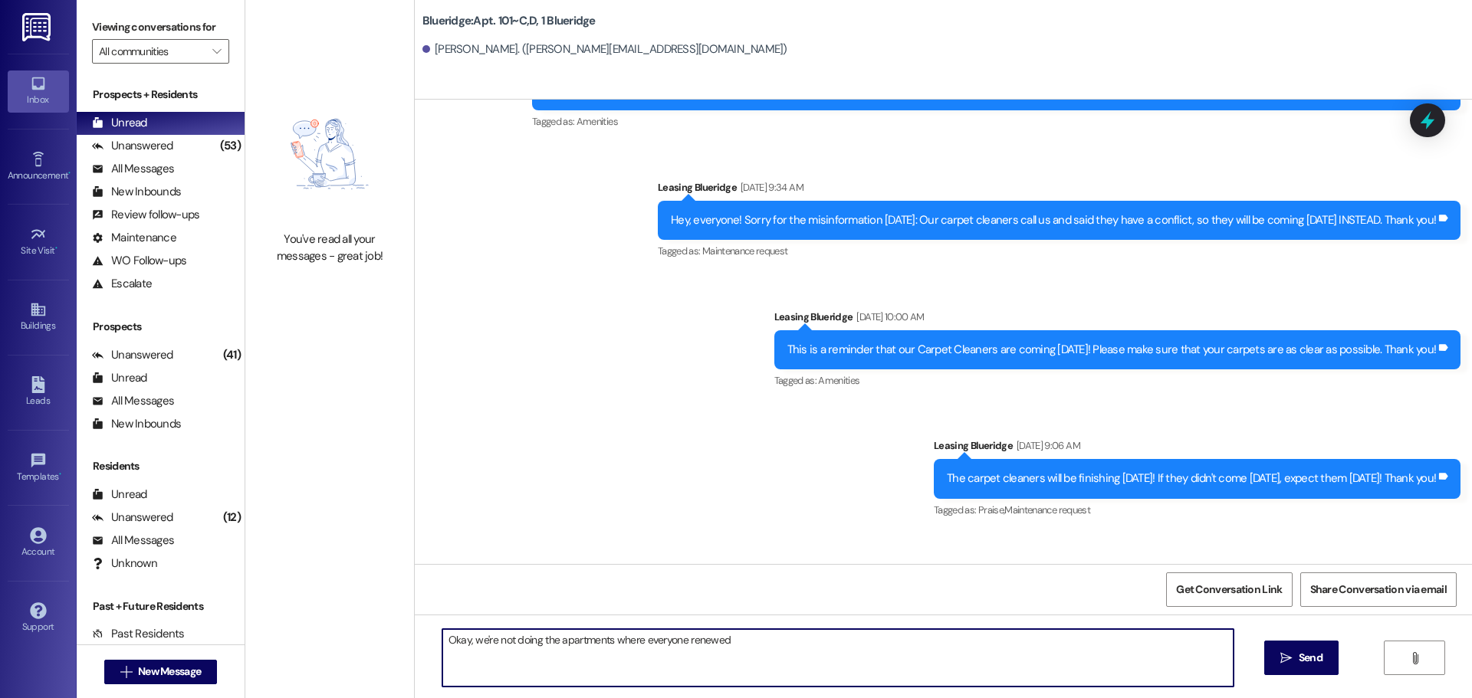
type textarea "Okay, we're not doing the apartments where everyone renewed!"
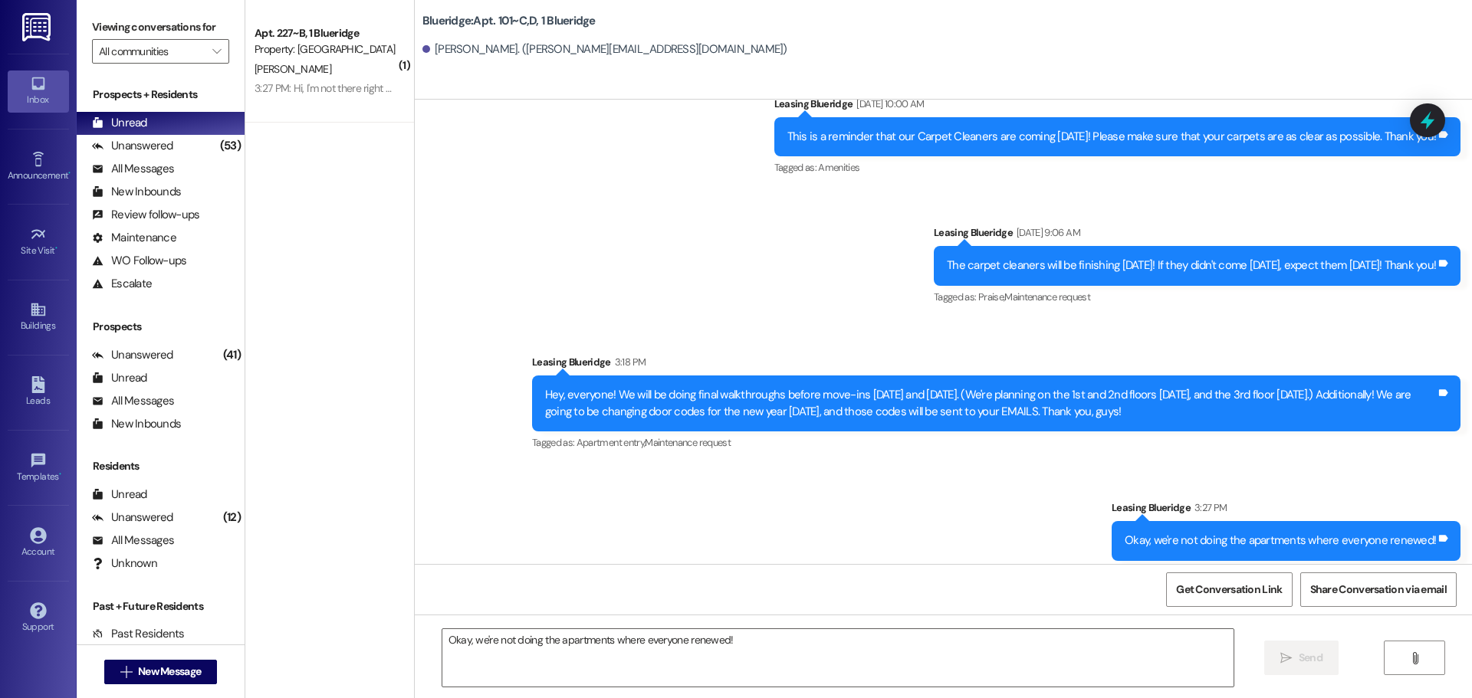
scroll to position [24009, 0]
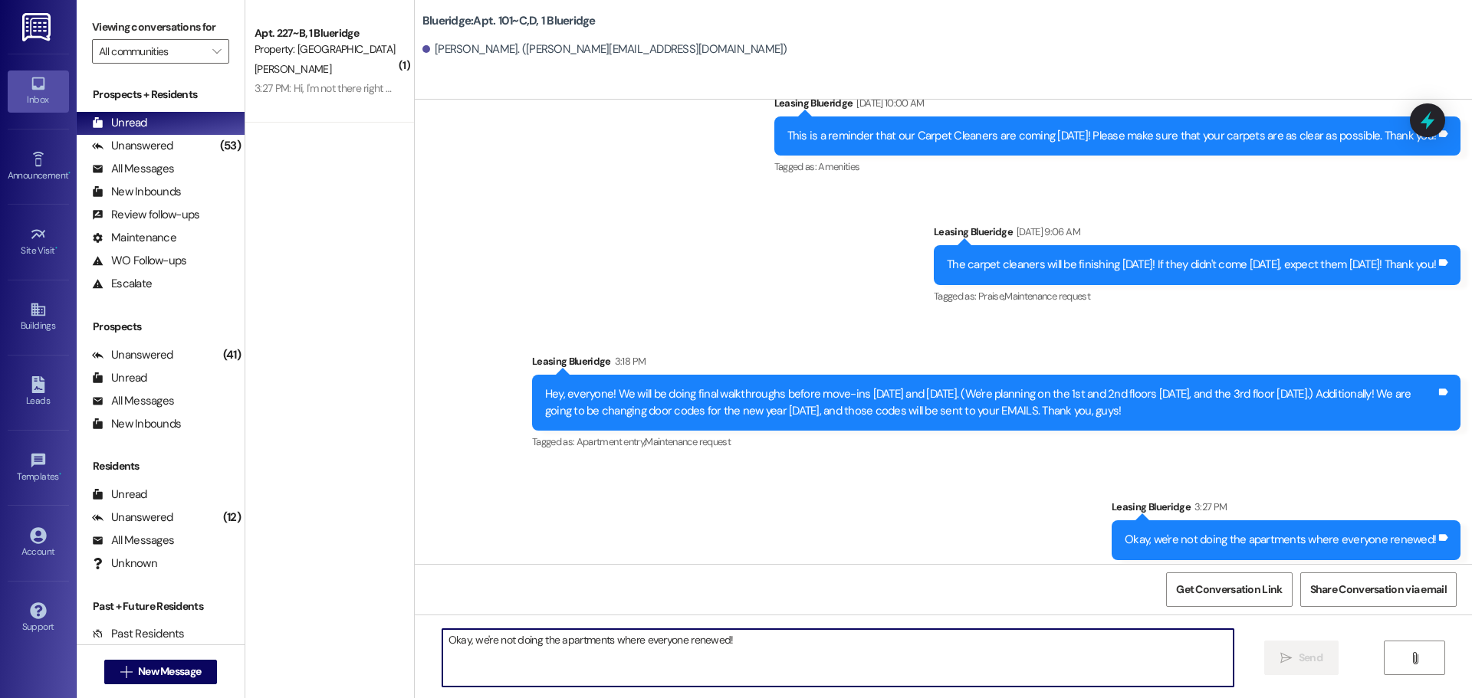
click at [977, 657] on textarea "Okay, we're not doing the apartments where everyone renewed!" at bounding box center [837, 657] width 791 height 57
type textarea "Yeah, no problem!"
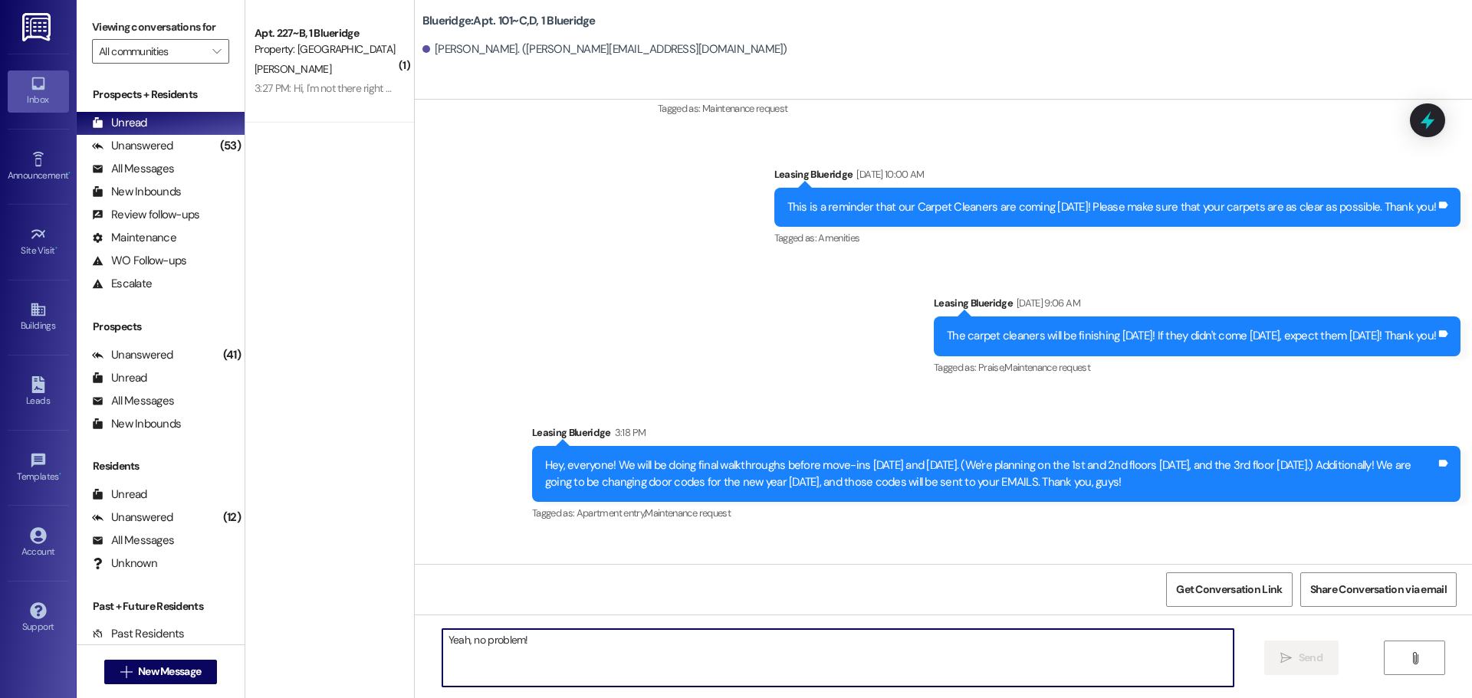
scroll to position [24115, 0]
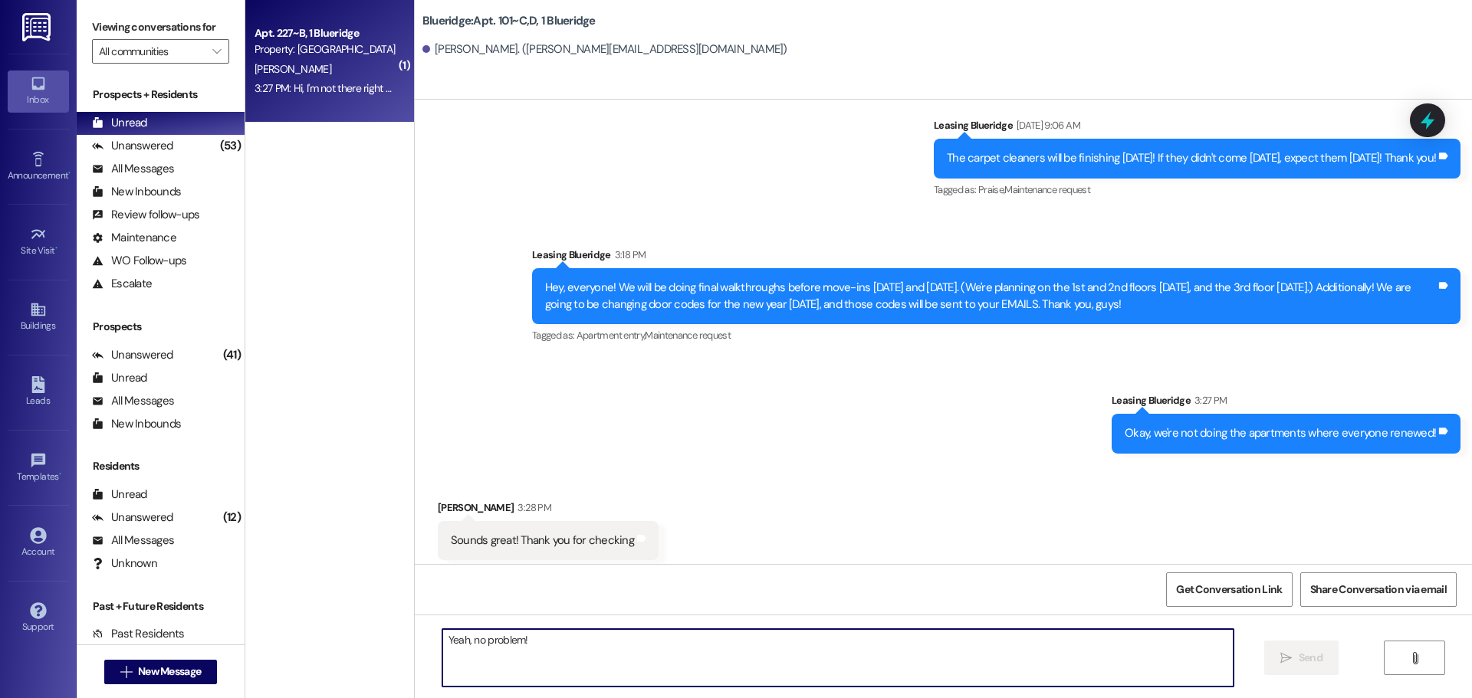
click at [327, 105] on div "Apt. 227~B, 1 Blueridge Property: Blueridge [PERSON_NAME] 3:27 PM: Hi, I'm not …" at bounding box center [329, 61] width 169 height 123
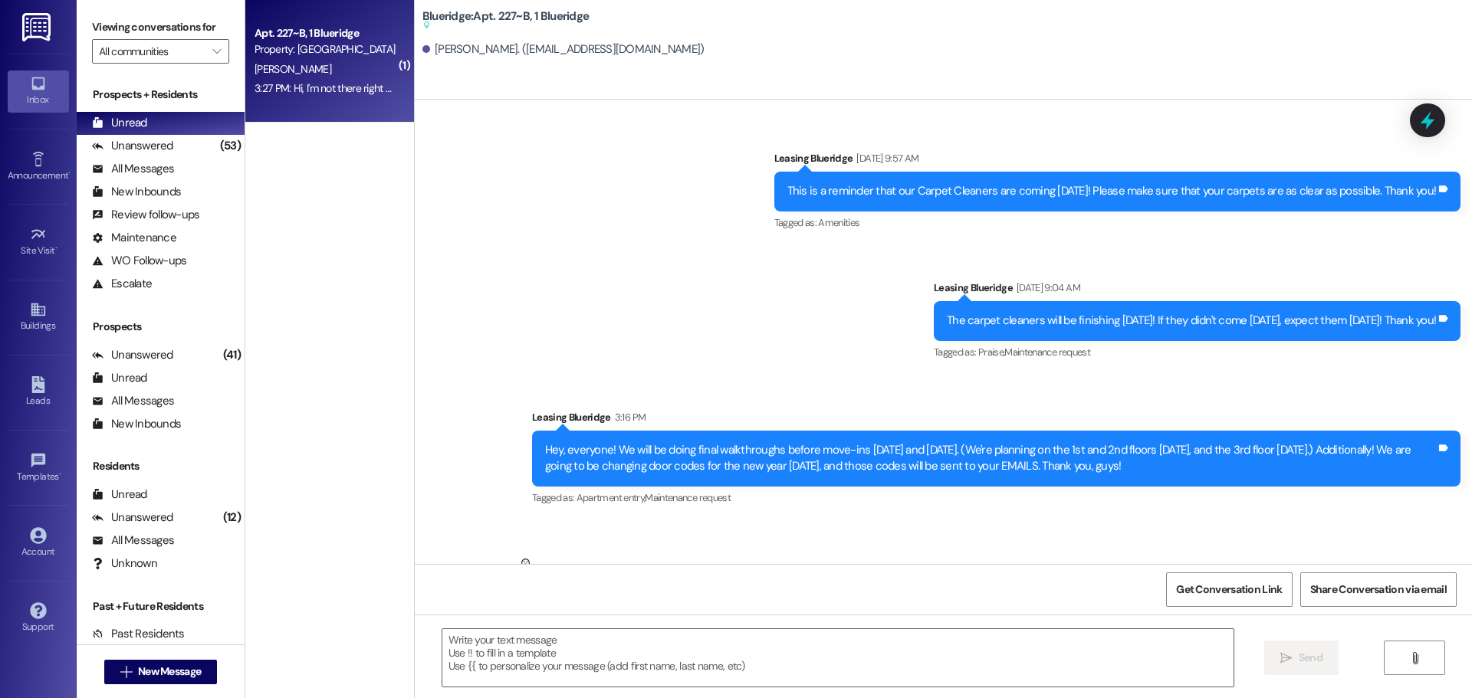
scroll to position [93473, 0]
click at [920, 670] on span "button" at bounding box center [924, 674] width 9 height 9
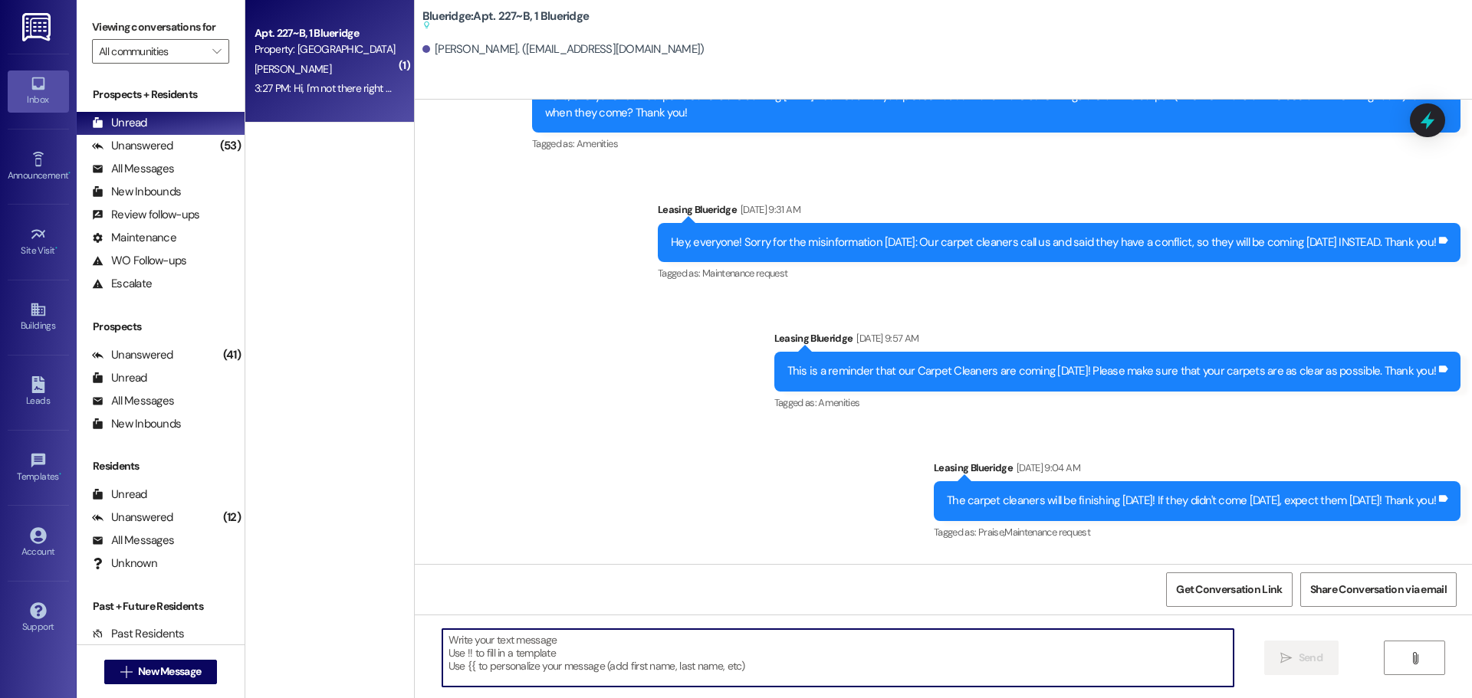
click at [823, 658] on textarea at bounding box center [837, 657] width 791 height 57
type textarea "O"
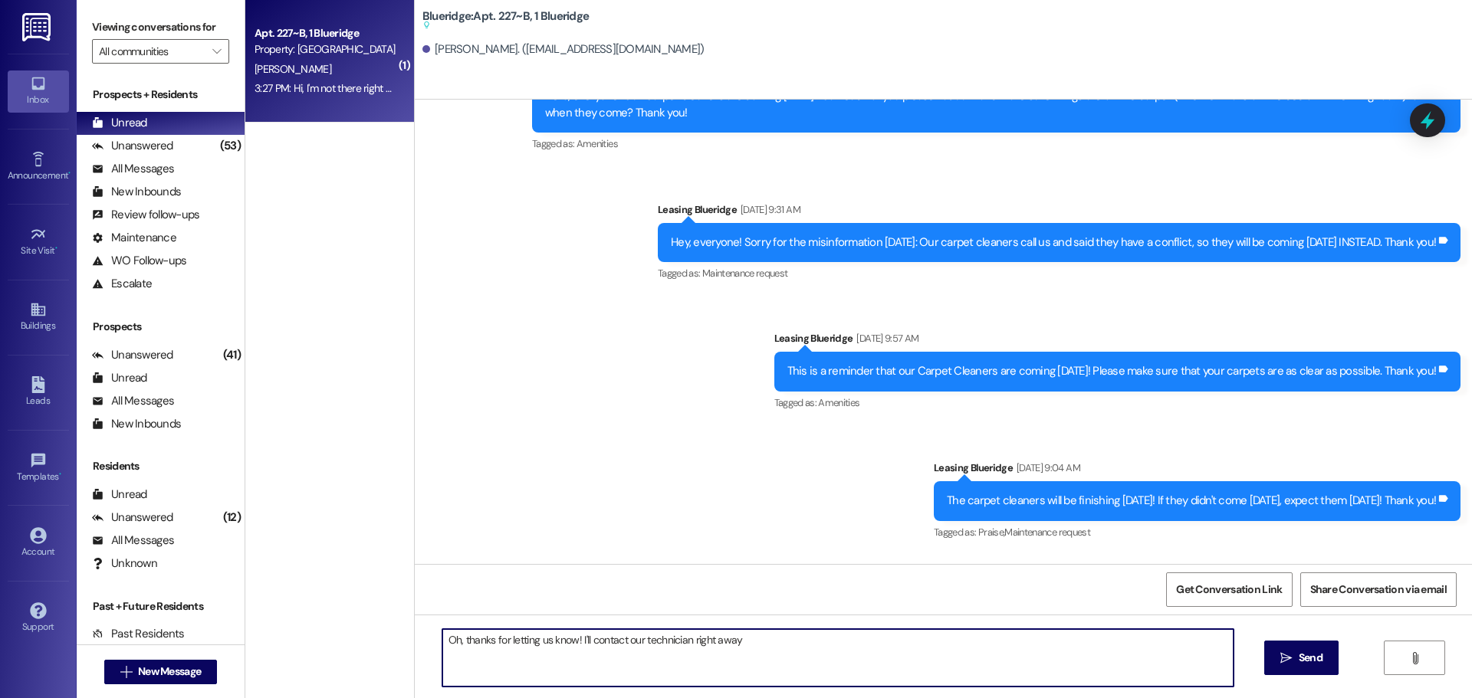
type textarea "Oh, thanks for letting us know! I'll contact our technician right away!"
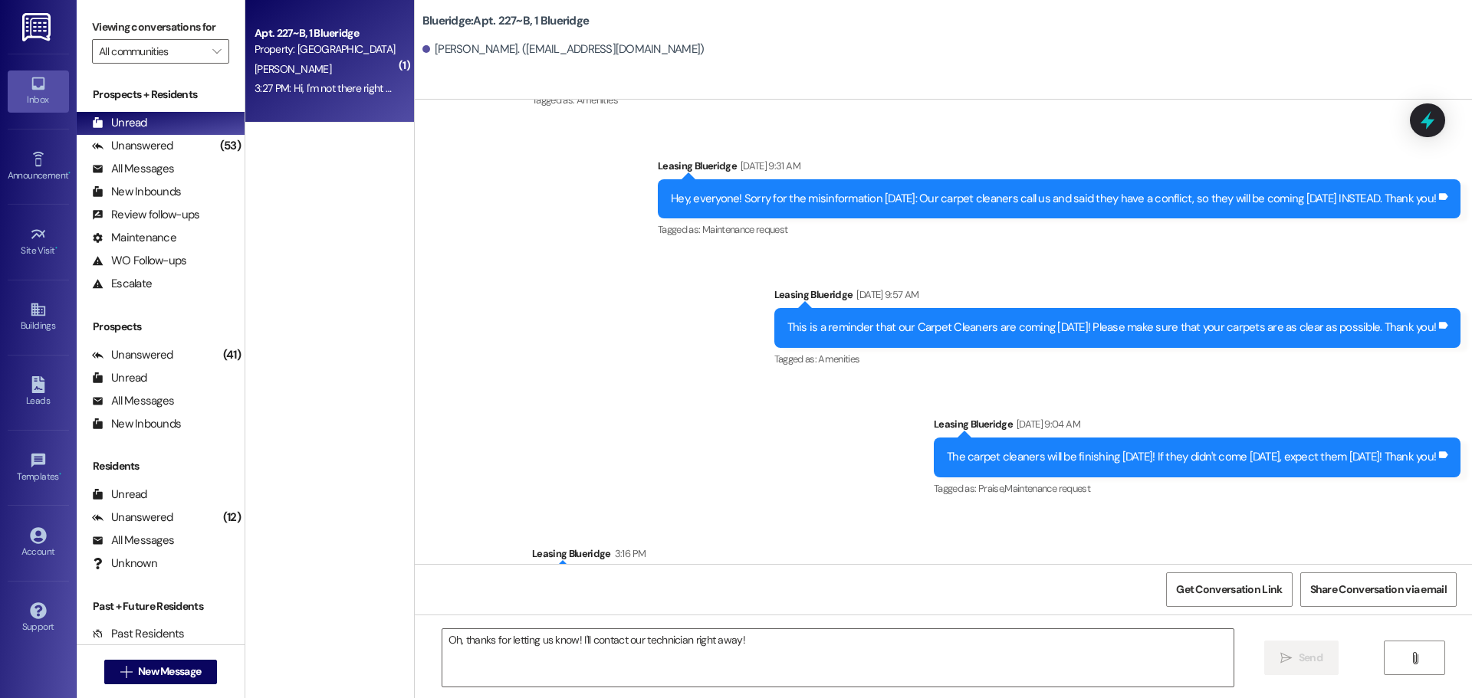
scroll to position [93354, 0]
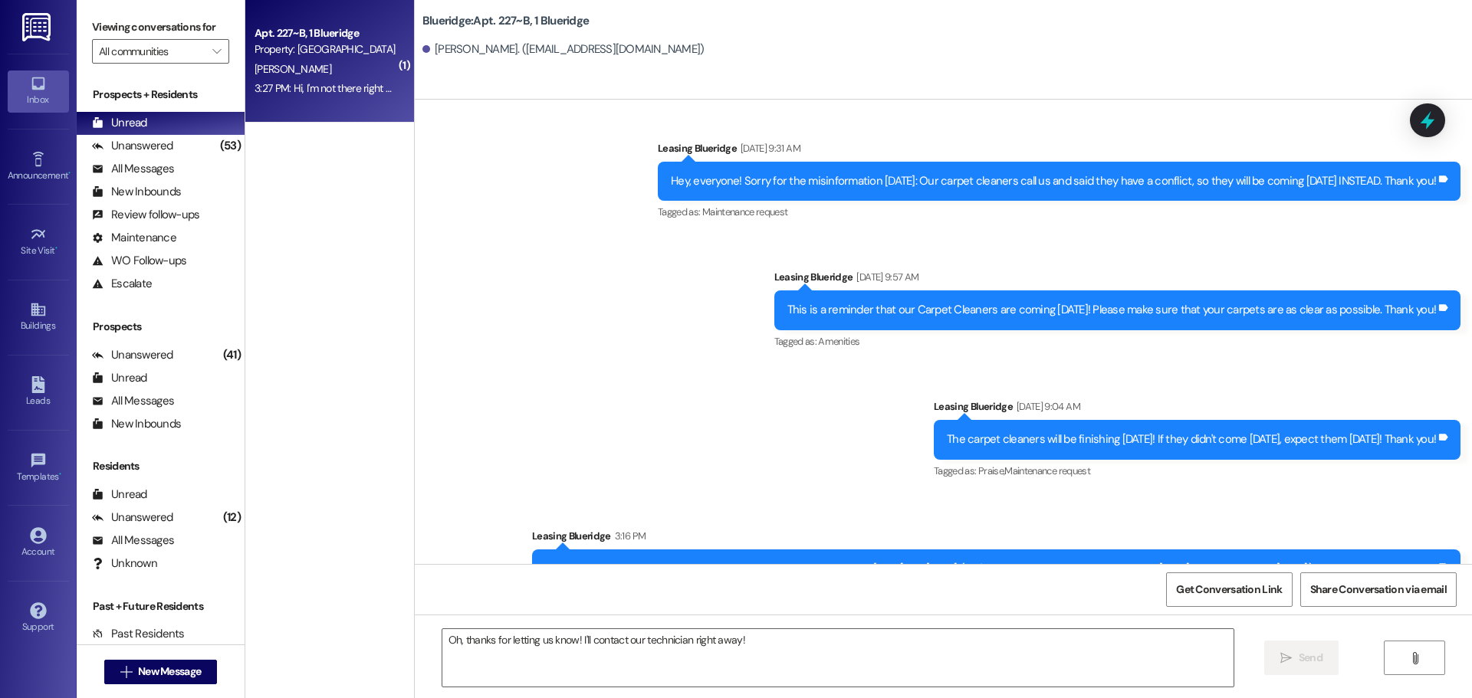
click at [671, 674] on div "[PERSON_NAME] Neutral 3:27 PM" at bounding box center [882, 693] width 889 height 38
click at [216, 146] on div "(53)" at bounding box center [230, 146] width 28 height 24
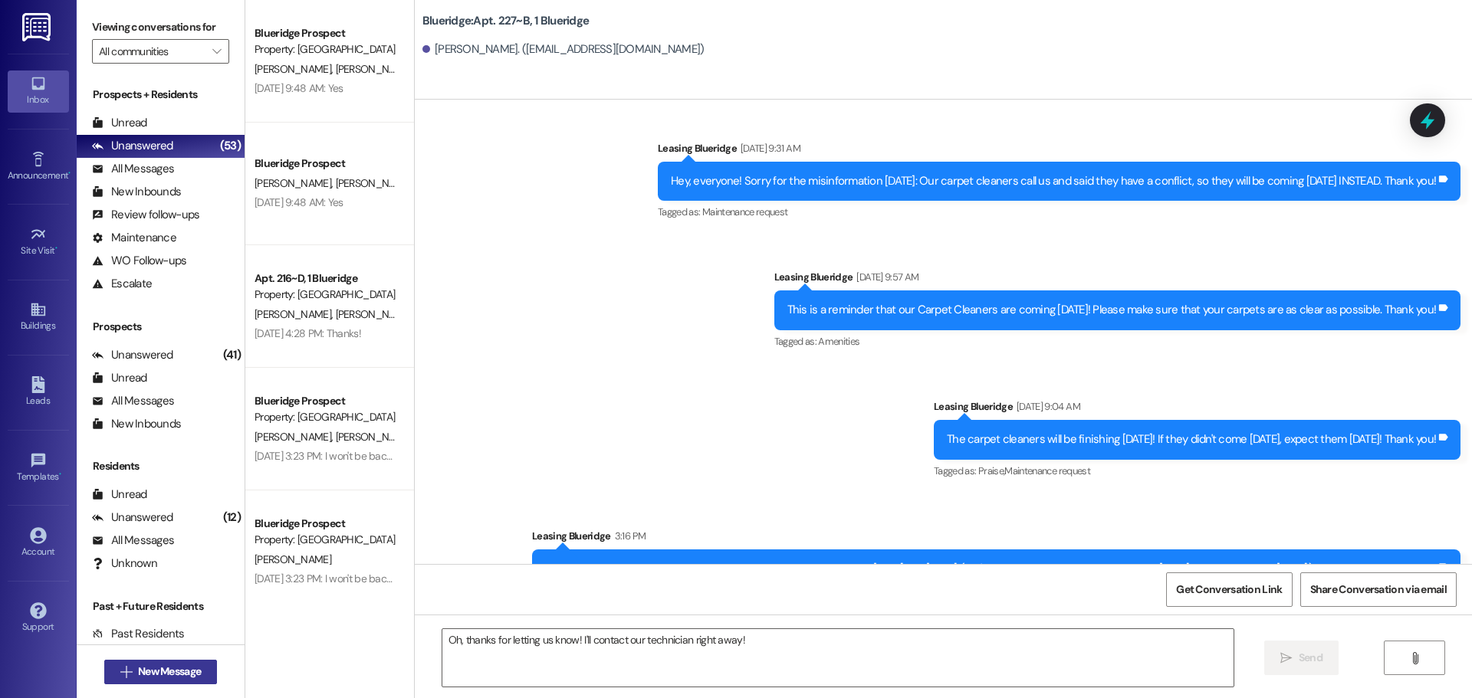
click at [146, 671] on span "New Message" at bounding box center [169, 672] width 63 height 16
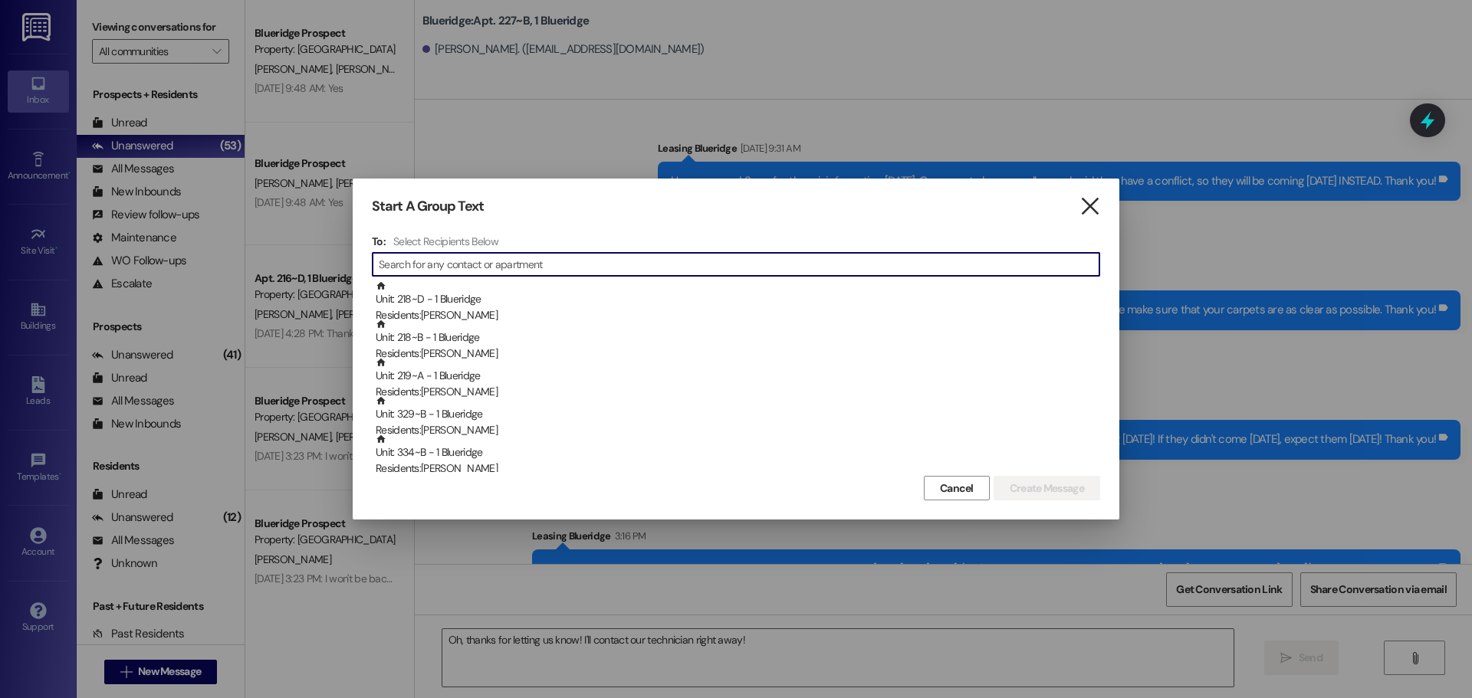
click at [1077, 213] on div "Start A Group Text " at bounding box center [736, 207] width 728 height 18
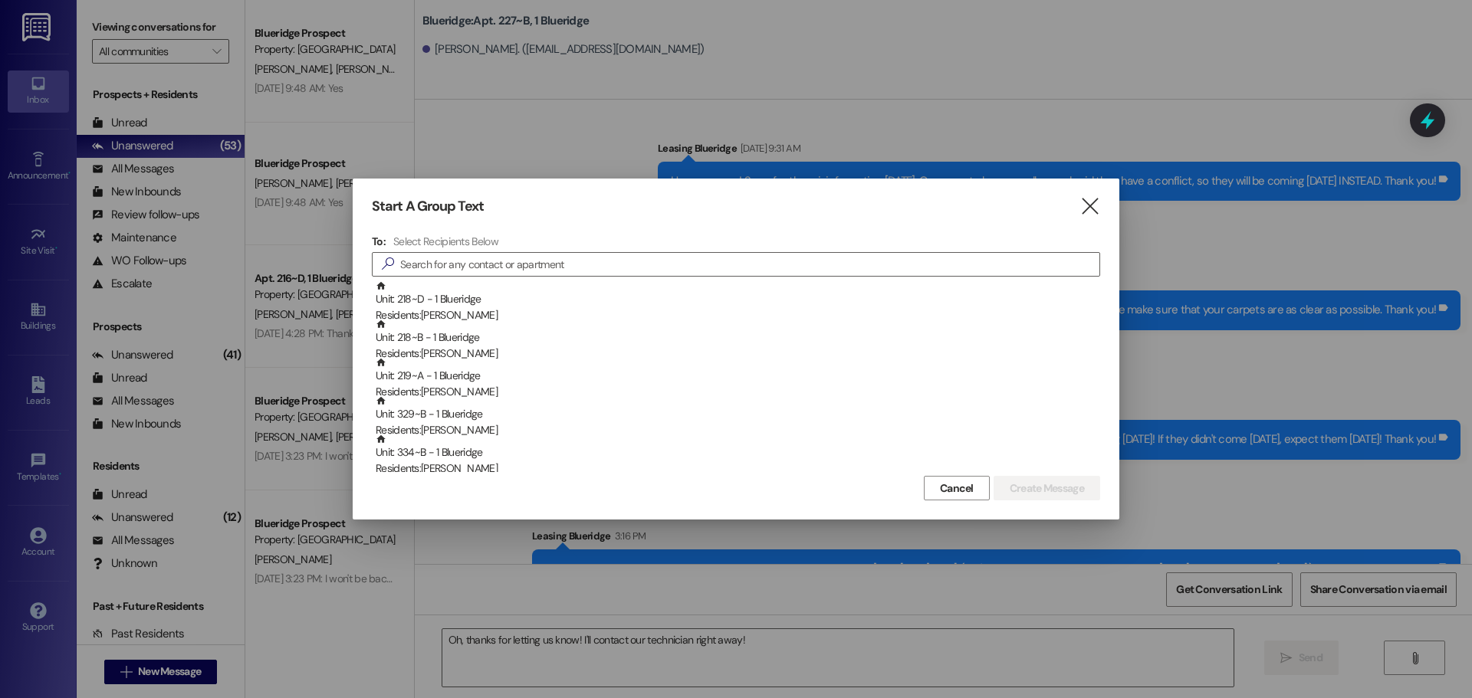
click at [1083, 212] on icon "" at bounding box center [1089, 207] width 21 height 16
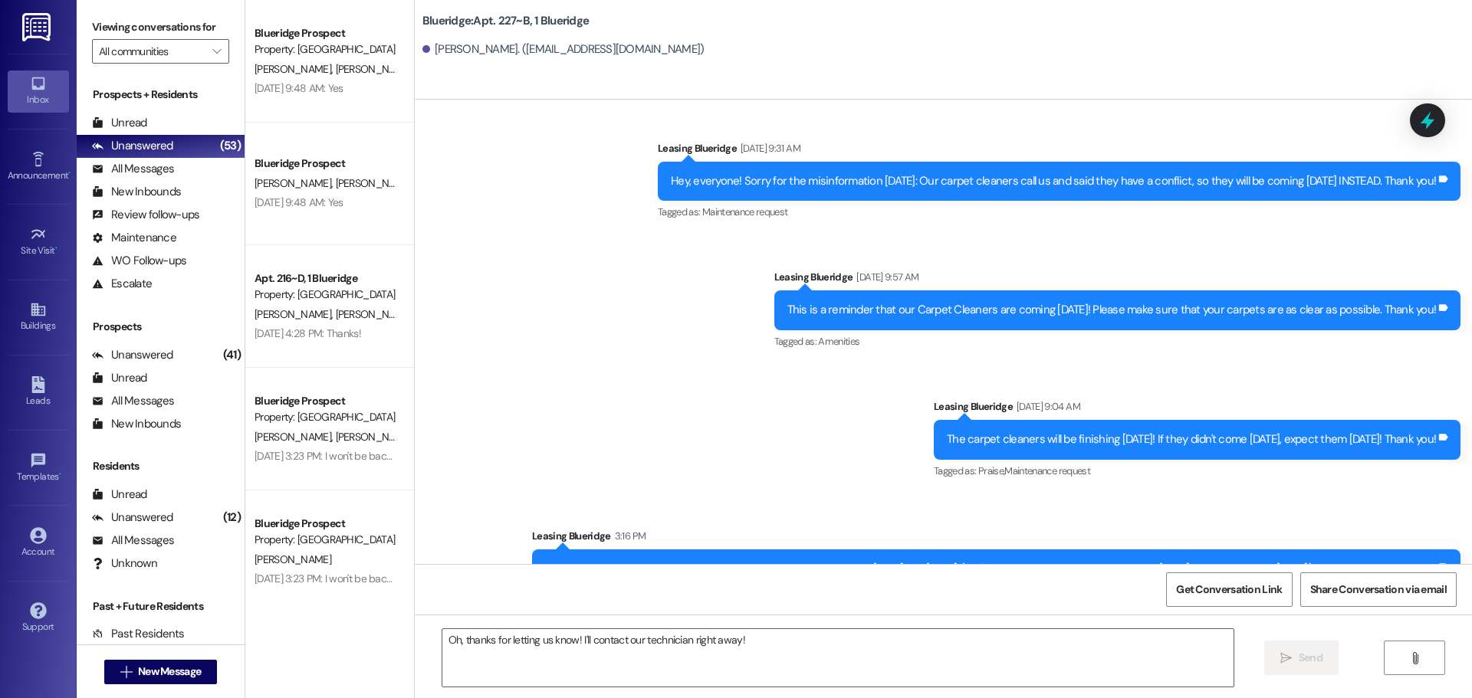
click at [41, 42] on link at bounding box center [37, 27] width 49 height 54
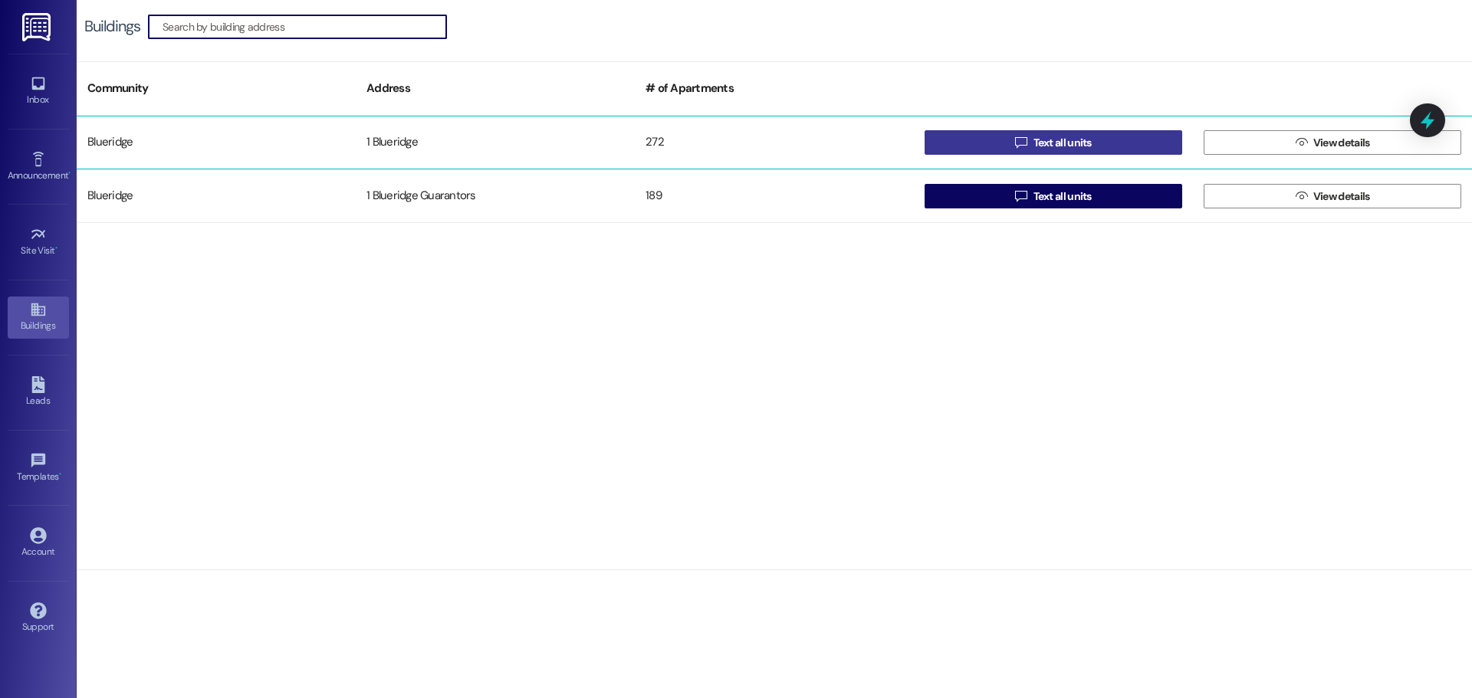
click at [976, 146] on button " Text all units" at bounding box center [1053, 142] width 258 height 25
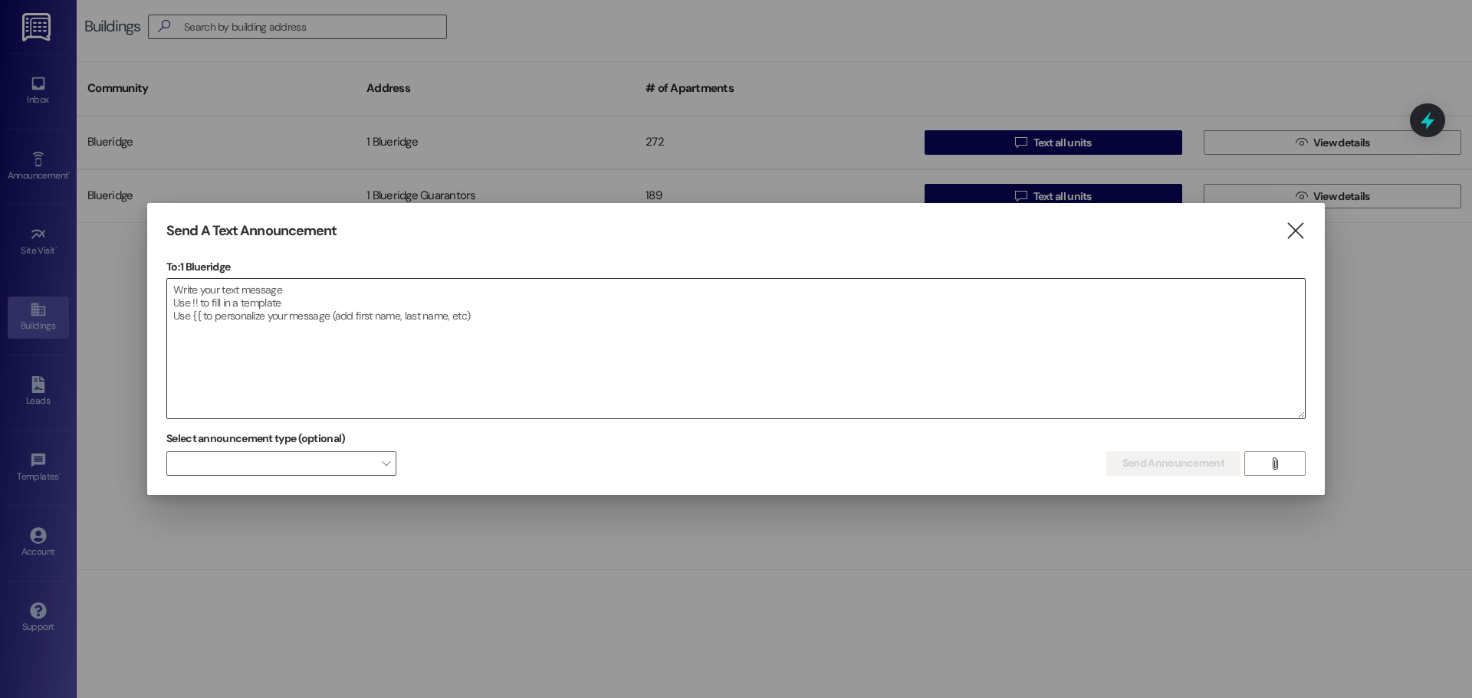
click at [938, 321] on textarea at bounding box center [736, 349] width 1138 height 140
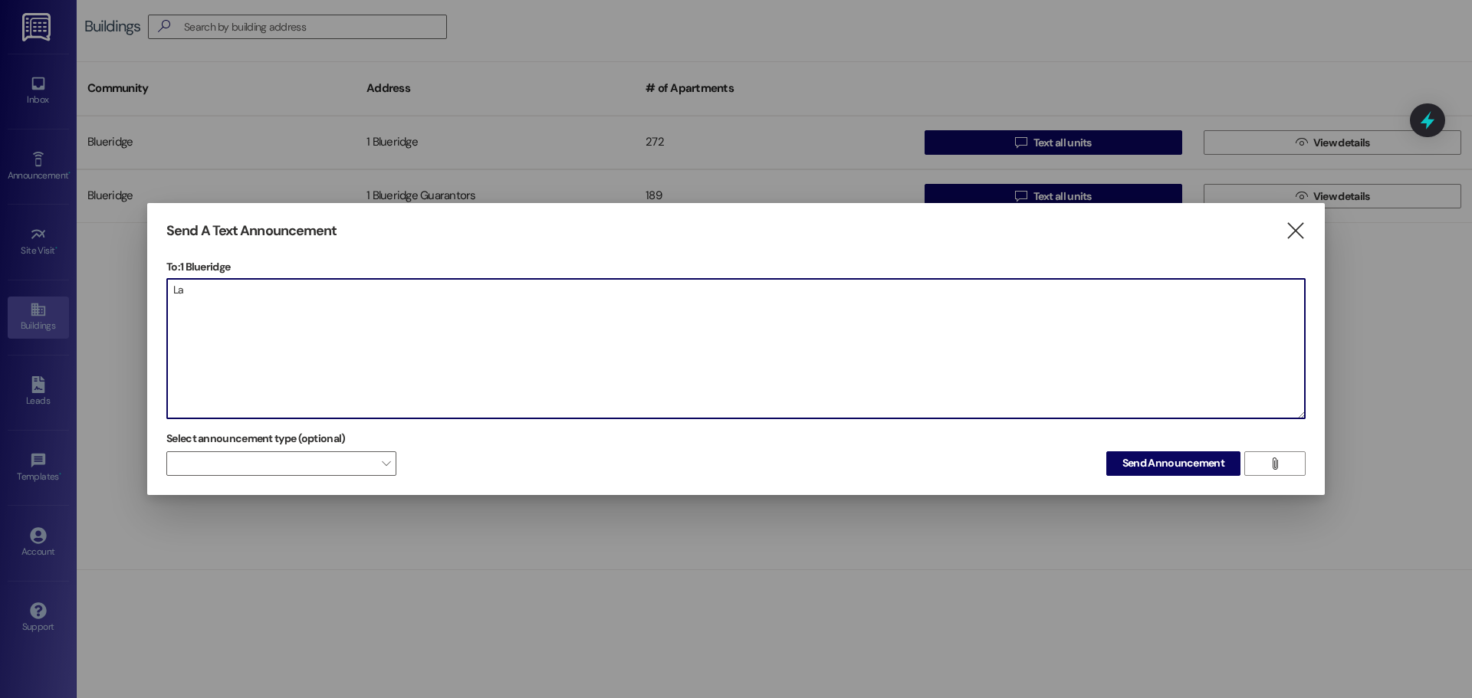
type textarea "L"
click at [541, 289] on textarea "Sorry, I have one more announcement for everyone! Move-in Day is [DATE], so ll …" at bounding box center [736, 349] width 1138 height 140
click at [842, 309] on textarea "Sorry, I have one more announcement for everyone! Move-in Day is [DATE], so all…" at bounding box center [736, 349] width 1138 height 140
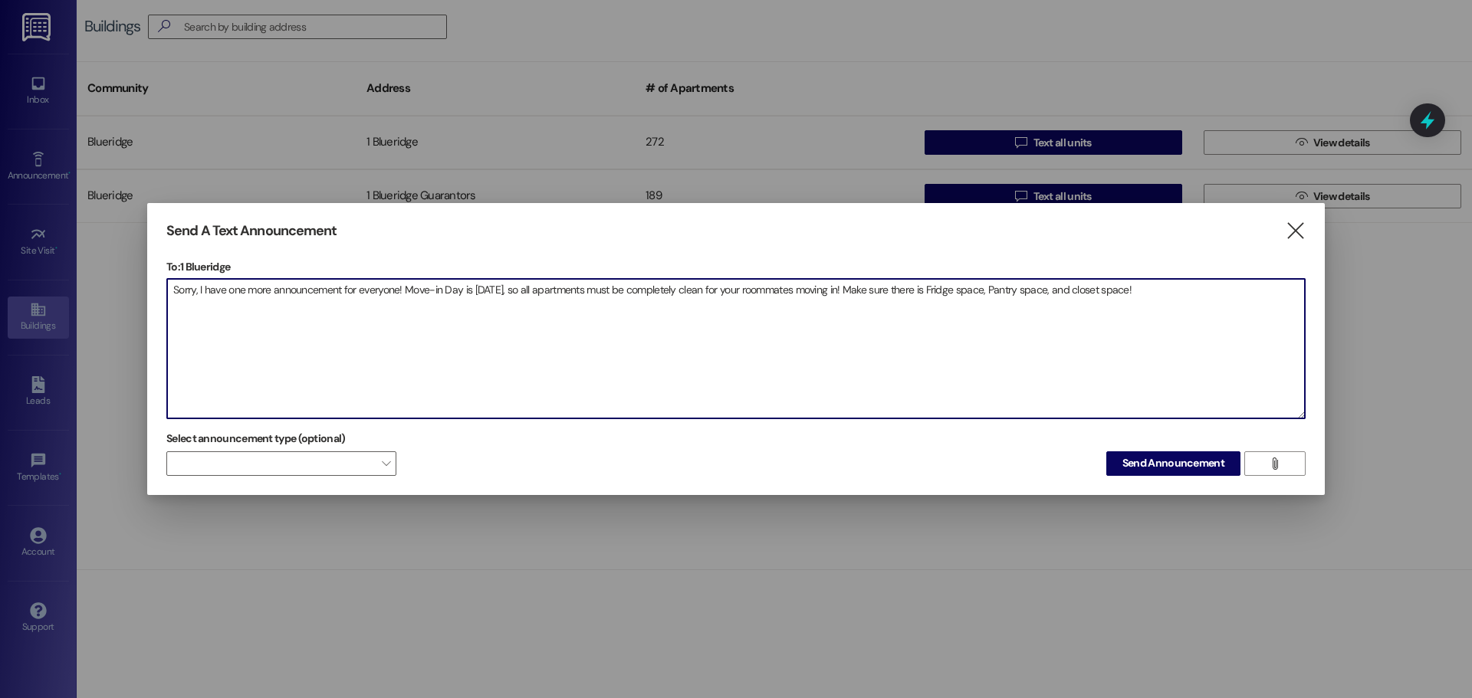
drag, startPoint x: 947, startPoint y: 288, endPoint x: 975, endPoint y: 291, distance: 27.7
click at [975, 291] on textarea "Sorry, I have one more announcement for everyone! Move-in Day is [DATE], so all…" at bounding box center [736, 349] width 1138 height 140
click at [1178, 307] on textarea "Sorry, I have one more announcement for everyone! Move-in Day is [DATE], so all…" at bounding box center [736, 349] width 1138 height 140
click at [961, 289] on textarea "Sorry, I have one more announcement for everyone! Move-in Day is [DATE], so all…" at bounding box center [736, 349] width 1138 height 140
drag, startPoint x: 983, startPoint y: 291, endPoint x: 1010, endPoint y: 294, distance: 27.7
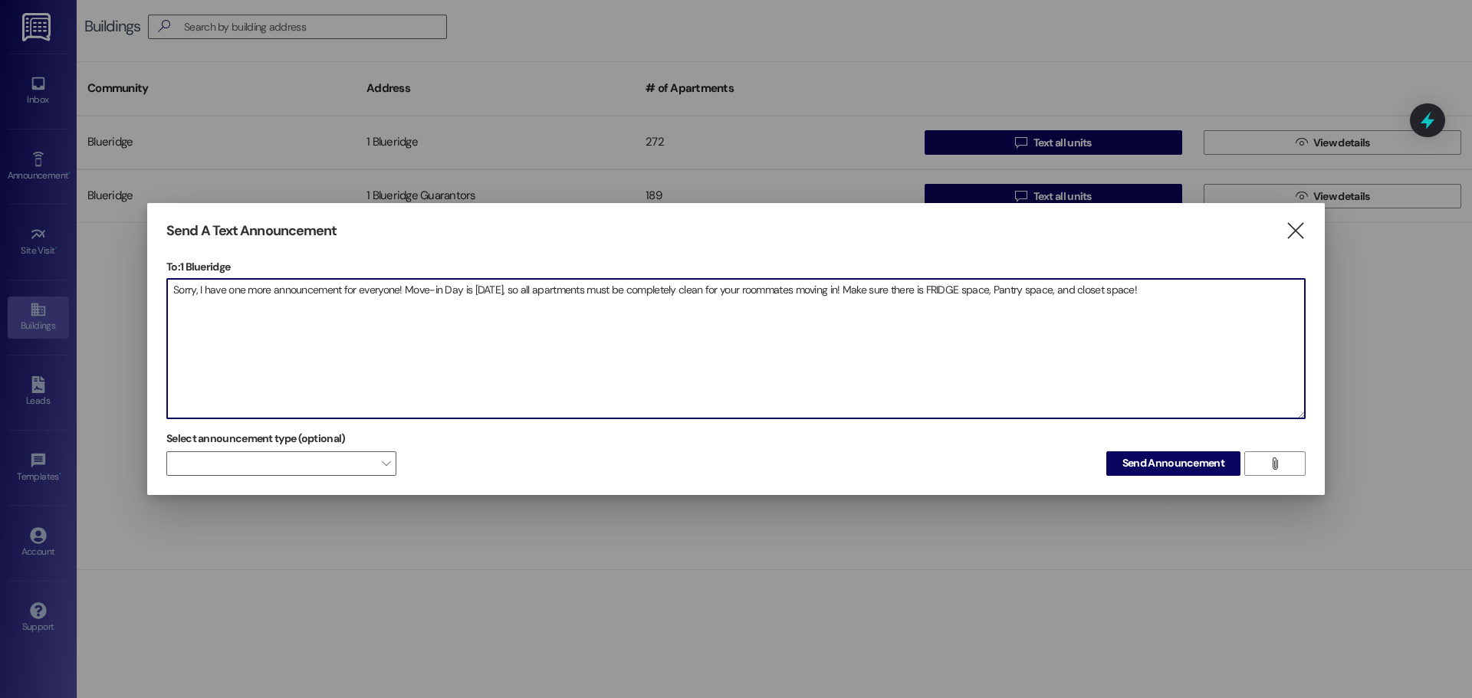
click at [1010, 294] on textarea "Sorry, I have one more announcement for everyone! Move-in Day is [DATE], so all…" at bounding box center [736, 349] width 1138 height 140
drag, startPoint x: 1017, startPoint y: 284, endPoint x: 1074, endPoint y: 295, distance: 57.7
click at [1074, 295] on textarea "Sorry, I have one more announcement for everyone! Move-in Day is [DATE], so all…" at bounding box center [736, 349] width 1138 height 140
drag, startPoint x: 1107, startPoint y: 291, endPoint x: 1164, endPoint y: 294, distance: 56.8
click at [1164, 294] on textarea "Sorry, I have one more announcement for everyone! Move-in Day is [DATE], so all…" at bounding box center [736, 349] width 1138 height 140
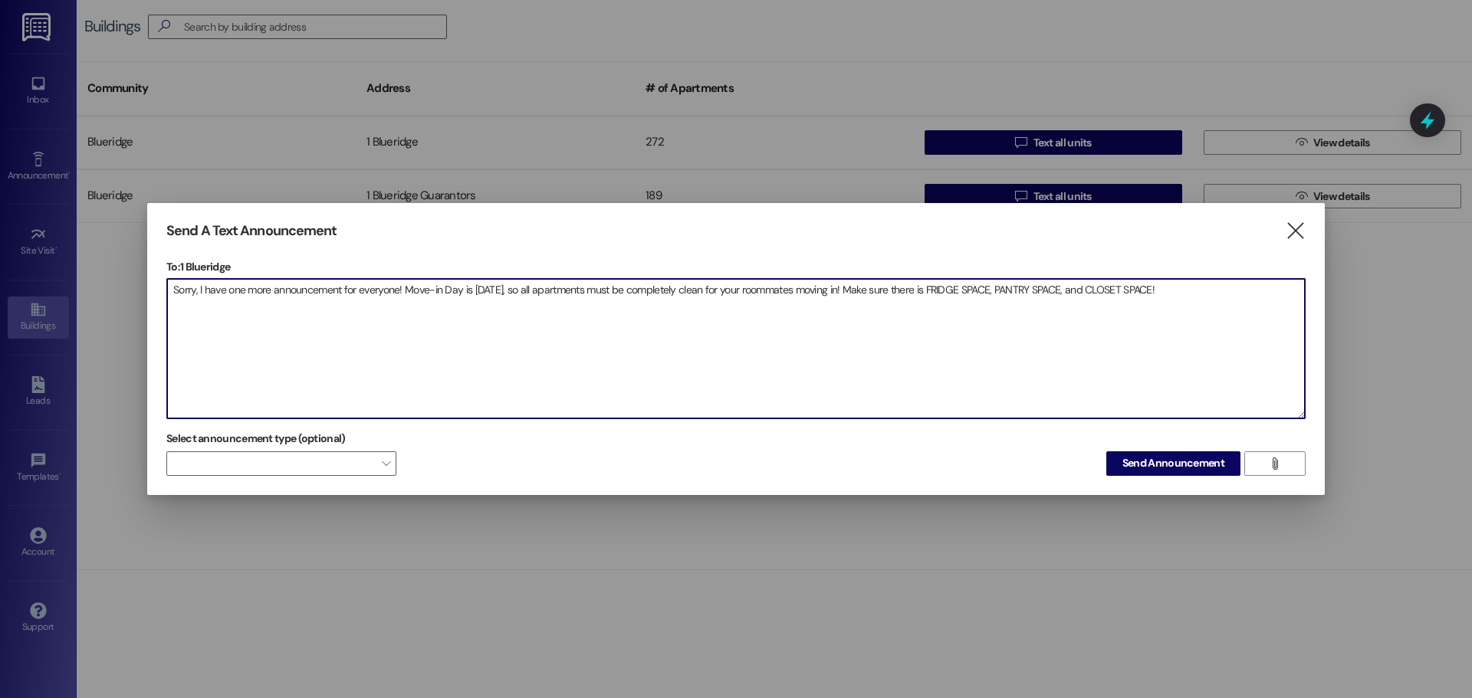
click at [1199, 300] on textarea "Sorry, I have one more announcement for everyone! Move-in Day is [DATE], so all…" at bounding box center [736, 349] width 1138 height 140
click at [1200, 296] on textarea "Sorry, I have one more announcement for everyone! Move-in Day is [DATE], so all…" at bounding box center [736, 349] width 1138 height 140
drag, startPoint x: 1260, startPoint y: 325, endPoint x: 57, endPoint y: 239, distance: 1205.8
click at [57, 239] on div "Send A Text Announcement  To: 1 Blueridge  Drop image file here Sorry, I have…" at bounding box center [736, 349] width 1472 height 698
type textarea "Sorry, I have one more announcement for everyone! Move-in Day is [DATE], so all…"
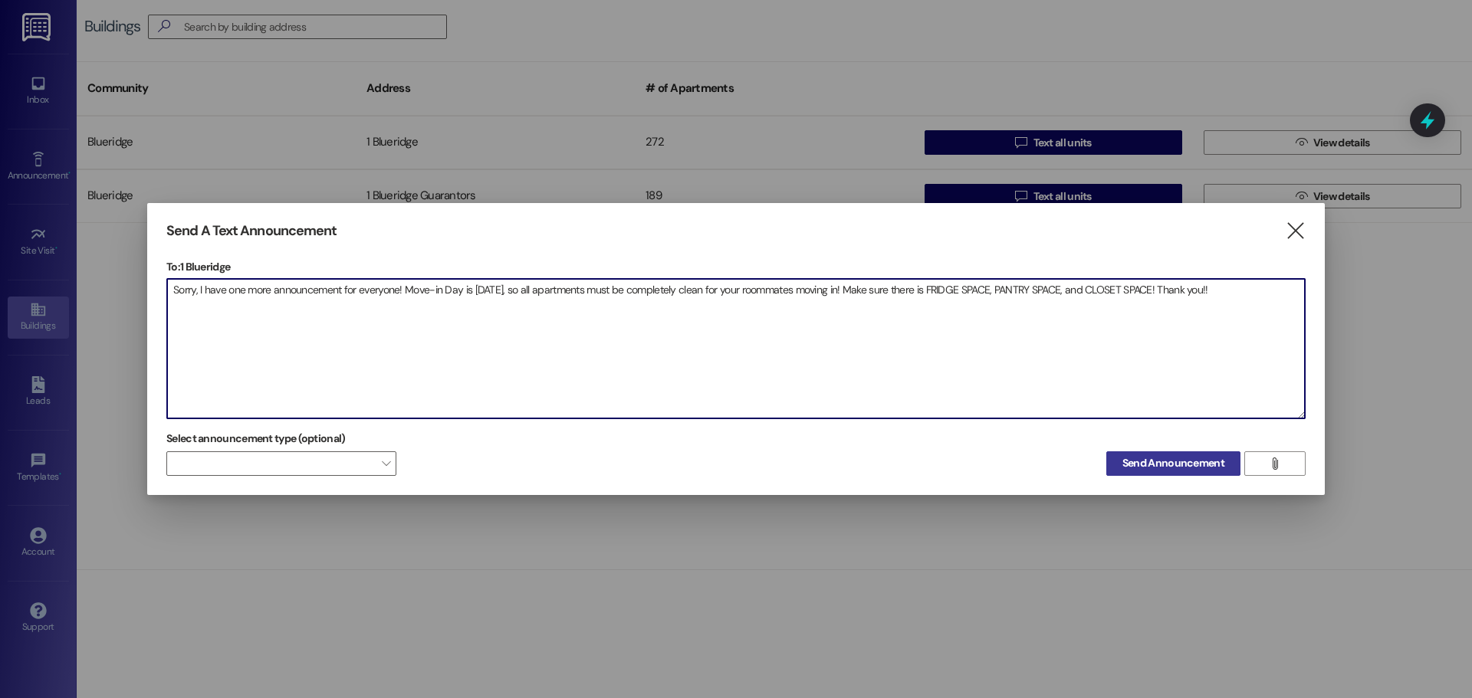
click at [1194, 467] on span "Send Announcement" at bounding box center [1173, 463] width 102 height 16
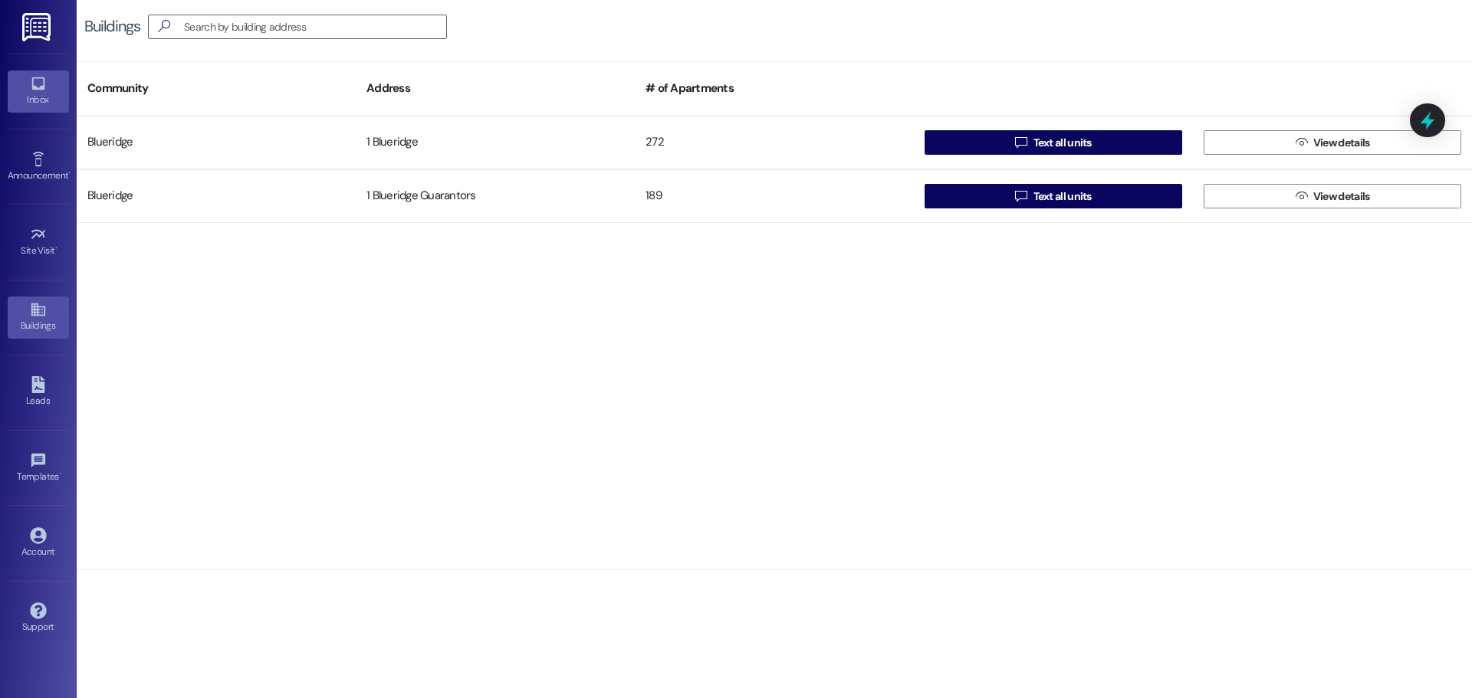
click at [38, 92] on div "Inbox" at bounding box center [38, 99] width 77 height 15
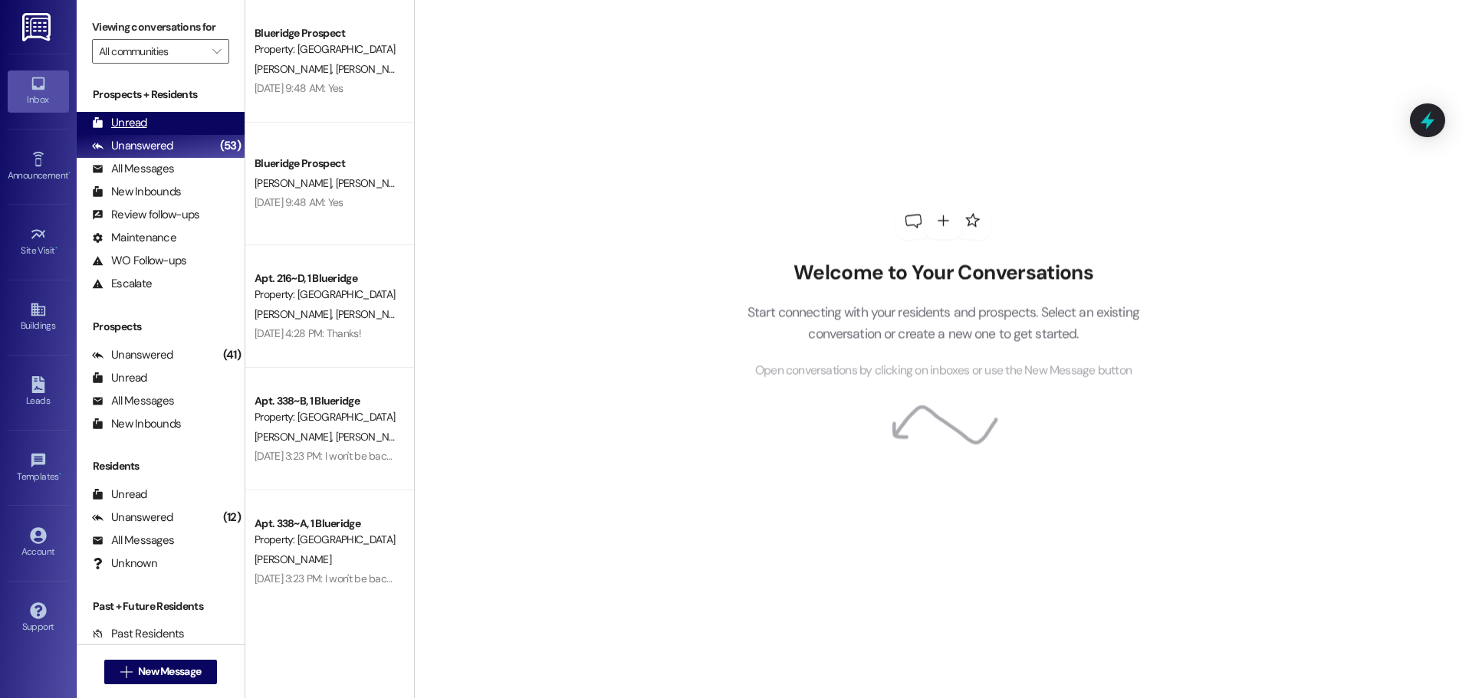
click at [136, 120] on div "Unread" at bounding box center [119, 123] width 55 height 16
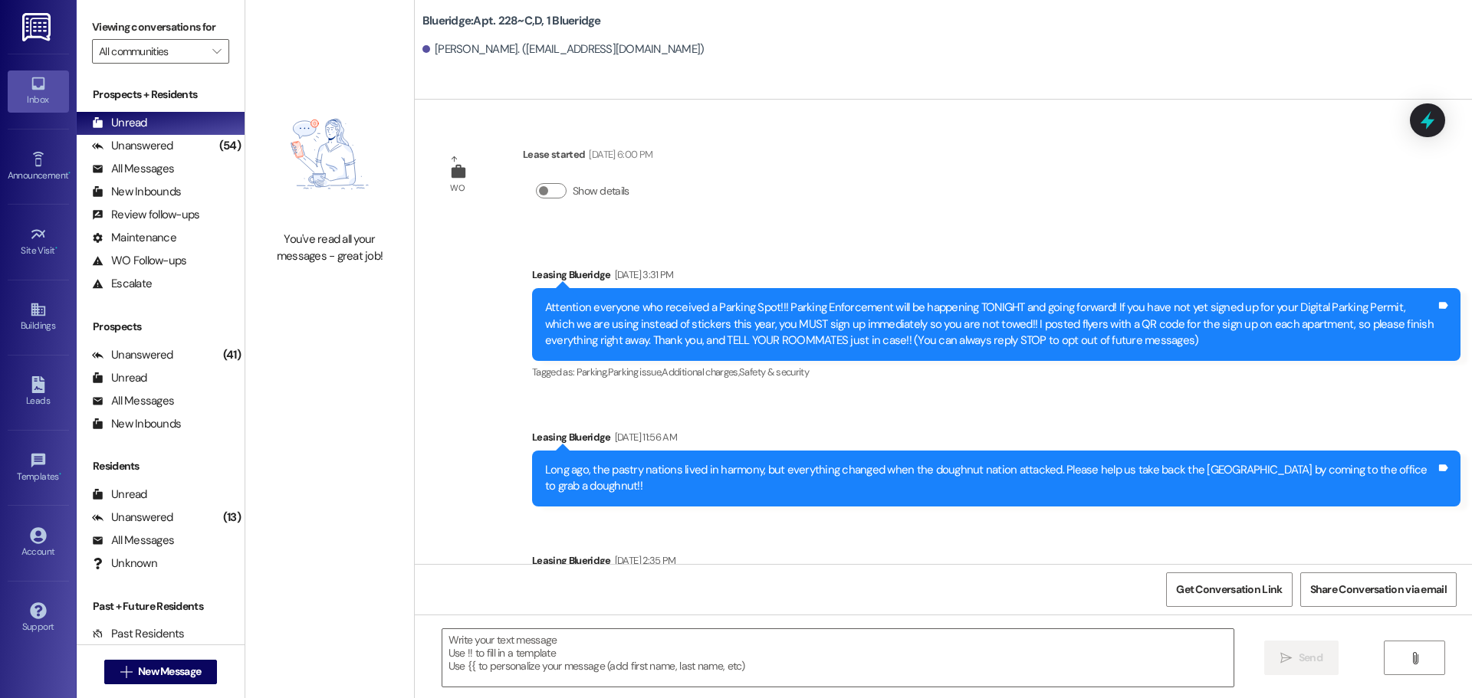
scroll to position [30510, 0]
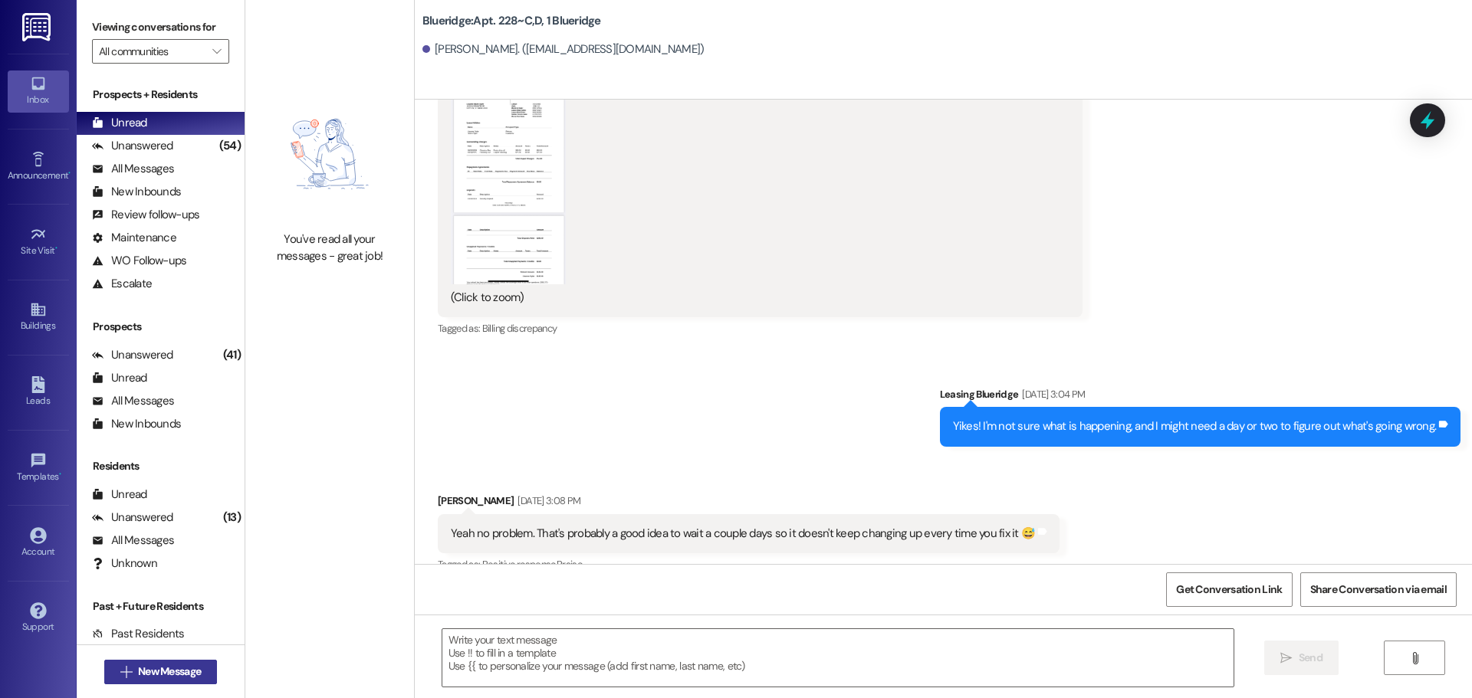
drag, startPoint x: 191, startPoint y: 678, endPoint x: 198, endPoint y: 670, distance: 10.3
click at [198, 670] on span "New Message" at bounding box center [169, 672] width 69 height 16
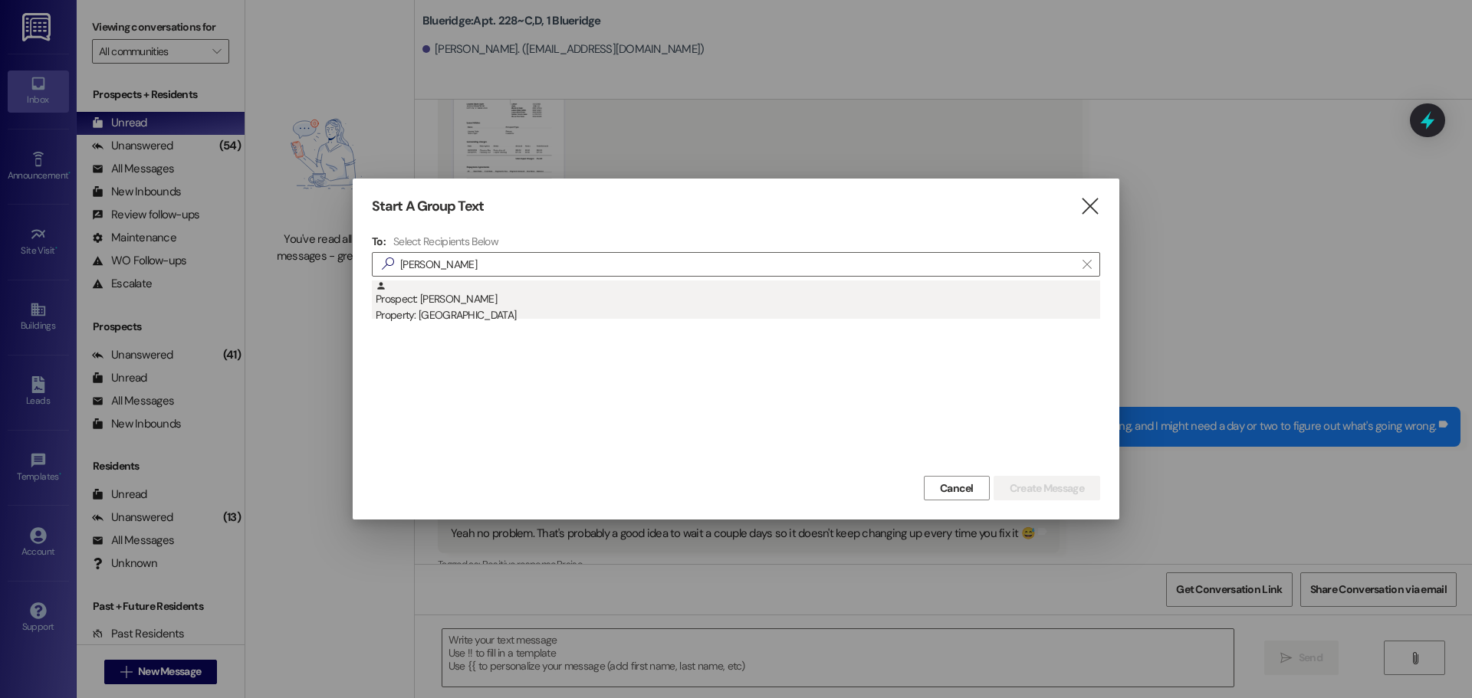
click at [443, 311] on div "Property: [GEOGRAPHIC_DATA]" at bounding box center [738, 315] width 724 height 16
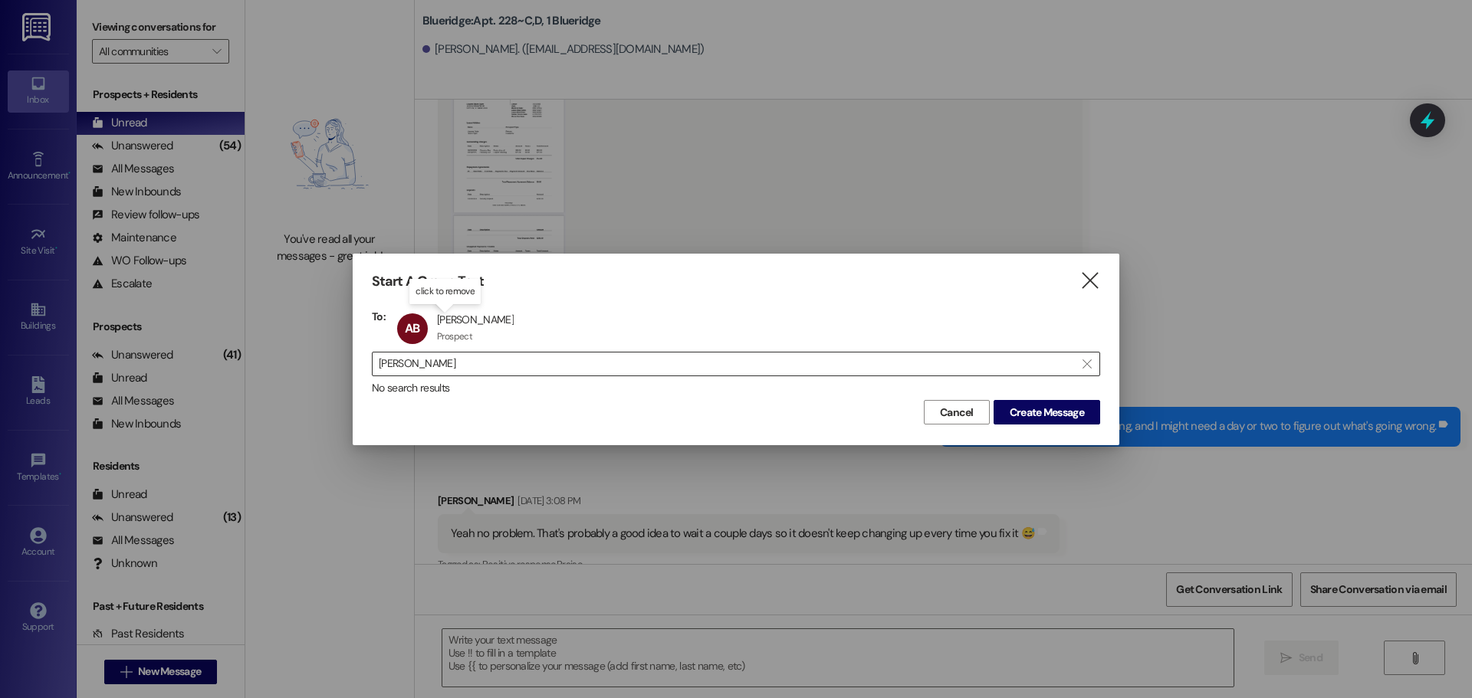
click at [447, 362] on input "[PERSON_NAME]" at bounding box center [727, 363] width 696 height 21
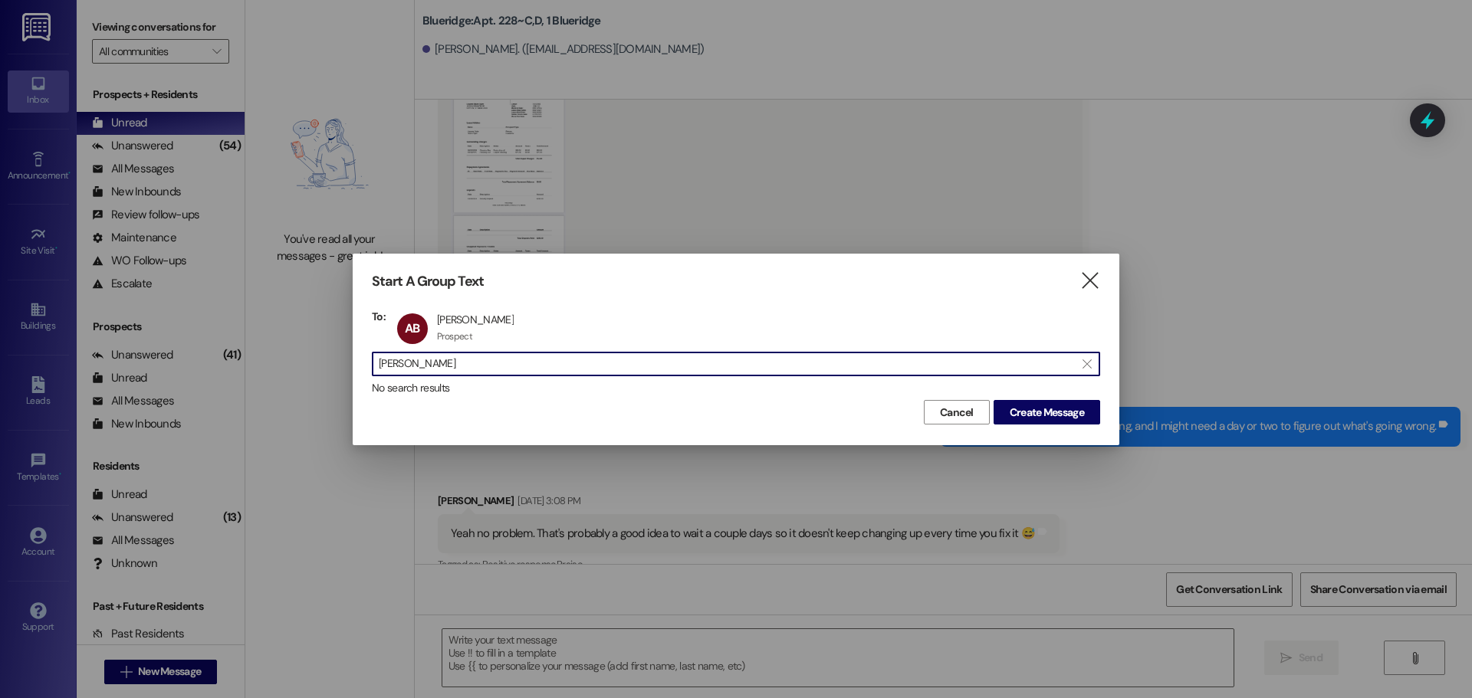
click at [447, 362] on input "[PERSON_NAME]" at bounding box center [727, 363] width 696 height 21
click at [446, 363] on input "[PERSON_NAME]" at bounding box center [727, 363] width 696 height 21
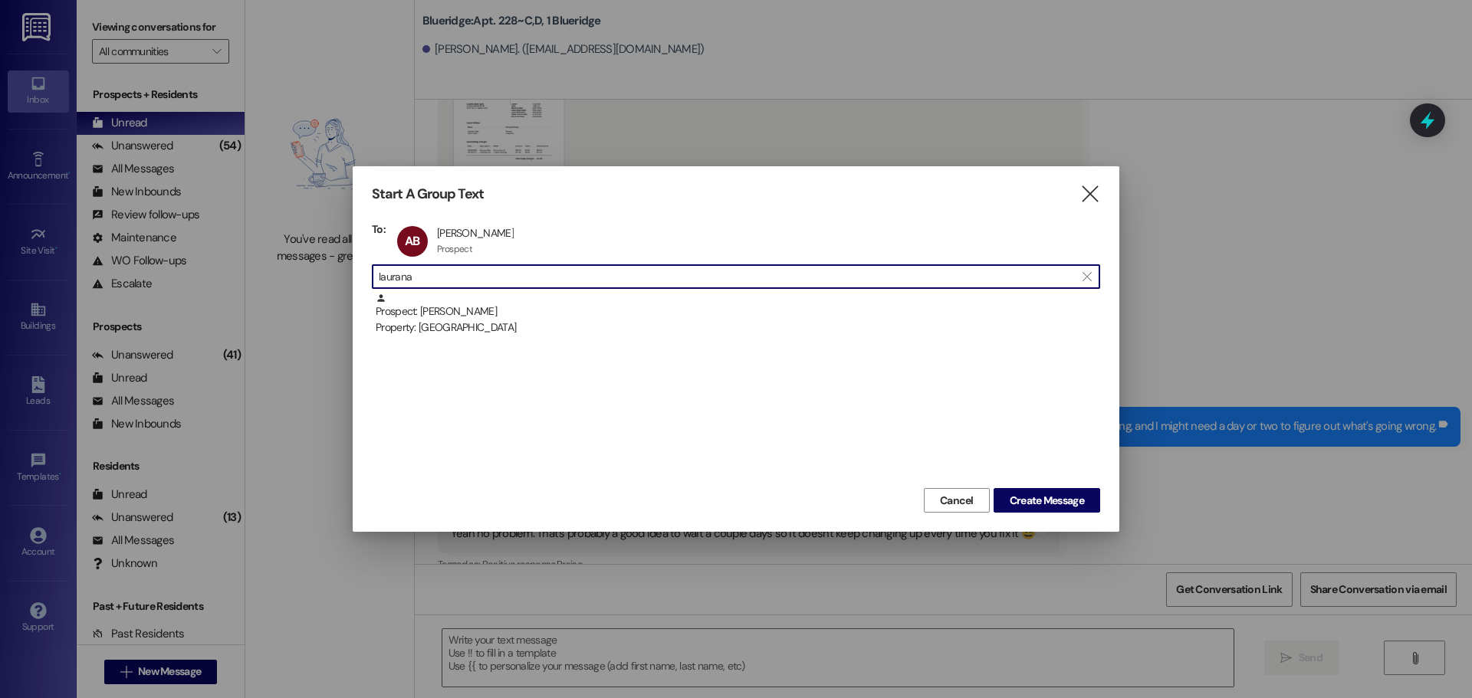
type input "laurana"
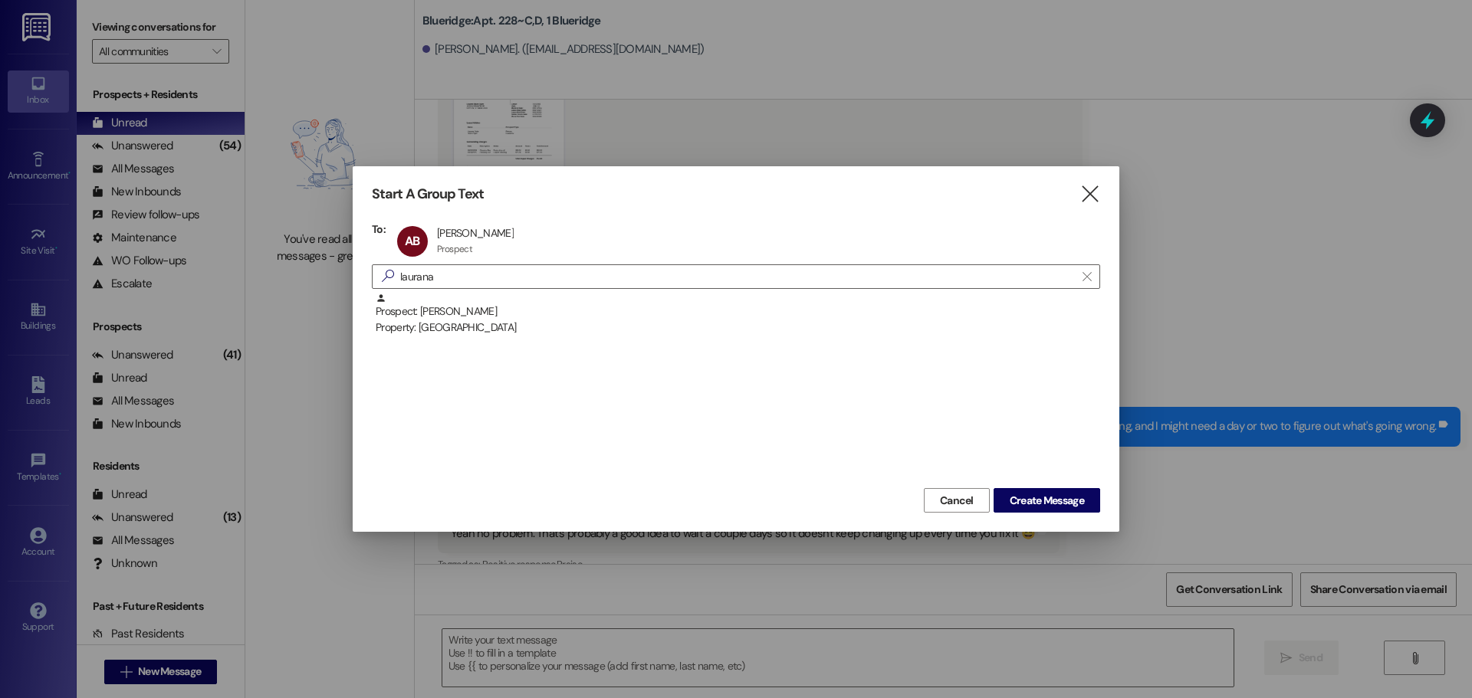
click at [476, 339] on div "Prospect: [PERSON_NAME] Property: [GEOGRAPHIC_DATA]" at bounding box center [736, 389] width 728 height 192
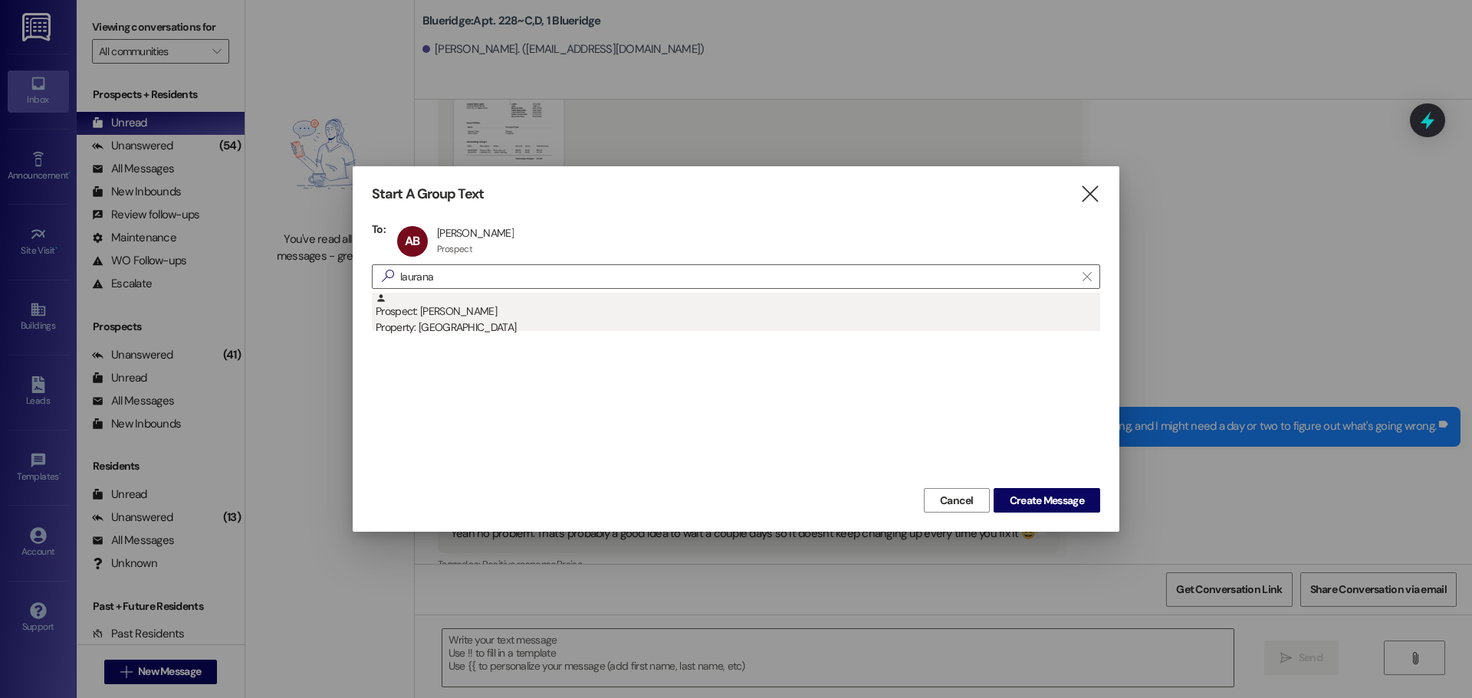
click at [494, 316] on div "Prospect: [PERSON_NAME] Property: [GEOGRAPHIC_DATA]" at bounding box center [738, 315] width 724 height 44
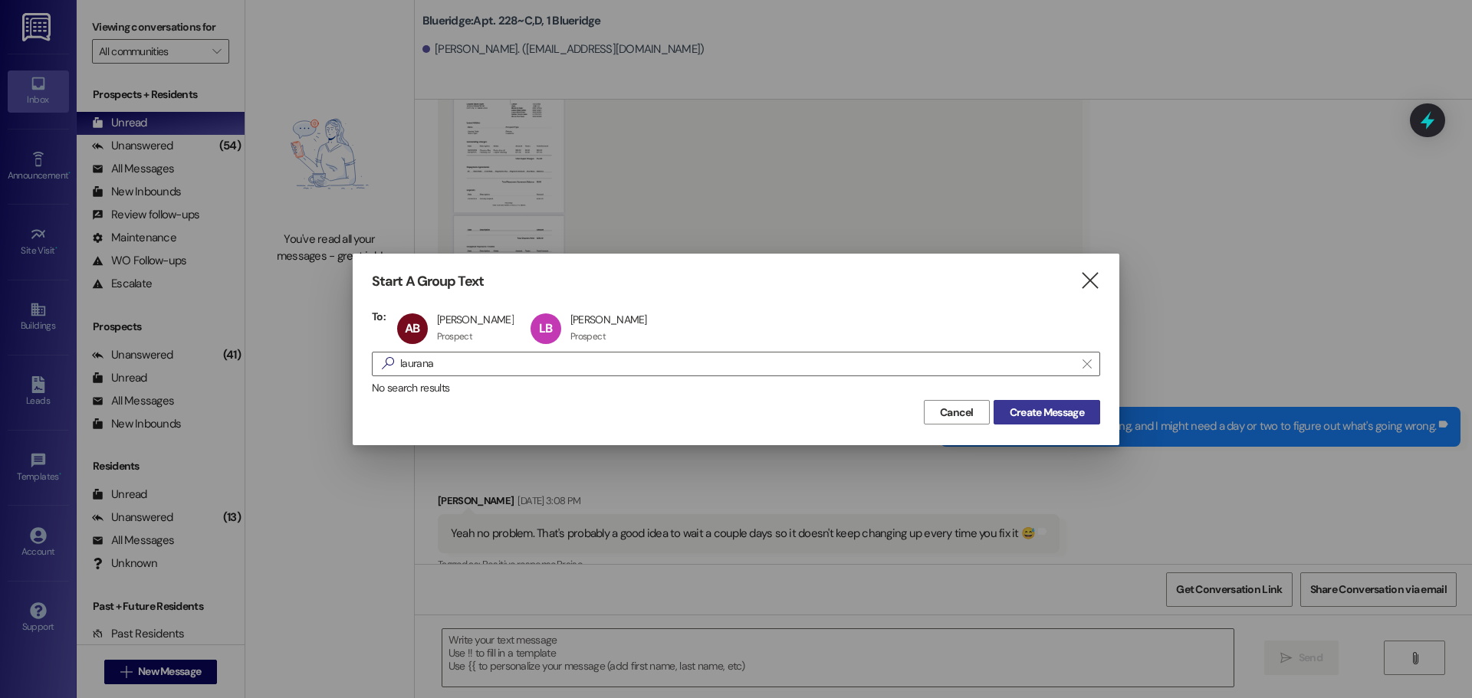
click at [1032, 409] on span "Create Message" at bounding box center [1047, 413] width 74 height 16
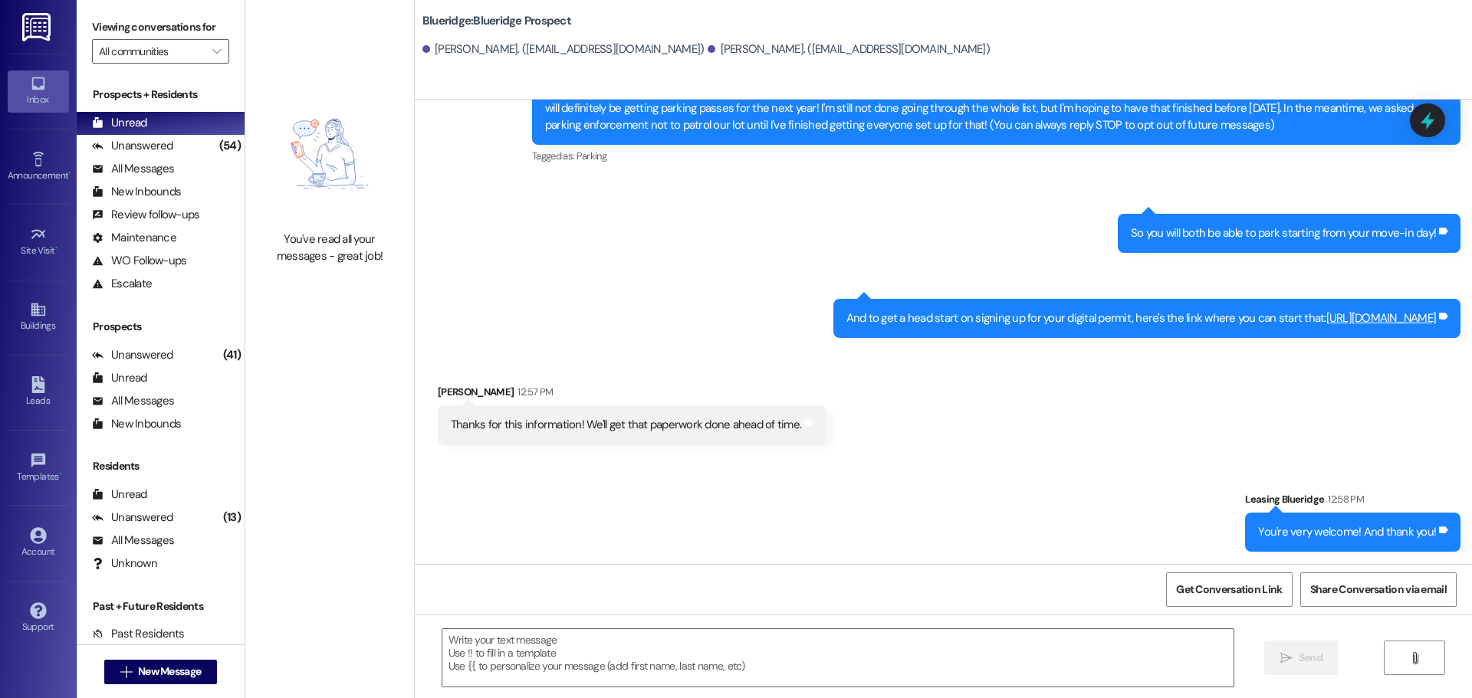
scroll to position [95, 0]
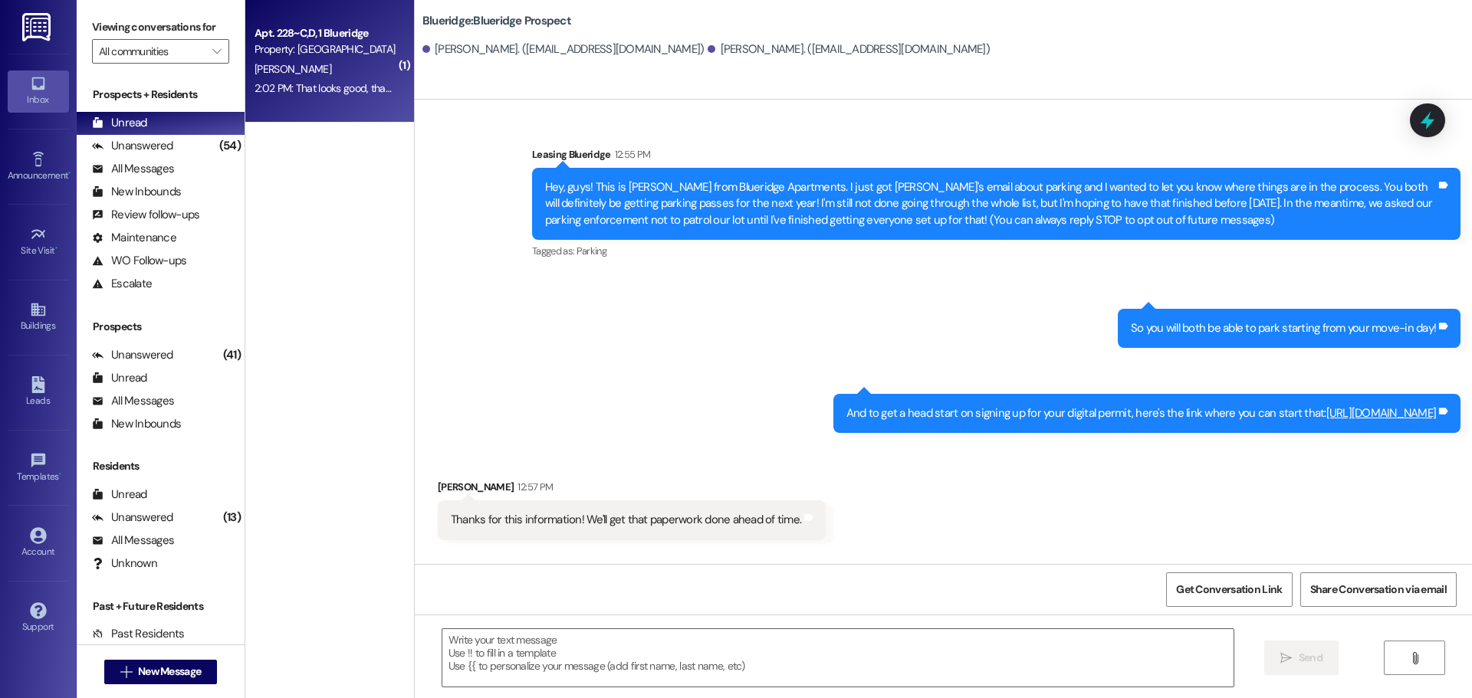
scroll to position [95, 0]
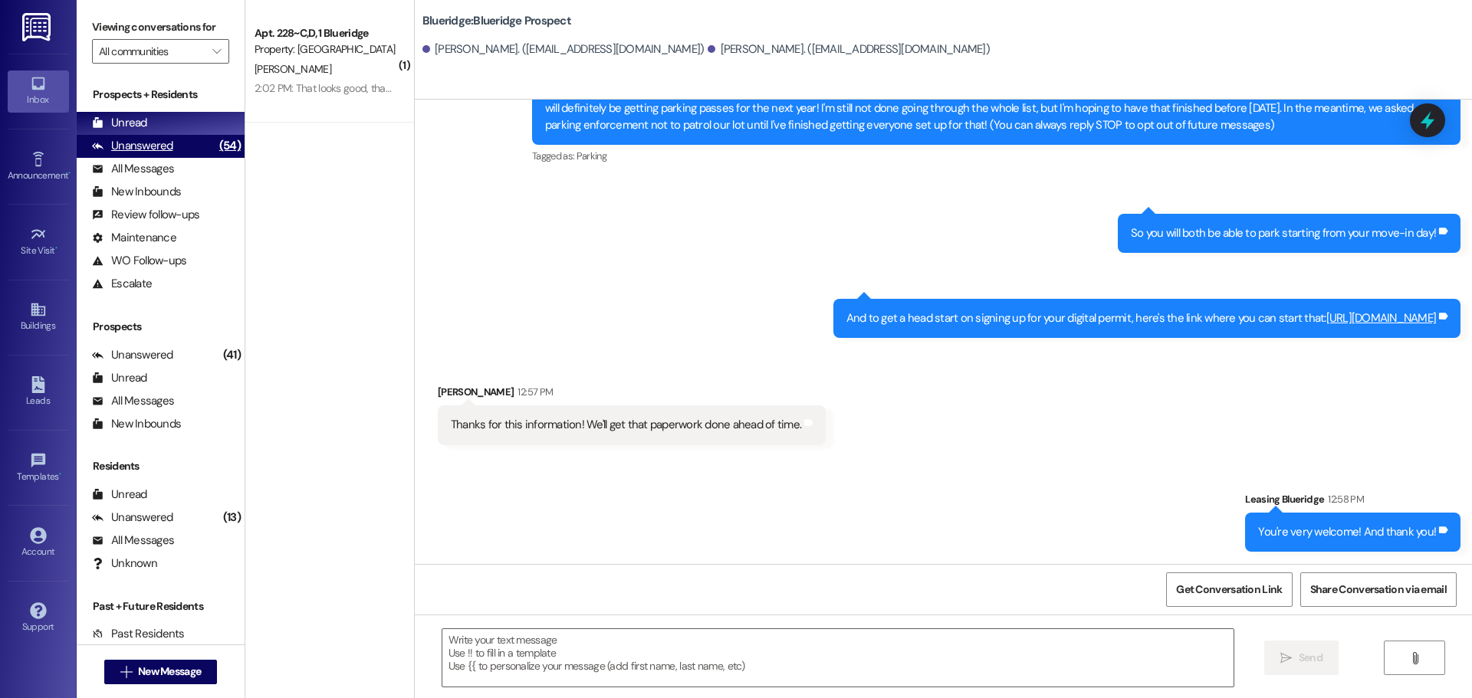
click at [104, 138] on div "Unanswered (54)" at bounding box center [161, 146] width 168 height 23
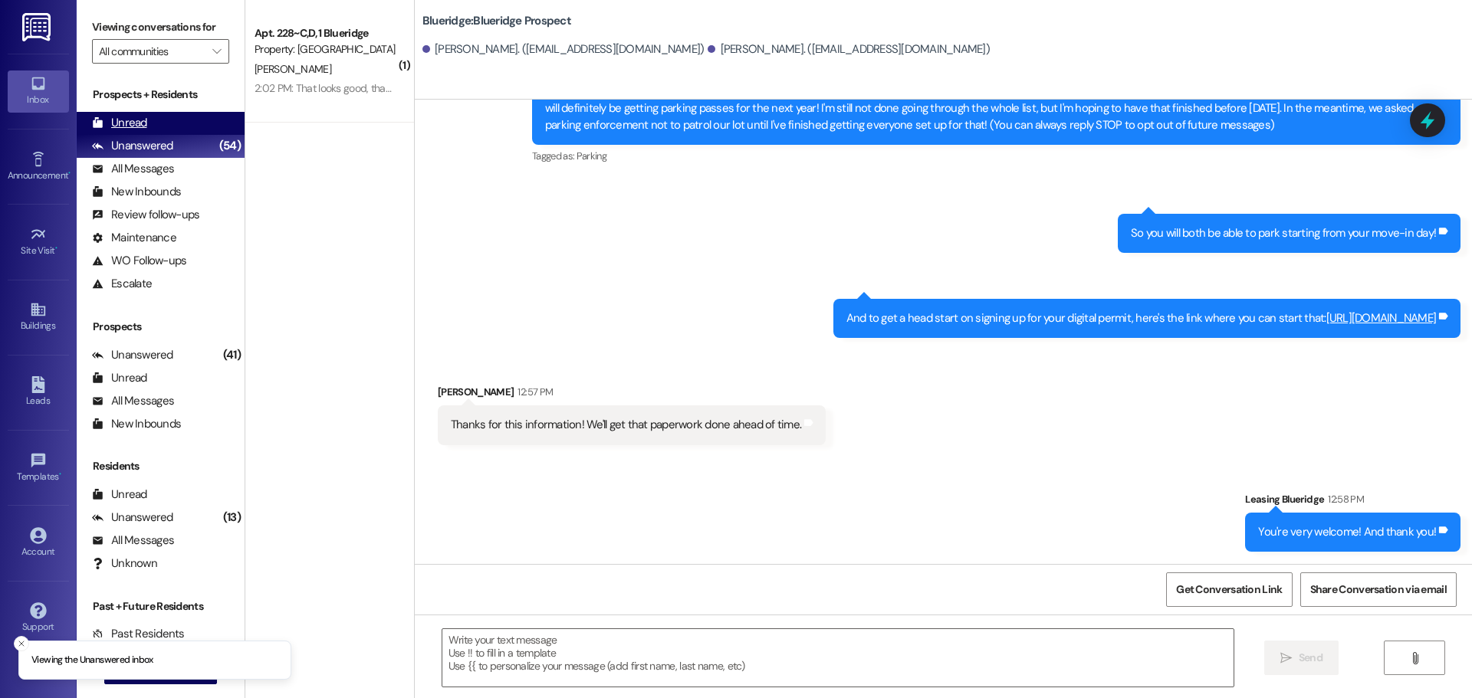
click at [110, 131] on div "Unread" at bounding box center [119, 123] width 55 height 16
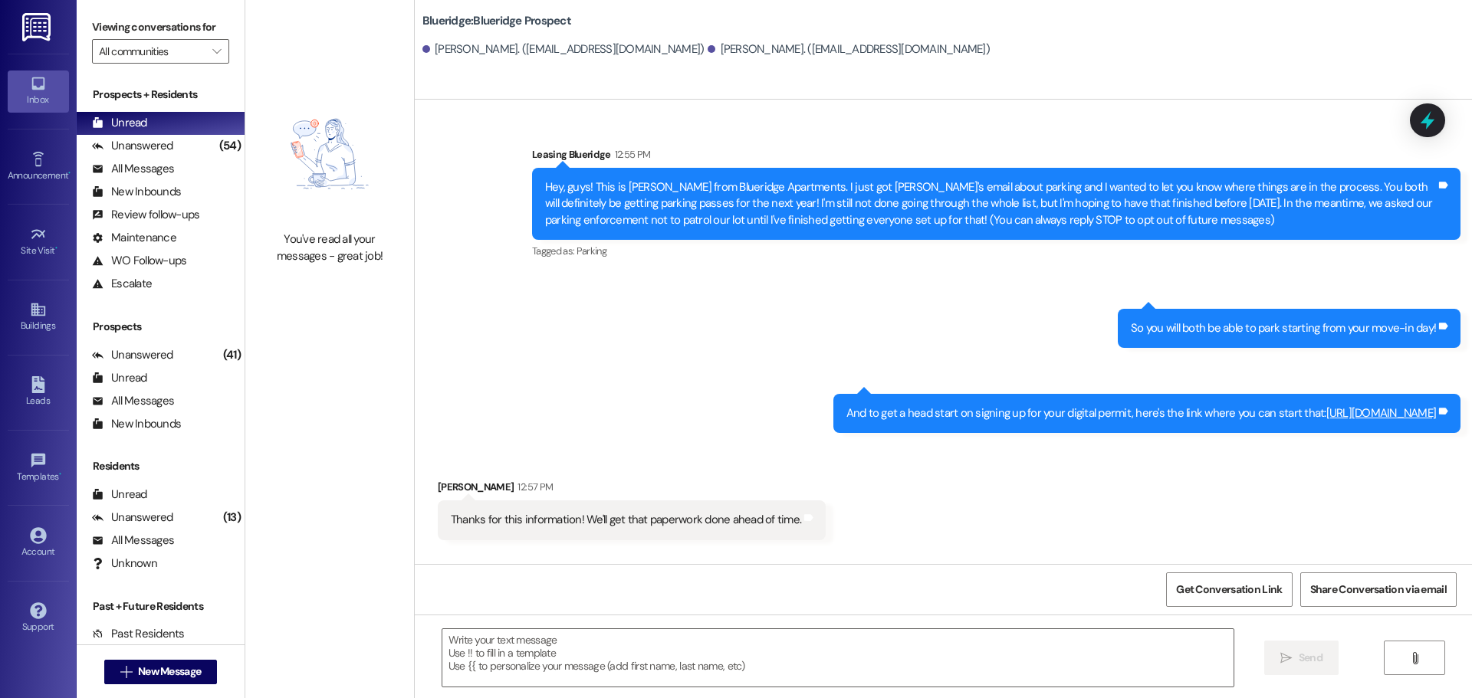
click at [769, 327] on div "Sent via SMS Leasing Blueridge 12:55 PM Hey, guys! This is Ian from Blueridge A…" at bounding box center [943, 278] width 1057 height 333
click at [34, 30] on img at bounding box center [37, 27] width 31 height 28
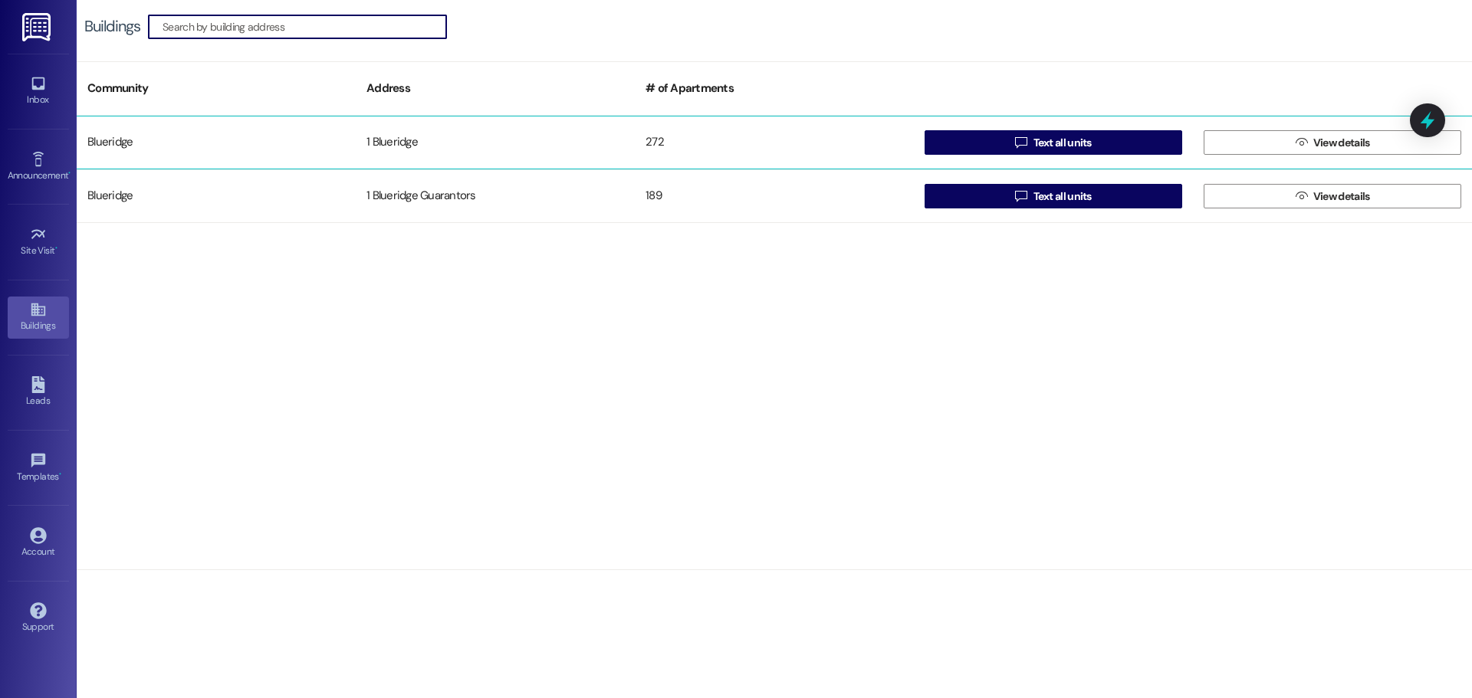
click at [1024, 126] on div "Blueridge 1 Blueridge 272  Text all units  View details" at bounding box center [774, 143] width 1395 height 54
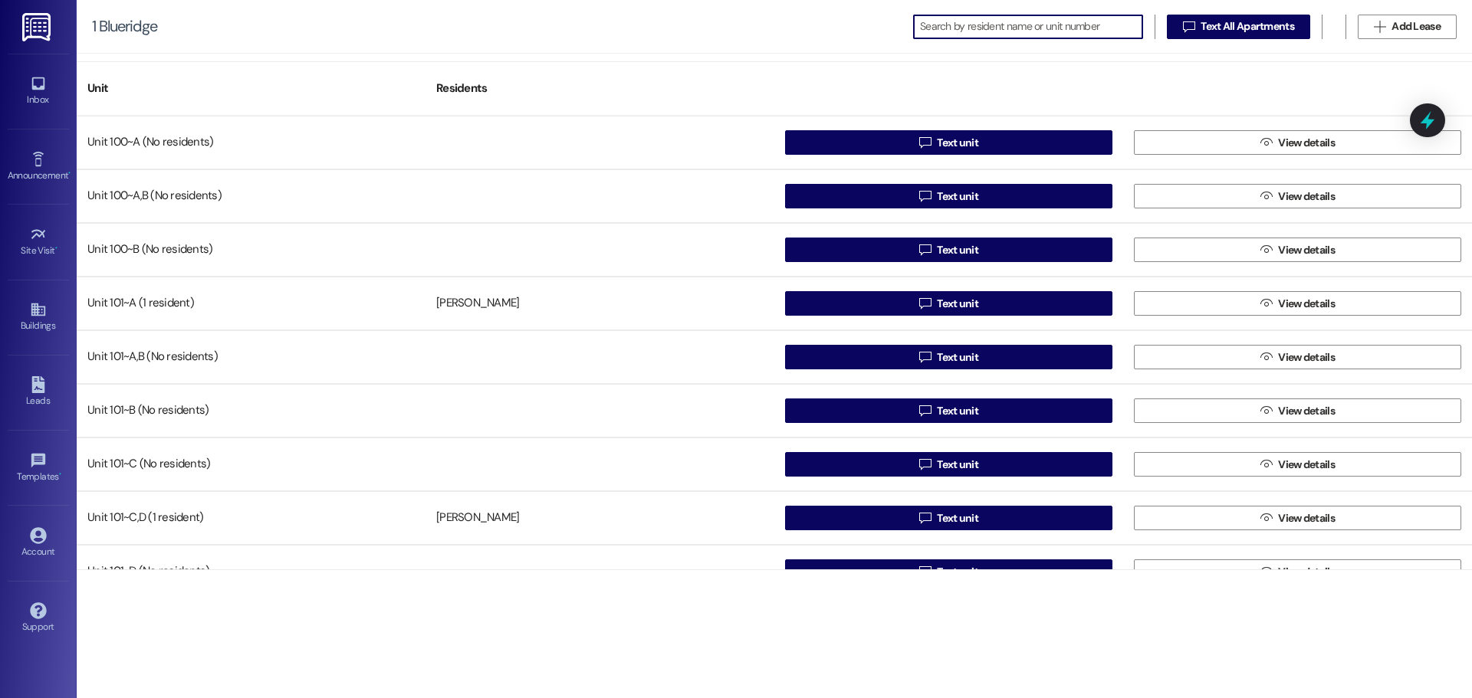
click at [28, 25] on img at bounding box center [37, 27] width 31 height 28
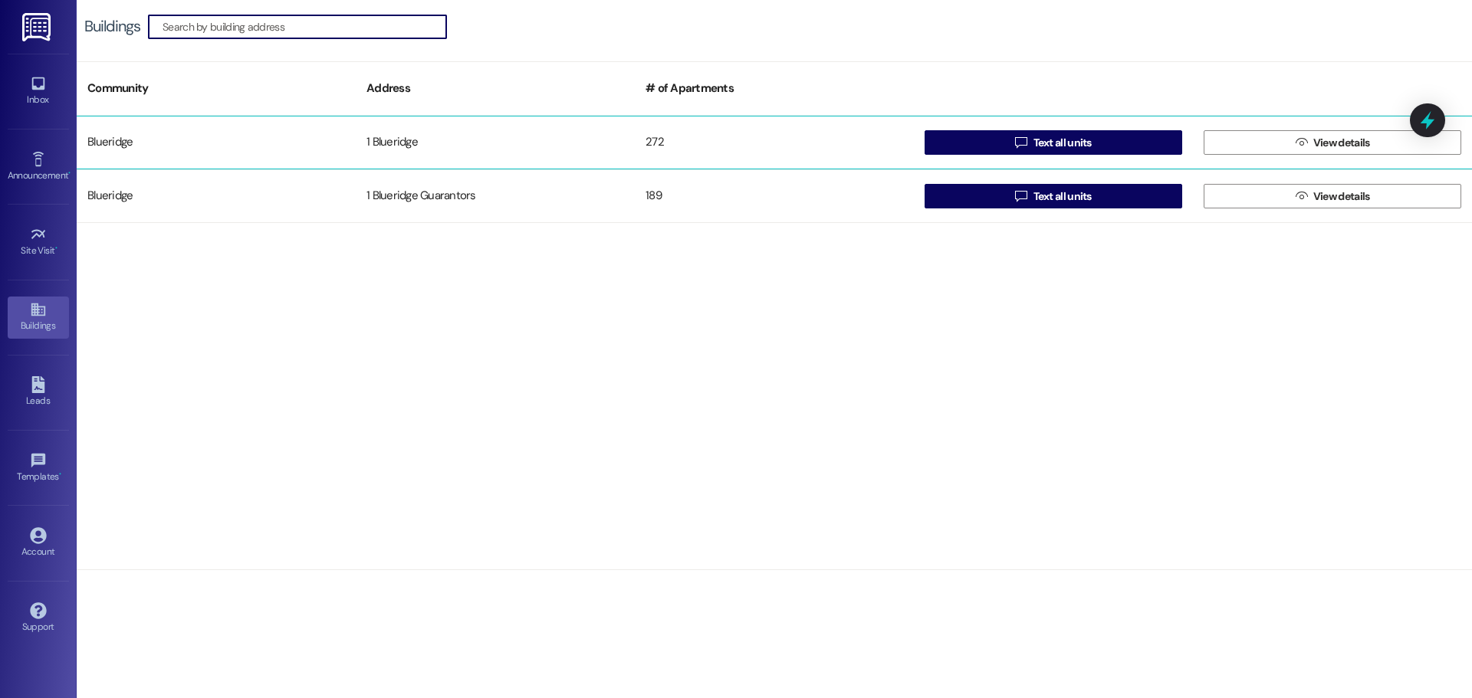
click at [960, 157] on div " Text all units" at bounding box center [1053, 142] width 279 height 31
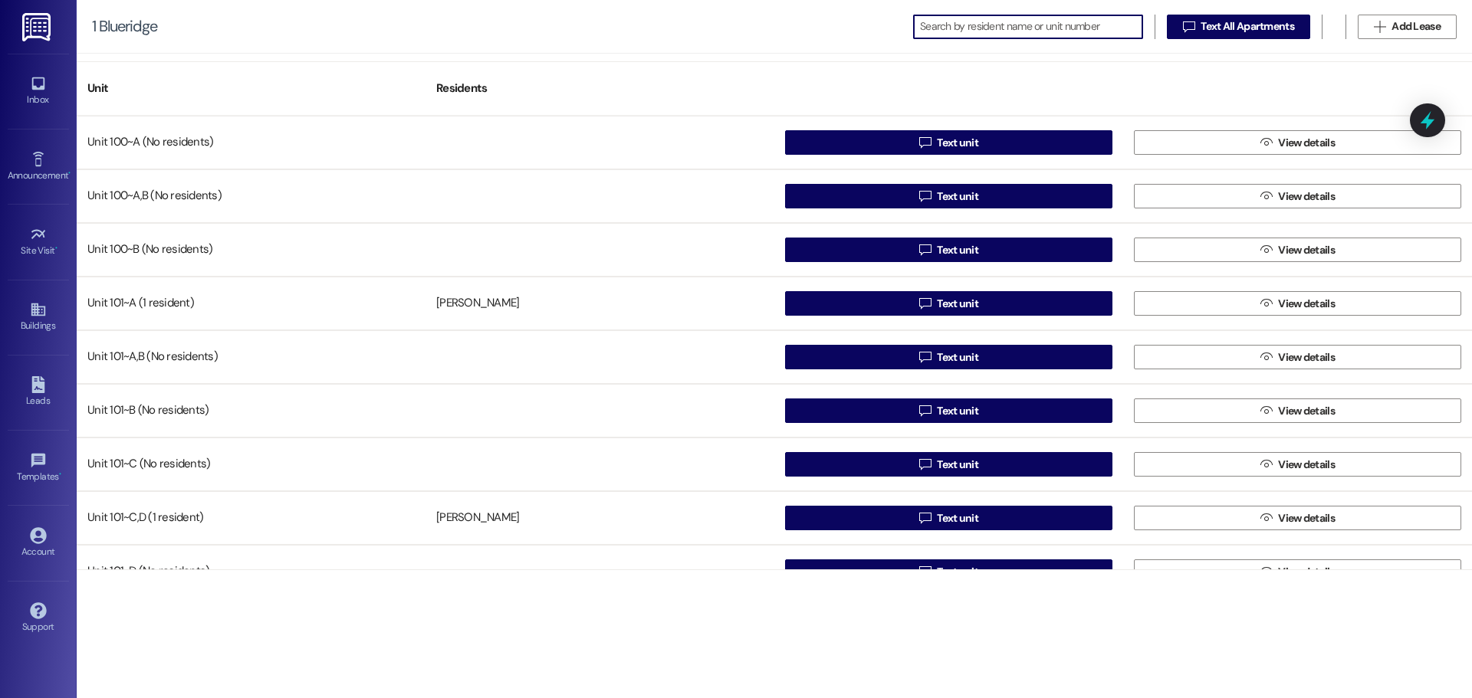
click at [62, 34] on link at bounding box center [37, 27] width 49 height 54
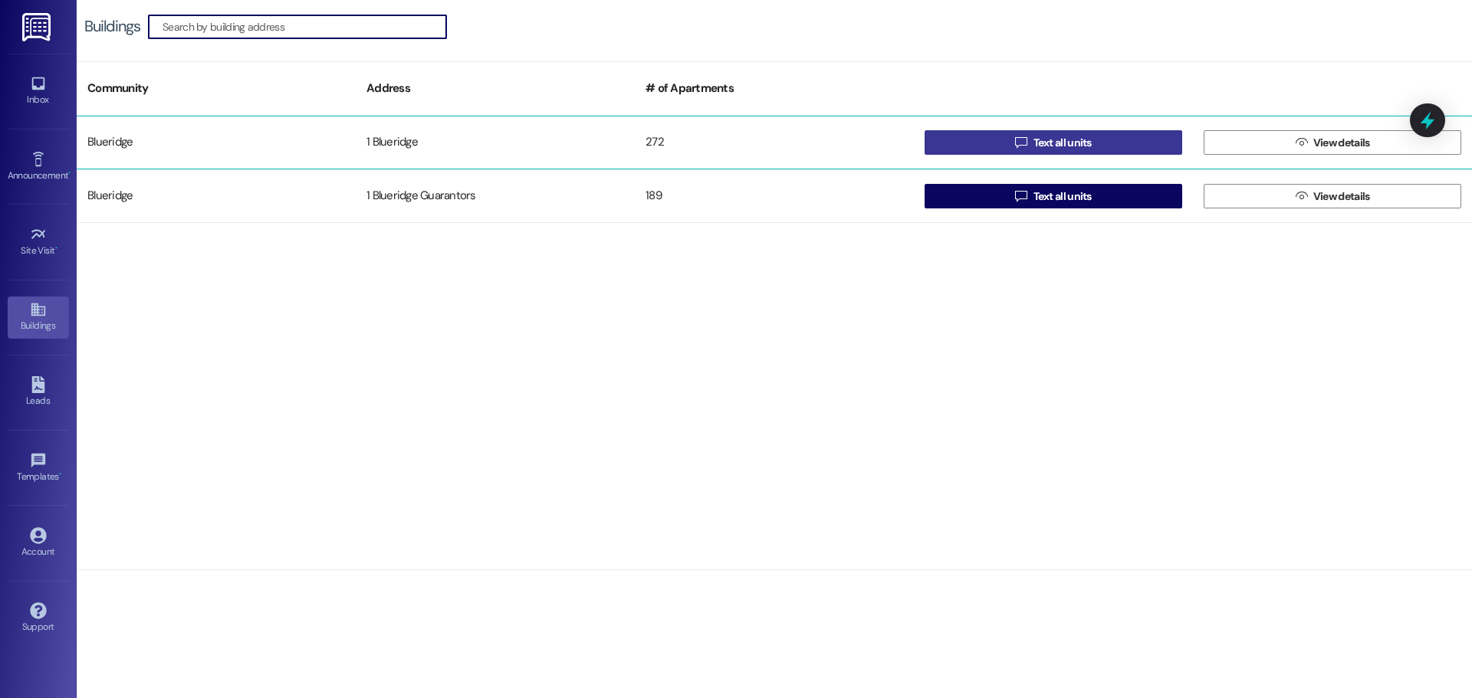
click at [974, 140] on button " Text all units" at bounding box center [1053, 142] width 258 height 25
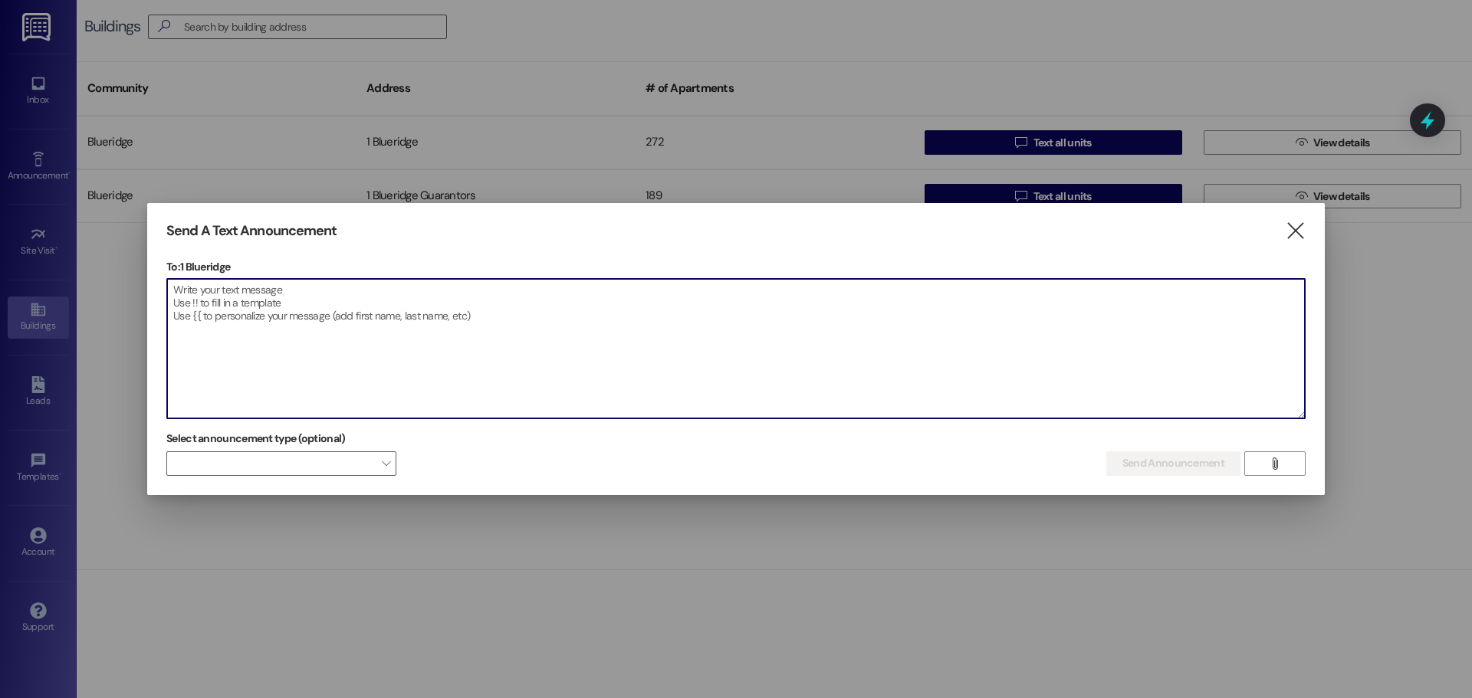
click at [635, 320] on textarea at bounding box center [736, 349] width 1138 height 140
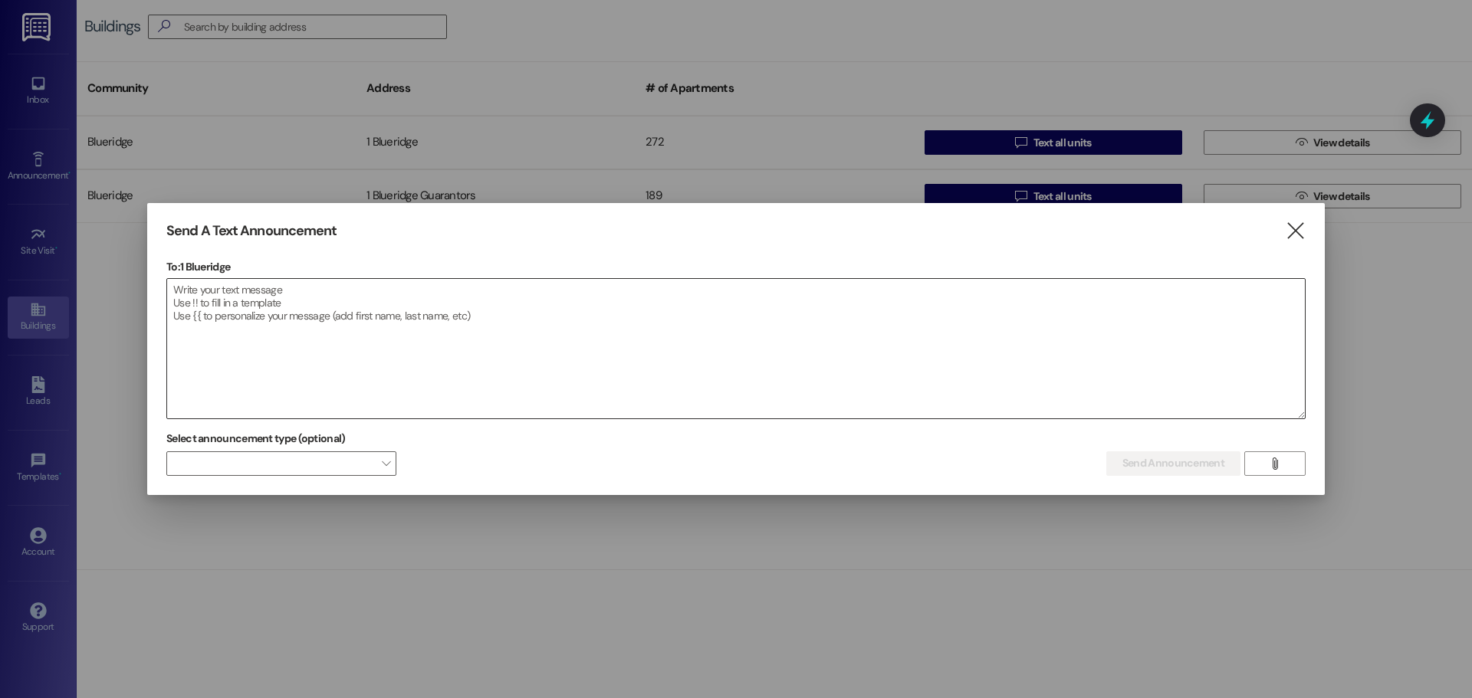
click at [789, 327] on textarea at bounding box center [736, 349] width 1138 height 140
click at [464, 372] on textarea at bounding box center [736, 349] width 1138 height 140
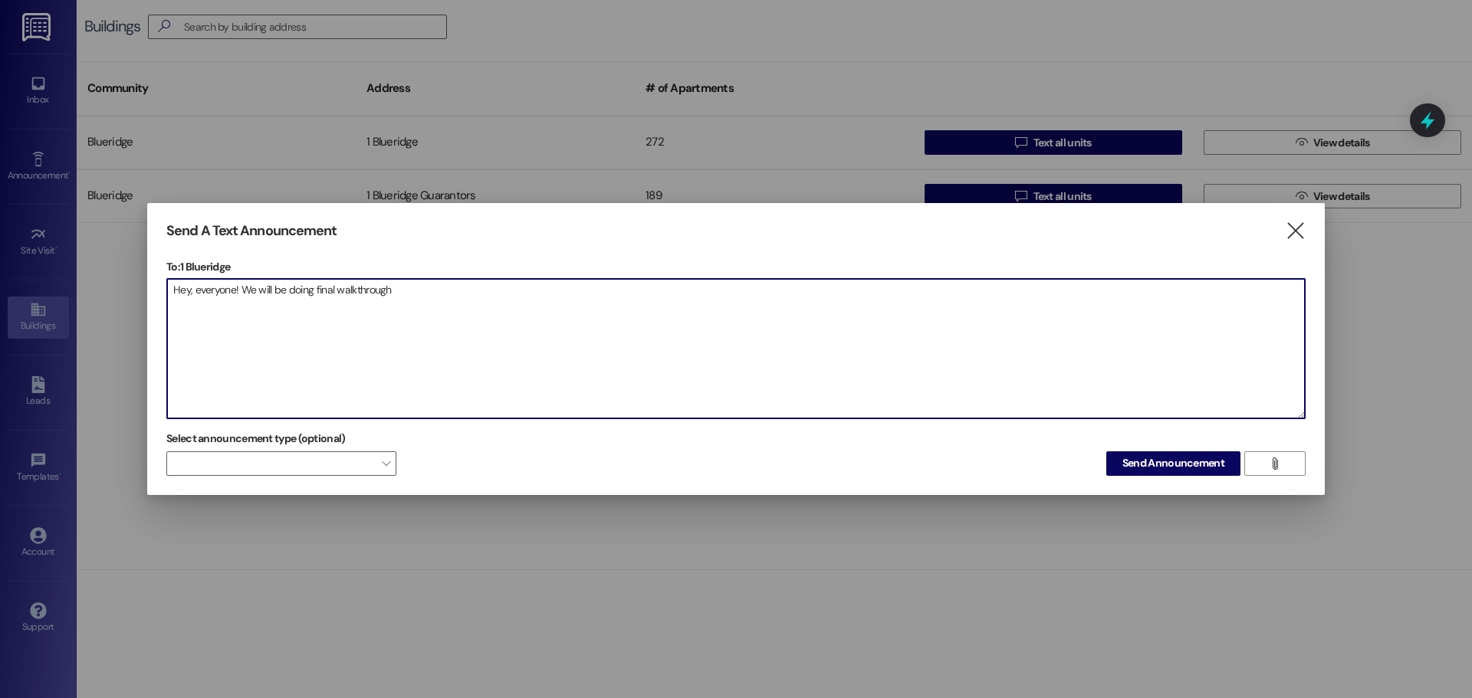
click at [738, 293] on textarea "Hey, everyone! We will be doing final walkthrough" at bounding box center [736, 349] width 1138 height 140
click at [740, 304] on textarea "Hey, everyone! We will be doing final walkthrough" at bounding box center [736, 349] width 1138 height 140
click at [730, 319] on textarea "Hey, everyone! We will be doing final walkthrough" at bounding box center [736, 349] width 1138 height 140
click at [711, 308] on textarea "Hey, everyone! We will be doing final walkthrough" at bounding box center [736, 349] width 1138 height 140
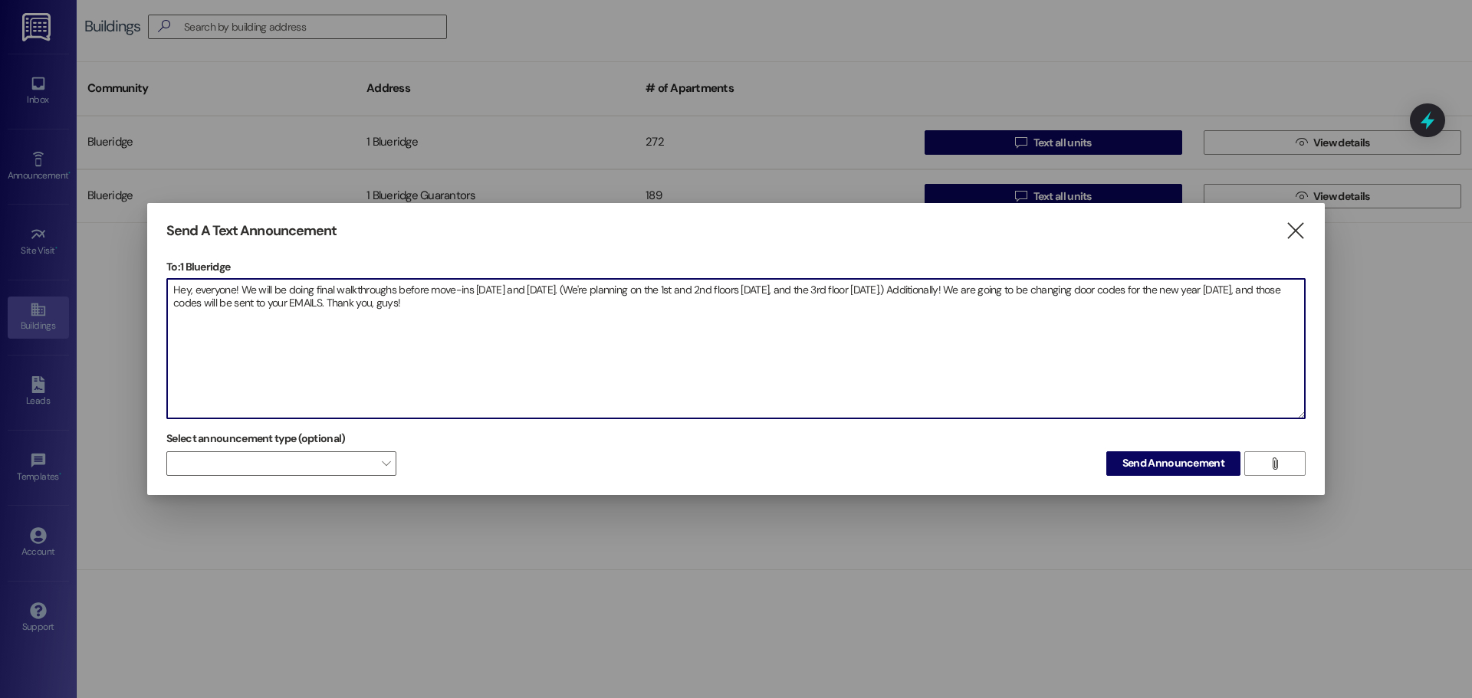
drag, startPoint x: 668, startPoint y: 352, endPoint x: 140, endPoint y: 261, distance: 535.2
click at [140, 263] on div "Send A Text Announcement  To: 1 Blueridge  Drop image file here Hey, everyone…" at bounding box center [736, 349] width 1472 height 698
type textarea "Hey, everyone! We will be doing final walkthroughs before move-ins [DATE] and […"
click at [1207, 458] on span "Send Announcement" at bounding box center [1173, 463] width 102 height 16
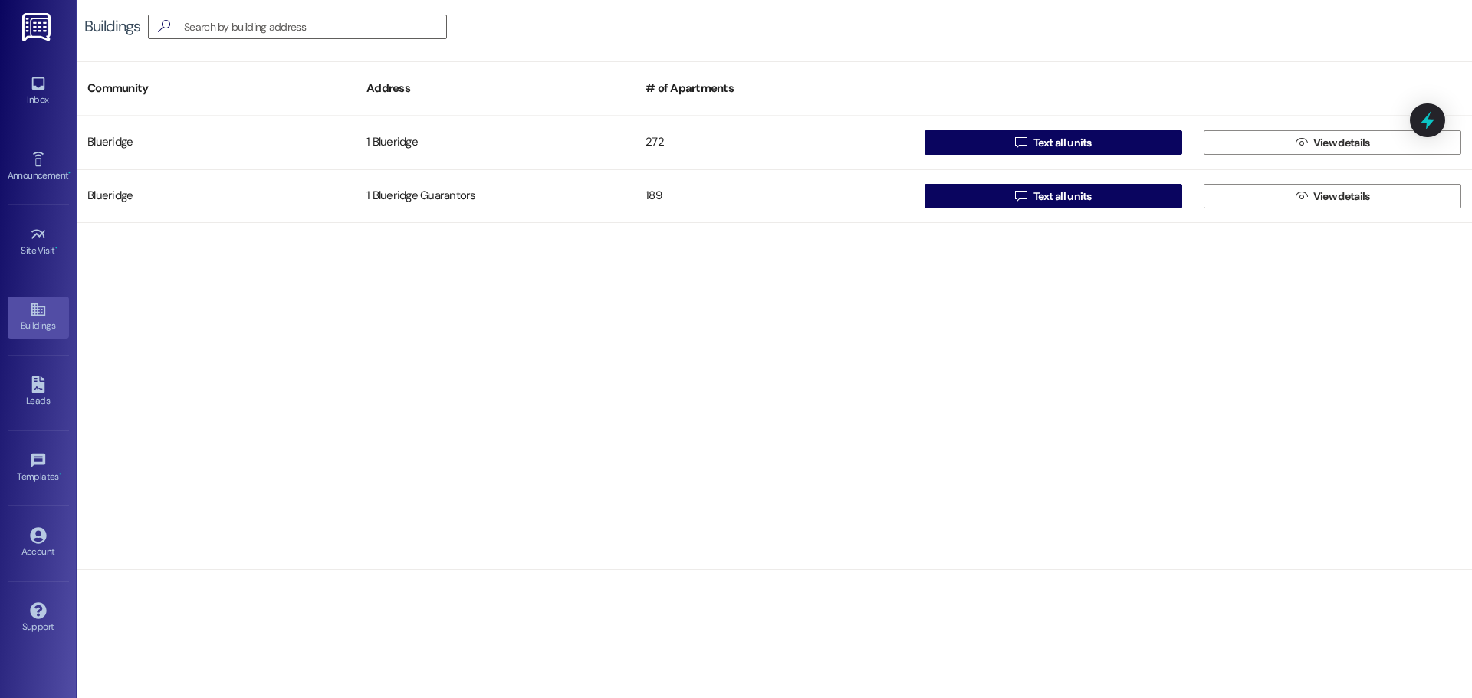
click at [1367, 302] on div "Blueridge 1 Blueridge 272  Text all units  View details Blueridge 1 Blueridge…" at bounding box center [774, 343] width 1395 height 454
click at [48, 100] on div "Inbox" at bounding box center [38, 99] width 77 height 15
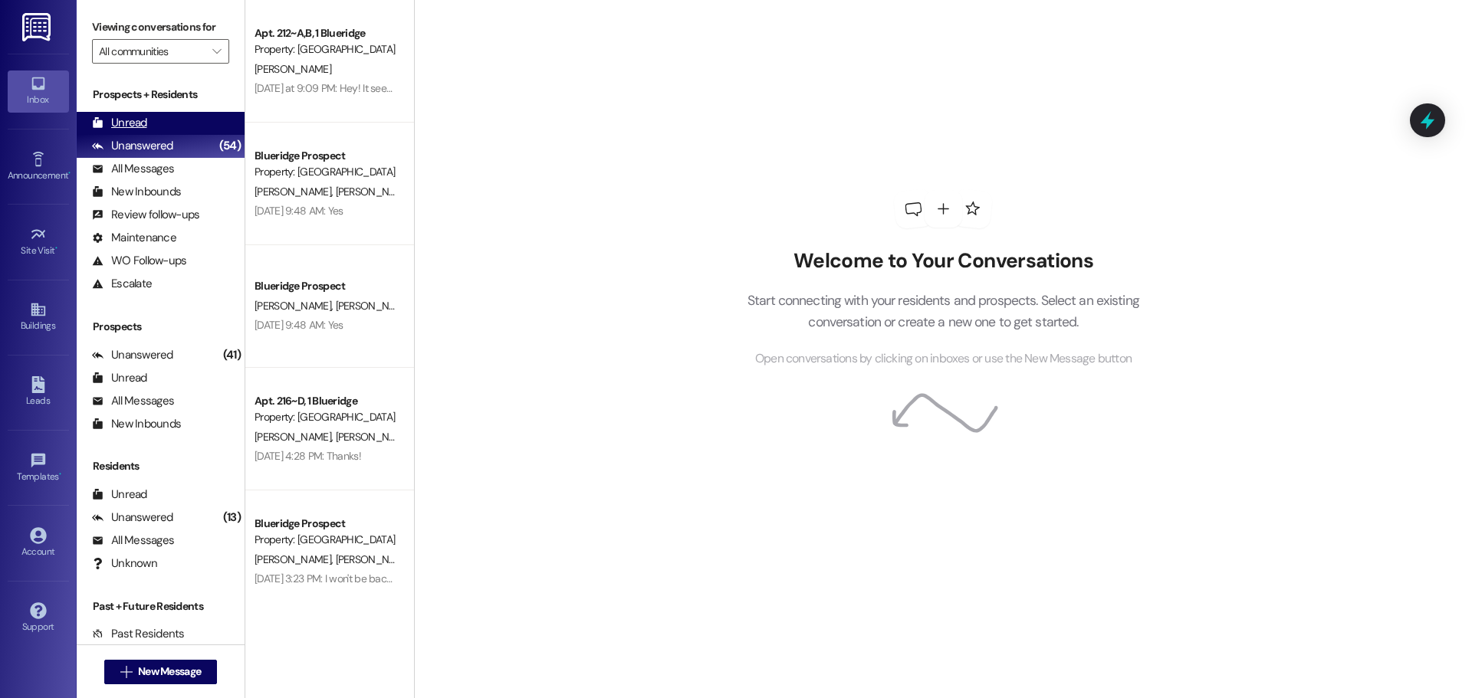
click at [158, 128] on div "Unread (0)" at bounding box center [161, 123] width 168 height 23
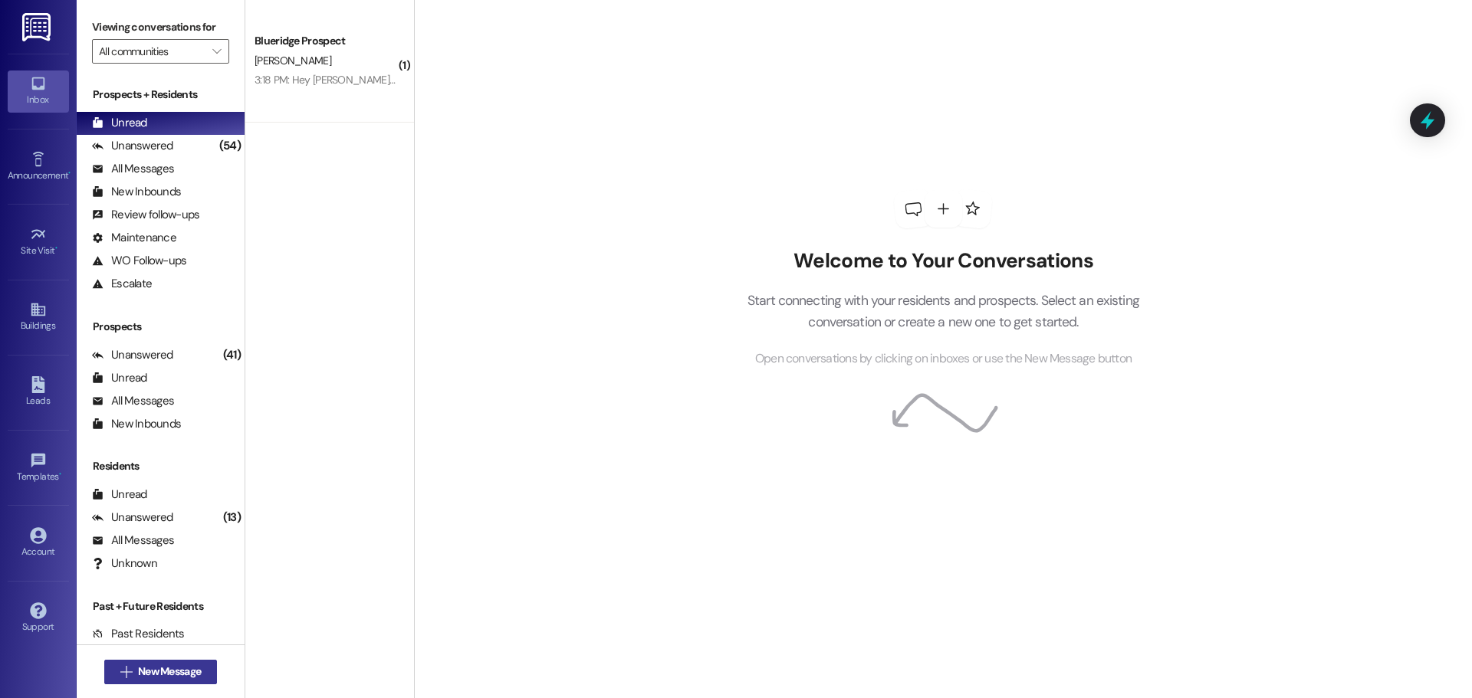
click at [183, 670] on span "New Message" at bounding box center [169, 672] width 63 height 16
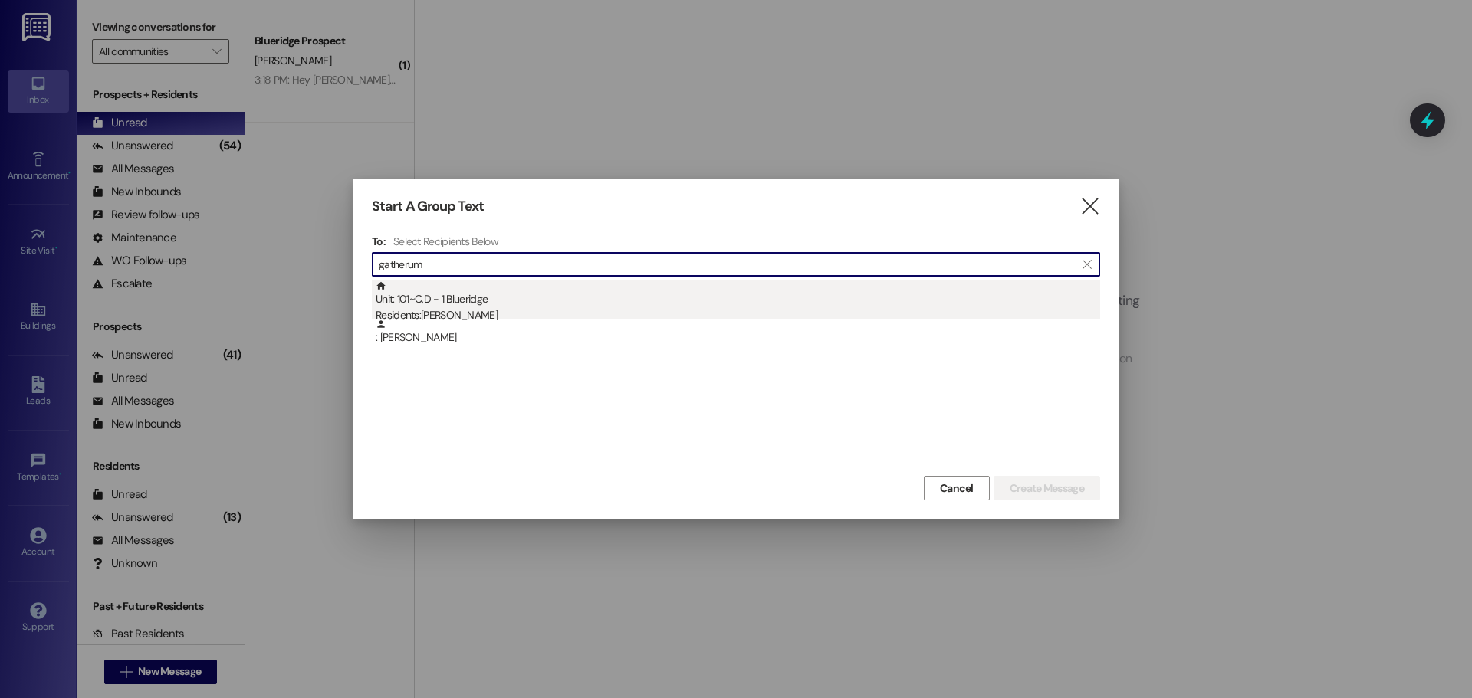
type input "gatherum"
click at [610, 301] on div "Unit: 101~C,D - 1 Blueridge Residents: [PERSON_NAME]" at bounding box center [738, 303] width 724 height 44
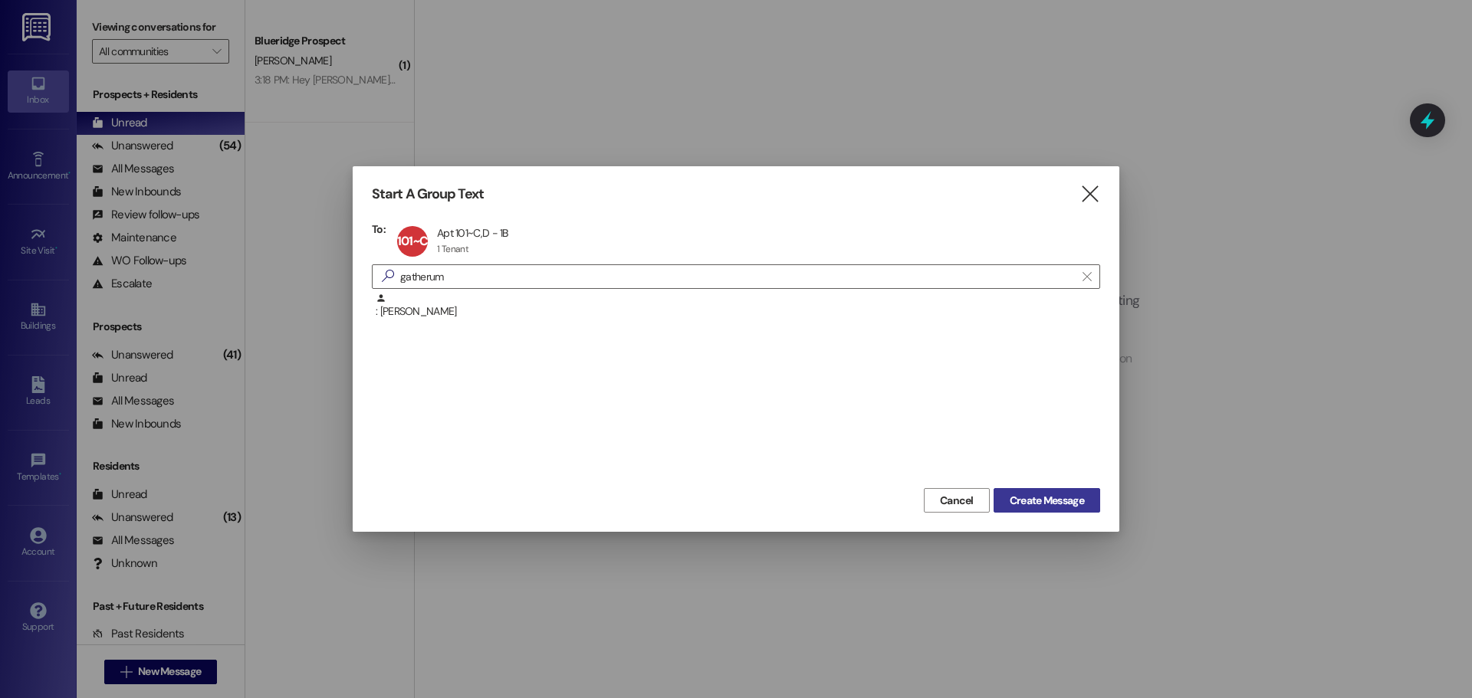
click at [1065, 500] on span "Create Message" at bounding box center [1047, 501] width 74 height 16
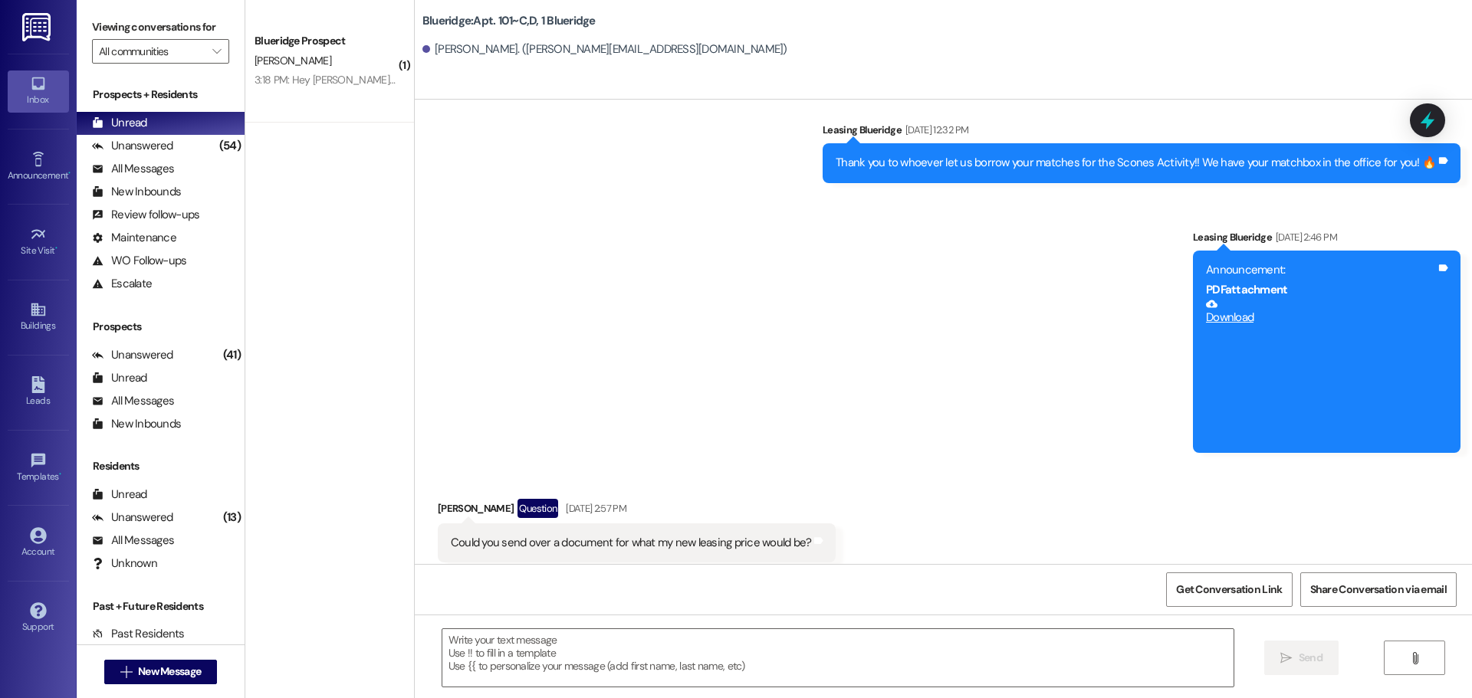
scroll to position [23795, 0]
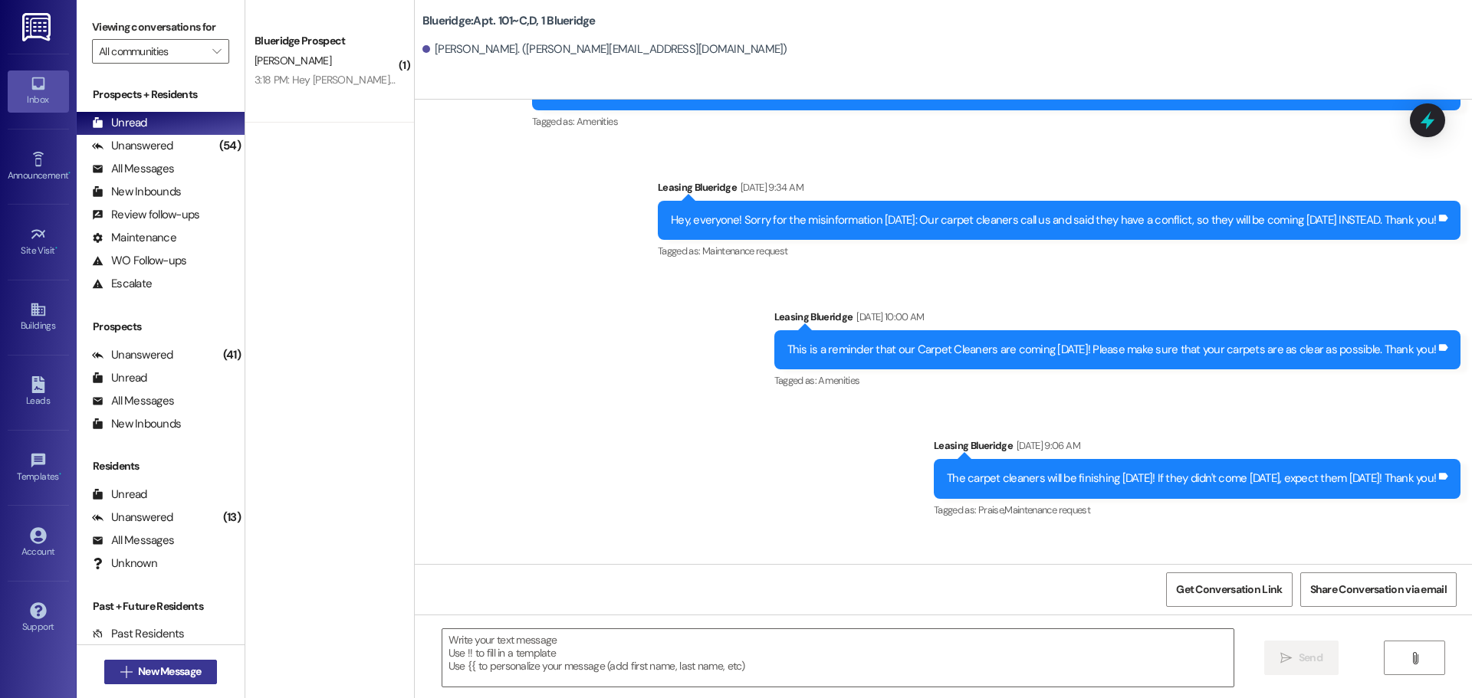
click at [185, 671] on span "New Message" at bounding box center [169, 672] width 63 height 16
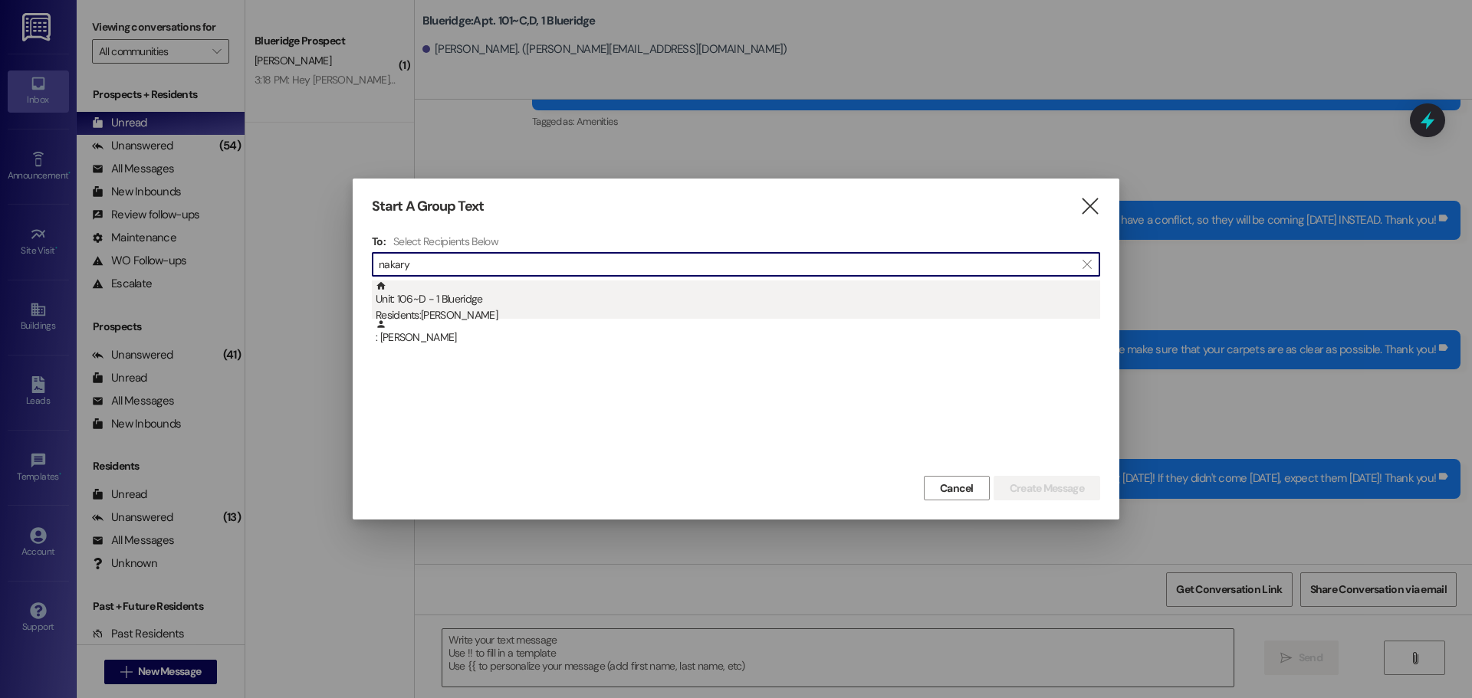
type input "nakary"
click at [606, 303] on div "Unit: 106~D - 1 Blueridge Residents: [GEOGRAPHIC_DATA][PERSON_NAME]" at bounding box center [738, 303] width 724 height 44
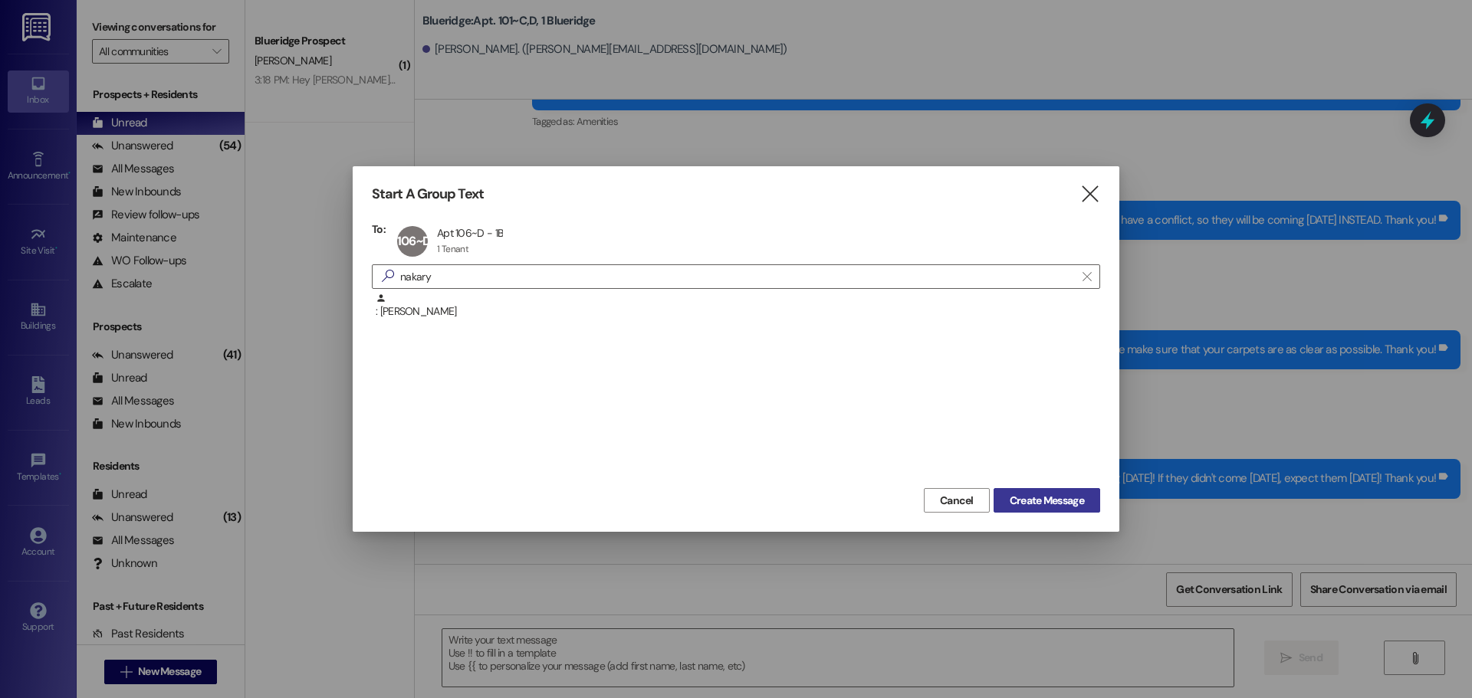
click at [1061, 497] on span "Create Message" at bounding box center [1047, 501] width 74 height 16
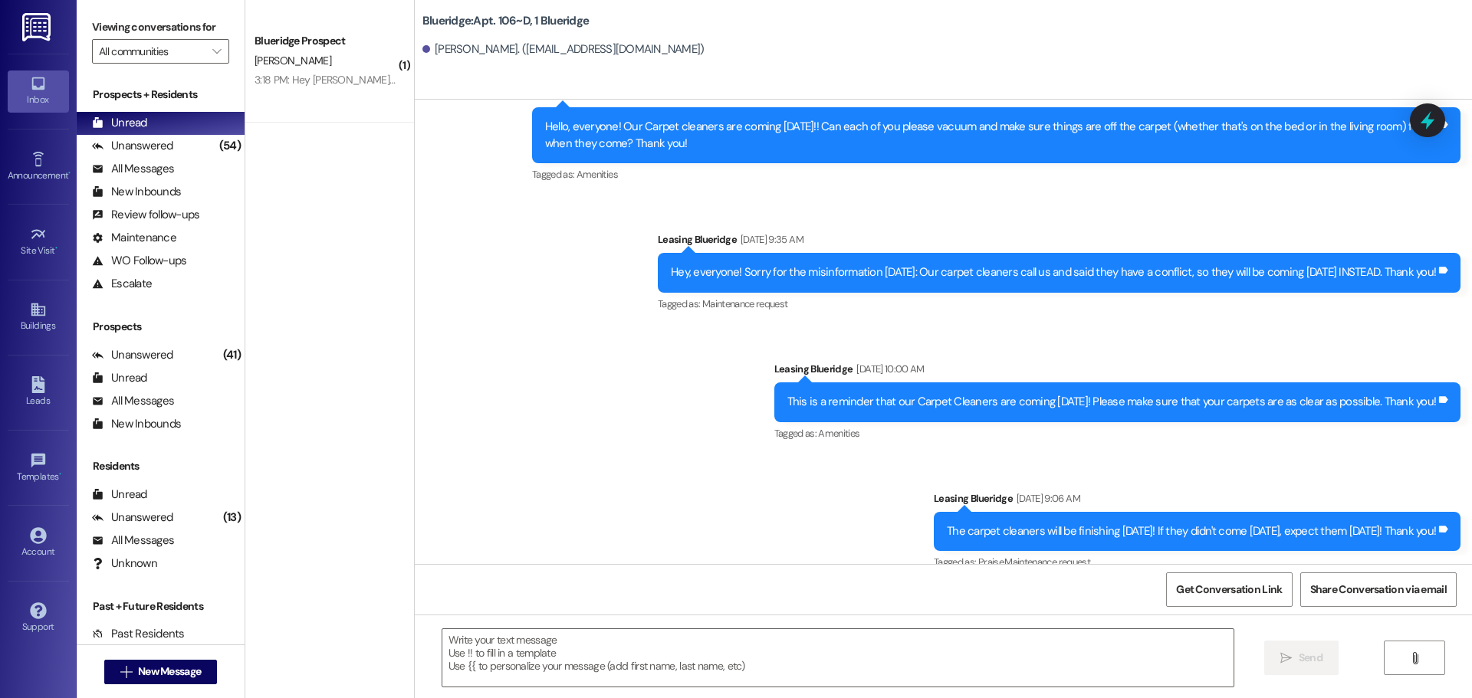
scroll to position [30565, 0]
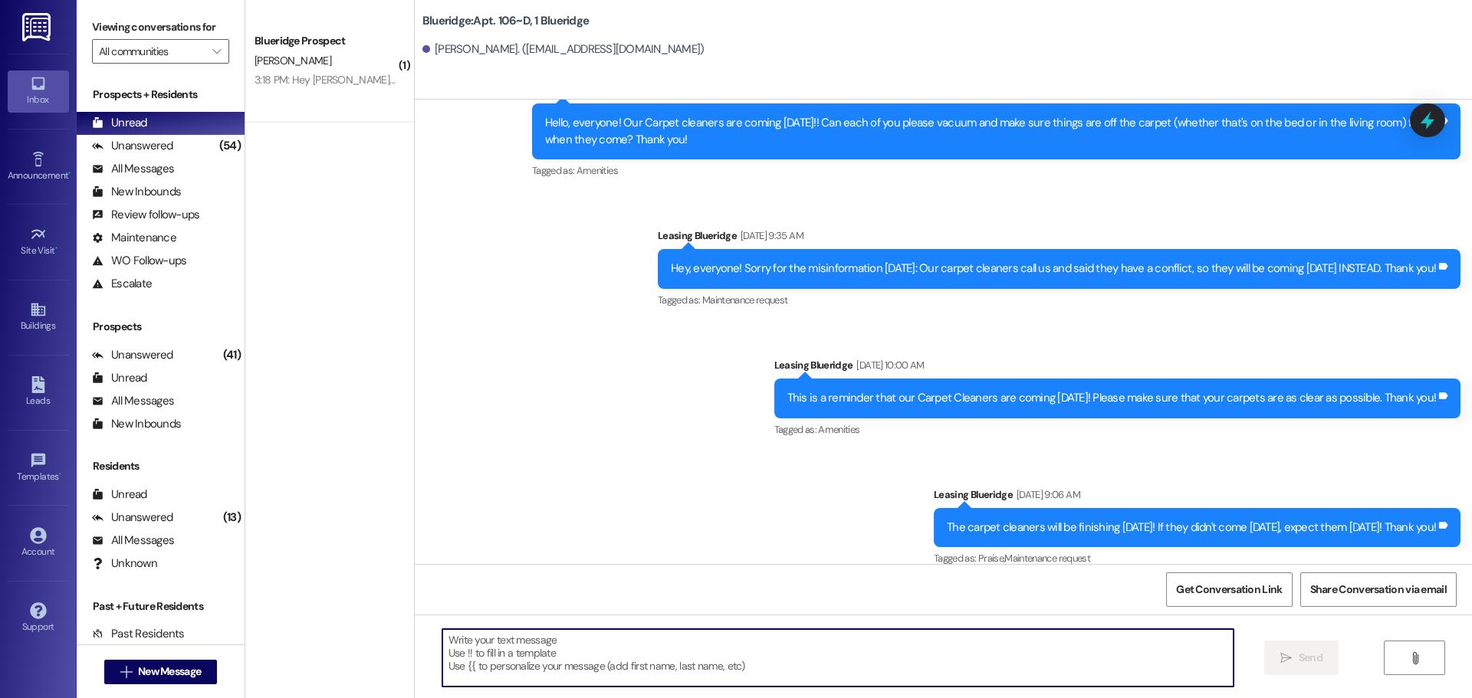
click at [1046, 649] on textarea at bounding box center [837, 657] width 791 height 57
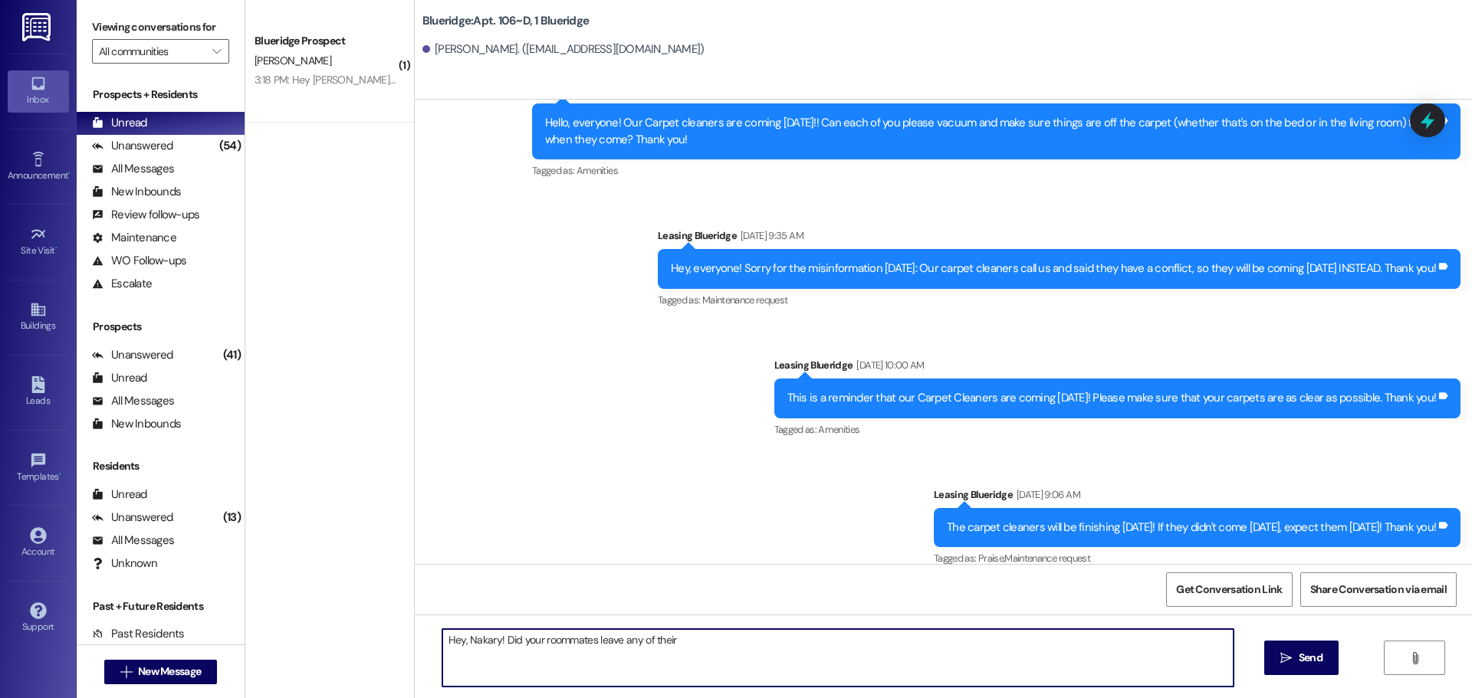
click at [691, 648] on textarea "Hey, Nakary! Did your roommates leave any of their" at bounding box center [837, 657] width 791 height 57
click at [751, 649] on textarea "Hey, Nakary! Did your roommates leave any of their" at bounding box center [837, 657] width 791 height 57
type textarea "Hey, Nakary! Did your roommates leave any of their stuff when they left? The ha…"
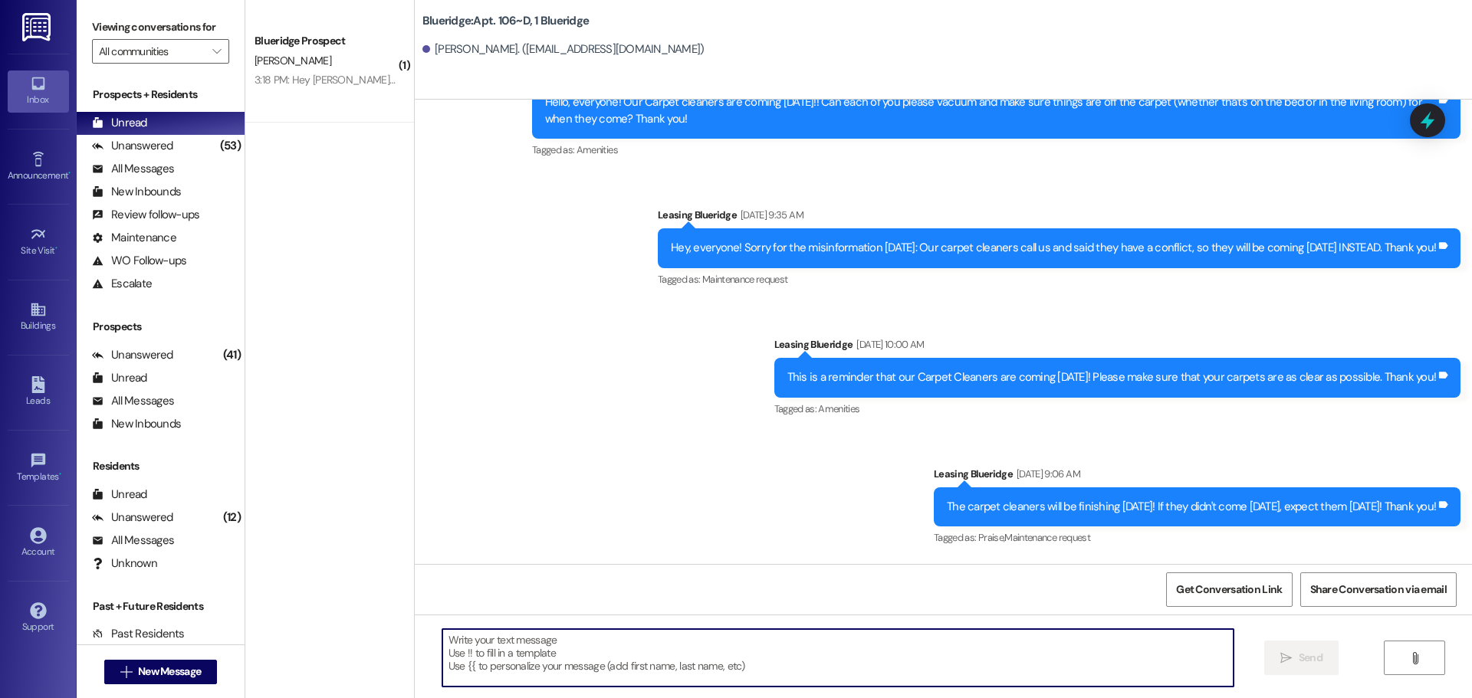
scroll to position [30672, 0]
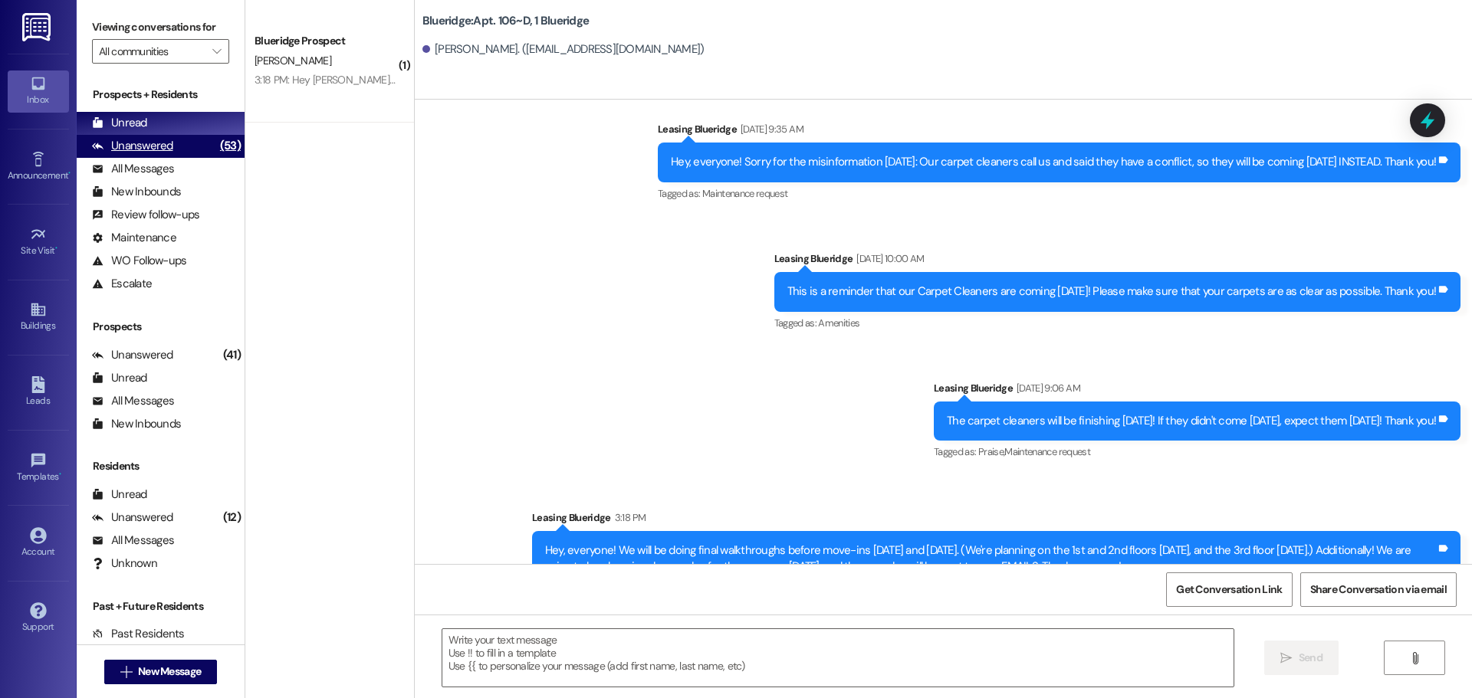
click at [134, 140] on div "Unanswered" at bounding box center [132, 146] width 81 height 16
click at [140, 123] on div "Unread" at bounding box center [119, 123] width 55 height 16
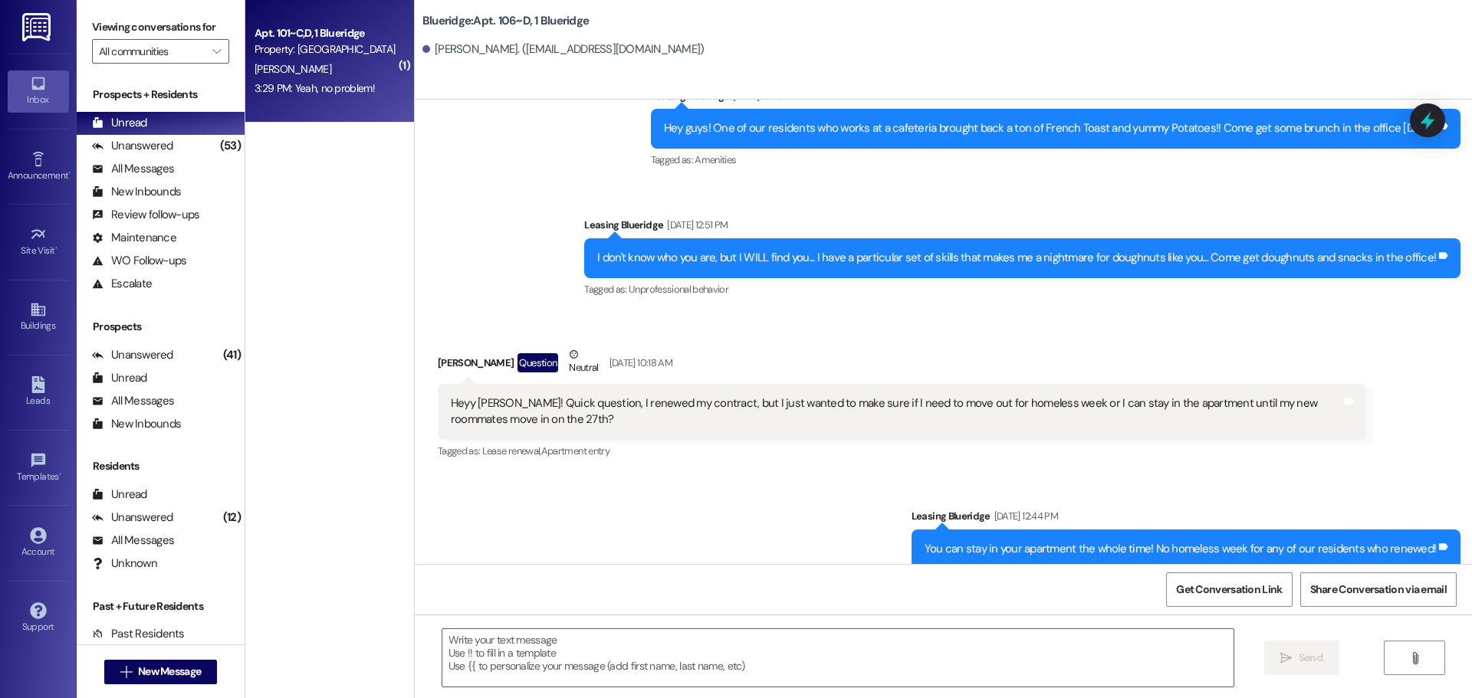
scroll to position [29082, 0]
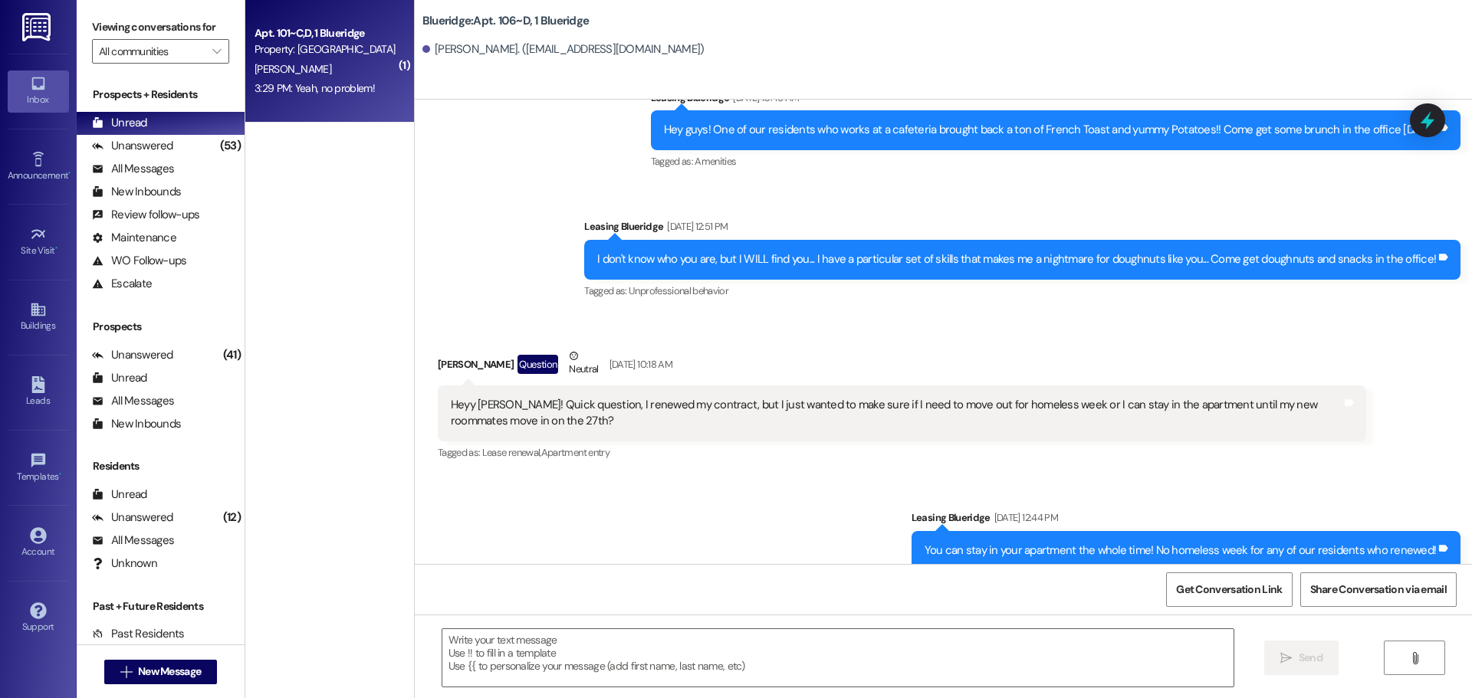
click at [317, 92] on div "3:29 PM: Yeah, no problem! 3:29 PM: Yeah, no problem!" at bounding box center [314, 88] width 120 height 14
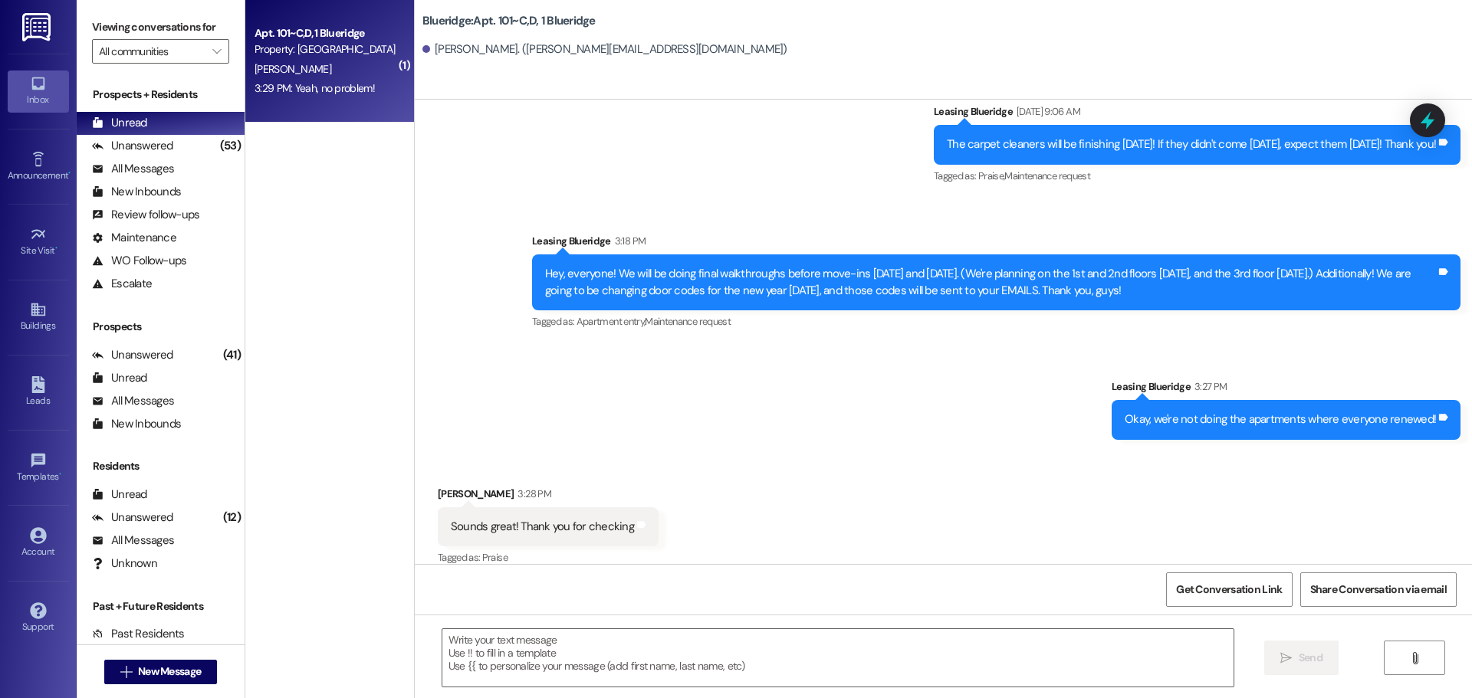
scroll to position [24138, 0]
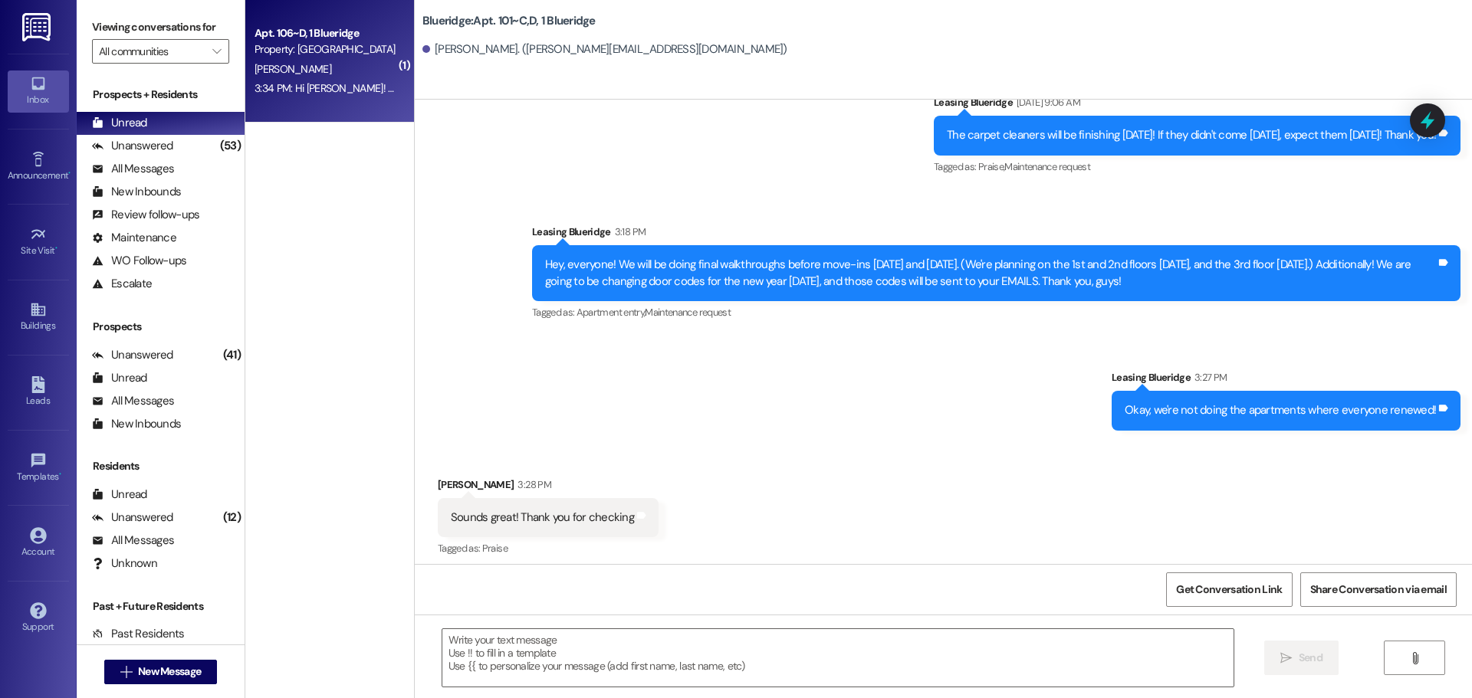
click at [262, 28] on div "Apt. 106~D, 1 Blueridge" at bounding box center [325, 33] width 142 height 16
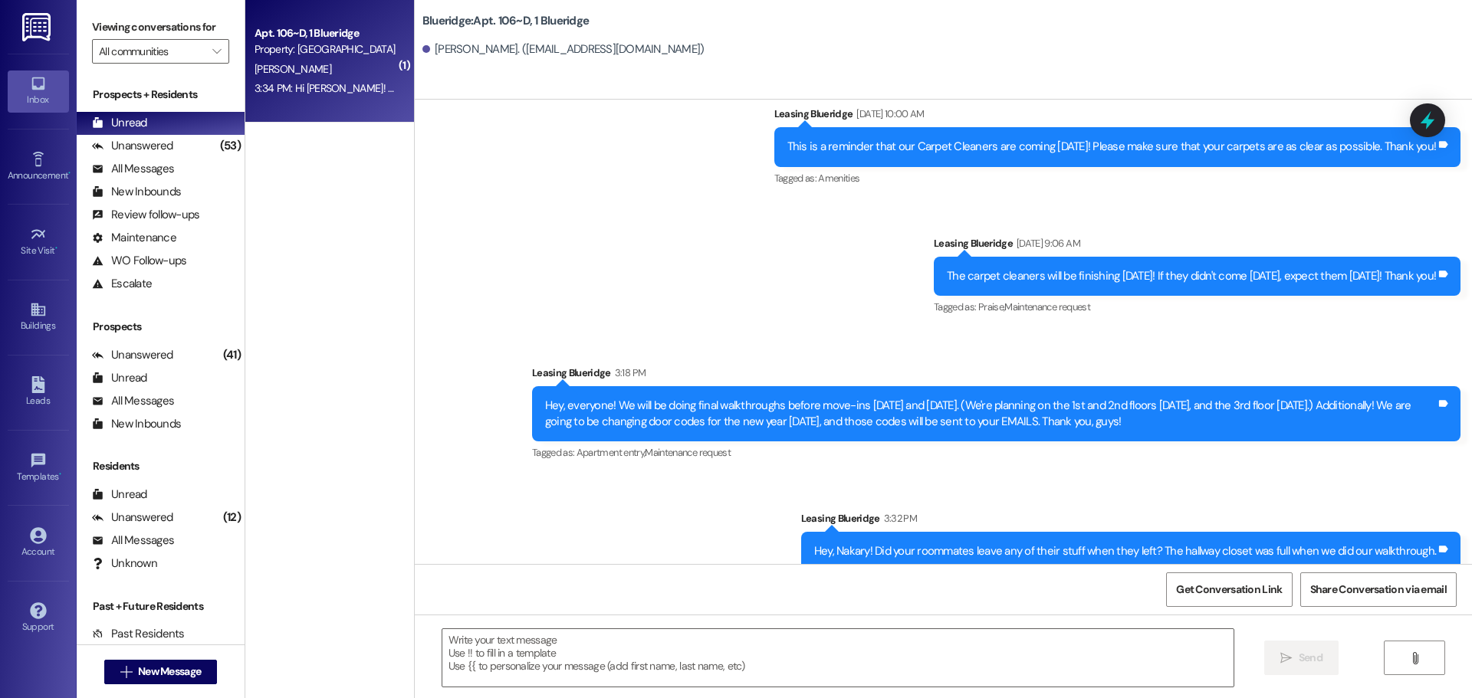
scroll to position [30817, 0]
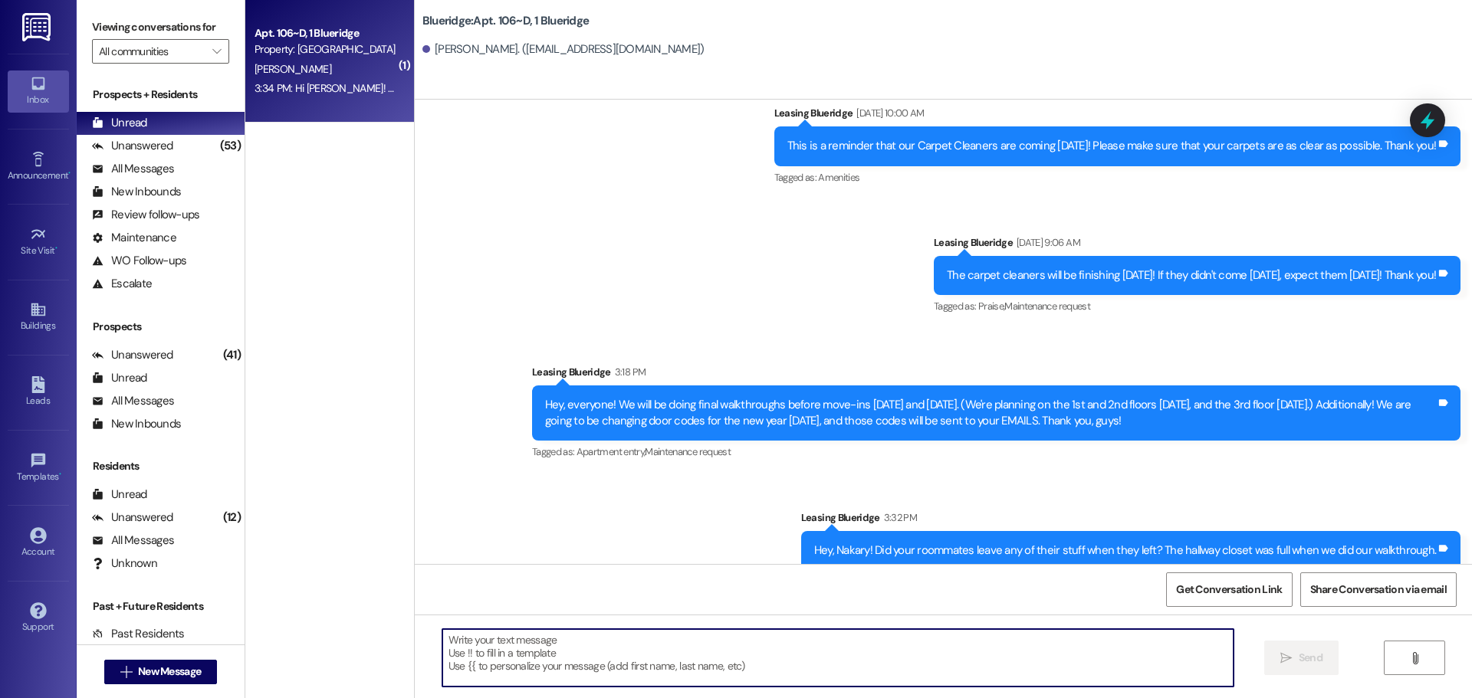
click at [971, 650] on textarea at bounding box center [837, 657] width 791 height 57
type textarea "Gotcha! Thank you!"
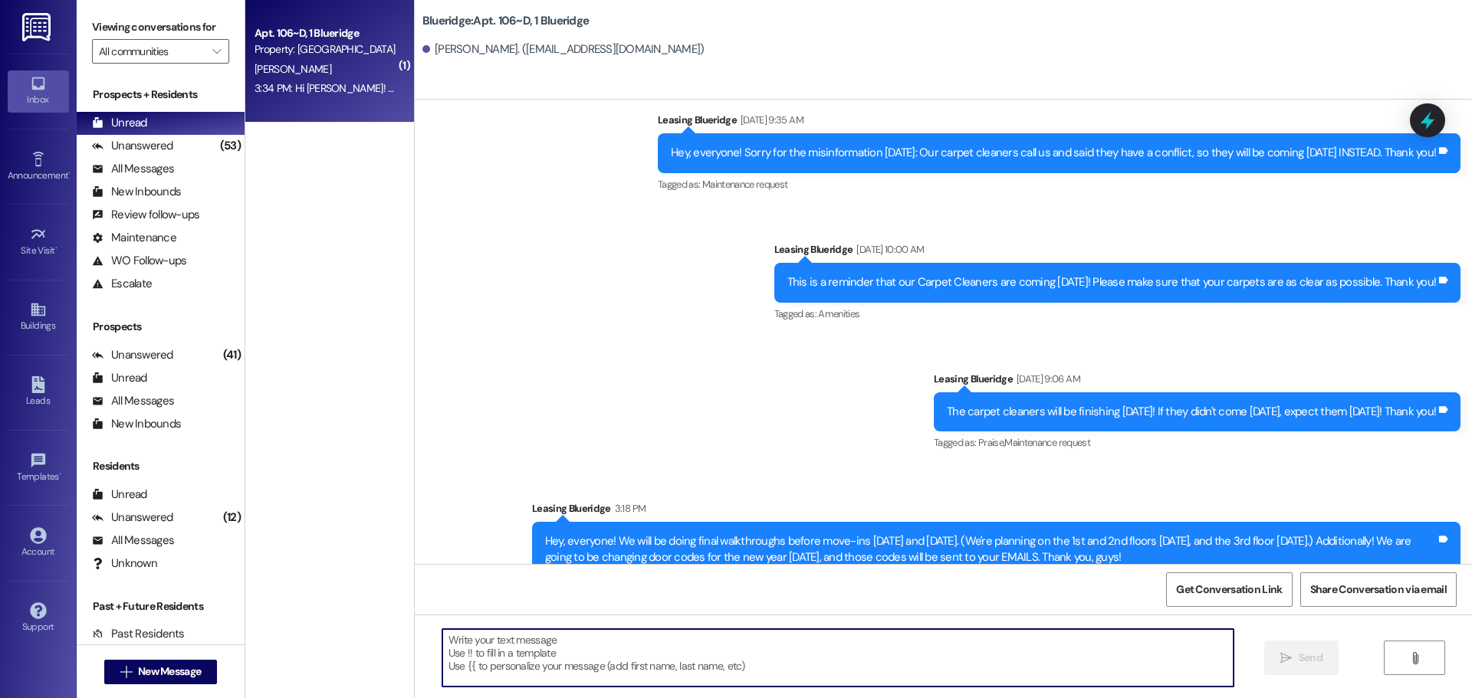
scroll to position [30924, 0]
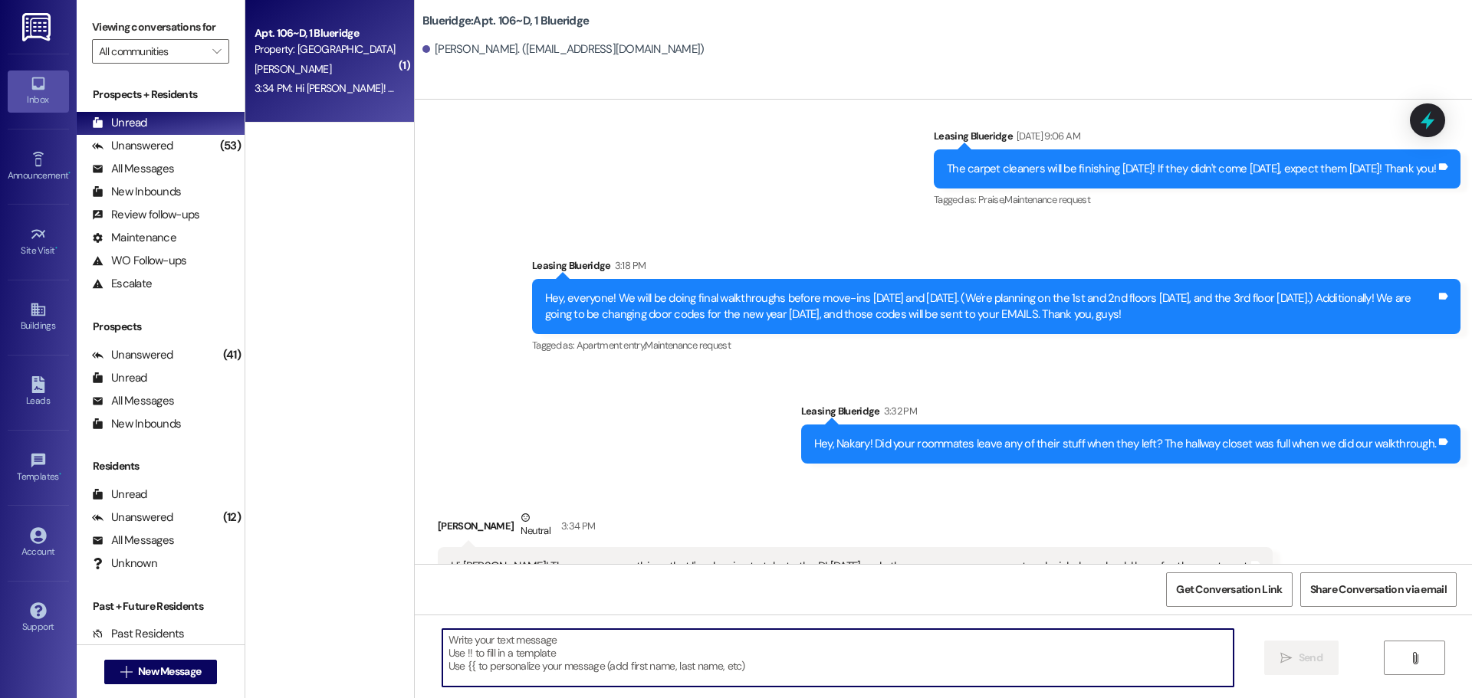
click at [767, 637] on textarea at bounding box center [837, 657] width 791 height 57
type textarea "A"
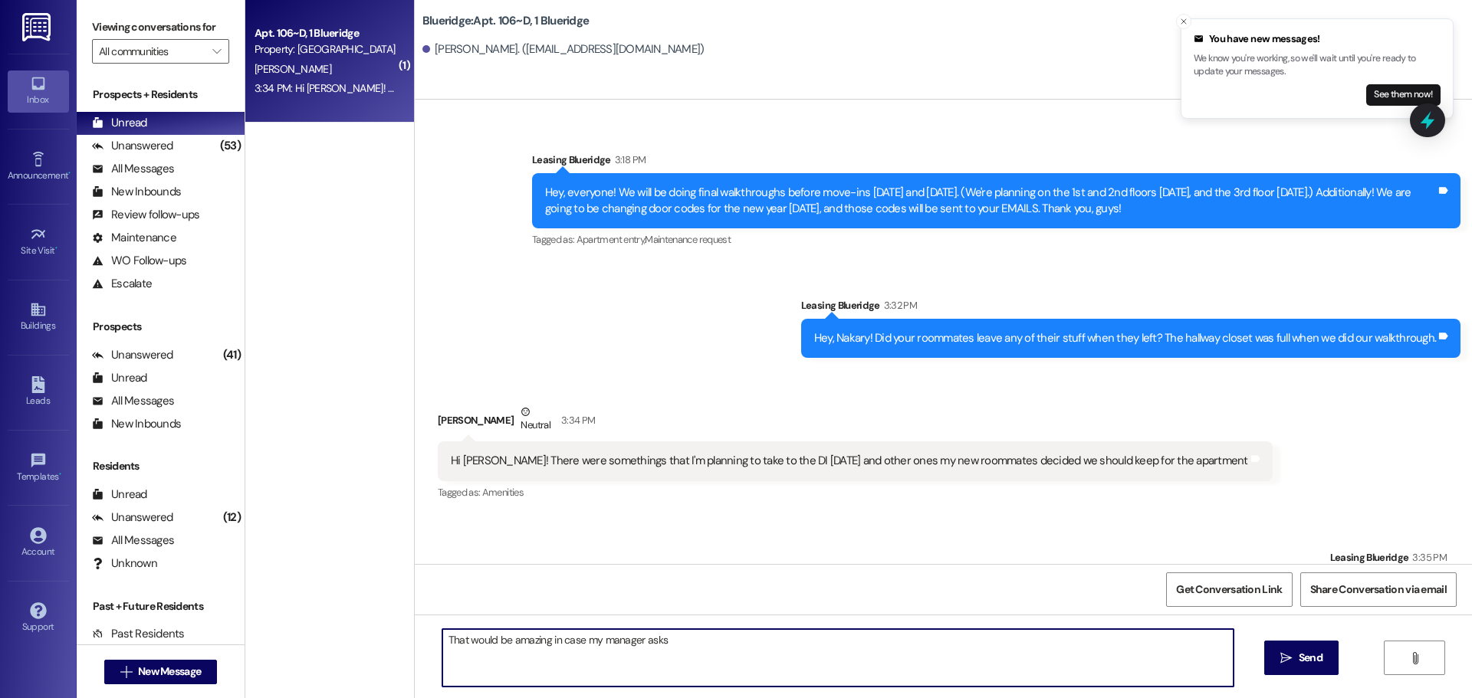
type textarea "That would be amazing in case my manager asks!"
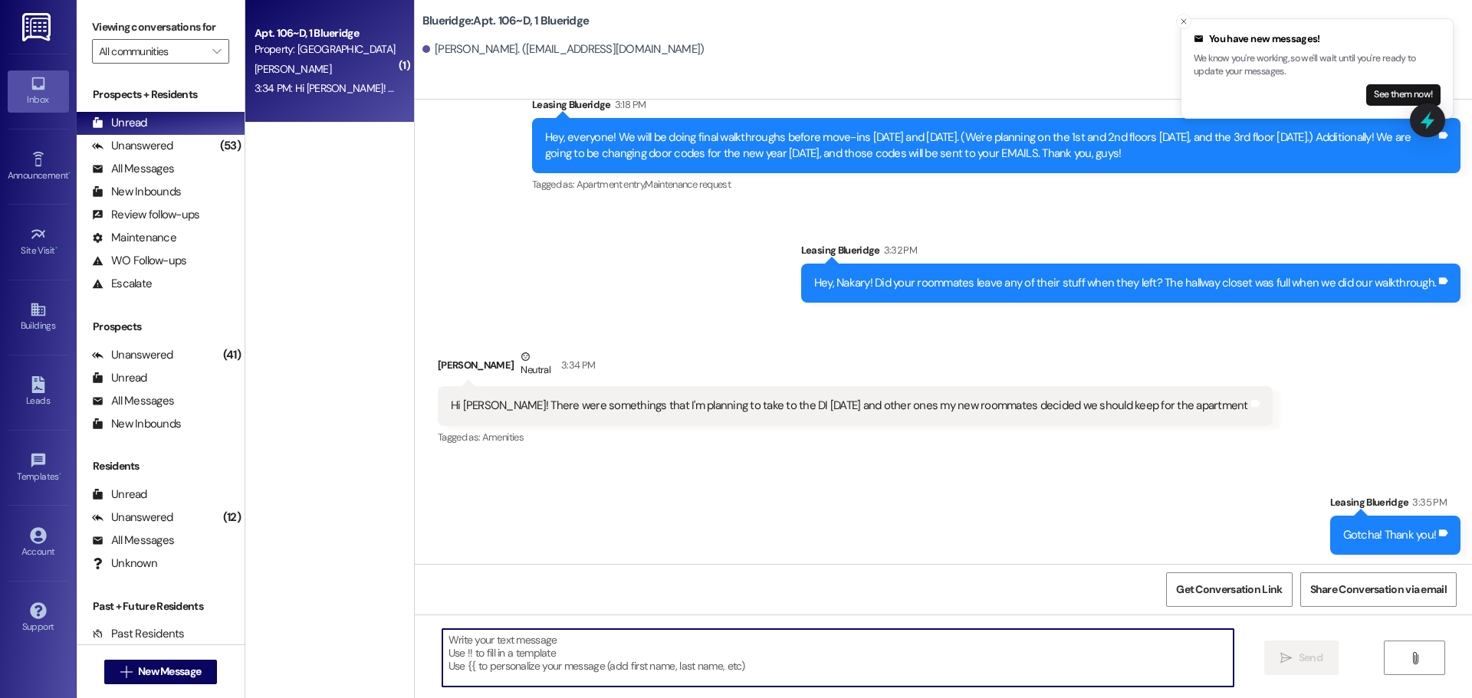
scroll to position [31138, 0]
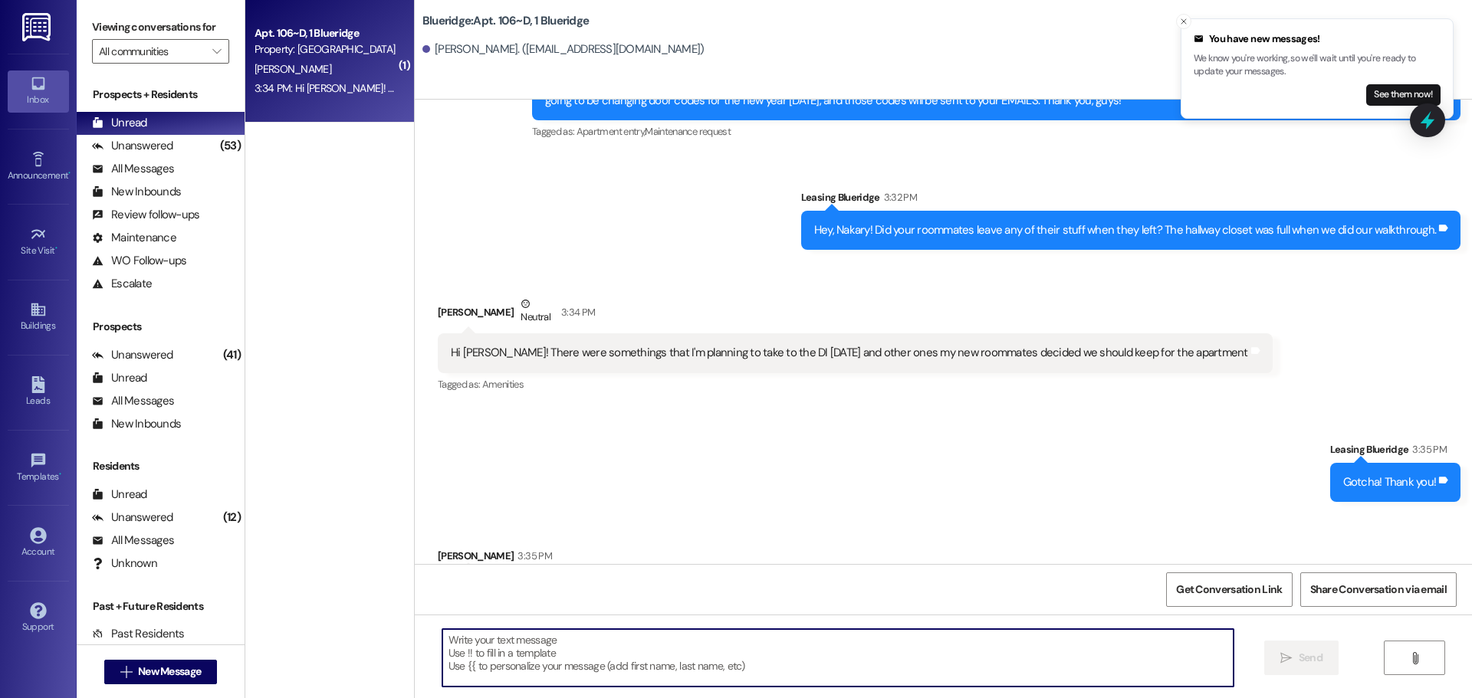
click at [793, 660] on textarea at bounding box center [837, 657] width 791 height 57
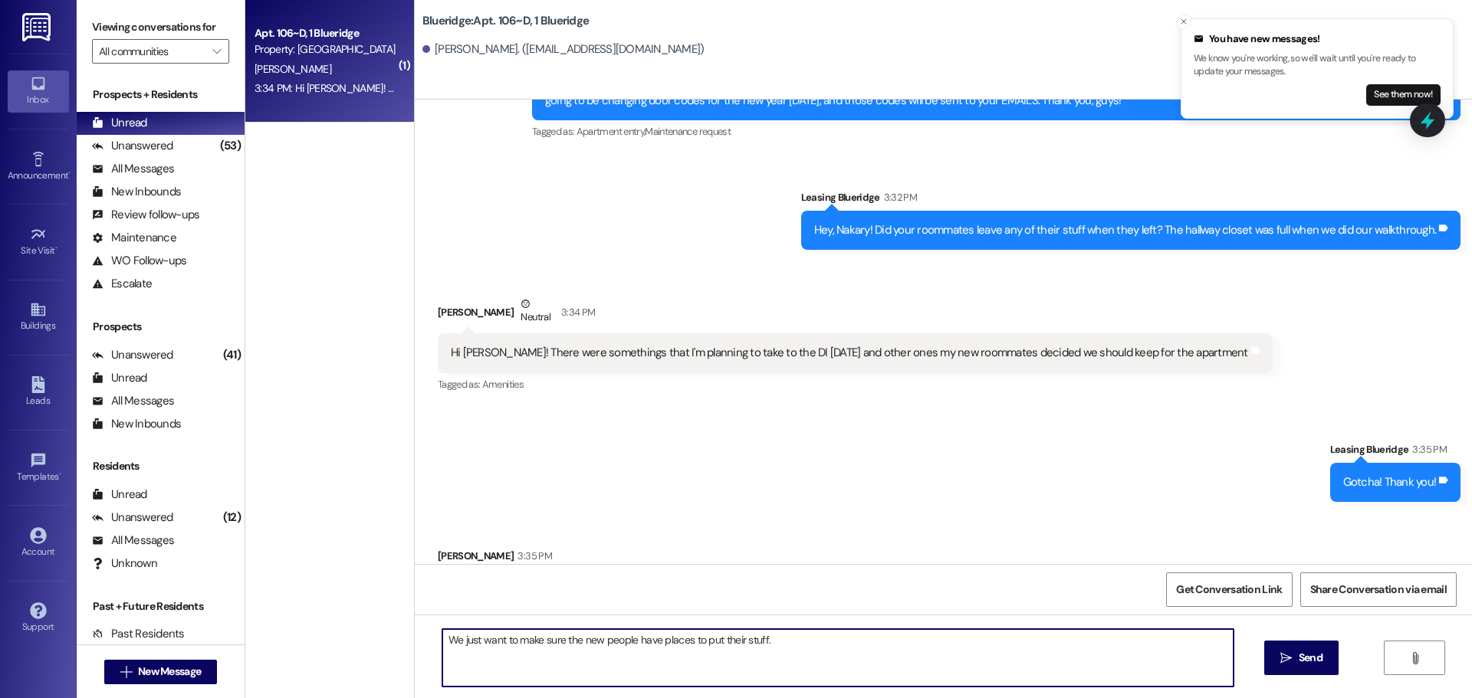
click at [872, 687] on textarea "We just want to make sure the new people have places to put their stuff." at bounding box center [837, 657] width 791 height 57
click at [878, 666] on textarea "We just want to make sure the new people have places to put their stuff." at bounding box center [837, 657] width 791 height 57
drag, startPoint x: 862, startPoint y: 655, endPoint x: 234, endPoint y: 658, distance: 628.6
click at [245, 658] on div "( 1 ) Apt. 106~D, 1 Blueridge Property: Blueridge N. Medina 3:34 PM: Hi Ian! Th…" at bounding box center [858, 349] width 1226 height 698
drag, startPoint x: 781, startPoint y: 642, endPoint x: 291, endPoint y: 639, distance: 490.6
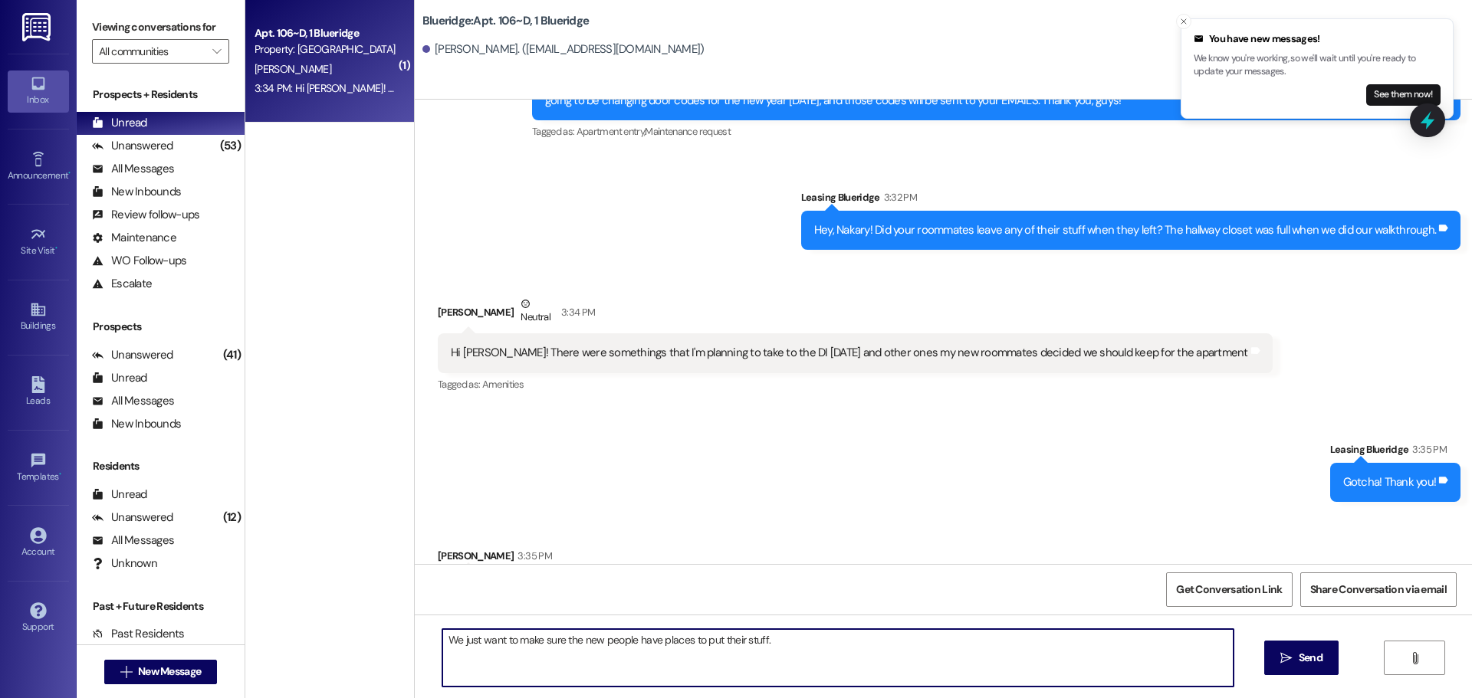
click at [291, 639] on div "( 1 ) Apt. 106~D, 1 Blueridge Property: Blueridge N. Medina 3:34 PM: Hi Ian! Th…" at bounding box center [858, 349] width 1226 height 698
type textarea "We just want to make sure the new people have places to put their stuff."
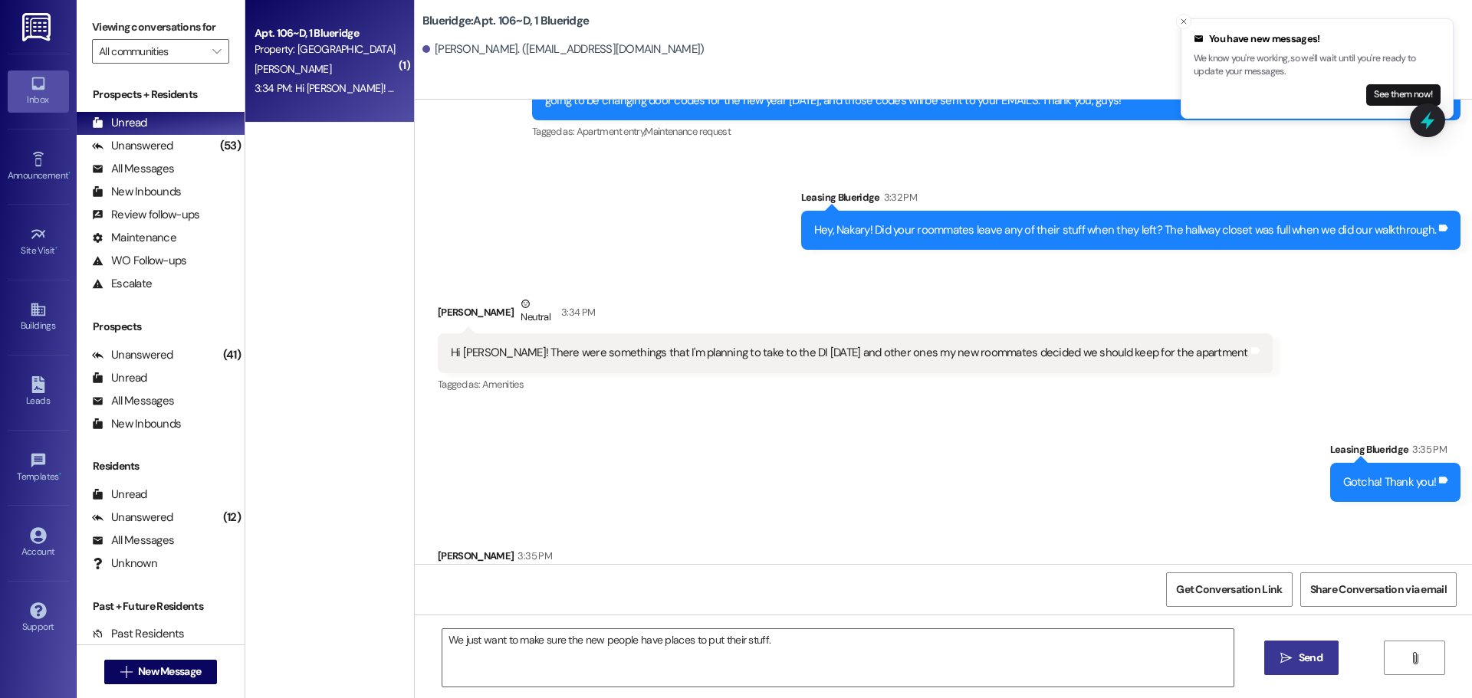
click at [1284, 648] on button " Send" at bounding box center [1301, 658] width 74 height 34
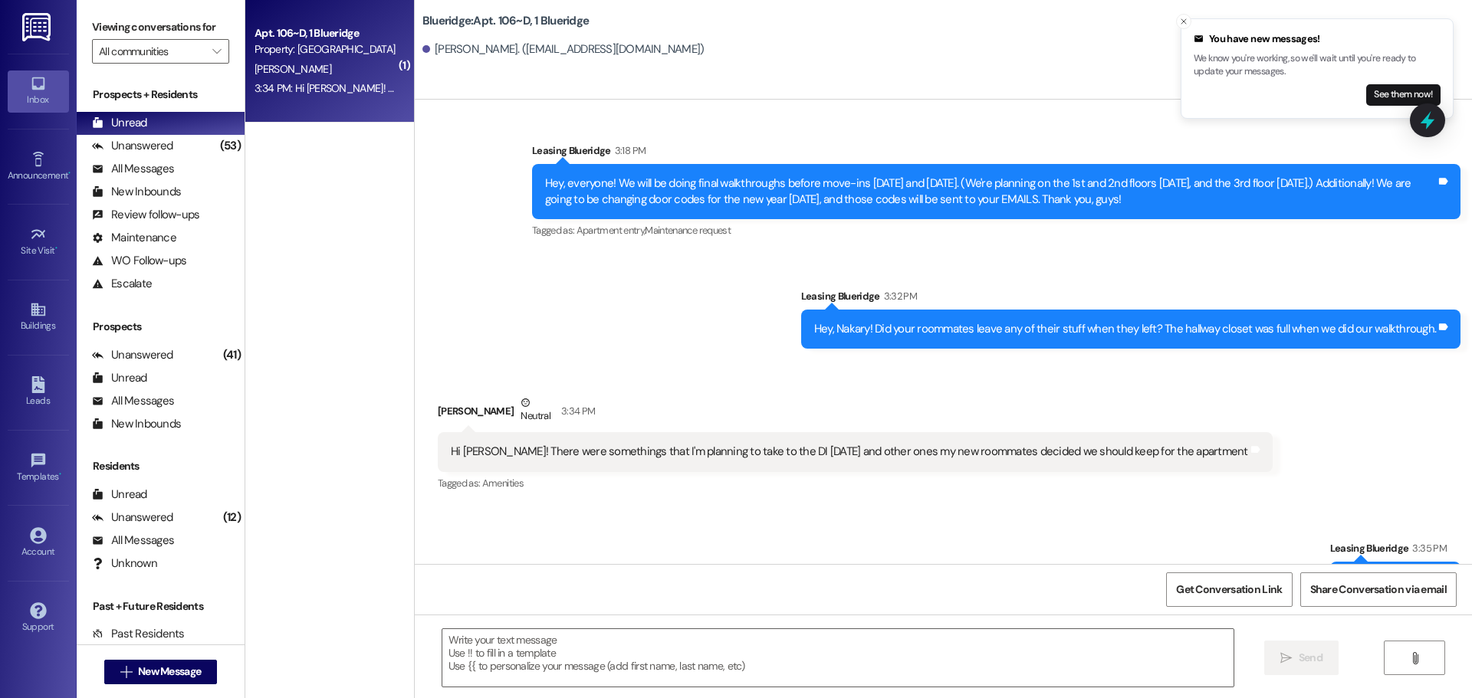
scroll to position [31244, 0]
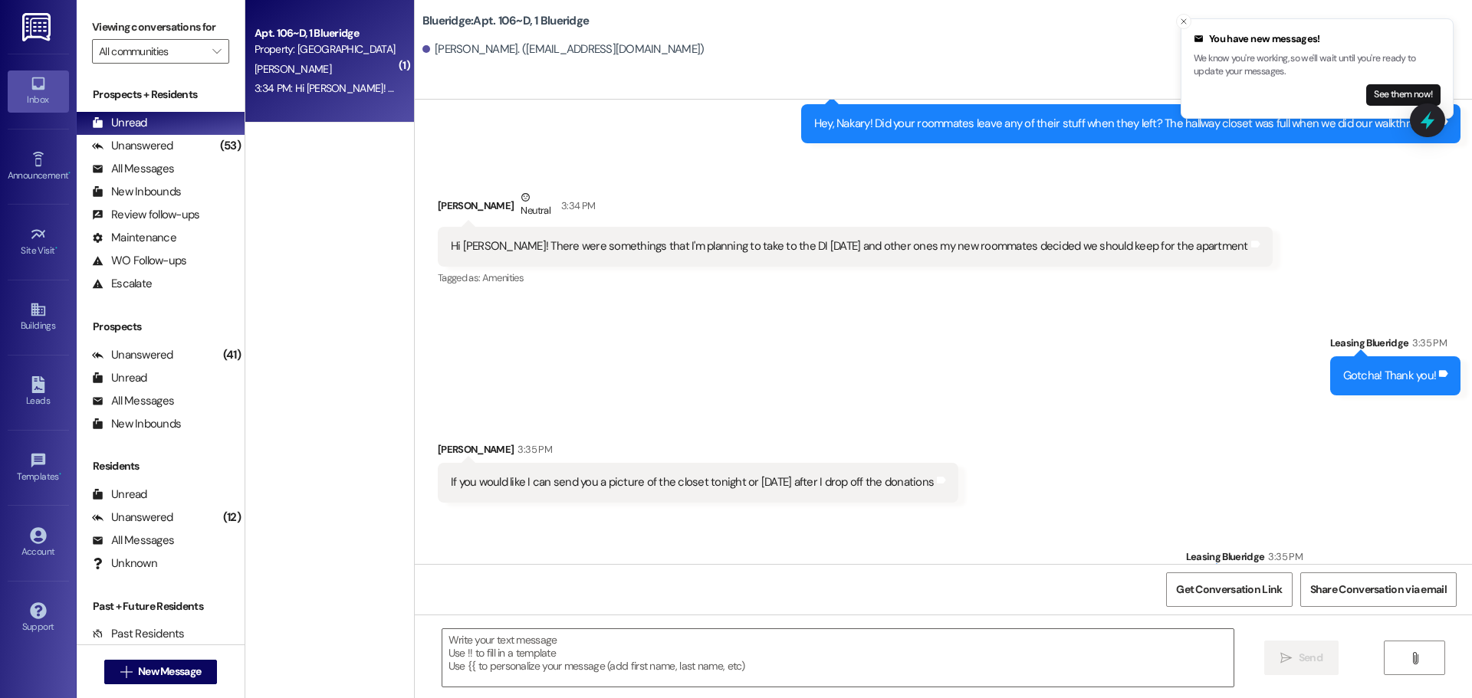
click at [1006, 514] on div "Sent via SMS Leasing Blueridge 3:35 PM That would be amazing in case my manager…" at bounding box center [943, 621] width 1057 height 214
click at [181, 143] on div "Unanswered (53)" at bounding box center [161, 146] width 168 height 23
click at [186, 123] on div "Unread (0)" at bounding box center [161, 123] width 168 height 23
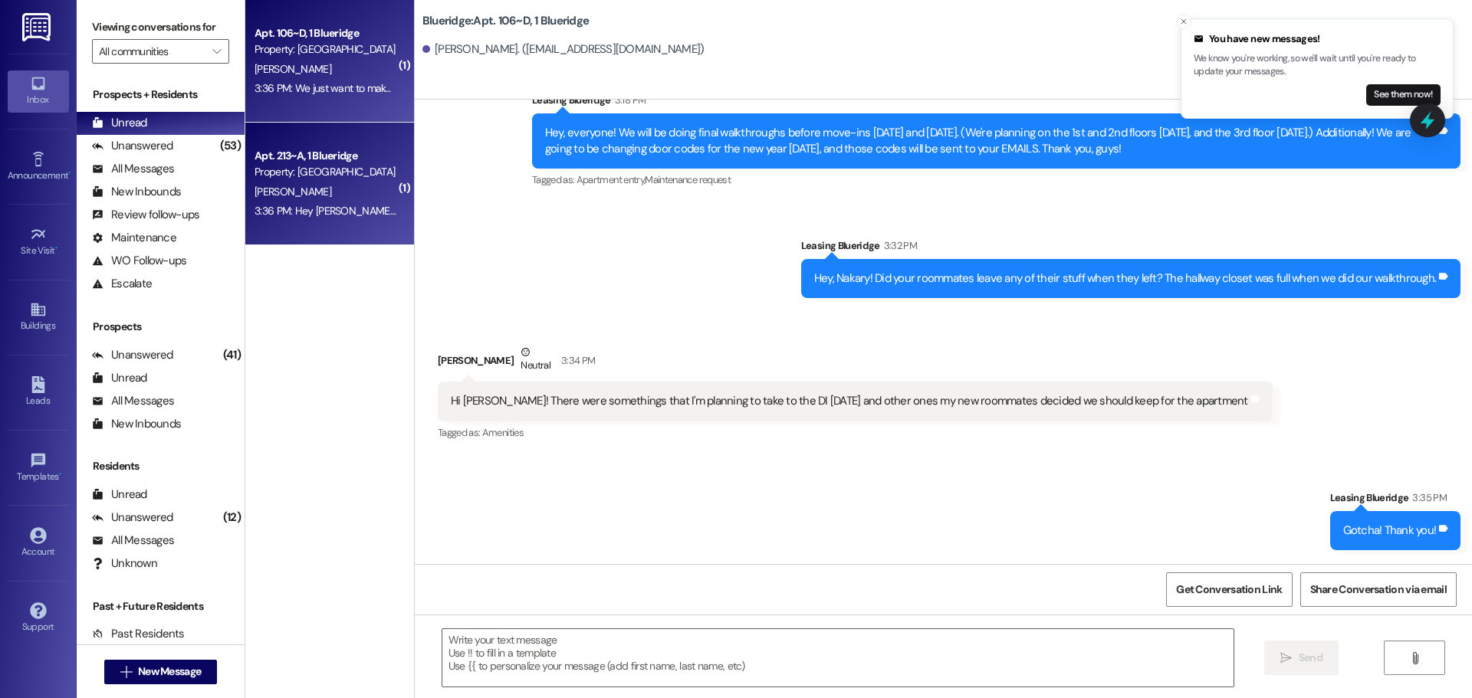
scroll to position [31053, 0]
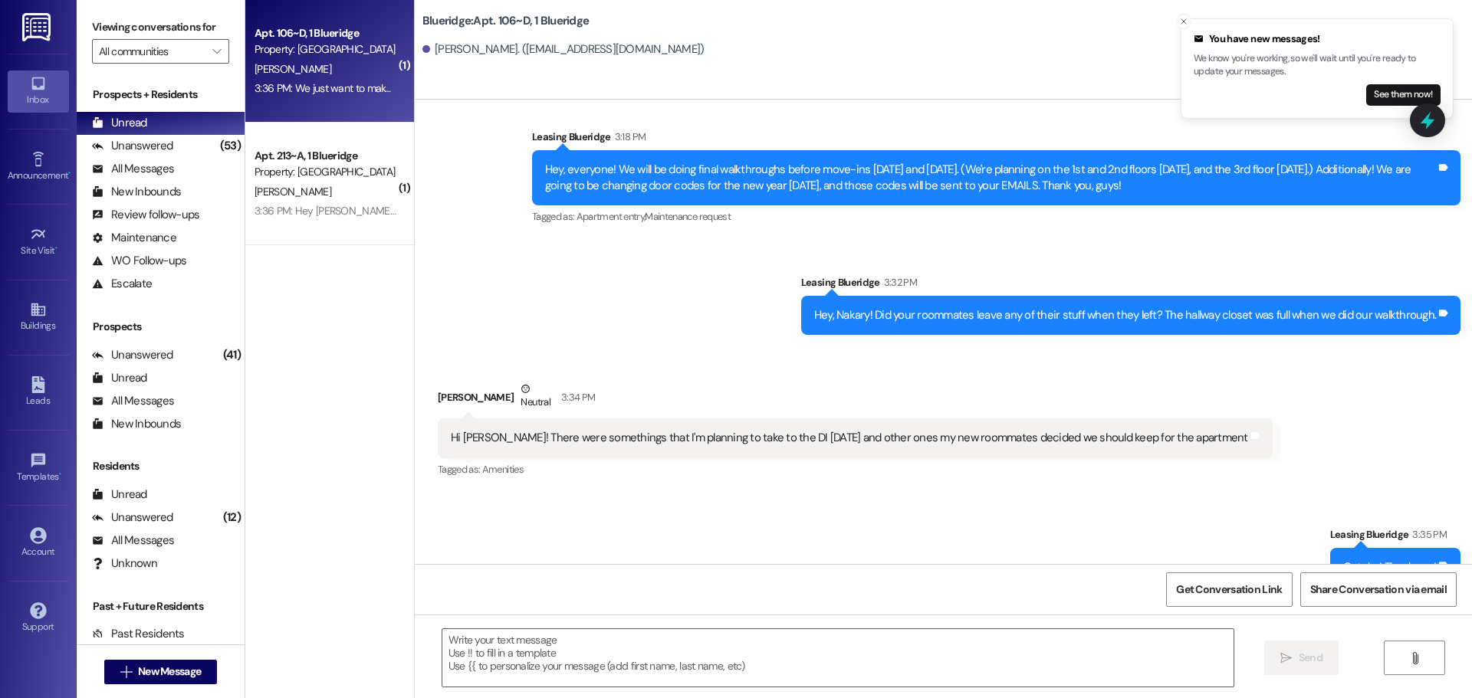
click at [341, 87] on div "3:36 PM: We just want to make sure the new people have places to put their stuf…" at bounding box center [435, 88] width 363 height 14
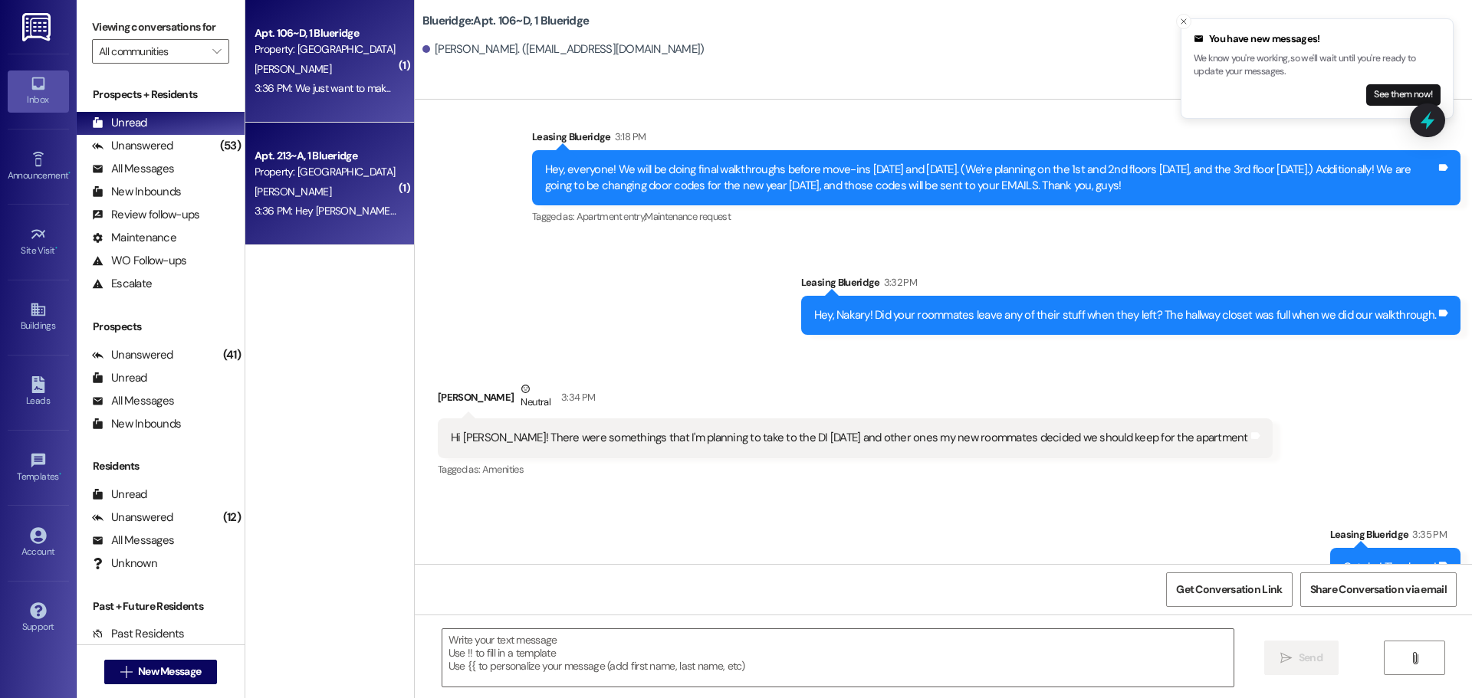
click at [323, 143] on div "Apt. 213~A, 1 Blueridge Property: Blueridge L. Howell 3:36 PM: Hey Ian! Emma an…" at bounding box center [329, 184] width 169 height 123
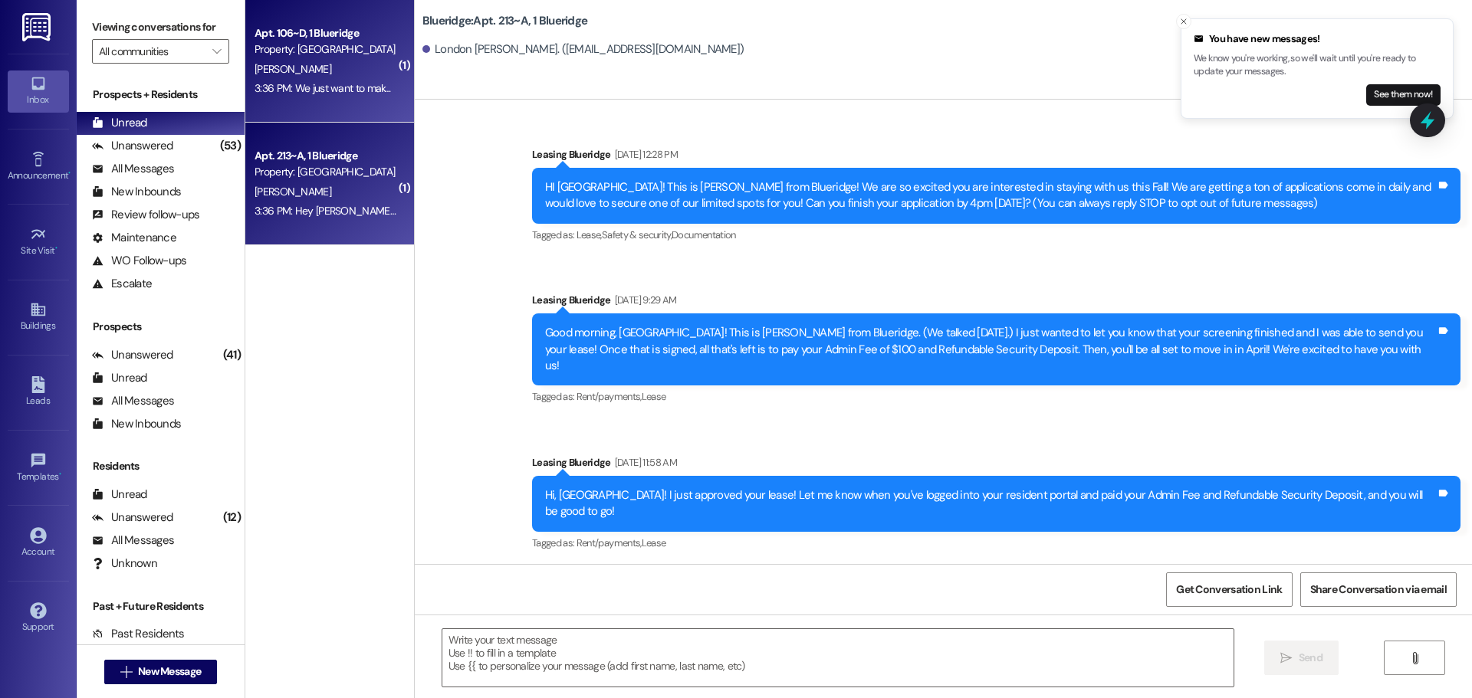
scroll to position [38519, 0]
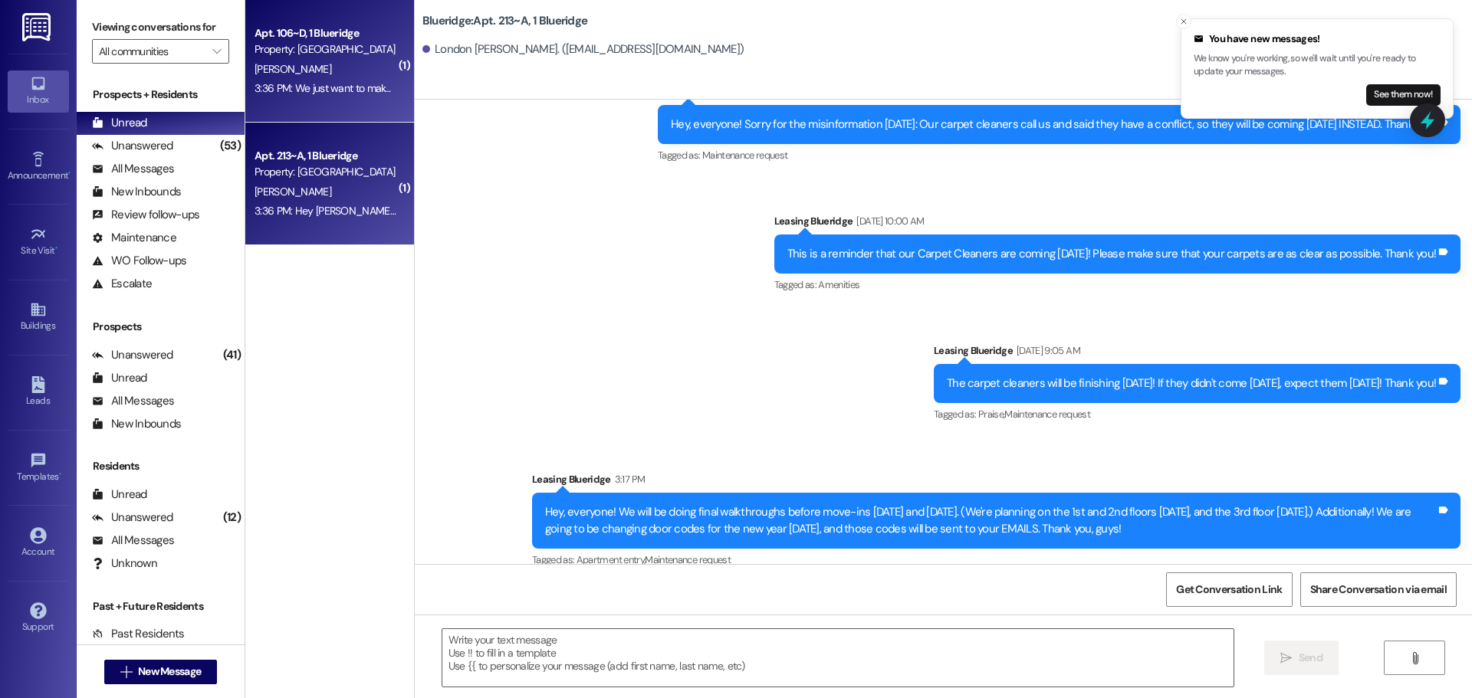
click at [331, 96] on div "3:36 PM: We just want to make sure the new people have places to put their stuf…" at bounding box center [325, 88] width 145 height 19
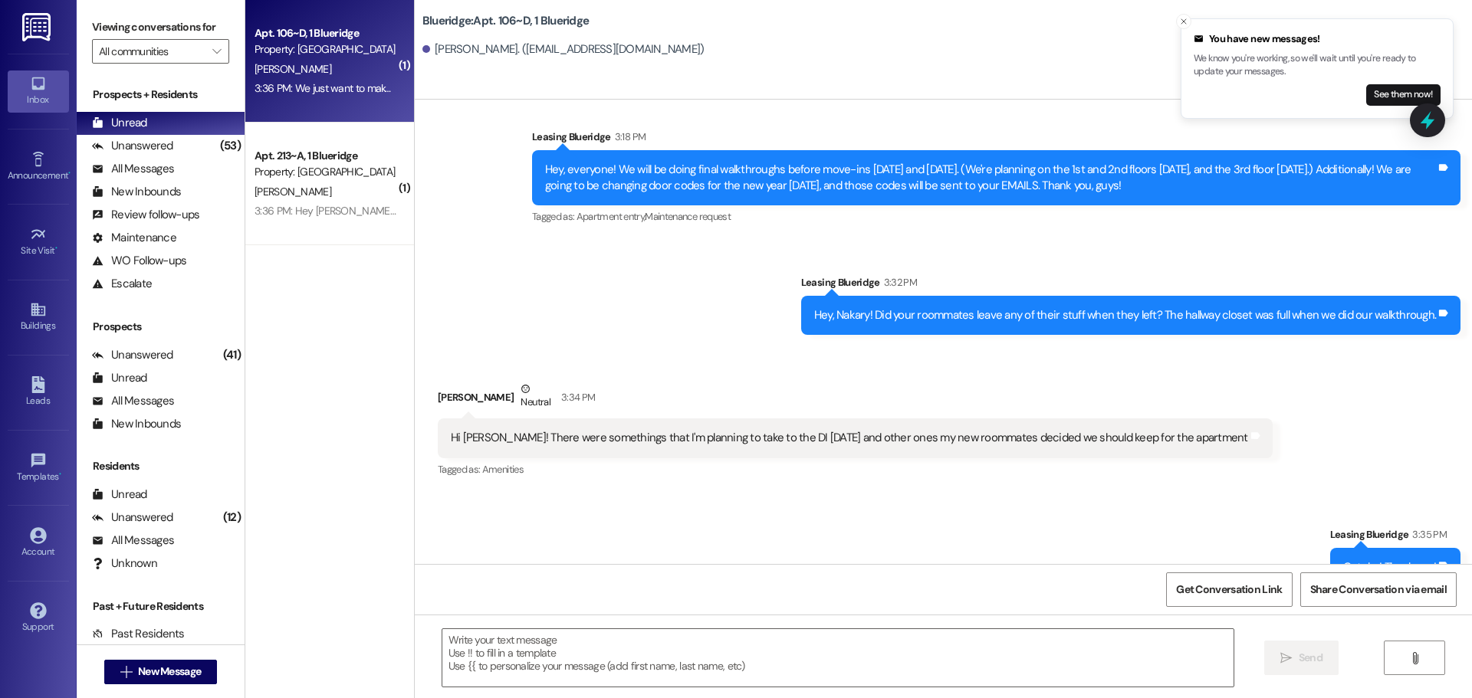
scroll to position [31246, 0]
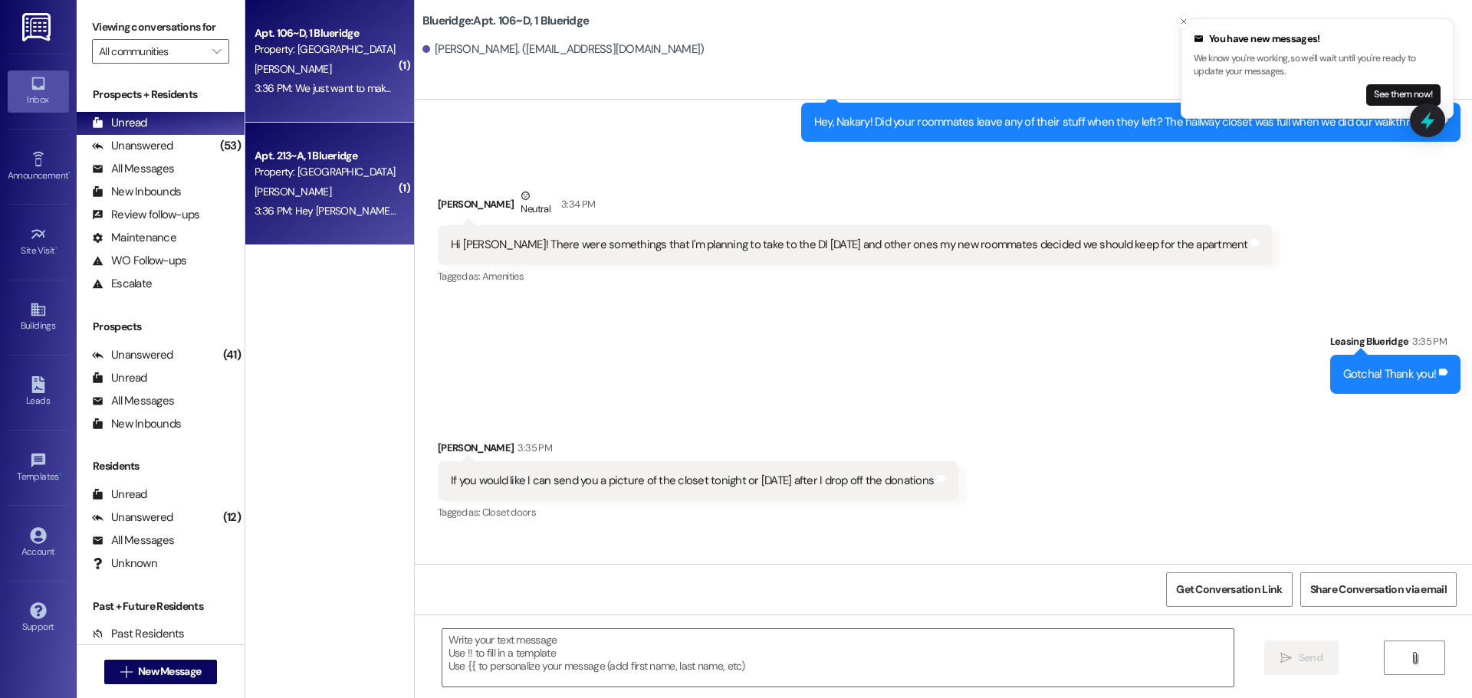
click at [337, 202] on div "3:36 PM: Hey Ian! Emma and I probably won't be back in time for walk troughs to…" at bounding box center [325, 211] width 145 height 19
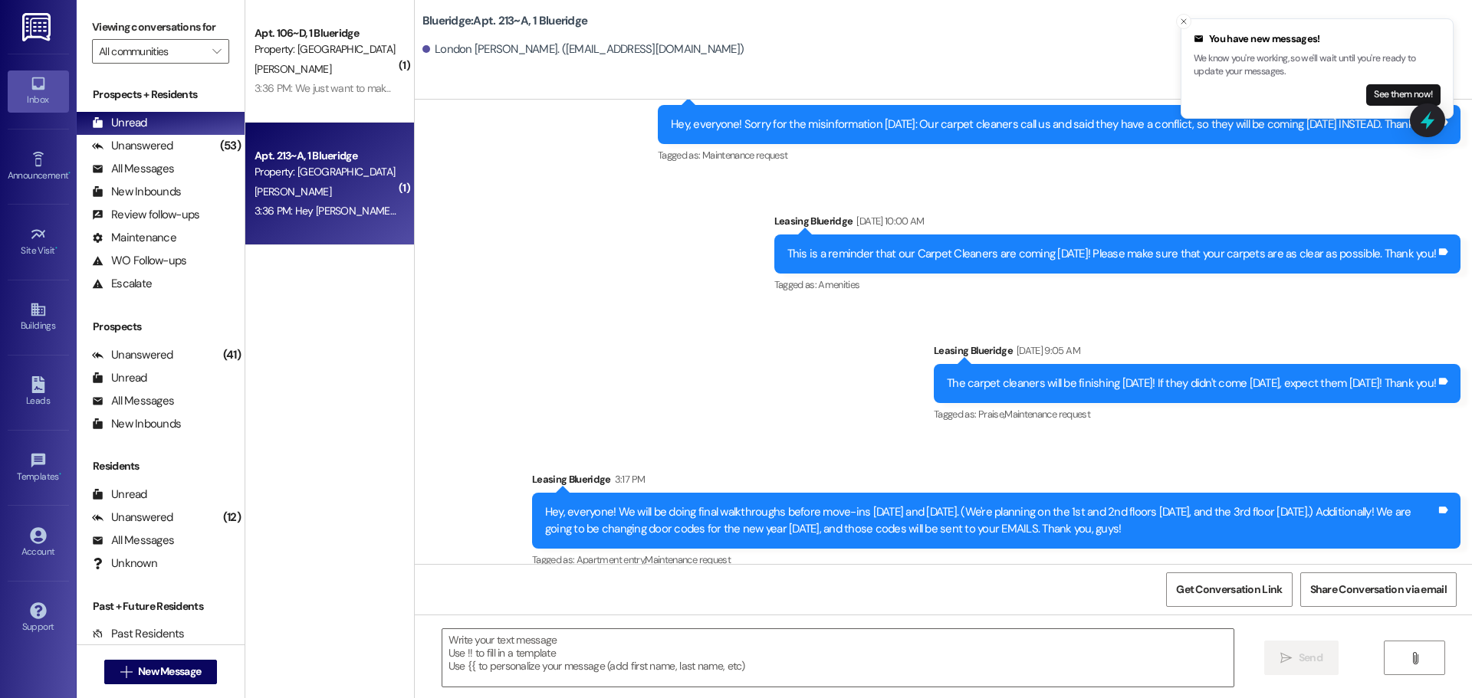
scroll to position [38520, 0]
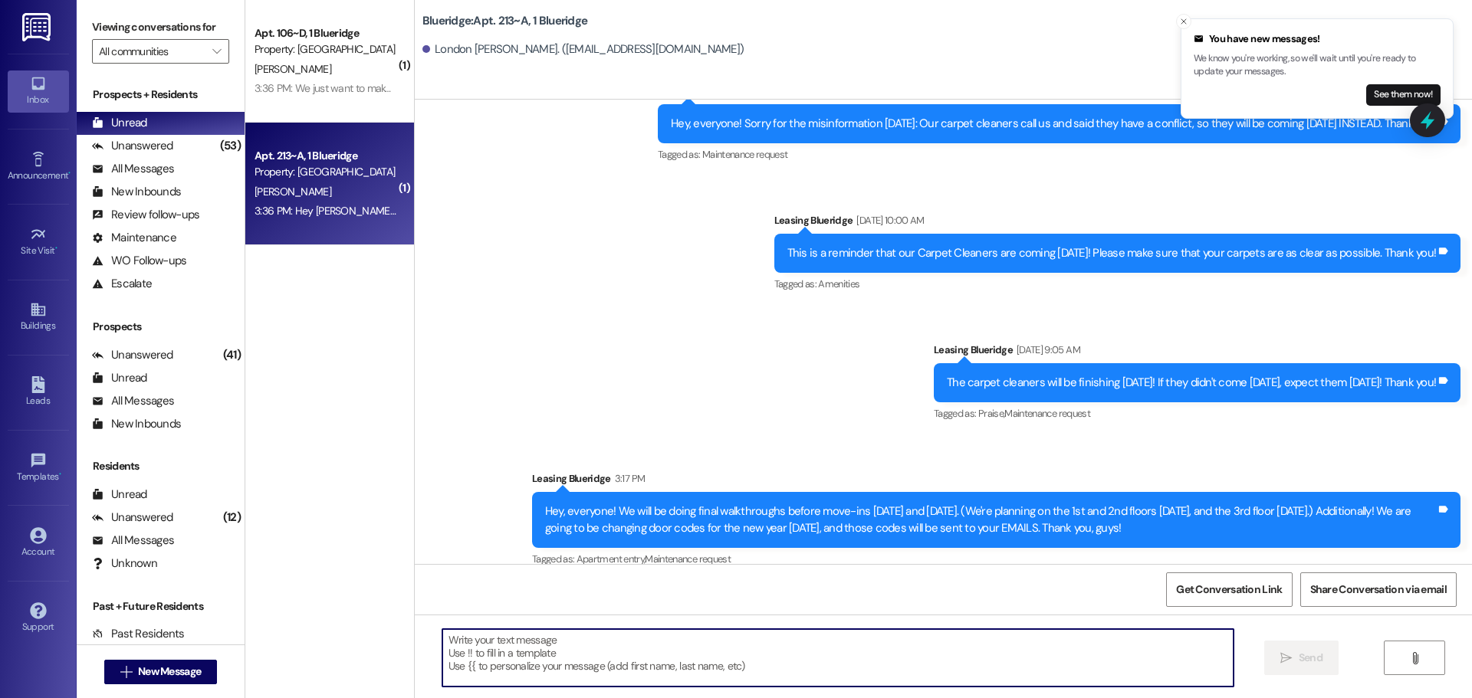
click at [954, 641] on textarea at bounding box center [837, 657] width 791 height 57
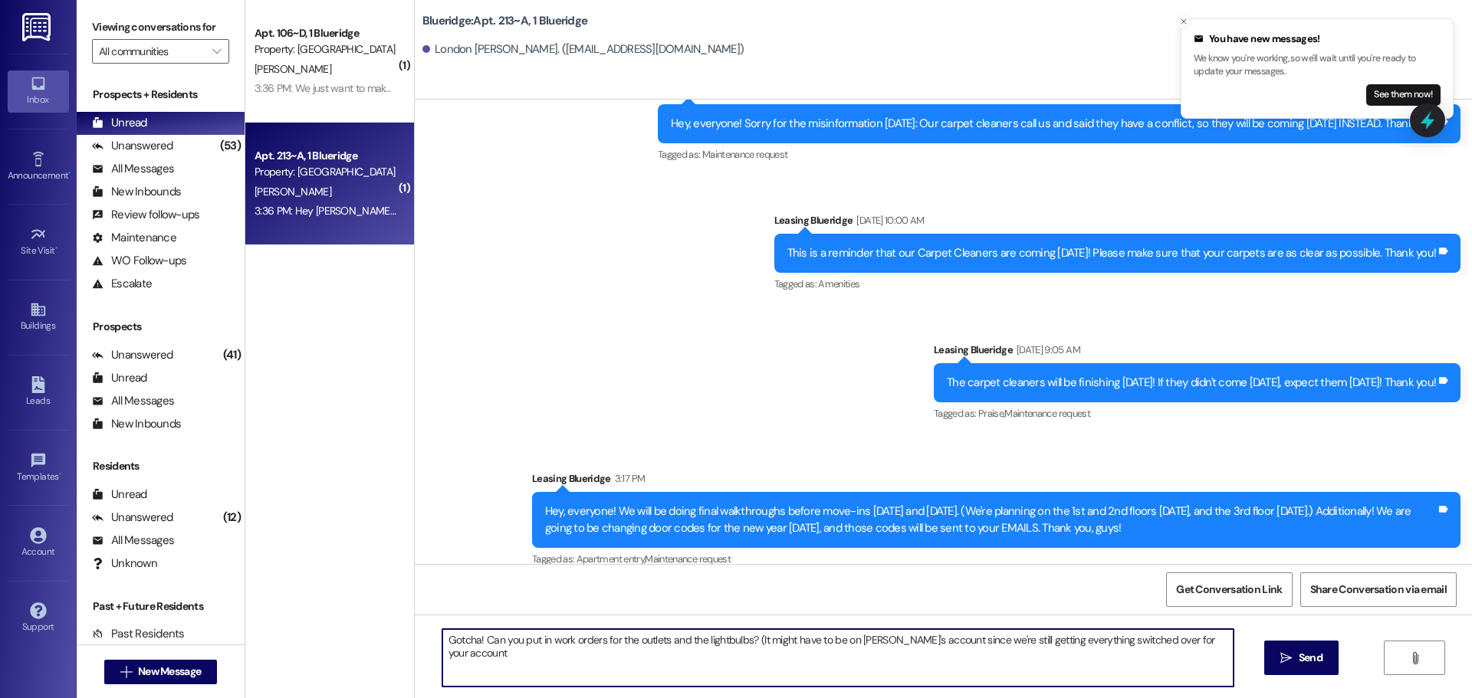
click at [1141, 642] on textarea "Gotcha! Can you put in work orders for the outlets and the lightbulbs? (It migh…" at bounding box center [837, 657] width 791 height 57
type textarea "Gotcha! Can you put in work orders for the outlets and the lightbulbs? (It migh…"
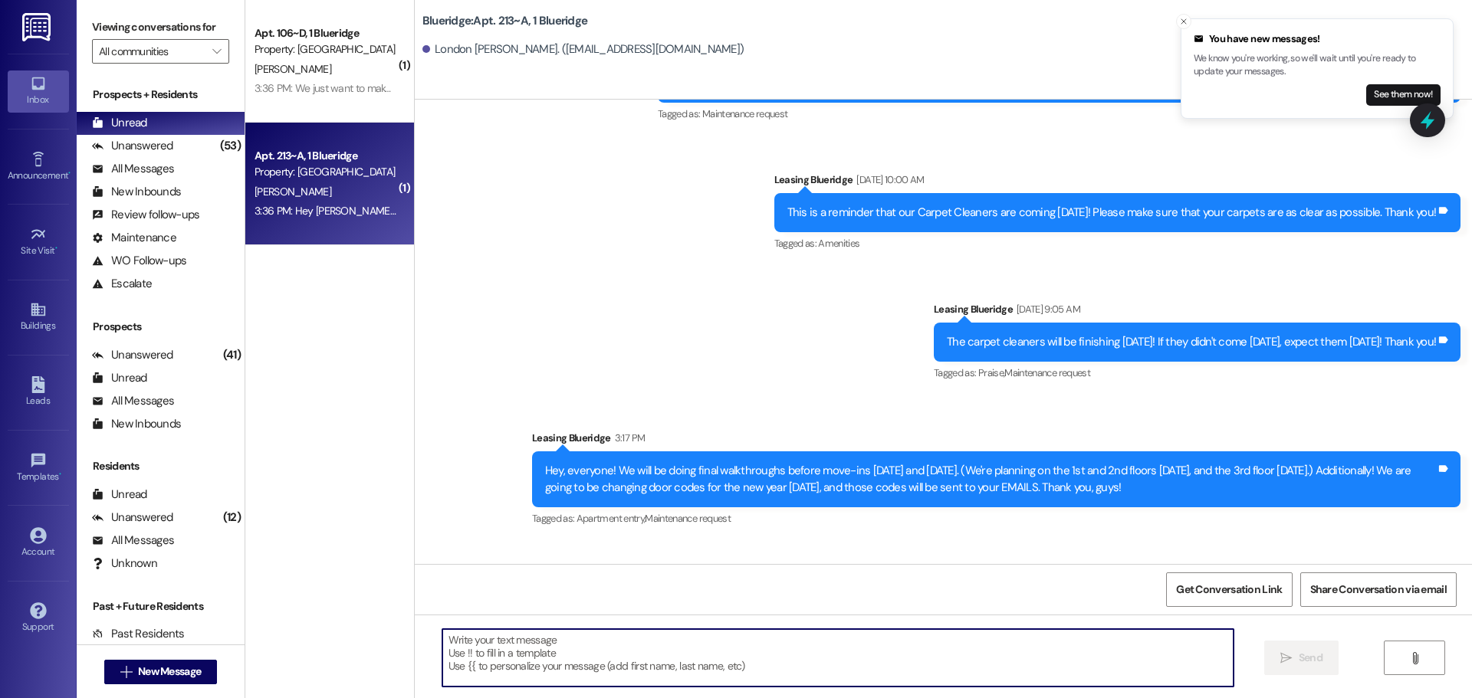
scroll to position [38627, 0]
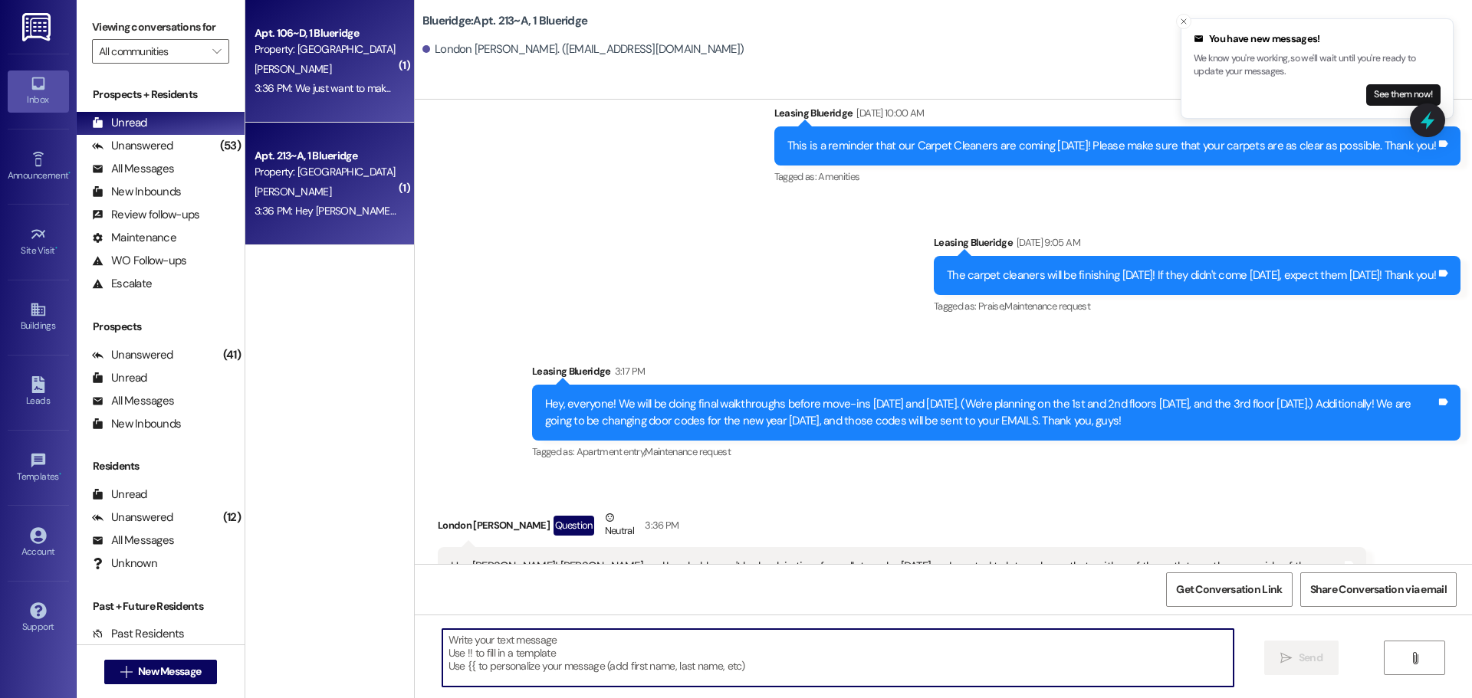
click at [334, 74] on div "N. Medina" at bounding box center [325, 69] width 145 height 19
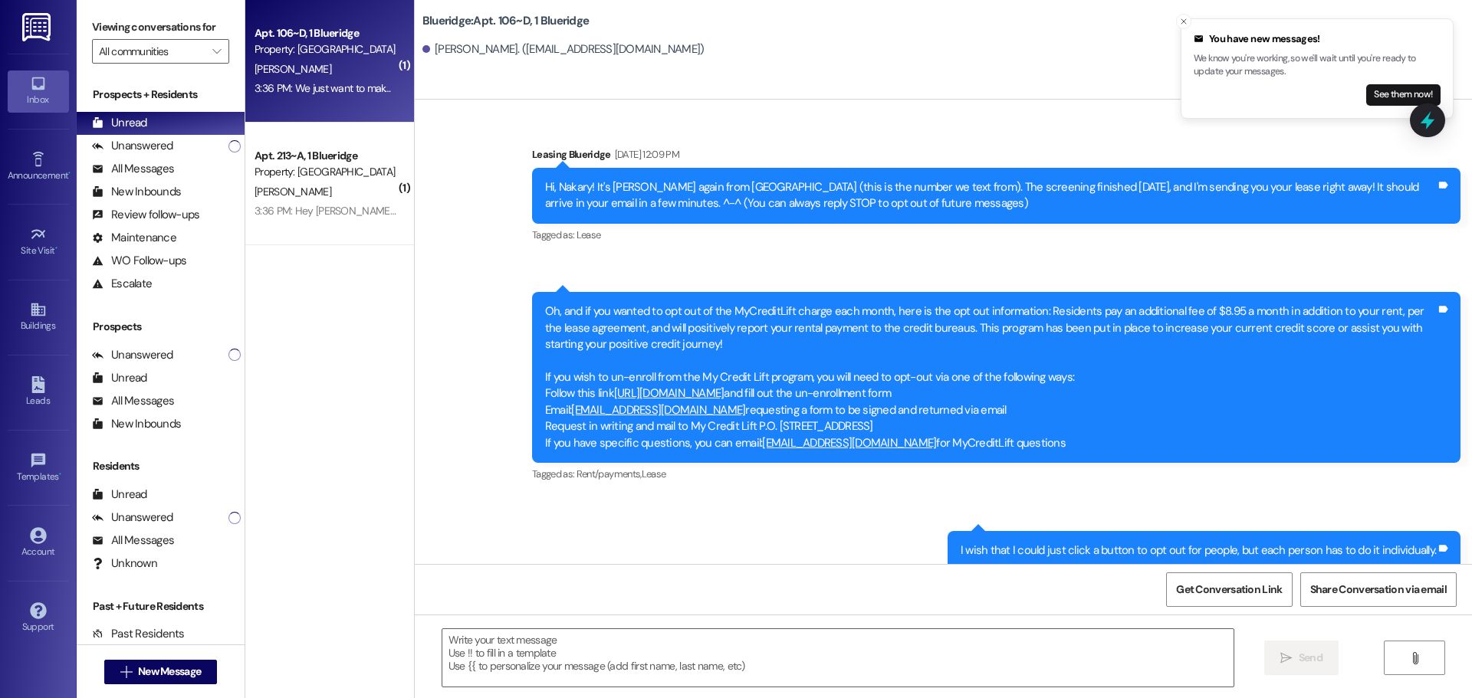
scroll to position [31374, 0]
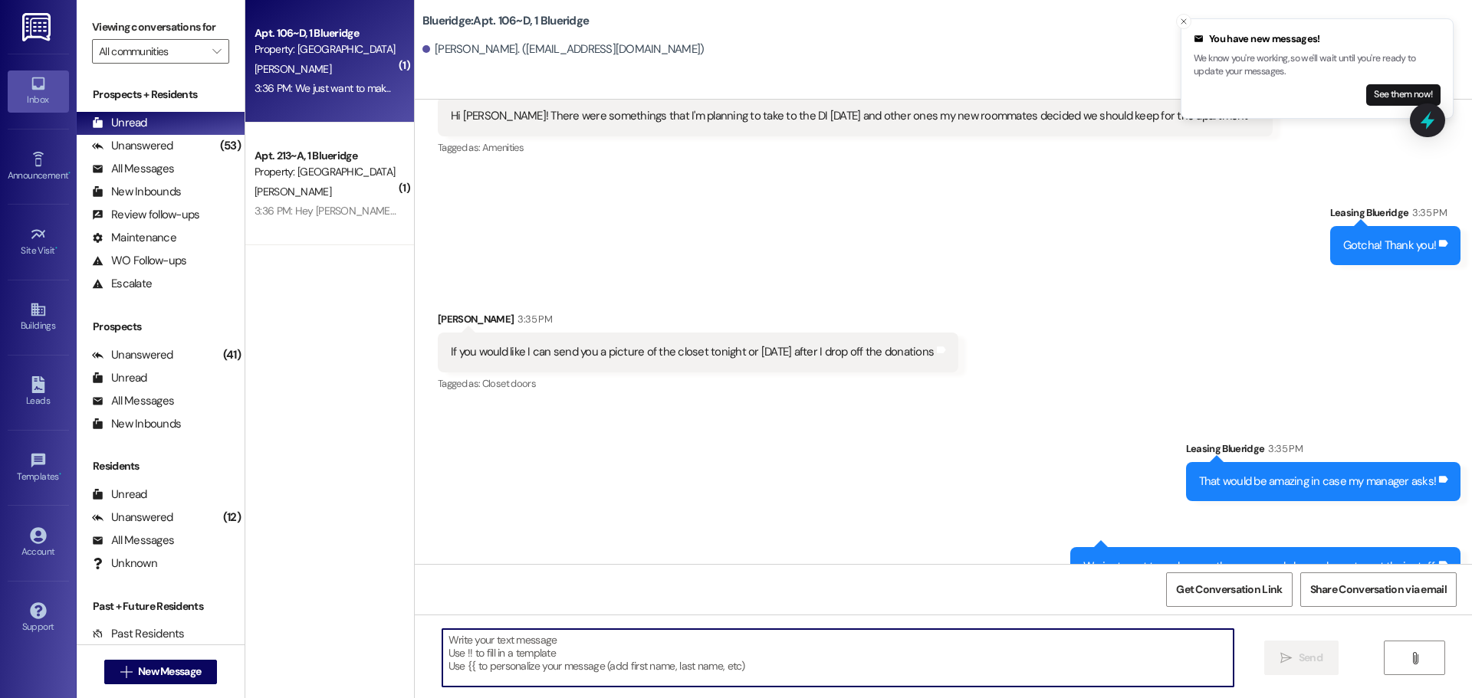
drag, startPoint x: 788, startPoint y: 652, endPoint x: 828, endPoint y: 667, distance: 42.4
click at [795, 655] on textarea at bounding box center [837, 657] width 791 height 57
type textarea "I appreciate it, thank you!"
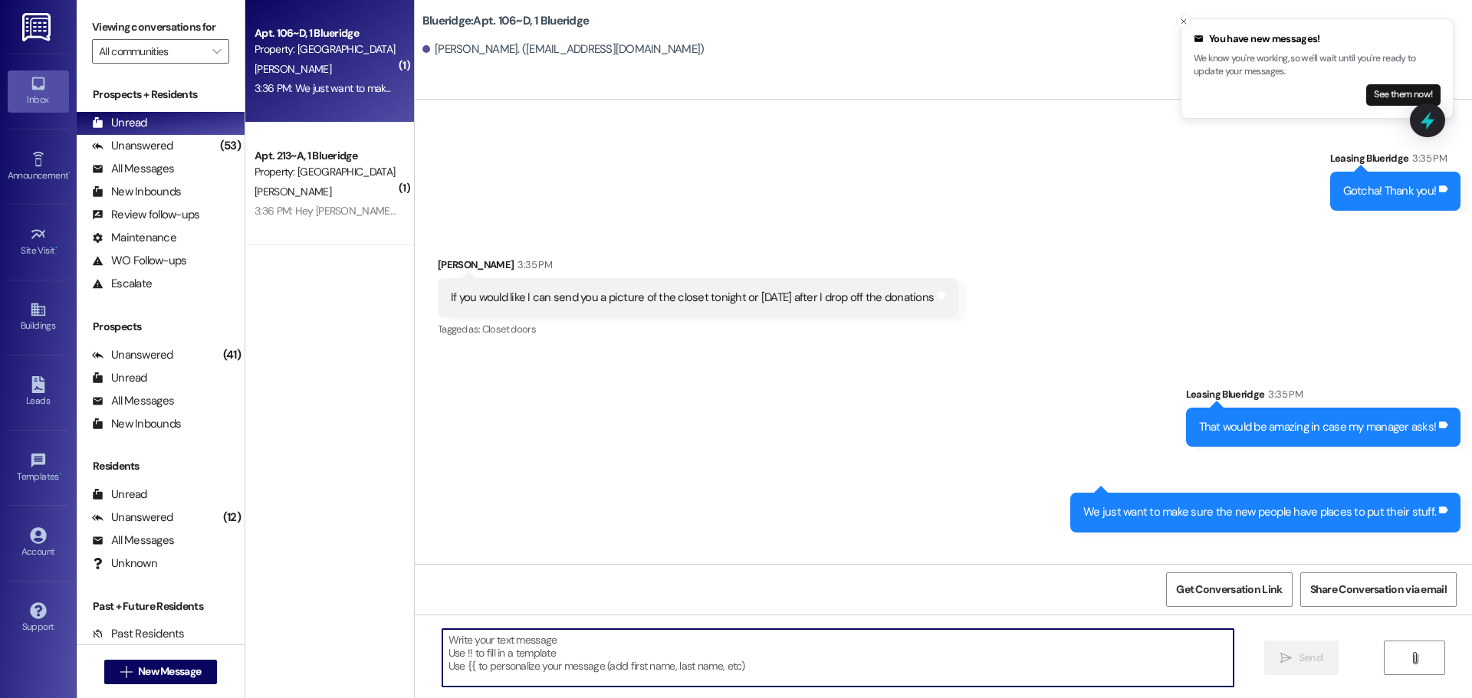
scroll to position [31482, 0]
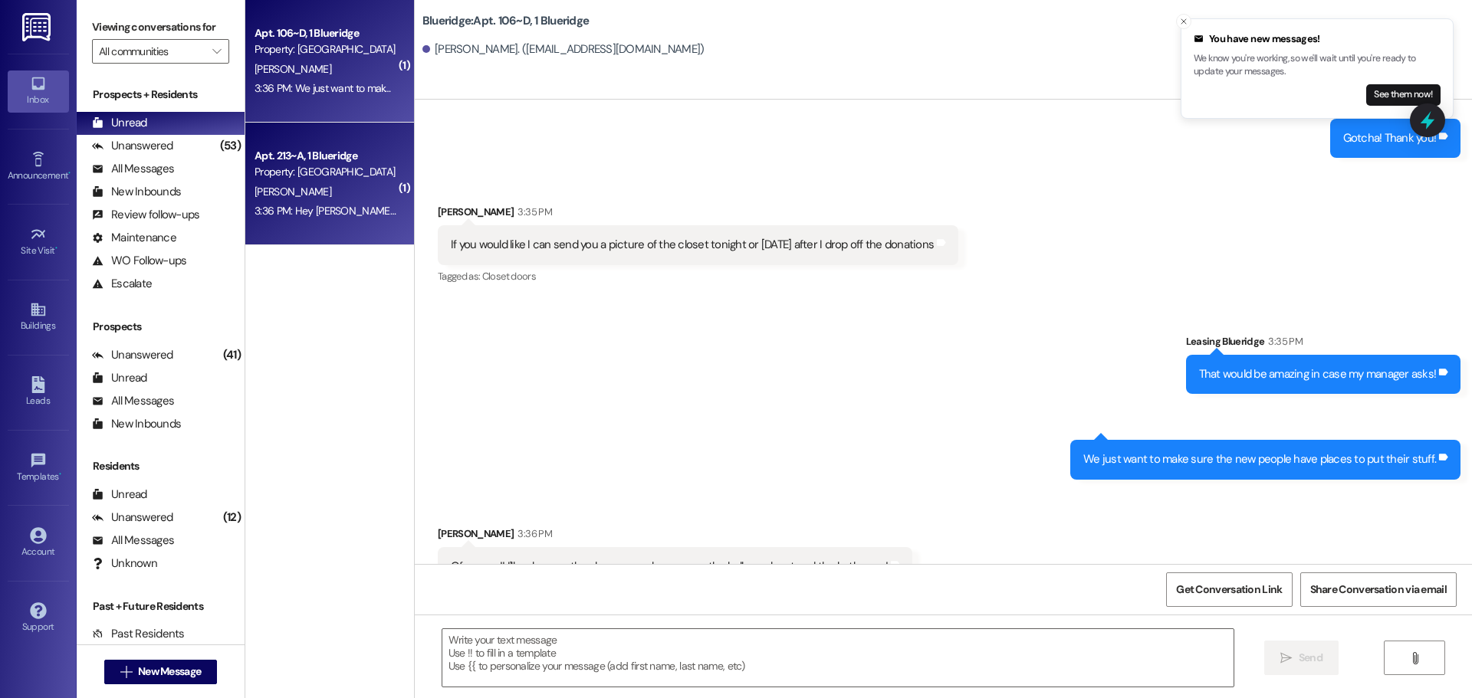
click at [283, 166] on div "Property: [GEOGRAPHIC_DATA]" at bounding box center [325, 172] width 142 height 16
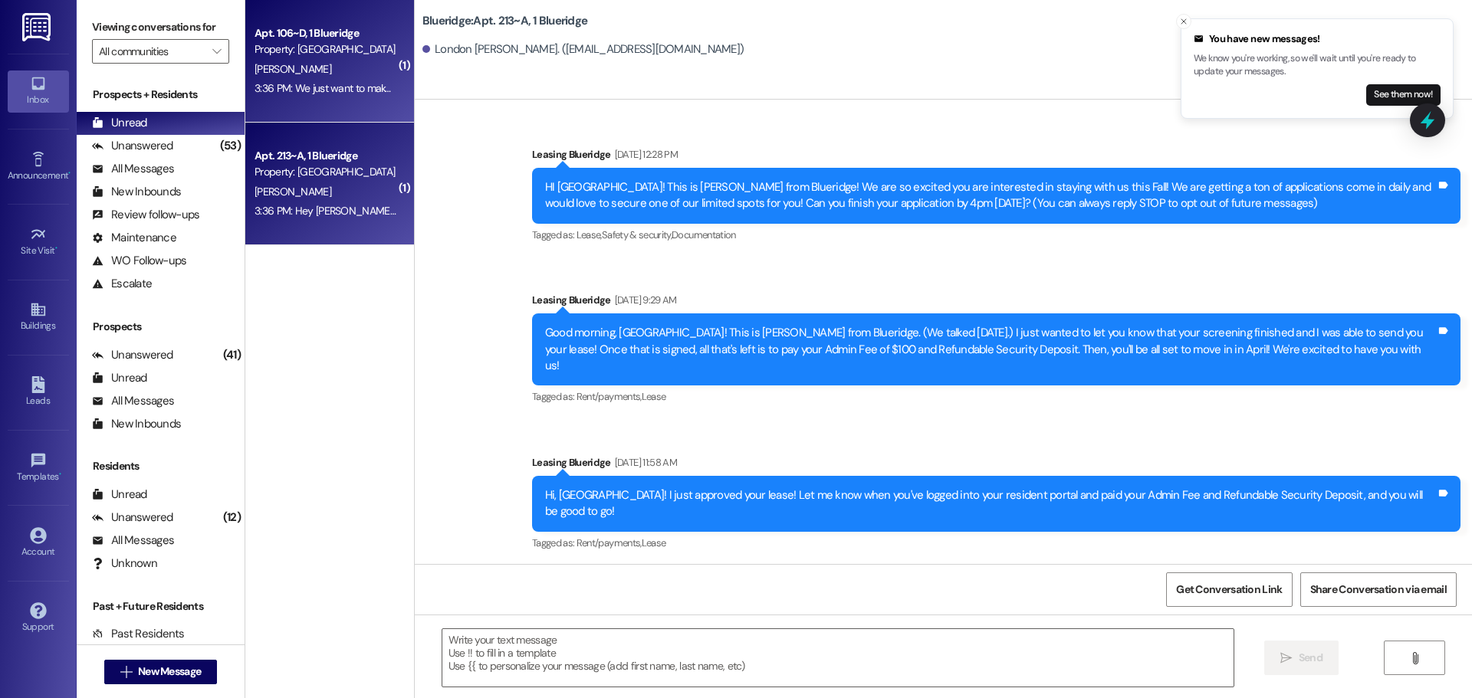
scroll to position [38519, 0]
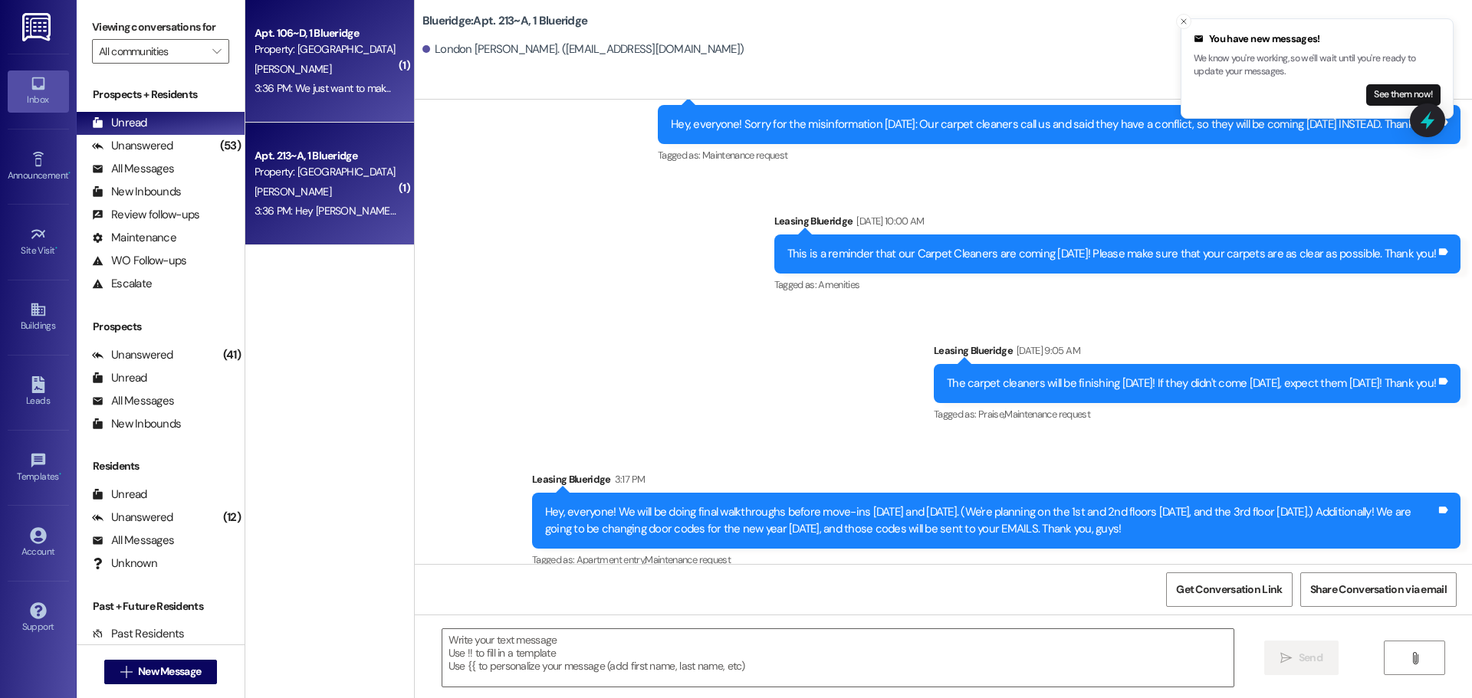
click at [298, 90] on div "3:36 PM: We just want to make sure the new people have places to put their stuf…" at bounding box center [435, 88] width 363 height 14
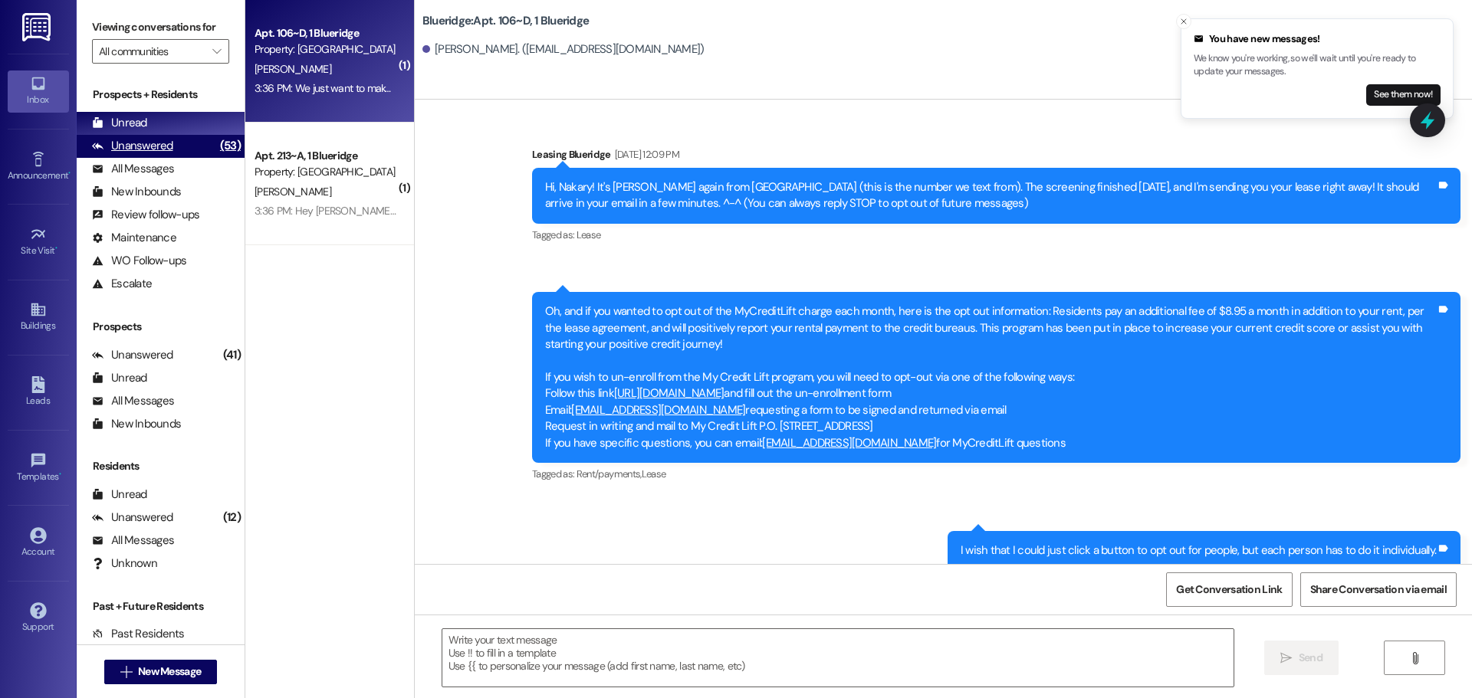
scroll to position [31374, 0]
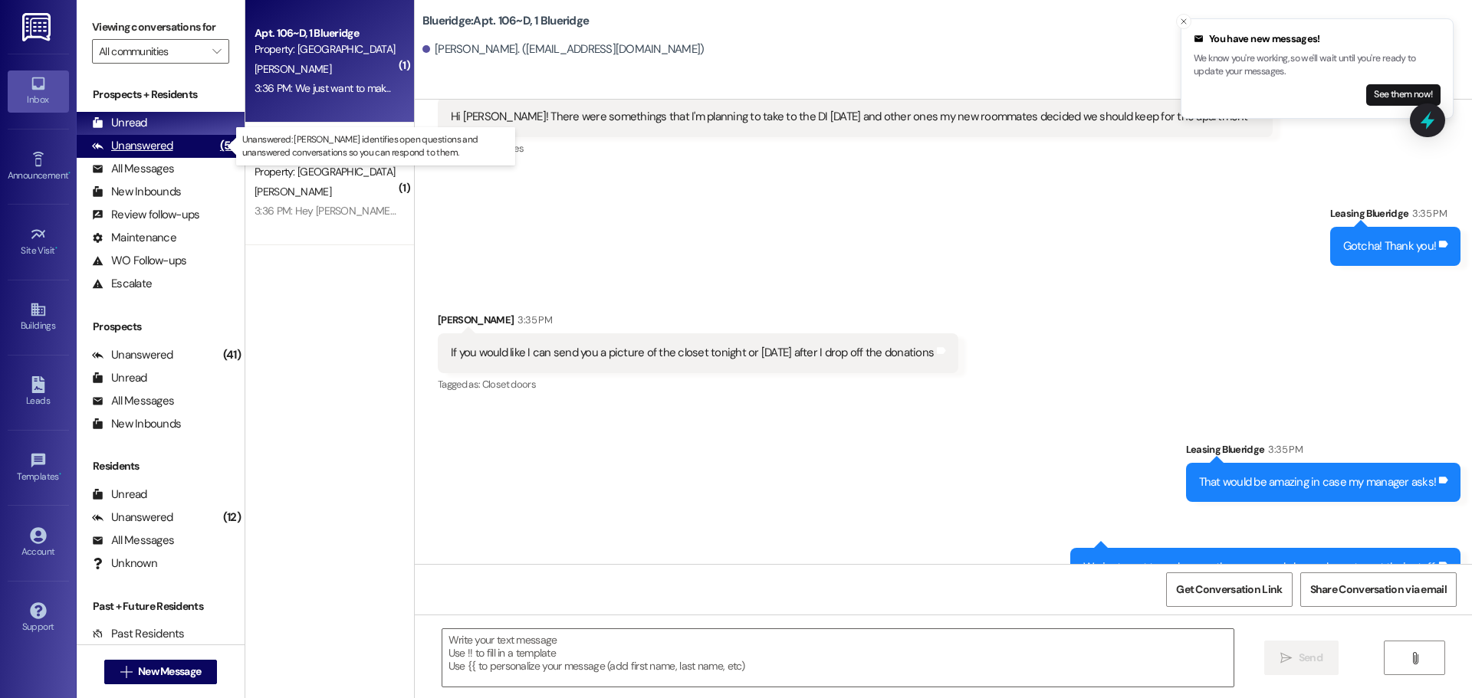
click at [216, 148] on div "(53)" at bounding box center [230, 146] width 28 height 24
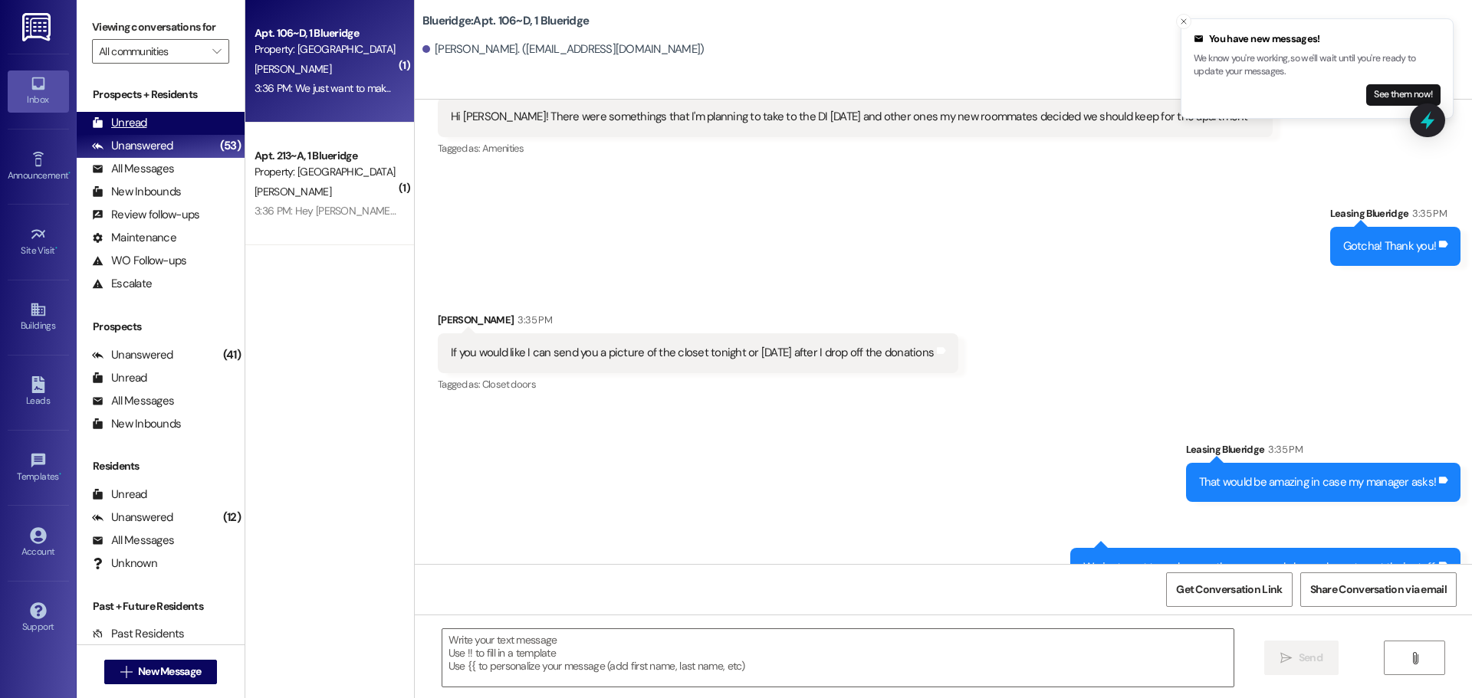
click at [211, 120] on div "Unread (0)" at bounding box center [161, 123] width 168 height 23
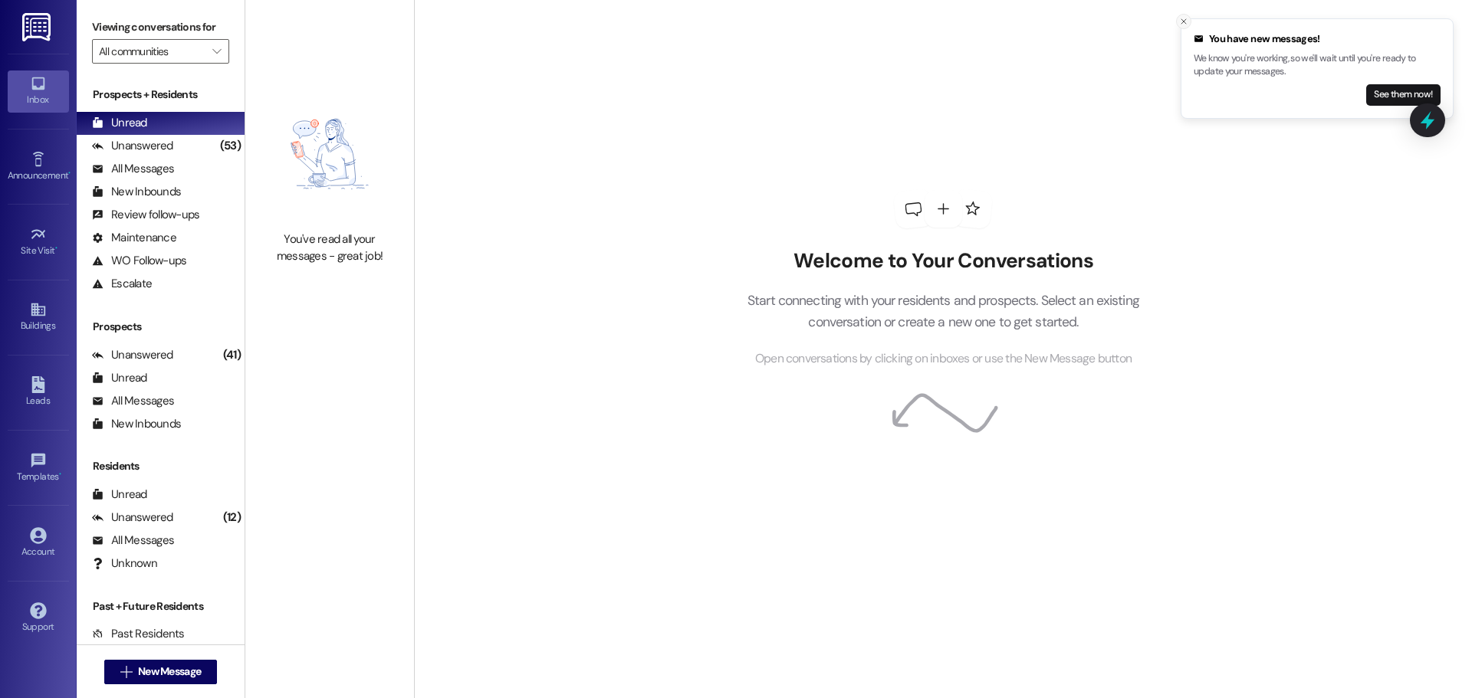
click at [1184, 21] on line "Close toast" at bounding box center [1183, 21] width 5 height 5
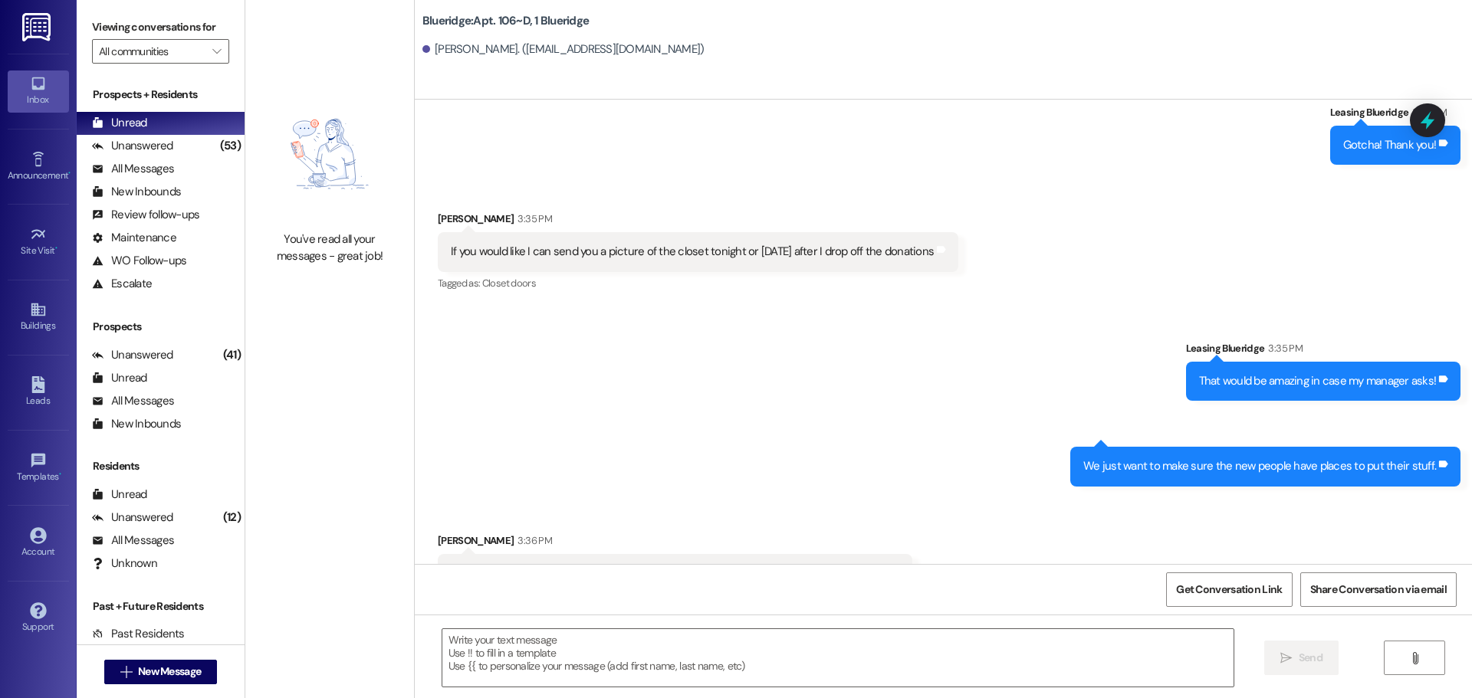
scroll to position [31482, 0]
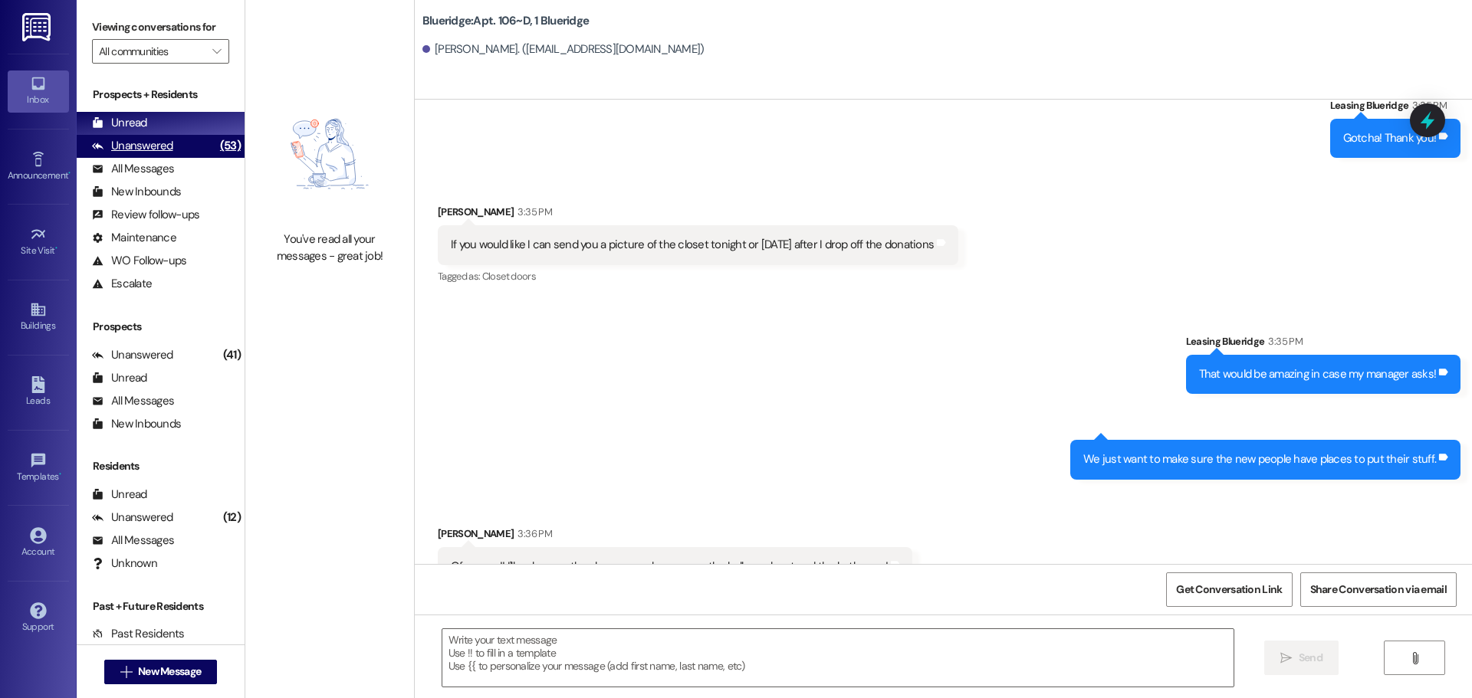
click at [152, 142] on div "Unanswered" at bounding box center [132, 146] width 81 height 16
click at [154, 120] on div "Unread (0)" at bounding box center [161, 123] width 168 height 23
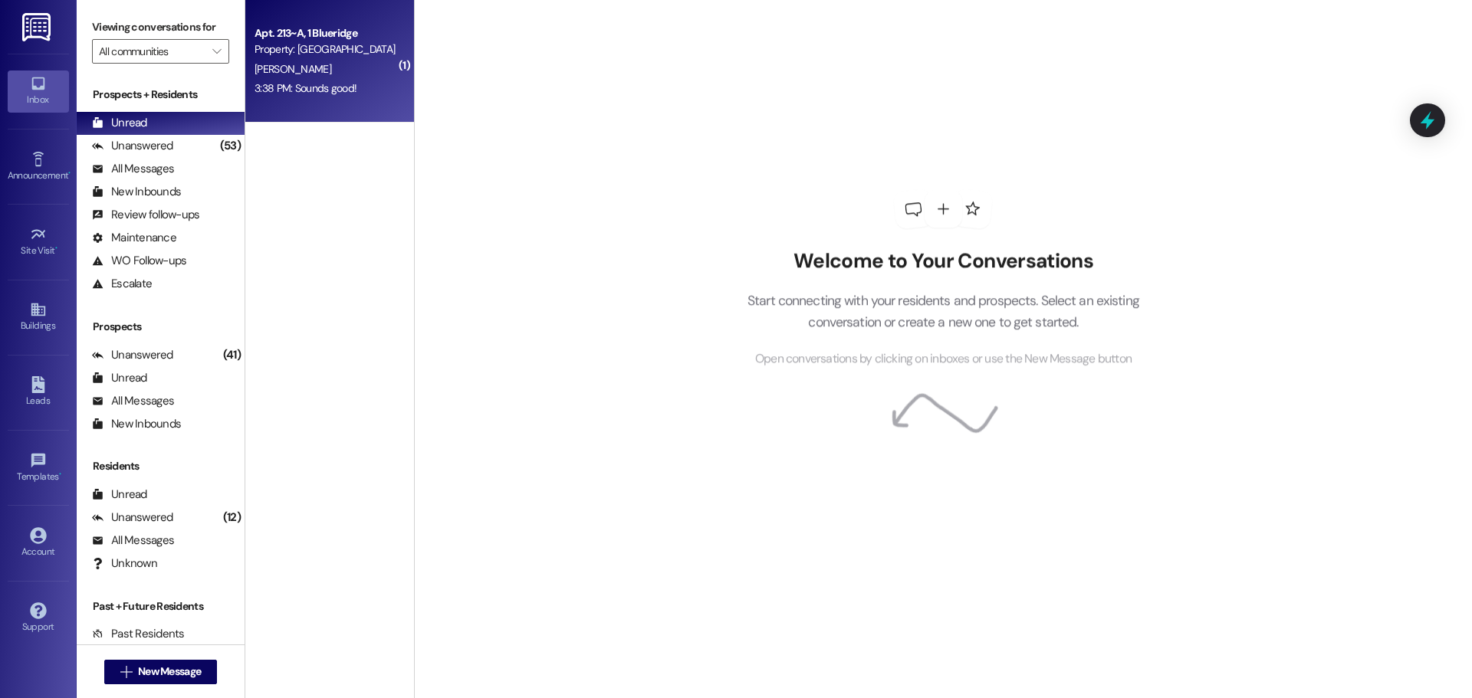
click at [344, 67] on div "L. Howell" at bounding box center [325, 69] width 145 height 19
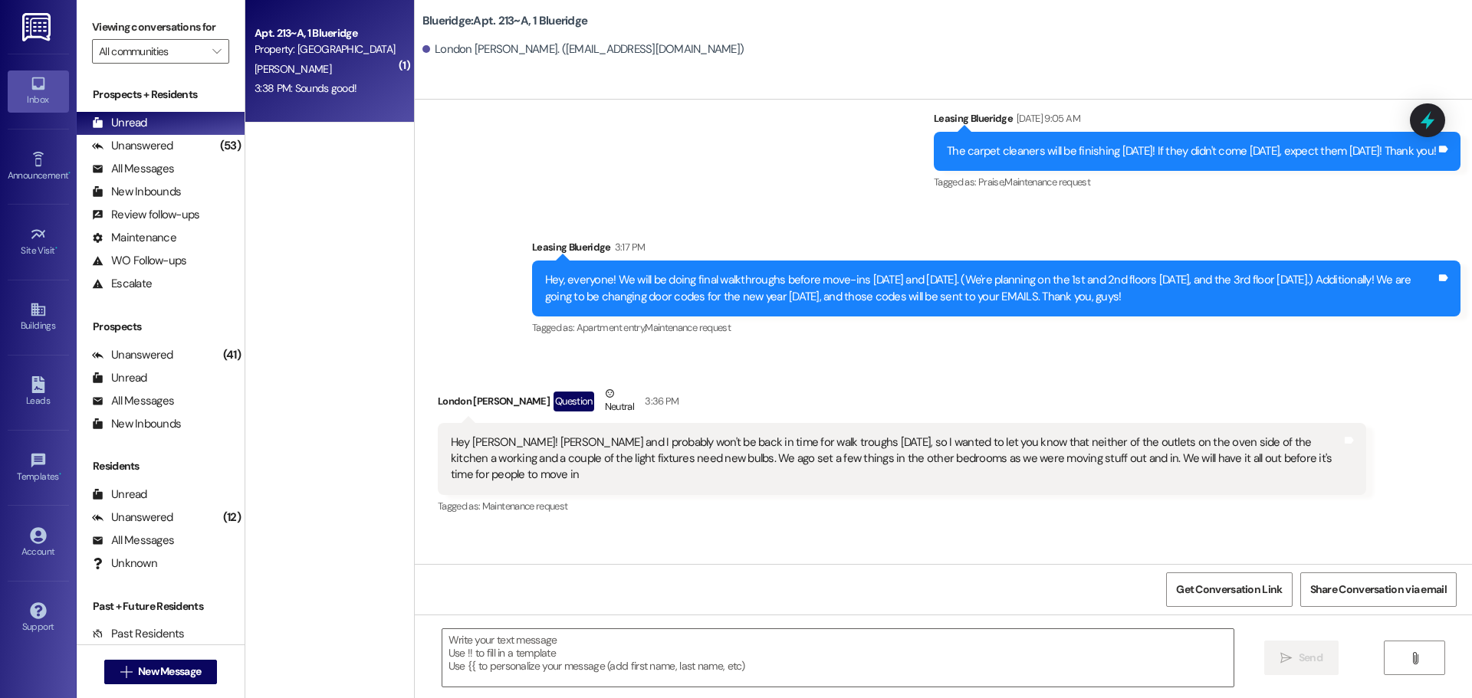
scroll to position [38756, 0]
